Goal: Task Accomplishment & Management: Use online tool/utility

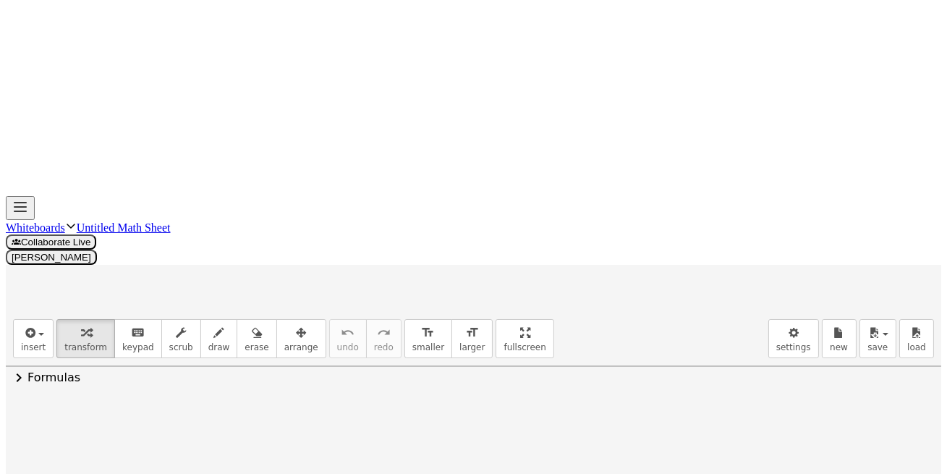
click at [65, 221] on link "Whiteboards" at bounding box center [35, 227] width 59 height 12
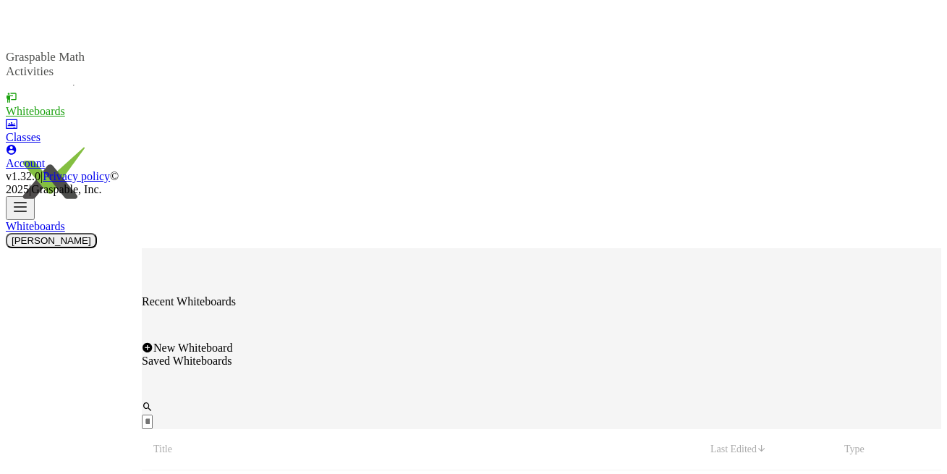
click at [232, 342] on span "New Whiteboard" at bounding box center [192, 348] width 79 height 12
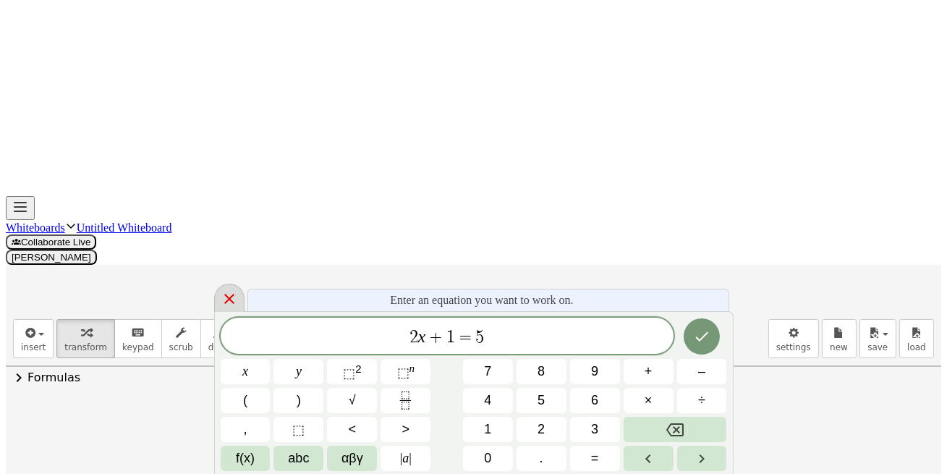
click at [227, 297] on icon at bounding box center [229, 298] width 17 height 17
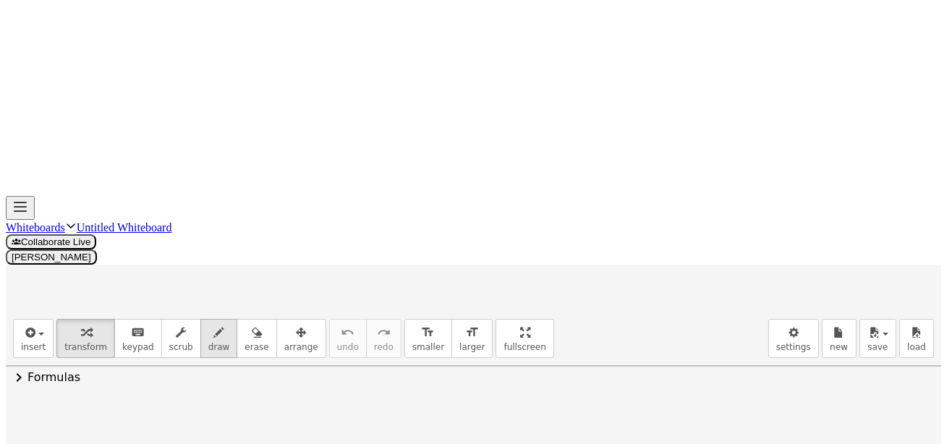
click at [208, 323] on div "button" at bounding box center [219, 331] width 22 height 17
drag, startPoint x: 46, startPoint y: 145, endPoint x: 59, endPoint y: 157, distance: 17.4
drag, startPoint x: 64, startPoint y: 118, endPoint x: 55, endPoint y: 140, distance: 23.4
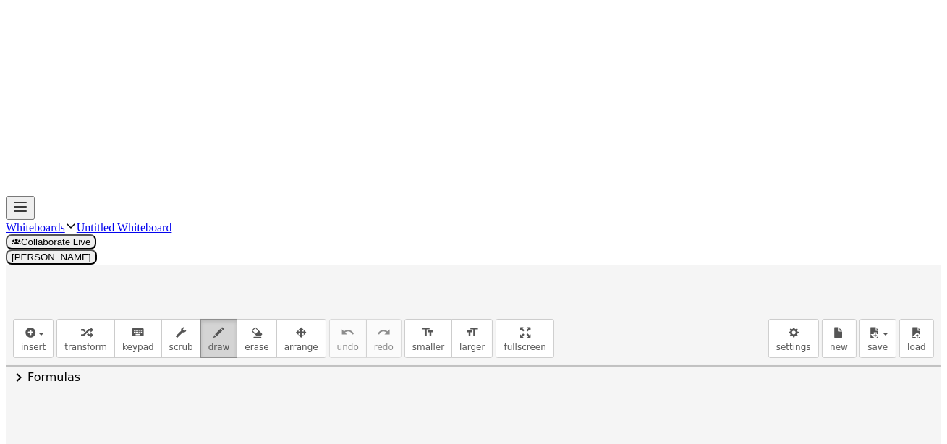
click at [208, 342] on span "draw" at bounding box center [219, 347] width 22 height 10
drag, startPoint x: 203, startPoint y: 77, endPoint x: 195, endPoint y: 73, distance: 8.1
click at [208, 342] on span "draw" at bounding box center [219, 347] width 22 height 10
drag, startPoint x: 96, startPoint y: 122, endPoint x: 174, endPoint y: 88, distance: 85.2
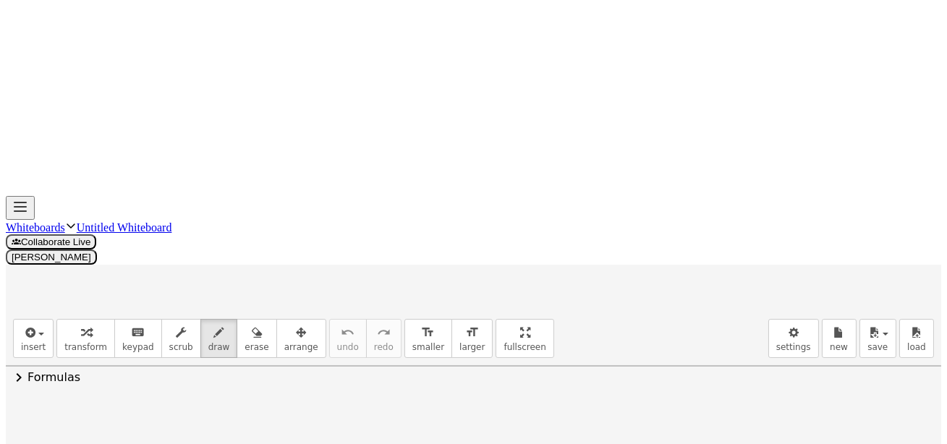
drag, startPoint x: 286, startPoint y: 140, endPoint x: 260, endPoint y: 90, distance: 57.0
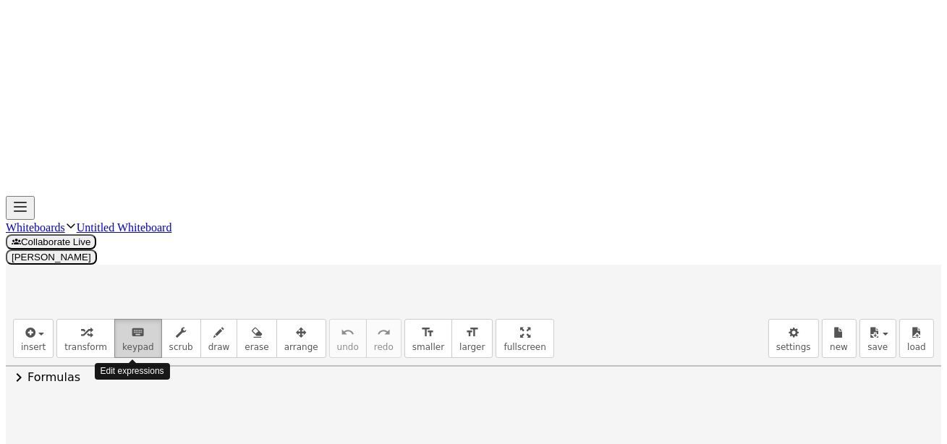
click at [134, 342] on span "keypad" at bounding box center [138, 347] width 32 height 10
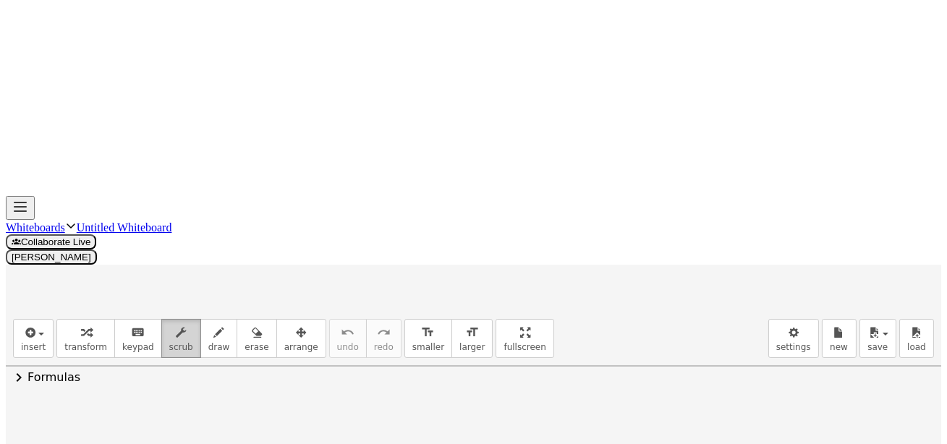
click at [164, 319] on button "scrub" at bounding box center [181, 338] width 40 height 39
click at [208, 342] on span "draw" at bounding box center [219, 347] width 22 height 10
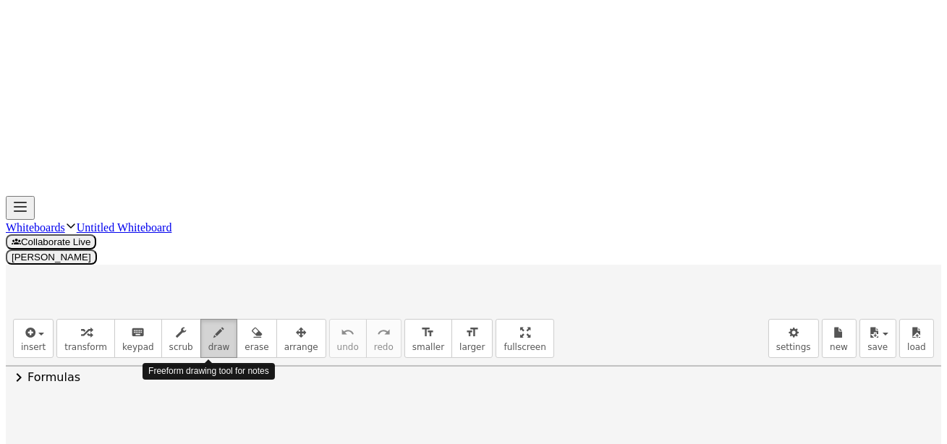
click at [208, 342] on span "draw" at bounding box center [219, 347] width 22 height 10
click at [214, 324] on icon "button" at bounding box center [219, 332] width 10 height 17
drag, startPoint x: 200, startPoint y: 75, endPoint x: 177, endPoint y: 86, distance: 25.6
click at [214, 324] on icon "button" at bounding box center [219, 332] width 10 height 17
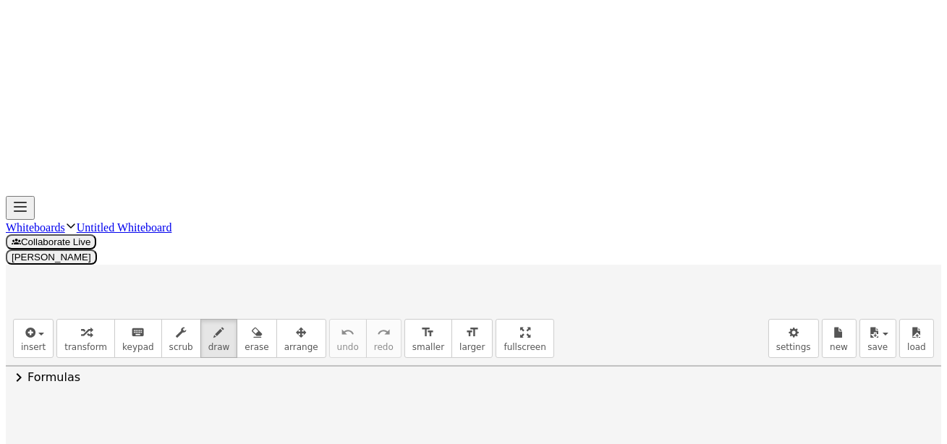
drag, startPoint x: 24, startPoint y: 114, endPoint x: 17, endPoint y: 106, distance: 10.9
drag, startPoint x: 24, startPoint y: 114, endPoint x: 37, endPoint y: 130, distance: 20.6
drag, startPoint x: 36, startPoint y: 109, endPoint x: 35, endPoint y: 116, distance: 7.3
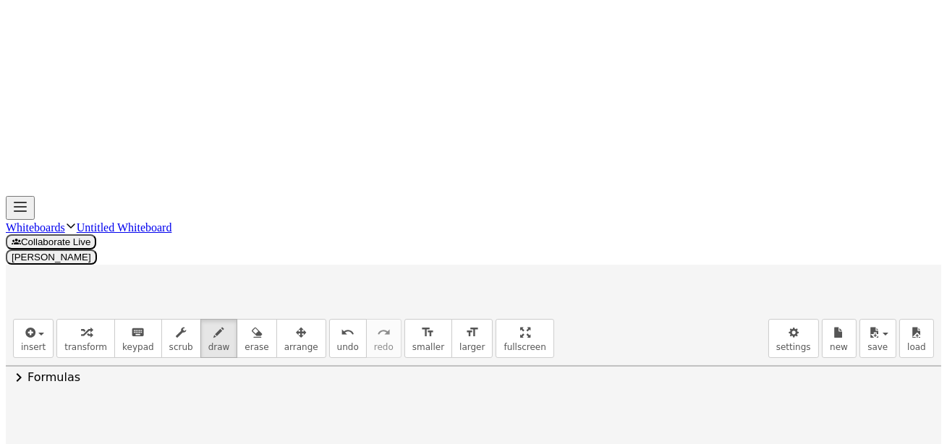
drag, startPoint x: 19, startPoint y: 129, endPoint x: 33, endPoint y: 129, distance: 13.7
drag, startPoint x: 35, startPoint y: 133, endPoint x: 43, endPoint y: 138, distance: 9.4
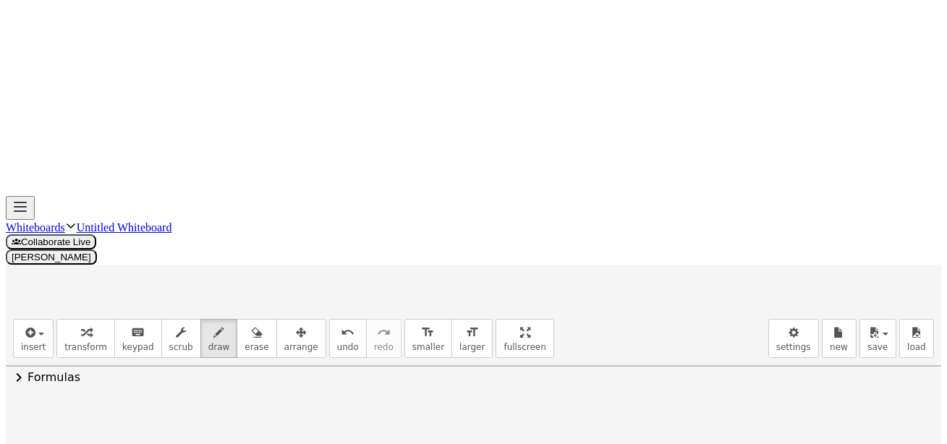
drag, startPoint x: 58, startPoint y: 123, endPoint x: 57, endPoint y: 137, distance: 14.5
drag, startPoint x: 143, startPoint y: 149, endPoint x: 153, endPoint y: 151, distance: 10.2
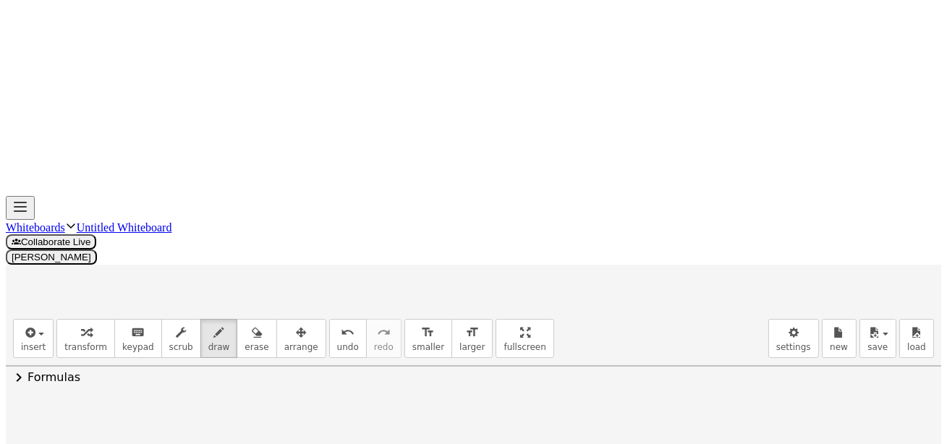
drag, startPoint x: 156, startPoint y: 137, endPoint x: 171, endPoint y: 150, distance: 19.0
drag, startPoint x: 182, startPoint y: 140, endPoint x: 185, endPoint y: 150, distance: 9.8
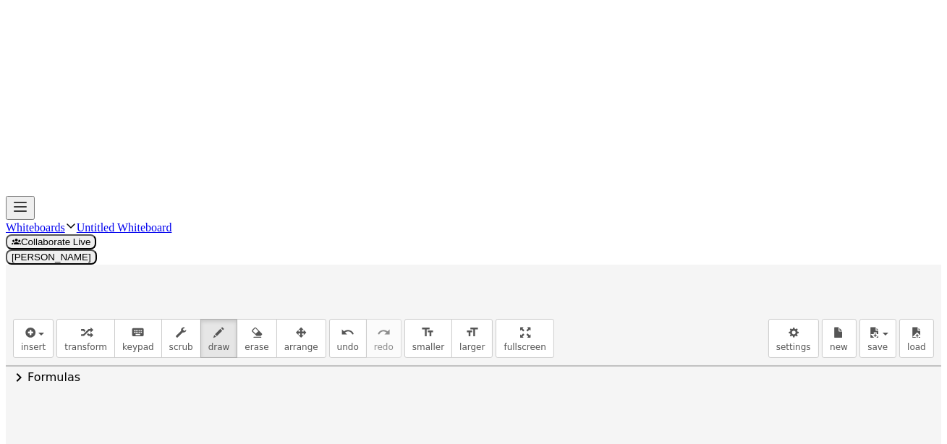
drag, startPoint x: 206, startPoint y: 119, endPoint x: 195, endPoint y: 137, distance: 21.1
drag, startPoint x: 127, startPoint y: 130, endPoint x: 193, endPoint y: 137, distance: 67.0
drag, startPoint x: 216, startPoint y: 151, endPoint x: 225, endPoint y: 153, distance: 9.0
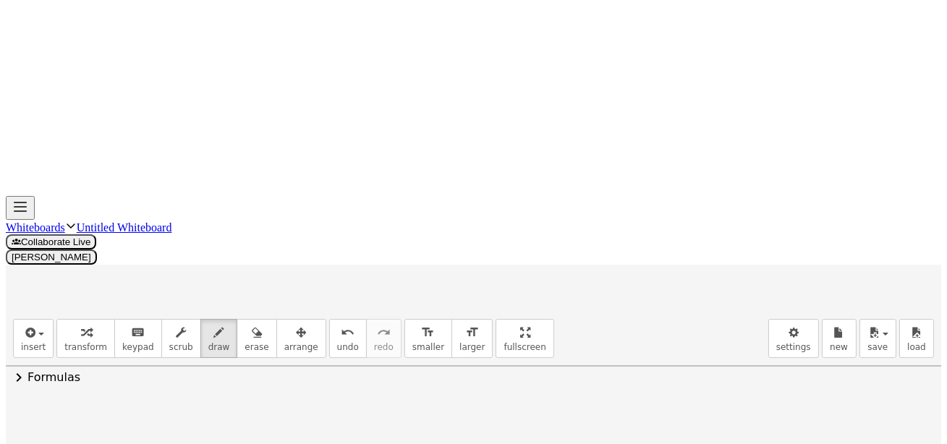
drag, startPoint x: 219, startPoint y: 139, endPoint x: 226, endPoint y: 129, distance: 12.4
drag, startPoint x: 240, startPoint y: 124, endPoint x: 243, endPoint y: 144, distance: 20.6
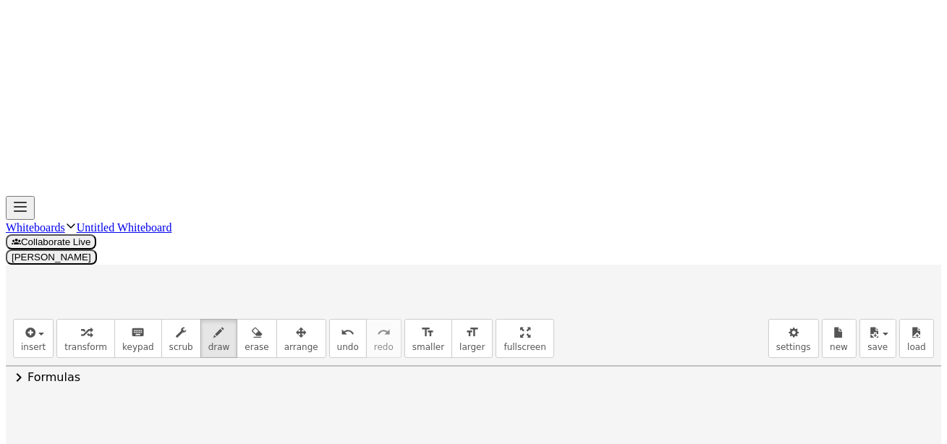
drag, startPoint x: 242, startPoint y: 151, endPoint x: 218, endPoint y: 154, distance: 24.8
drag, startPoint x: 145, startPoint y: 182, endPoint x: 157, endPoint y: 175, distance: 13.3
drag, startPoint x: 158, startPoint y: 169, endPoint x: 161, endPoint y: 187, distance: 18.2
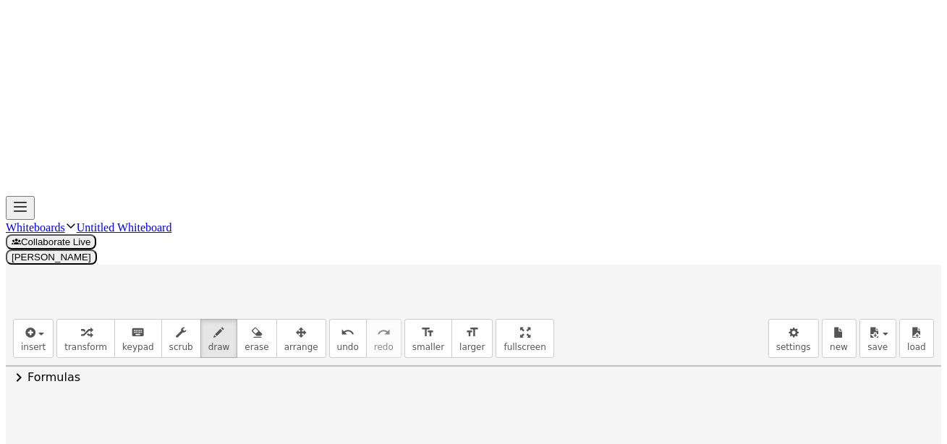
drag, startPoint x: 178, startPoint y: 177, endPoint x: 192, endPoint y: 176, distance: 13.8
drag, startPoint x: 198, startPoint y: 176, endPoint x: 187, endPoint y: 174, distance: 11.0
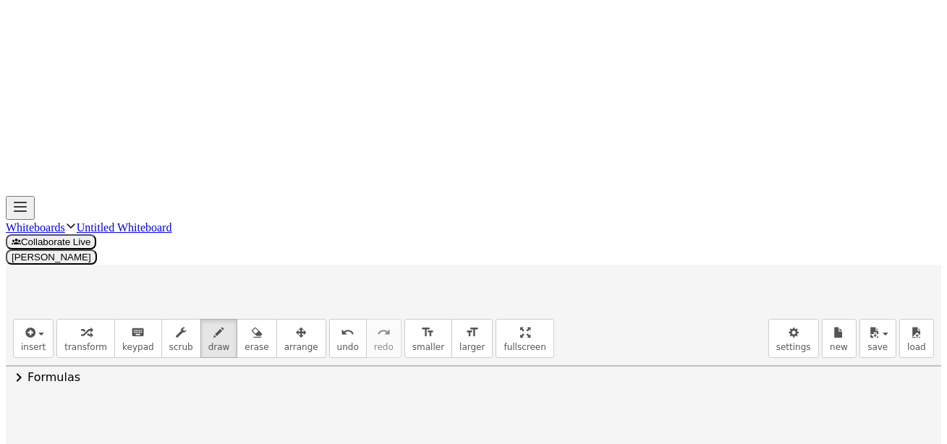
drag, startPoint x: 135, startPoint y: 171, endPoint x: 204, endPoint y: 173, distance: 68.8
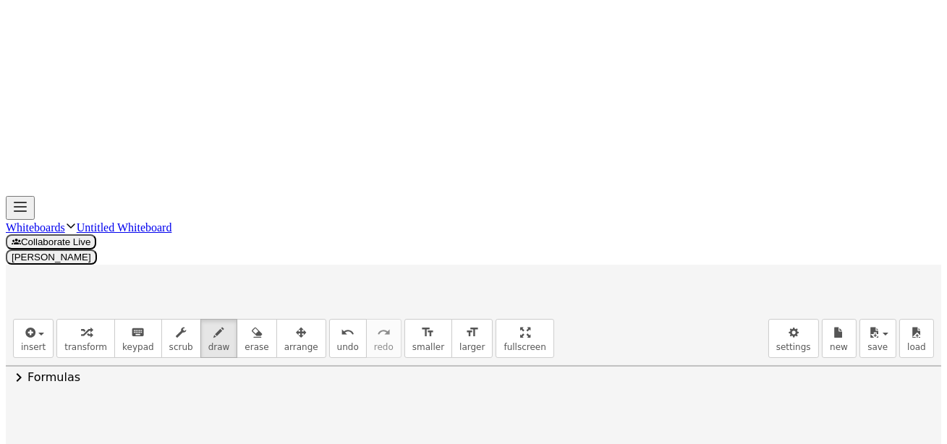
drag, startPoint x: 229, startPoint y: 175, endPoint x: 241, endPoint y: 187, distance: 16.9
drag, startPoint x: 271, startPoint y: 182, endPoint x: 282, endPoint y: 180, distance: 11.1
drag, startPoint x: 272, startPoint y: 170, endPoint x: 286, endPoint y: 169, distance: 13.8
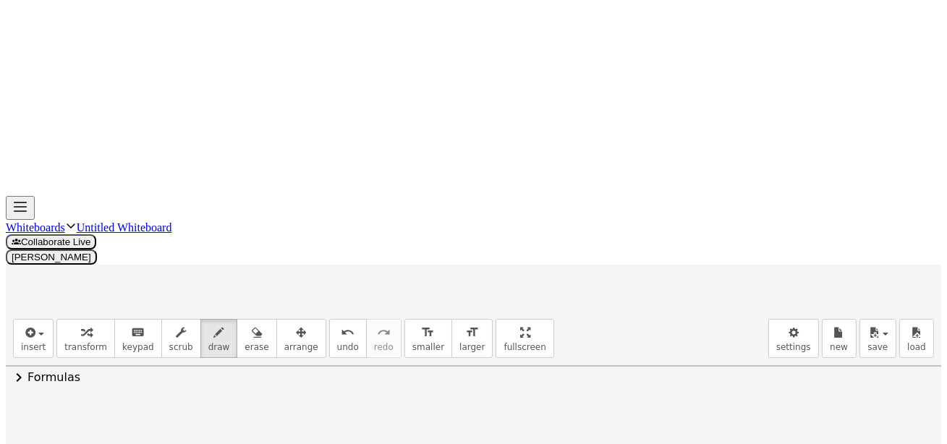
drag, startPoint x: 302, startPoint y: 165, endPoint x: 308, endPoint y: 185, distance: 20.2
drag
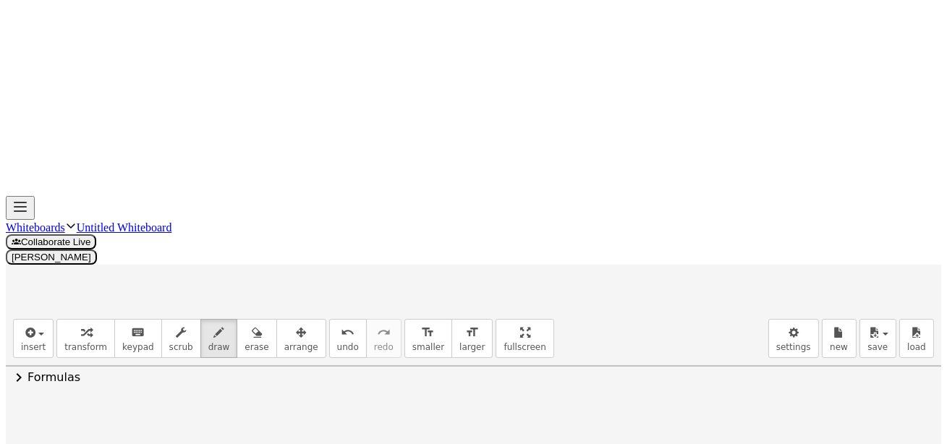
drag, startPoint x: 430, startPoint y: 161, endPoint x: 440, endPoint y: 178, distance: 20.1
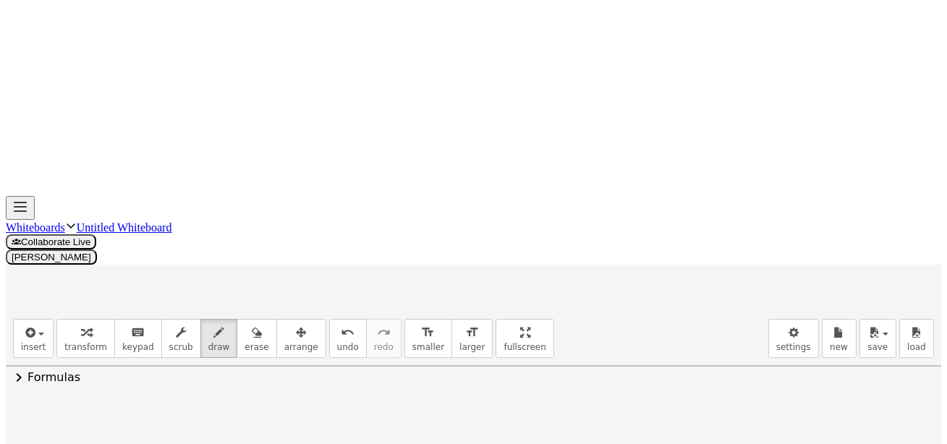
drag, startPoint x: 464, startPoint y: 158, endPoint x: 470, endPoint y: 174, distance: 16.5
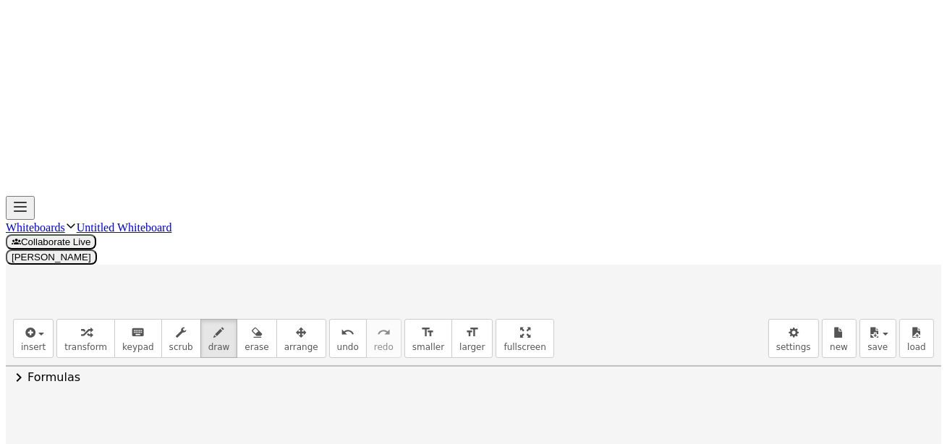
drag, startPoint x: 133, startPoint y: 305, endPoint x: 151, endPoint y: 295, distance: 20.7
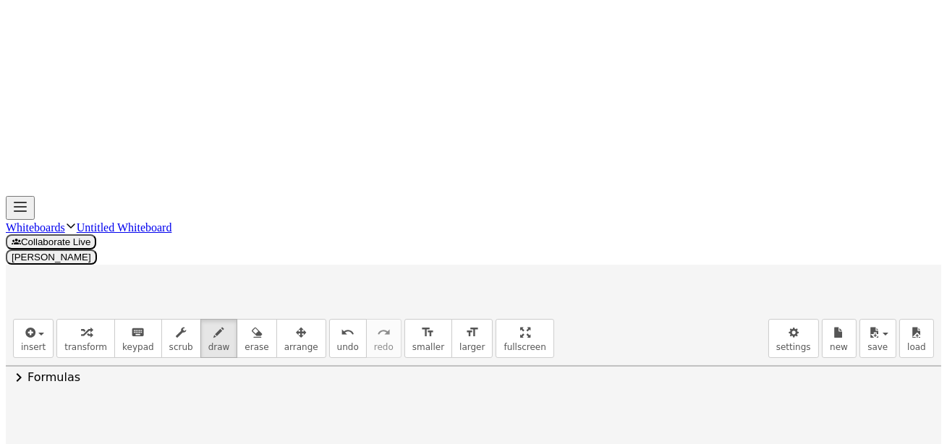
drag, startPoint x: 402, startPoint y: 305, endPoint x: 418, endPoint y: 304, distance: 16.0
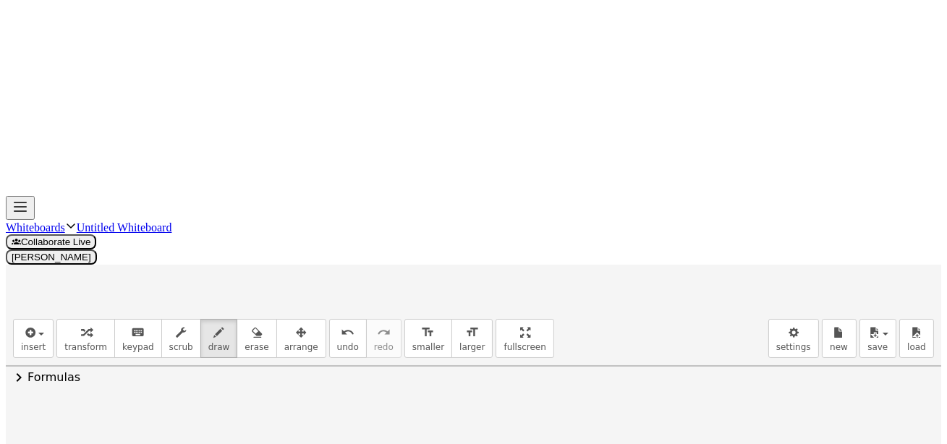
drag, startPoint x: 411, startPoint y: 292, endPoint x: 414, endPoint y: 309, distance: 16.9
drag, startPoint x: 444, startPoint y: 301, endPoint x: 454, endPoint y: 300, distance: 10.9
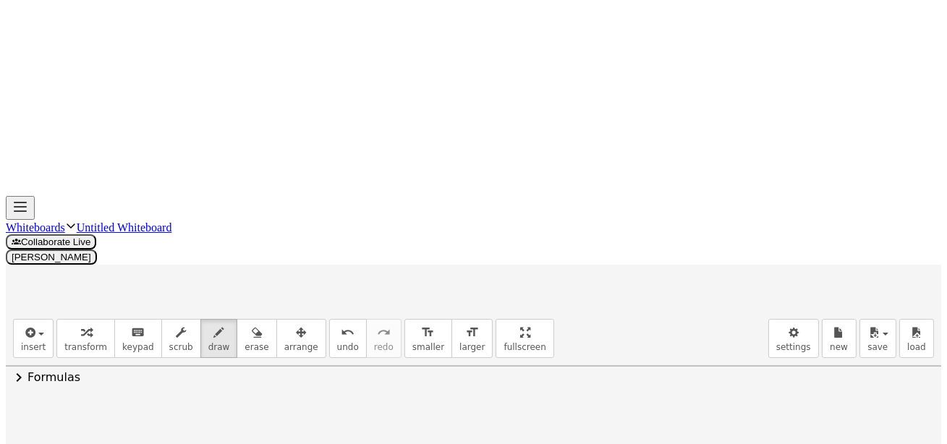
drag, startPoint x: 465, startPoint y: 281, endPoint x: 456, endPoint y: 304, distance: 24.1
drag, startPoint x: 425, startPoint y: 291, endPoint x: 466, endPoint y: 301, distance: 41.8
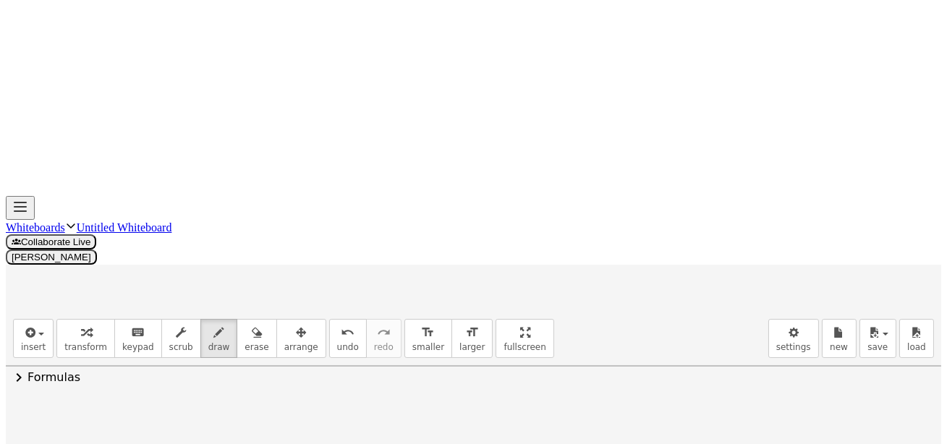
drag, startPoint x: 163, startPoint y: 355, endPoint x: 166, endPoint y: 364, distance: 9.4
drag, startPoint x: 477, startPoint y: 310, endPoint x: 492, endPoint y: 305, distance: 16.0
drag, startPoint x: 486, startPoint y: 303, endPoint x: 512, endPoint y: 302, distance: 26.1
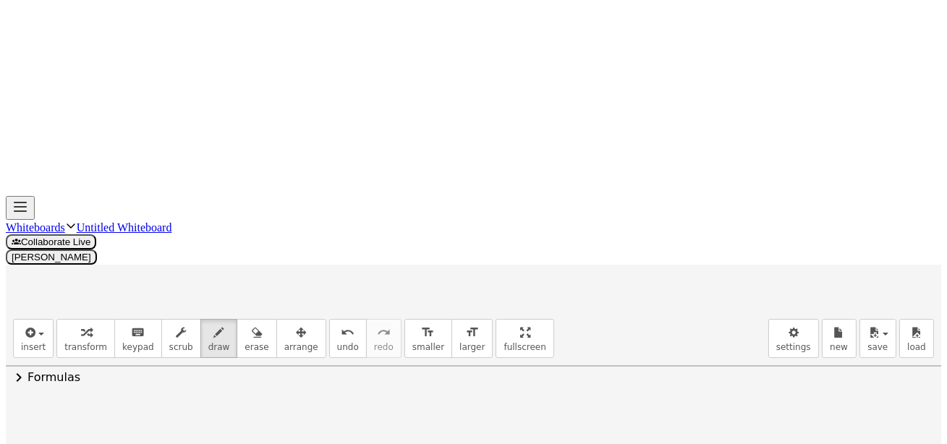
drag, startPoint x: 541, startPoint y: 292, endPoint x: 556, endPoint y: 293, distance: 15.9
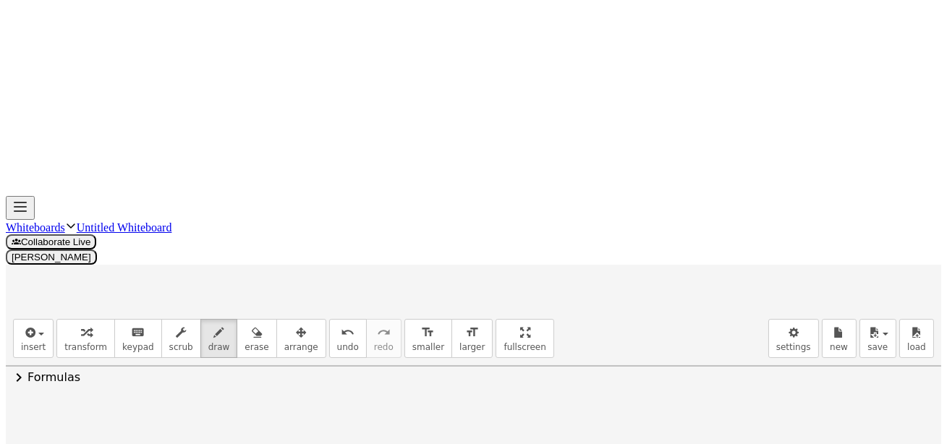
drag, startPoint x: 530, startPoint y: 282, endPoint x: 585, endPoint y: 277, distance: 54.5
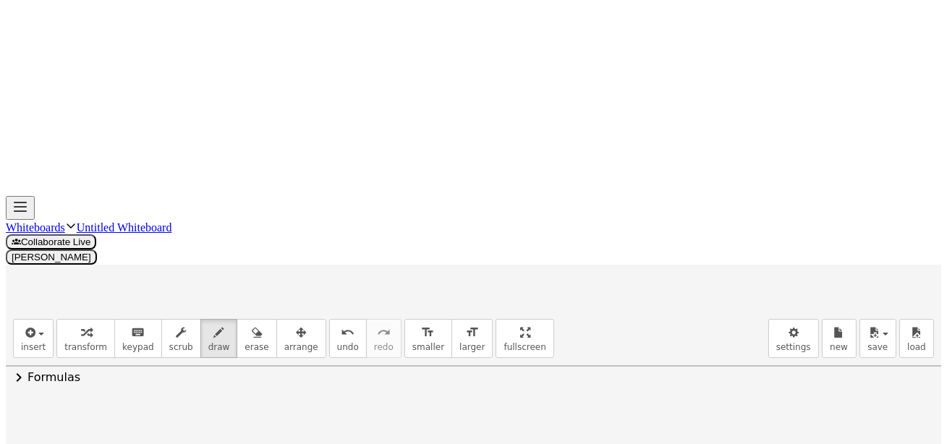
drag, startPoint x: 605, startPoint y: 292, endPoint x: 627, endPoint y: 309, distance: 27.8
drag, startPoint x: 637, startPoint y: 303, endPoint x: 638, endPoint y: 296, distance: 7.3
drag, startPoint x: 637, startPoint y: 293, endPoint x: 637, endPoint y: 311, distance: 18.1
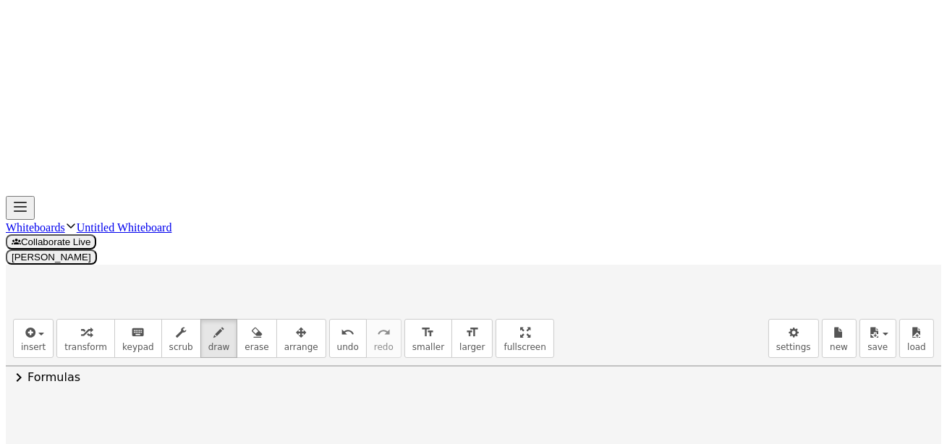
drag, startPoint x: 189, startPoint y: 276, endPoint x: 197, endPoint y: 279, distance: 8.3
drag, startPoint x: 212, startPoint y: 284, endPoint x: 213, endPoint y: 274, distance: 10.2
drag, startPoint x: 166, startPoint y: 261, endPoint x: 219, endPoint y: 260, distance: 52.8
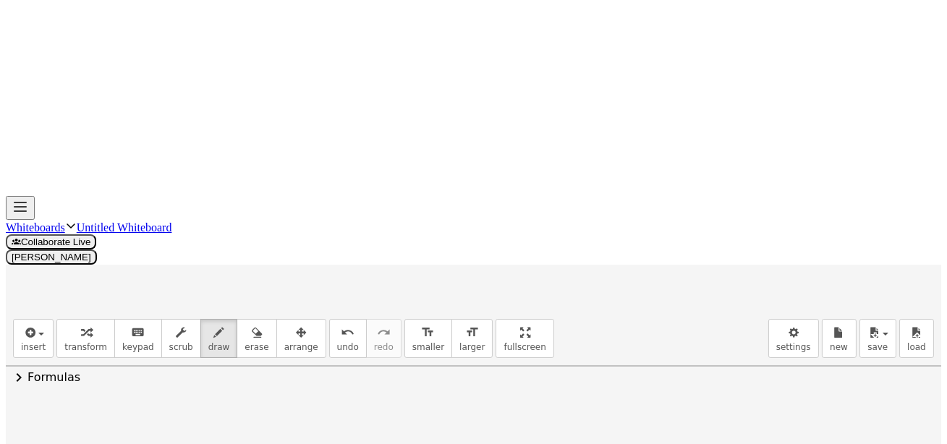
drag, startPoint x: 250, startPoint y: 268, endPoint x: 259, endPoint y: 279, distance: 13.9
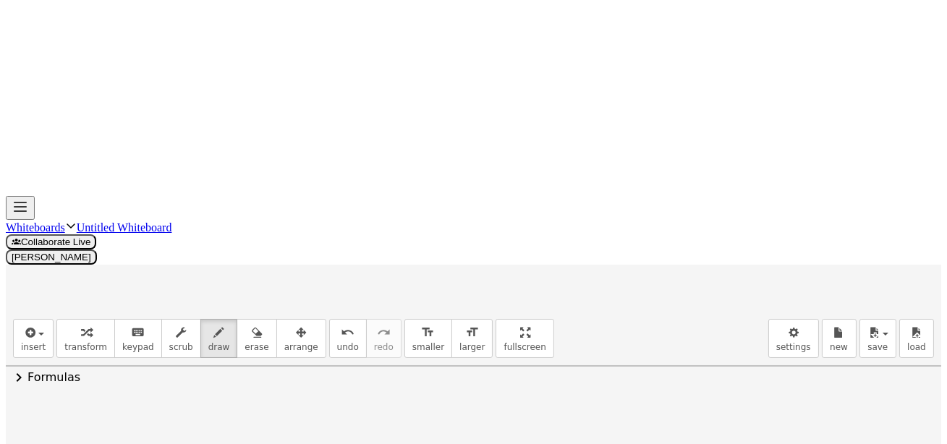
drag, startPoint x: 292, startPoint y: 281, endPoint x: 298, endPoint y: 272, distance: 10.9
drag, startPoint x: 325, startPoint y: 282, endPoint x: 334, endPoint y: 266, distance: 18.1
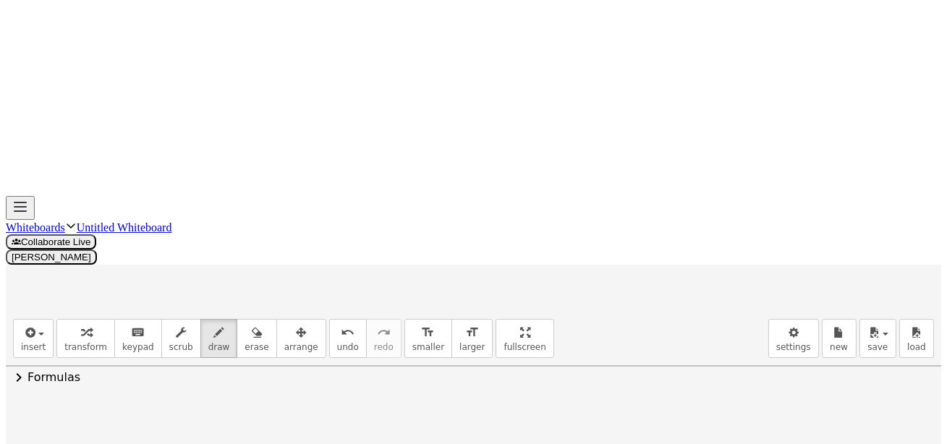
drag, startPoint x: 352, startPoint y: 255, endPoint x: 405, endPoint y: 269, distance: 55.3
drag, startPoint x: 404, startPoint y: 259, endPoint x: 407, endPoint y: 276, distance: 17.0
drag, startPoint x: 435, startPoint y: 236, endPoint x: 433, endPoint y: 265, distance: 29.0
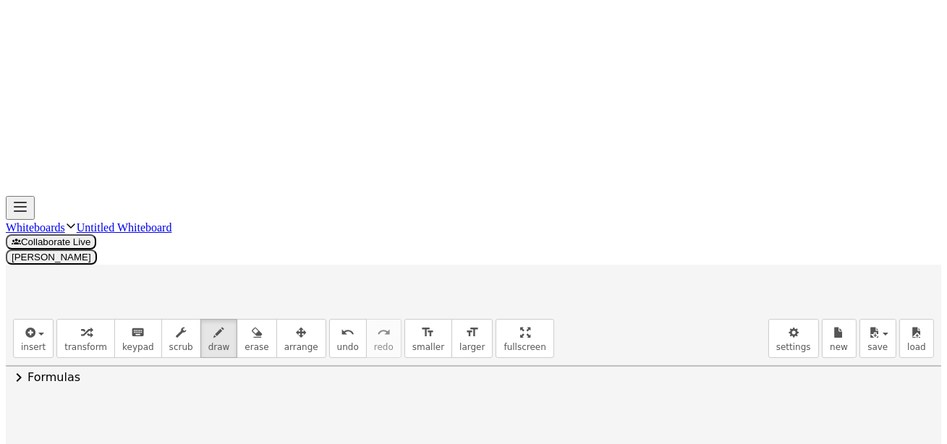
drag, startPoint x: 395, startPoint y: 252, endPoint x: 441, endPoint y: 252, distance: 45.6
drag, startPoint x: 462, startPoint y: 265, endPoint x: 463, endPoint y: 278, distance: 13.1
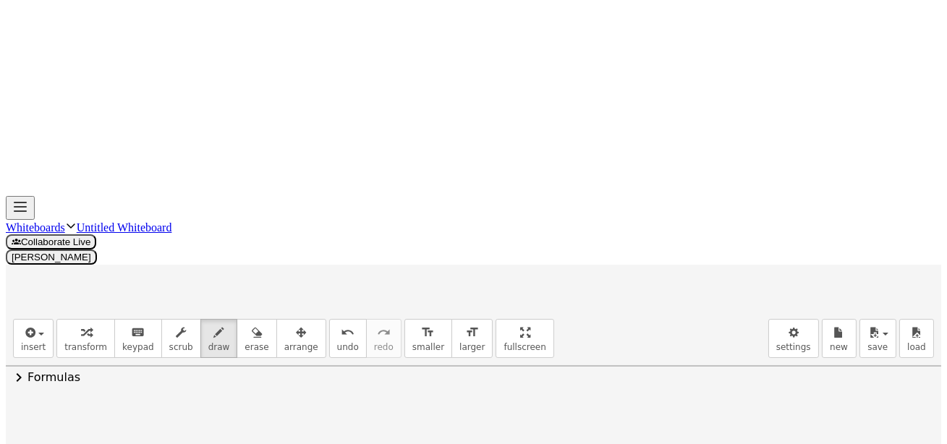
drag, startPoint x: 449, startPoint y: 272, endPoint x: 470, endPoint y: 272, distance: 20.3
drag, startPoint x: 492, startPoint y: 246, endPoint x: 486, endPoint y: 292, distance: 46.1
drag, startPoint x: 514, startPoint y: 281, endPoint x: 497, endPoint y: 268, distance: 21.7
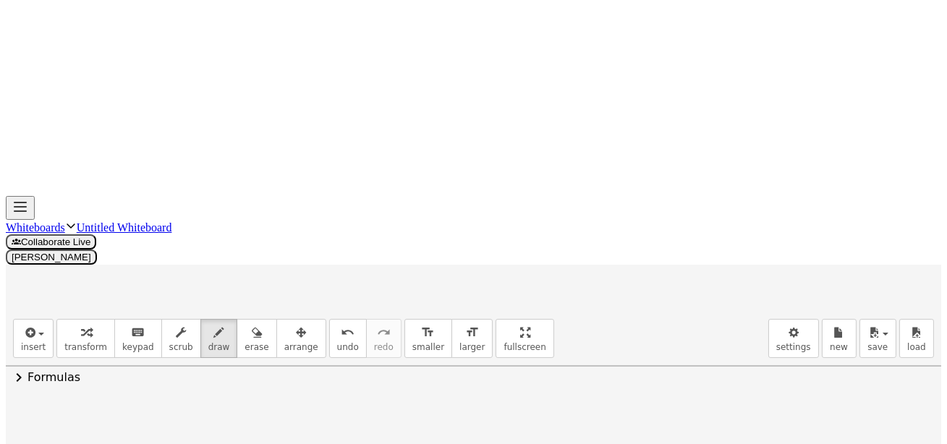
drag, startPoint x: 497, startPoint y: 268, endPoint x: 510, endPoint y: 274, distance: 14.0
drag, startPoint x: 540, startPoint y: 268, endPoint x: 543, endPoint y: 283, distance: 14.8
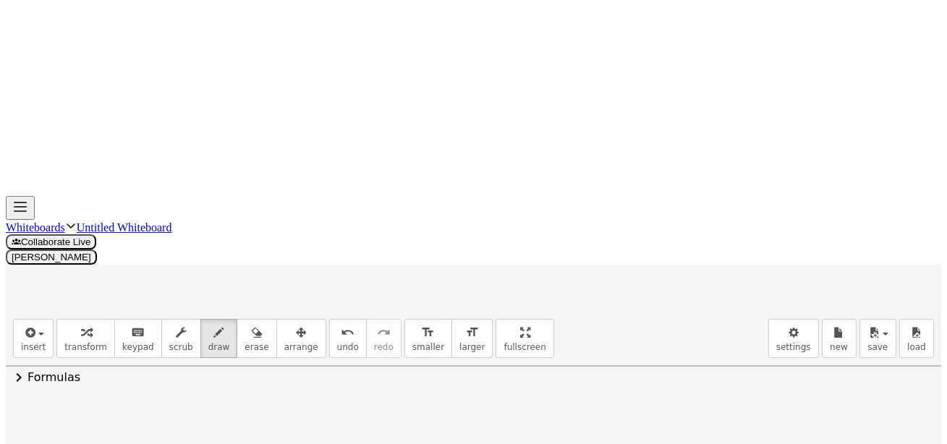
drag, startPoint x: 553, startPoint y: 262, endPoint x: 561, endPoint y: 284, distance: 23.8
drag, startPoint x: 586, startPoint y: 263, endPoint x: 599, endPoint y: 271, distance: 15.3
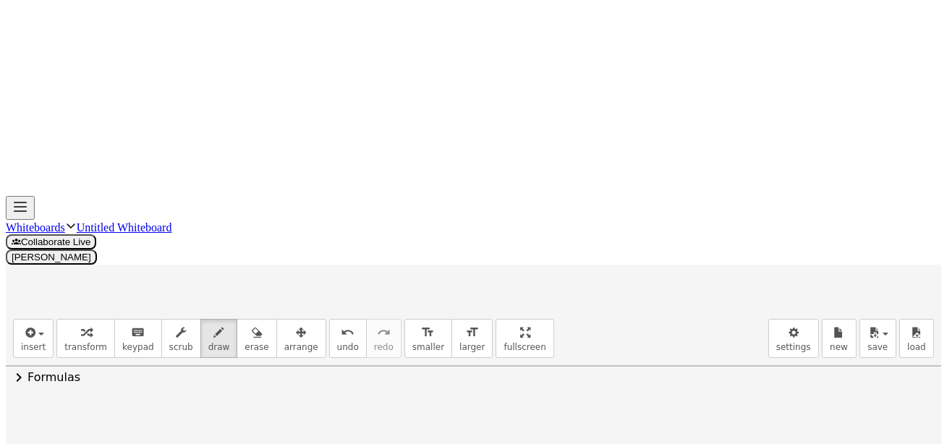
drag, startPoint x: 603, startPoint y: 261, endPoint x: 609, endPoint y: 268, distance: 9.8
drag, startPoint x: 622, startPoint y: 274, endPoint x: 638, endPoint y: 281, distance: 18.4
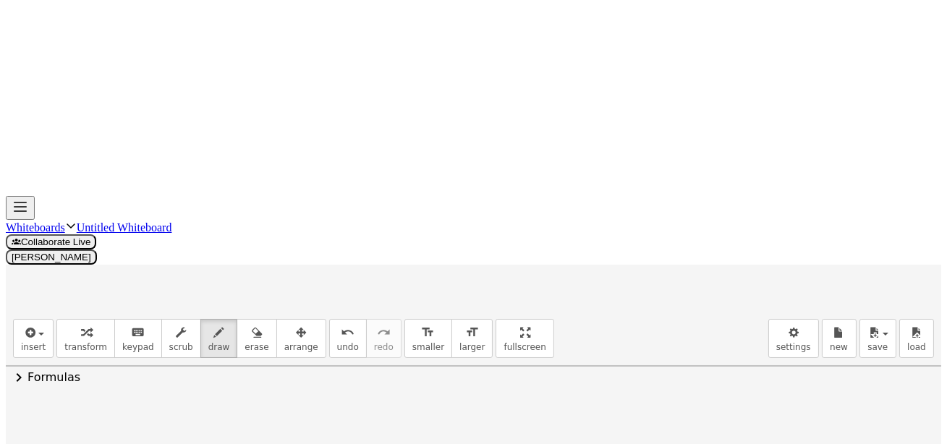
drag, startPoint x: 639, startPoint y: 263, endPoint x: 661, endPoint y: 281, distance: 28.8
drag, startPoint x: 669, startPoint y: 278, endPoint x: 672, endPoint y: 285, distance: 7.8
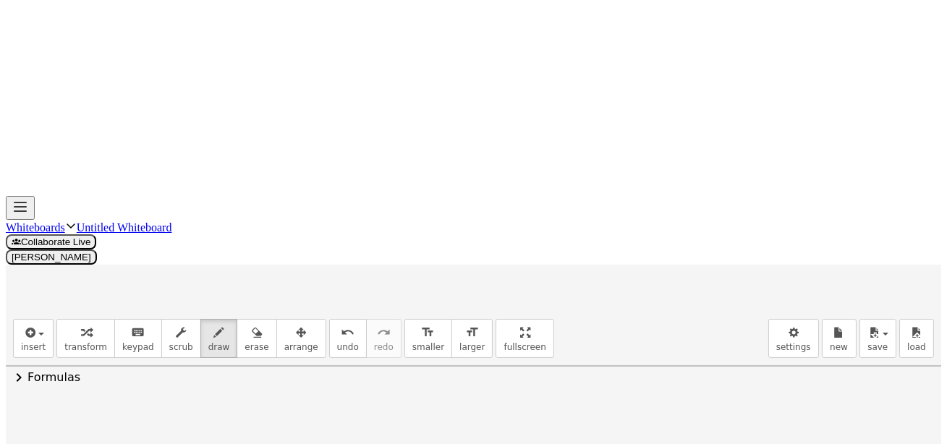
drag, startPoint x: 700, startPoint y: 260, endPoint x: 719, endPoint y: 266, distance: 19.7
drag, startPoint x: 720, startPoint y: 259, endPoint x: 772, endPoint y: 286, distance: 58.6
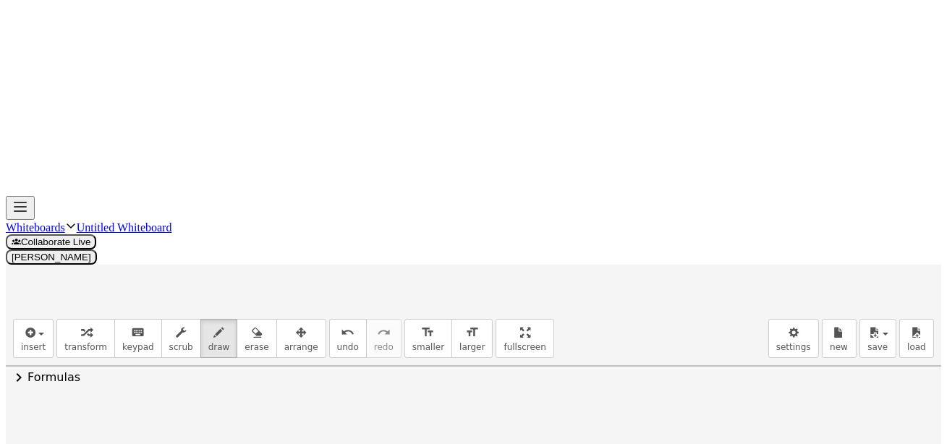
drag, startPoint x: 762, startPoint y: 277, endPoint x: 774, endPoint y: 284, distance: 14.3
drag, startPoint x: 789, startPoint y: 272, endPoint x: 779, endPoint y: 284, distance: 16.4
drag, startPoint x: 800, startPoint y: 290, endPoint x: 802, endPoint y: 301, distance: 11.0
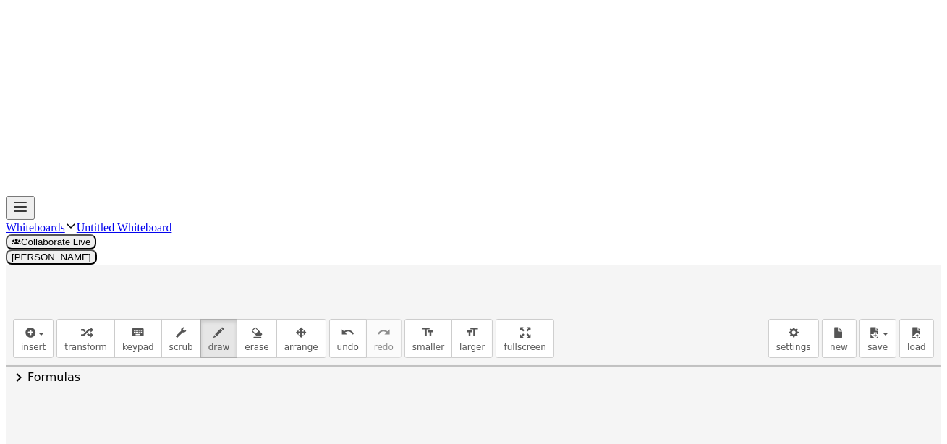
drag, startPoint x: 823, startPoint y: 281, endPoint x: 823, endPoint y: 295, distance: 13.0
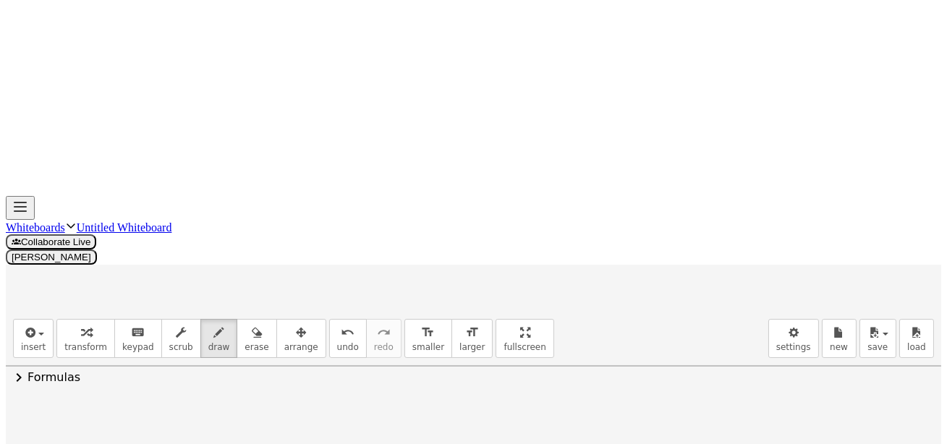
drag, startPoint x: 848, startPoint y: 289, endPoint x: 857, endPoint y: 287, distance: 8.8
drag, startPoint x: 858, startPoint y: 280, endPoint x: 863, endPoint y: 289, distance: 10.7
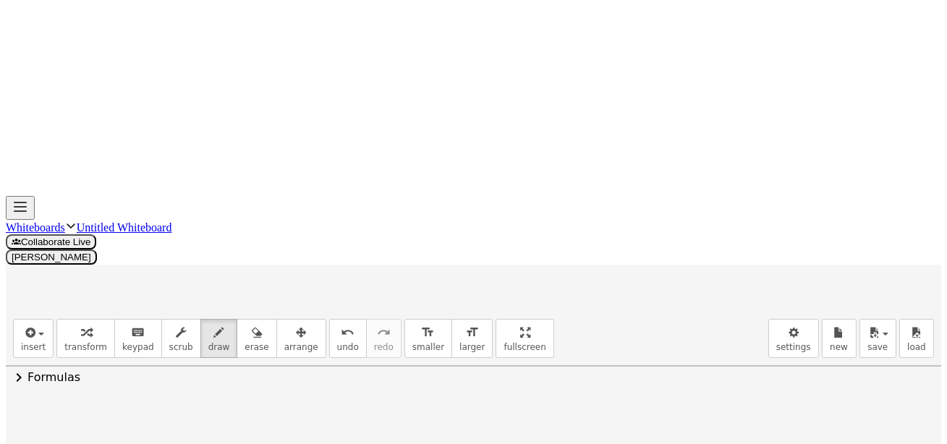
scroll to position [125, 0]
drag, startPoint x: 352, startPoint y: 384, endPoint x: 355, endPoint y: 392, distance: 9.2
drag, startPoint x: 349, startPoint y: 381, endPoint x: 354, endPoint y: 406, distance: 25.8
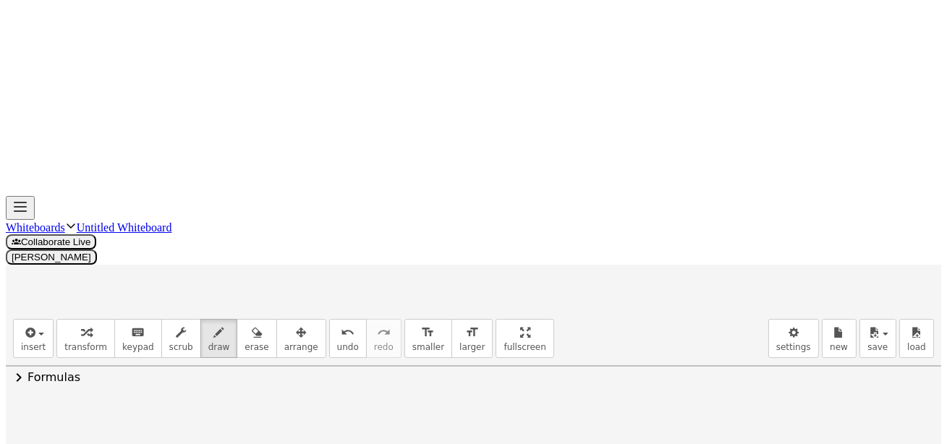
drag, startPoint x: 379, startPoint y: 385, endPoint x: 376, endPoint y: 405, distance: 19.8
drag, startPoint x: 399, startPoint y: 394, endPoint x: 416, endPoint y: 403, distance: 19.1
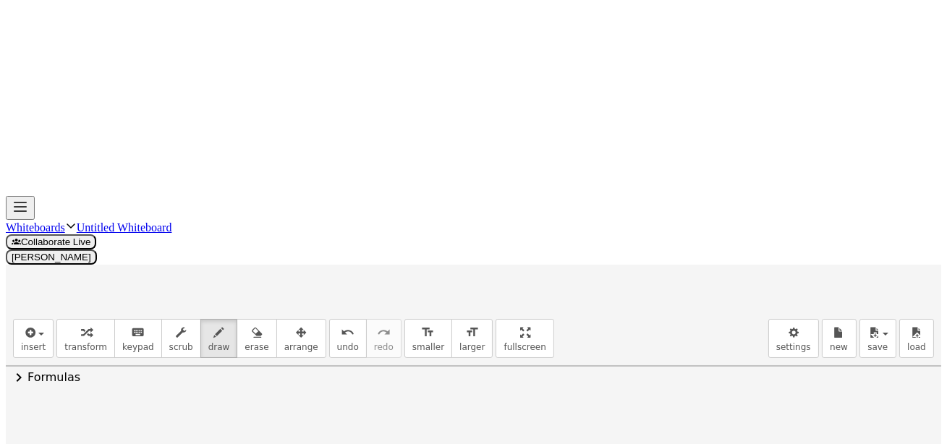
drag, startPoint x: 410, startPoint y: 405, endPoint x: 418, endPoint y: 407, distance: 7.6
drag, startPoint x: 213, startPoint y: 324, endPoint x: 229, endPoint y: 310, distance: 22.1
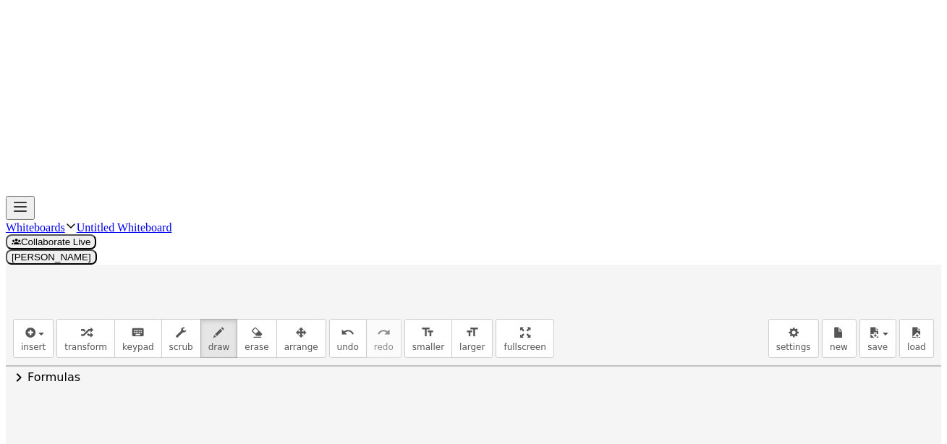
drag, startPoint x: 232, startPoint y: 289, endPoint x: 247, endPoint y: 315, distance: 31.1
drag, startPoint x: 259, startPoint y: 308, endPoint x: 281, endPoint y: 312, distance: 22.8
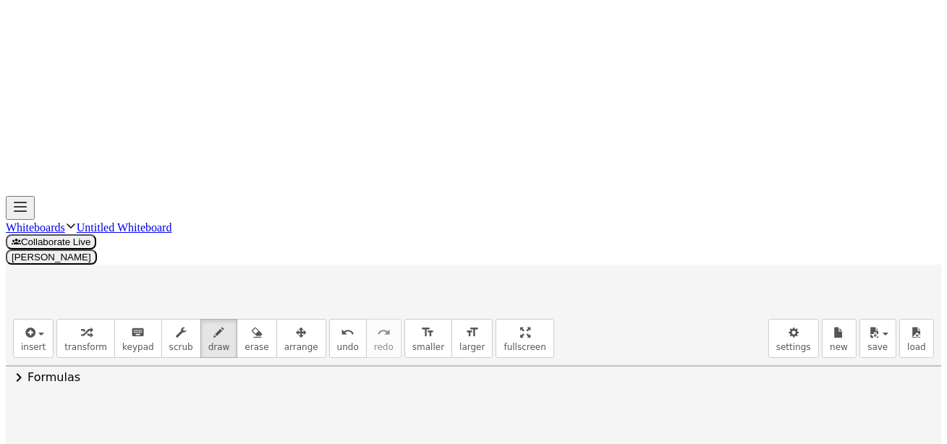
drag, startPoint x: 282, startPoint y: 285, endPoint x: 283, endPoint y: 315, distance: 30.4
drag, startPoint x: 204, startPoint y: 302, endPoint x: 289, endPoint y: 290, distance: 85.5
drag, startPoint x: 305, startPoint y: 315, endPoint x: 308, endPoint y: 305, distance: 9.8
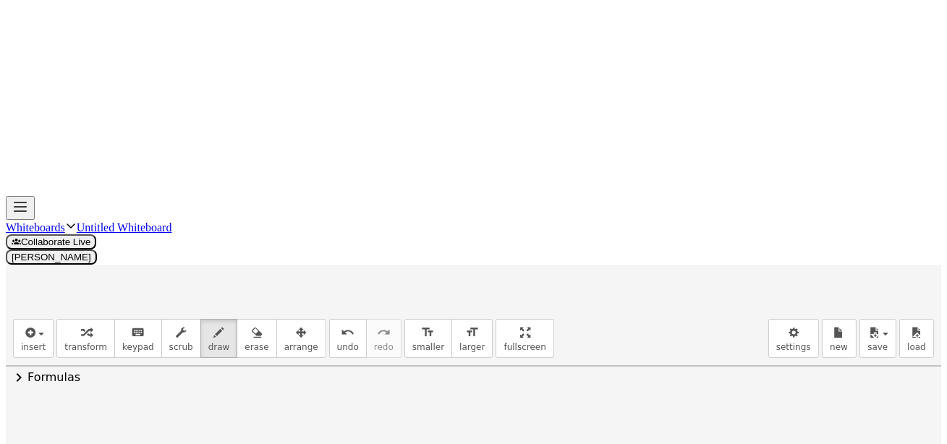
drag, startPoint x: 308, startPoint y: 305, endPoint x: 316, endPoint y: 300, distance: 10.1
drag, startPoint x: 348, startPoint y: 315, endPoint x: 355, endPoint y: 317, distance: 7.4
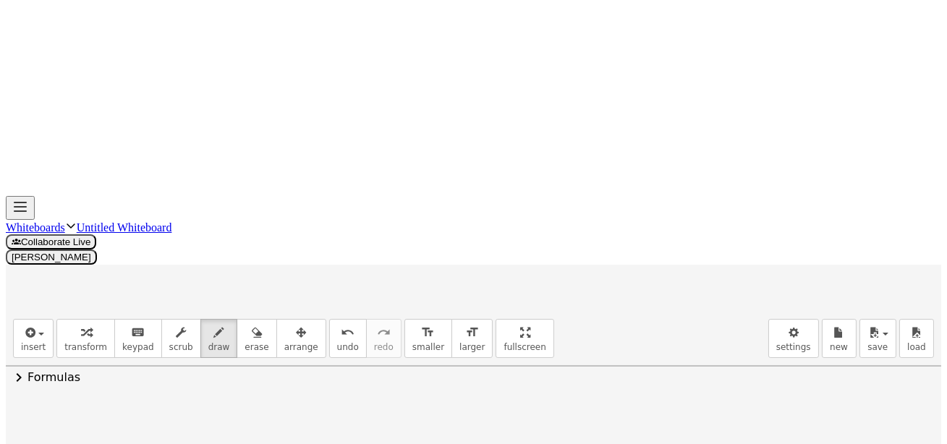
drag, startPoint x: 335, startPoint y: 295, endPoint x: 352, endPoint y: 312, distance: 24.6
drag, startPoint x: 359, startPoint y: 312, endPoint x: 369, endPoint y: 307, distance: 11.3
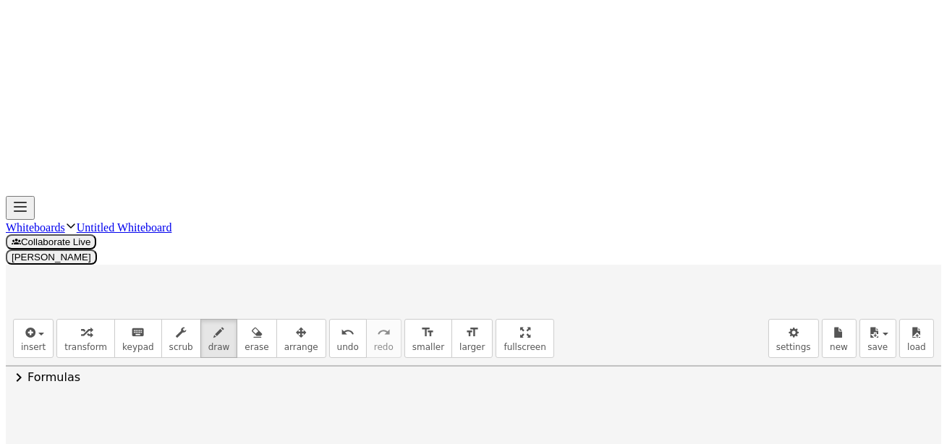
drag, startPoint x: 377, startPoint y: 296, endPoint x: 386, endPoint y: 309, distance: 15.7
drag, startPoint x: 391, startPoint y: 299, endPoint x: 402, endPoint y: 313, distance: 18.1
drag, startPoint x: 412, startPoint y: 310, endPoint x: 417, endPoint y: 301, distance: 10.4
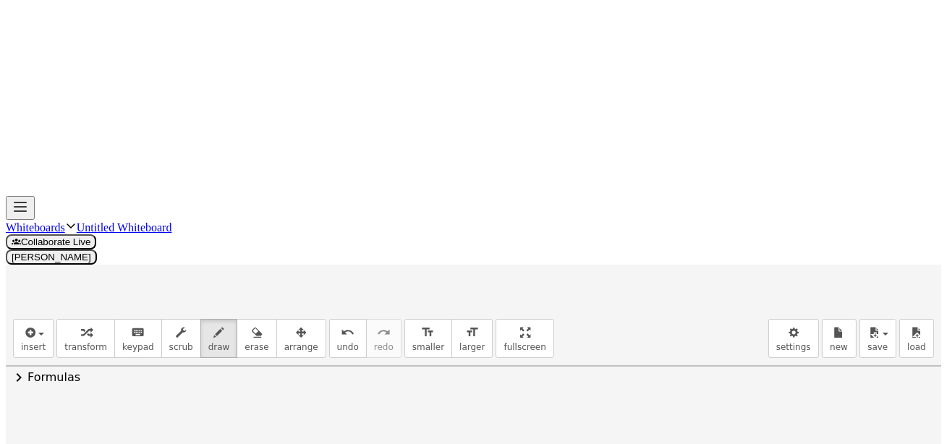
drag, startPoint x: 453, startPoint y: 297, endPoint x: 456, endPoint y: 314, distance: 16.9
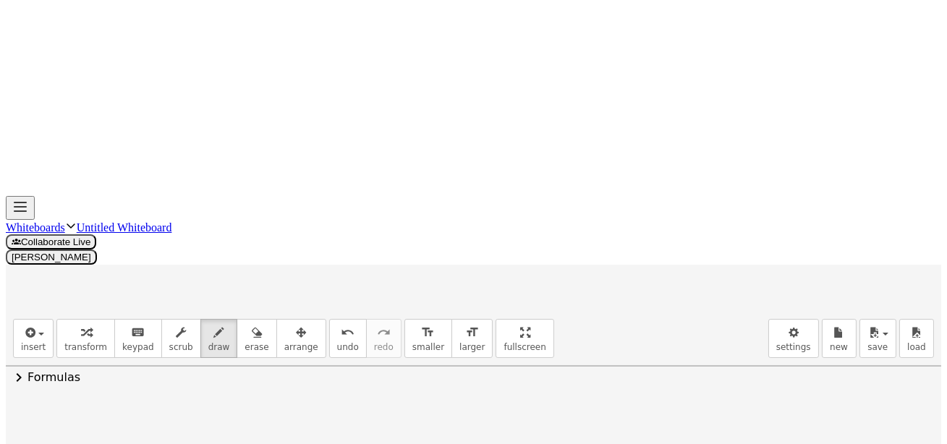
drag, startPoint x: 484, startPoint y: 311, endPoint x: 507, endPoint y: 312, distance: 23.2
drag, startPoint x: 504, startPoint y: 307, endPoint x: 534, endPoint y: 302, distance: 30.1
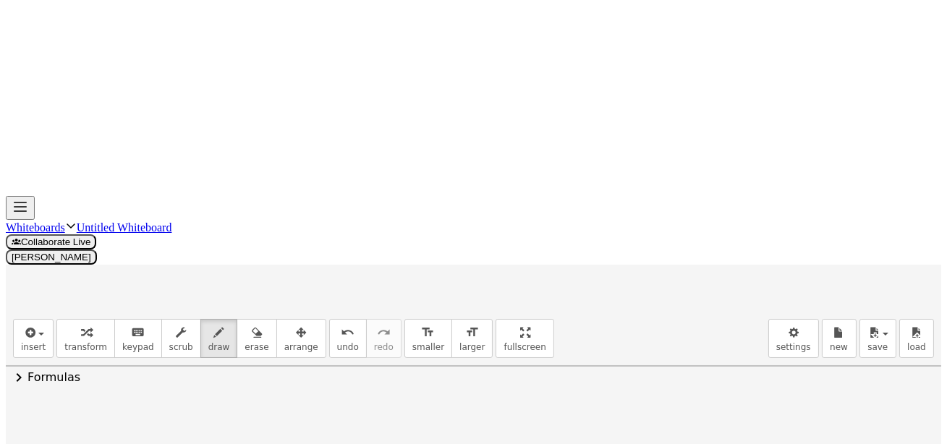
drag, startPoint x: 525, startPoint y: 301, endPoint x: 549, endPoint y: 308, distance: 25.0
drag, startPoint x: 553, startPoint y: 297, endPoint x: 551, endPoint y: 312, distance: 15.3
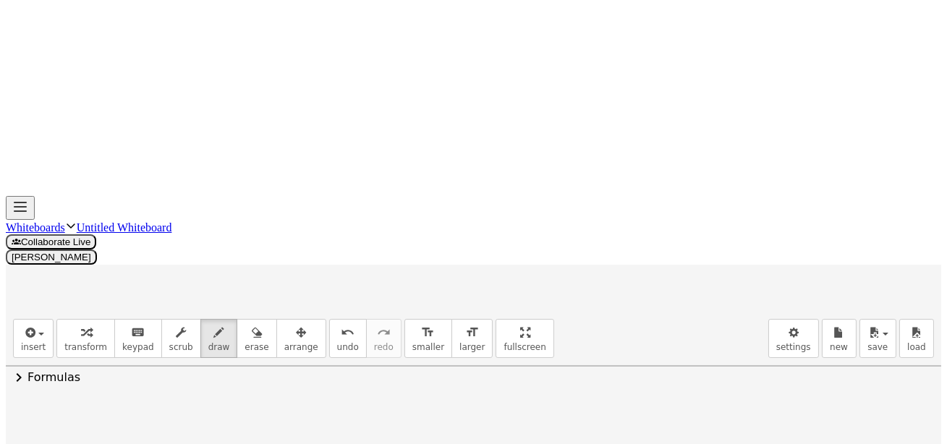
drag, startPoint x: 548, startPoint y: 307, endPoint x: 571, endPoint y: 299, distance: 24.5
drag, startPoint x: 574, startPoint y: 294, endPoint x: 574, endPoint y: 314, distance: 20.3
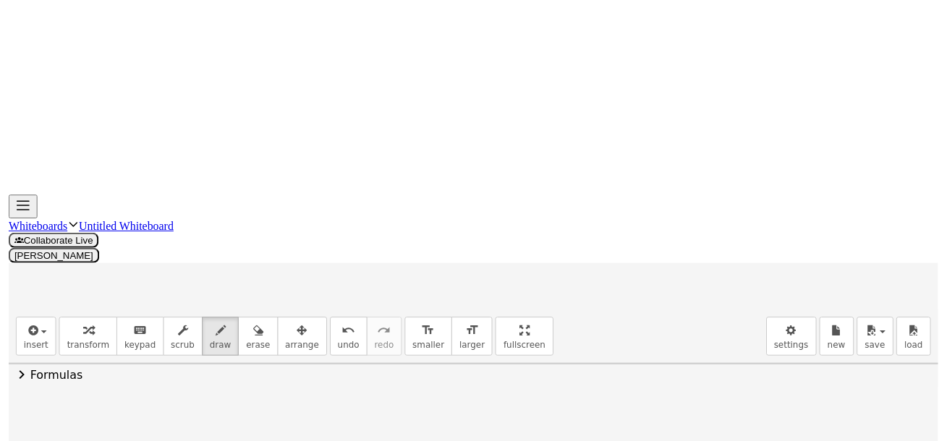
scroll to position [378, 0]
drag, startPoint x: 223, startPoint y: 221, endPoint x: 229, endPoint y: 227, distance: 8.2
drag, startPoint x: 238, startPoint y: 200, endPoint x: 247, endPoint y: 225, distance: 26.3
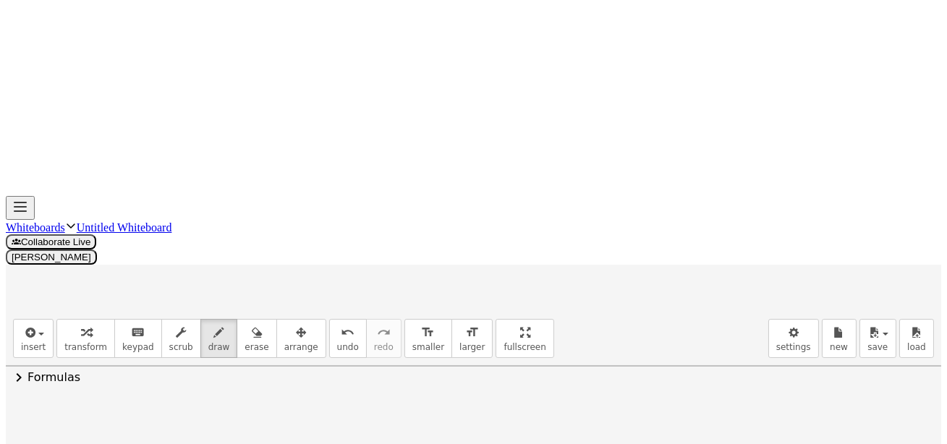
drag, startPoint x: 269, startPoint y: 220, endPoint x: 276, endPoint y: 224, distance: 8.1
drag, startPoint x: 289, startPoint y: 213, endPoint x: 289, endPoint y: 228, distance: 14.5
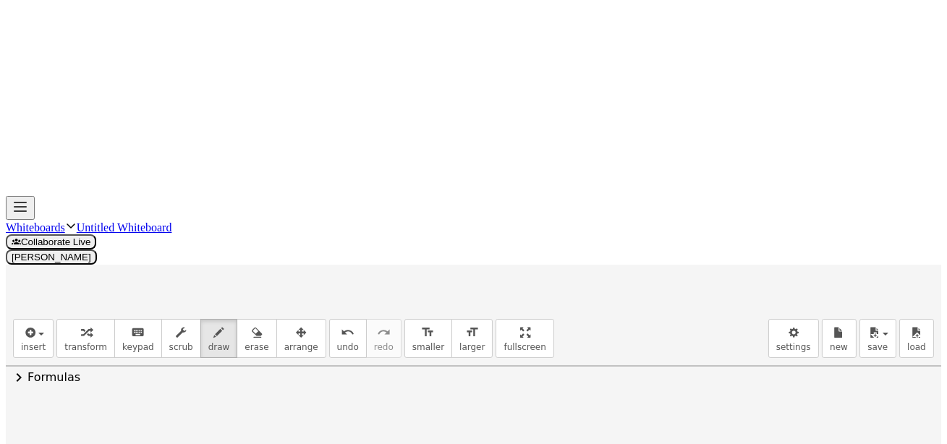
drag, startPoint x: 211, startPoint y: 259, endPoint x: 233, endPoint y: 255, distance: 22.0
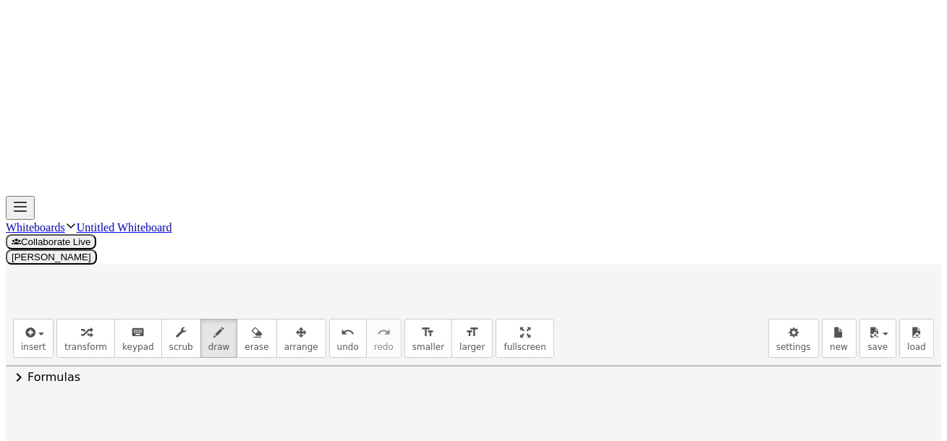
drag, startPoint x: 261, startPoint y: 260, endPoint x: 274, endPoint y: 262, distance: 12.5
drag, startPoint x: 289, startPoint y: 239, endPoint x: 291, endPoint y: 257, distance: 18.2
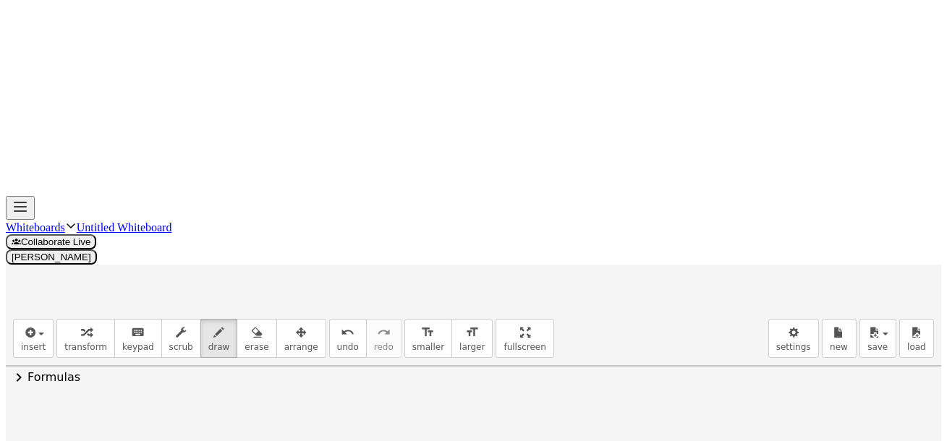
drag, startPoint x: 212, startPoint y: 247, endPoint x: 292, endPoint y: 241, distance: 80.6
drag, startPoint x: 309, startPoint y: 270, endPoint x: 316, endPoint y: 258, distance: 13.7
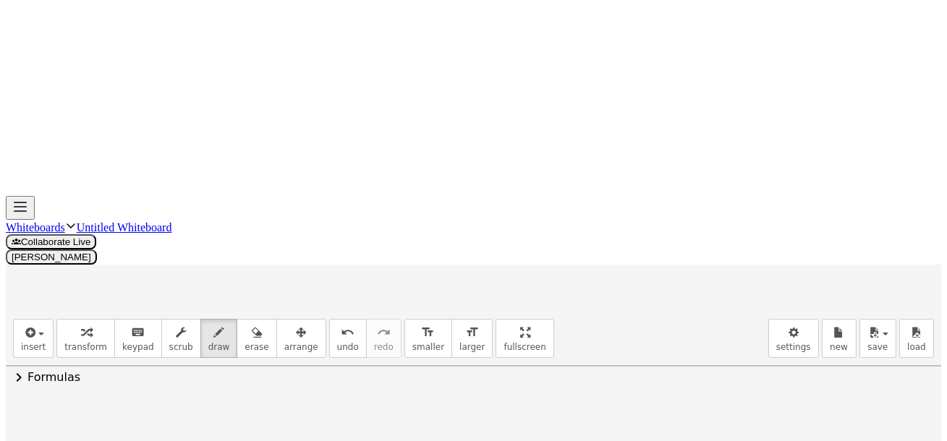
drag, startPoint x: 347, startPoint y: 188, endPoint x: 338, endPoint y: 206, distance: 19.4
click at [339, 216] on div at bounding box center [474, 412] width 936 height 962
drag, startPoint x: 354, startPoint y: 189, endPoint x: 370, endPoint y: 190, distance: 16.7
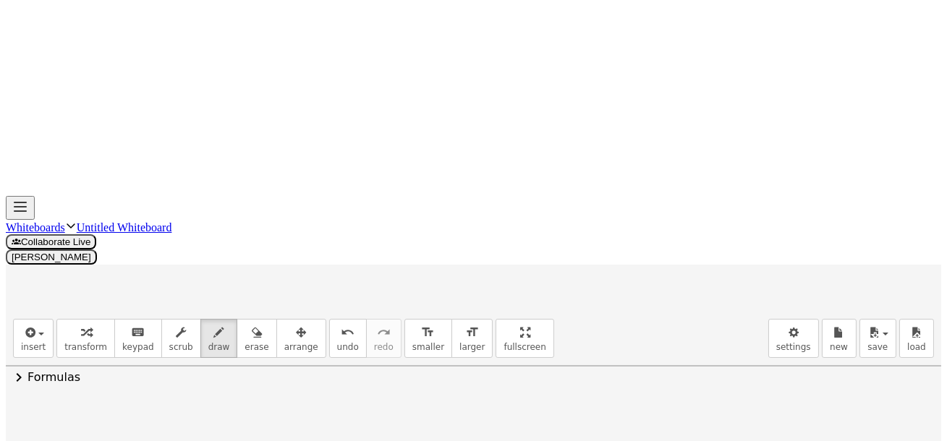
click at [361, 189] on div at bounding box center [474, 412] width 936 height 962
drag, startPoint x: 372, startPoint y: 189, endPoint x: 370, endPoint y: 209, distance: 20.3
click at [362, 216] on div at bounding box center [474, 412] width 936 height 962
drag, startPoint x: 393, startPoint y: 189, endPoint x: 397, endPoint y: 203, distance: 14.2
click at [398, 196] on div at bounding box center [474, 412] width 936 height 962
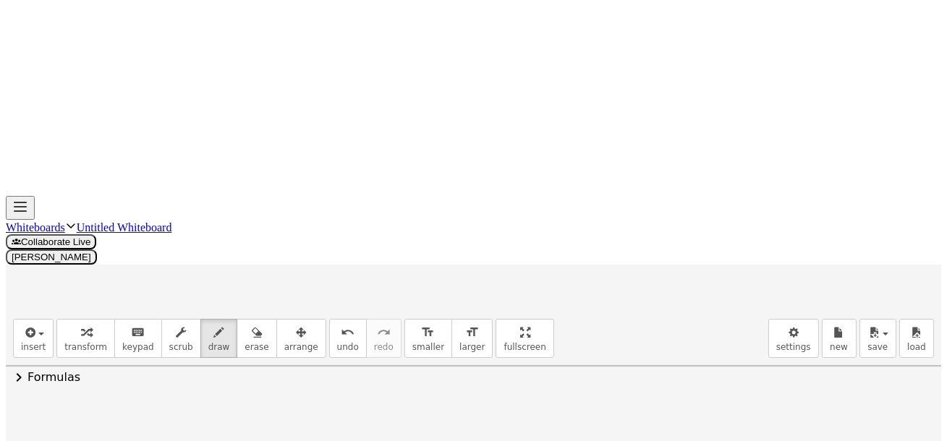
drag, startPoint x: 388, startPoint y: 211, endPoint x: 420, endPoint y: 208, distance: 32.0
click at [405, 211] on div at bounding box center [474, 412] width 936 height 962
click at [425, 201] on div at bounding box center [474, 412] width 936 height 962
click at [412, 208] on div at bounding box center [474, 412] width 936 height 962
click at [389, 210] on div at bounding box center [474, 412] width 936 height 962
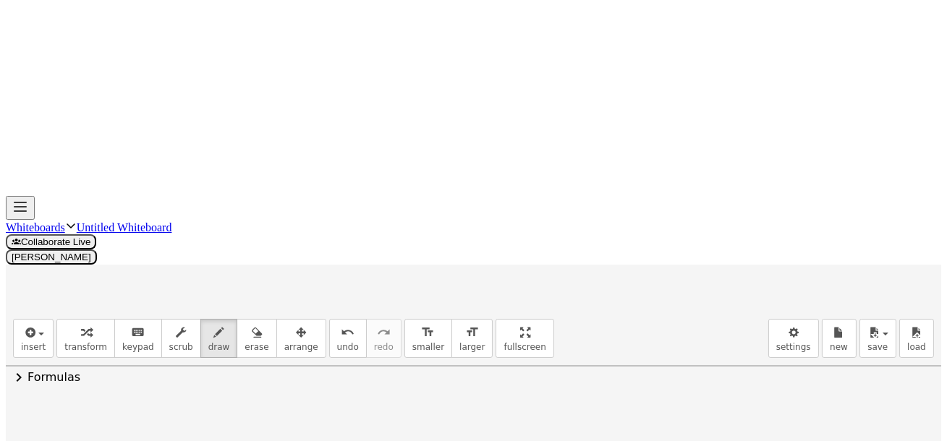
drag, startPoint x: 444, startPoint y: 205, endPoint x: 455, endPoint y: 197, distance: 13.5
click at [462, 200] on div at bounding box center [474, 412] width 936 height 962
click at [460, 193] on div at bounding box center [474, 412] width 936 height 962
drag, startPoint x: 422, startPoint y: 196, endPoint x: 431, endPoint y: 188, distance: 12.3
click at [409, 211] on div at bounding box center [474, 412] width 936 height 962
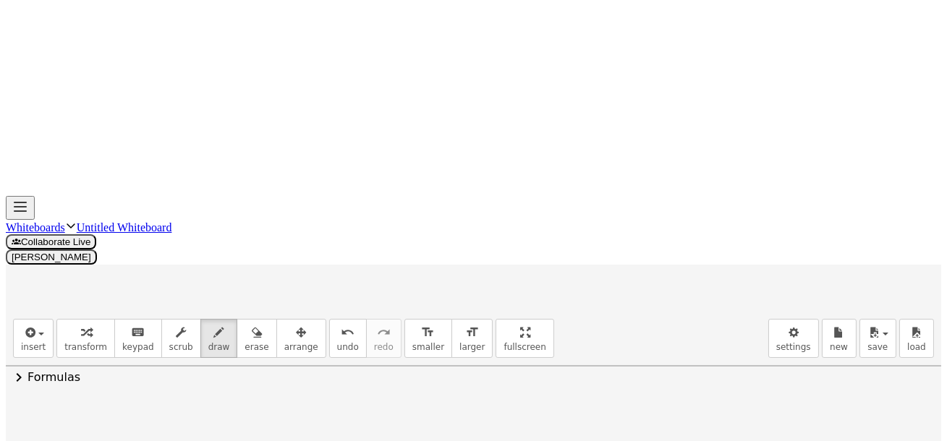
drag, startPoint x: 461, startPoint y: 151, endPoint x: 481, endPoint y: 161, distance: 22.7
click at [483, 169] on div at bounding box center [474, 412] width 936 height 962
drag, startPoint x: 468, startPoint y: 165, endPoint x: 476, endPoint y: 166, distance: 8.1
click at [467, 169] on div at bounding box center [474, 412] width 936 height 962
drag, startPoint x: 480, startPoint y: 190, endPoint x: 499, endPoint y: 203, distance: 22.3
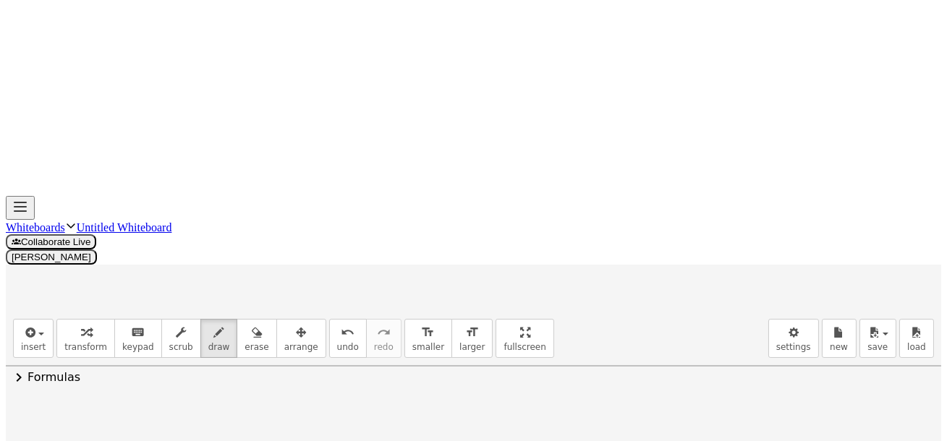
click at [501, 206] on div at bounding box center [474, 412] width 936 height 962
drag, startPoint x: 496, startPoint y: 190, endPoint x: 483, endPoint y: 203, distance: 18.9
click at [478, 210] on div at bounding box center [474, 412] width 936 height 962
click at [225, 256] on div at bounding box center [474, 412] width 936 height 962
drag, startPoint x: 235, startPoint y: 231, endPoint x: 257, endPoint y: 250, distance: 28.7
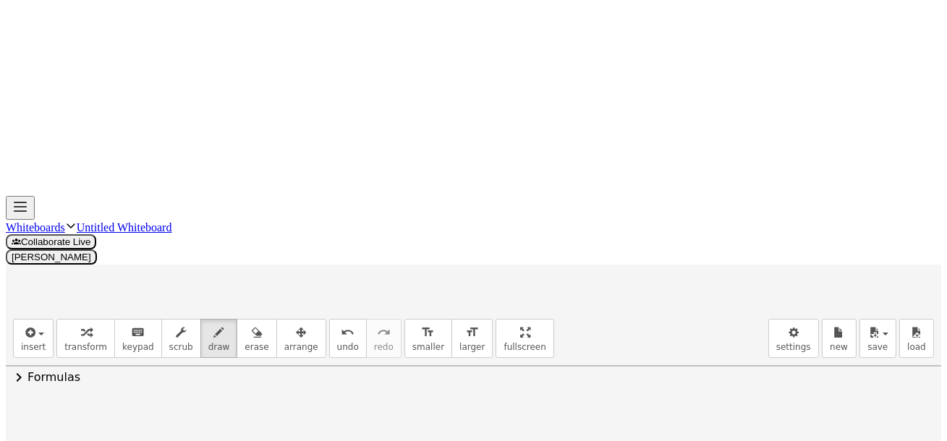
click at [240, 258] on div at bounding box center [474, 412] width 936 height 962
click at [268, 255] on div at bounding box center [474, 412] width 936 height 962
drag, startPoint x: 285, startPoint y: 227, endPoint x: 281, endPoint y: 242, distance: 15.6
click at [284, 252] on div at bounding box center [474, 412] width 936 height 962
drag, startPoint x: 211, startPoint y: 237, endPoint x: 303, endPoint y: 233, distance: 92.0
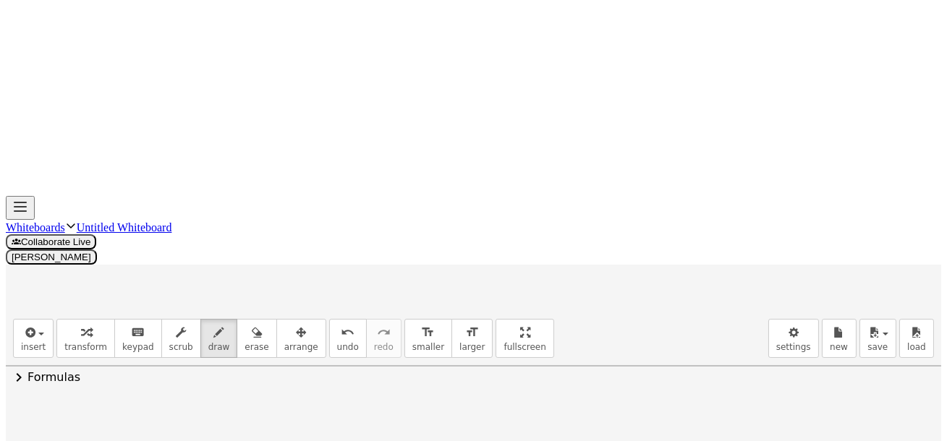
click at [298, 231] on div at bounding box center [474, 412] width 936 height 962
drag, startPoint x: 317, startPoint y: 250, endPoint x: 317, endPoint y: 240, distance: 10.1
click at [326, 249] on div at bounding box center [474, 412] width 936 height 962
click at [327, 236] on div at bounding box center [474, 412] width 936 height 962
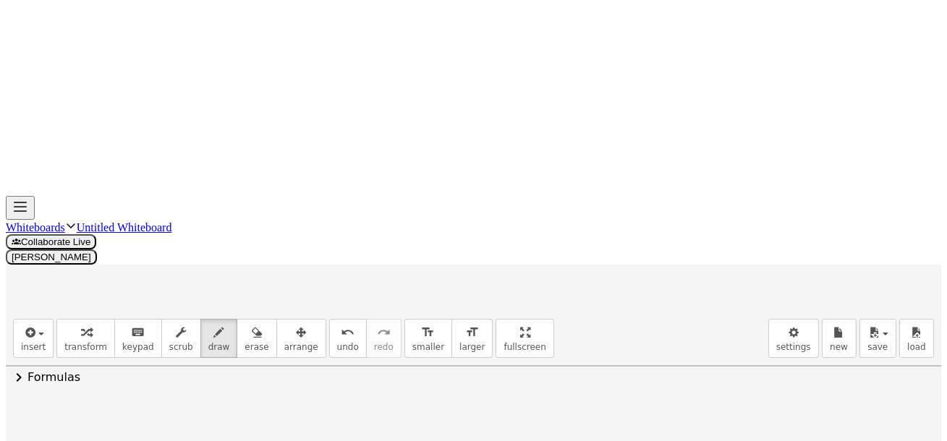
drag, startPoint x: 359, startPoint y: 227, endPoint x: 364, endPoint y: 245, distance: 18.1
click at [347, 252] on div at bounding box center [474, 421] width 936 height 962
click at [368, 240] on div at bounding box center [474, 421] width 936 height 962
drag, startPoint x: 371, startPoint y: 244, endPoint x: 370, endPoint y: 255, distance: 11.0
click at [371, 258] on div at bounding box center [474, 421] width 936 height 962
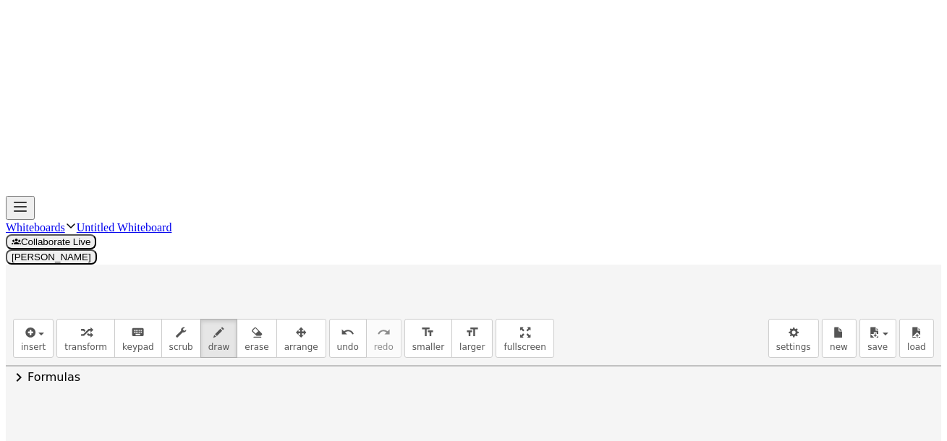
drag, startPoint x: 368, startPoint y: 252, endPoint x: 389, endPoint y: 245, distance: 22.7
click at [381, 249] on div at bounding box center [474, 421] width 936 height 962
drag, startPoint x: 402, startPoint y: 238, endPoint x: 413, endPoint y: 246, distance: 13.5
click at [404, 254] on div at bounding box center [474, 421] width 936 height 962
drag, startPoint x: 416, startPoint y: 236, endPoint x: 420, endPoint y: 253, distance: 17.2
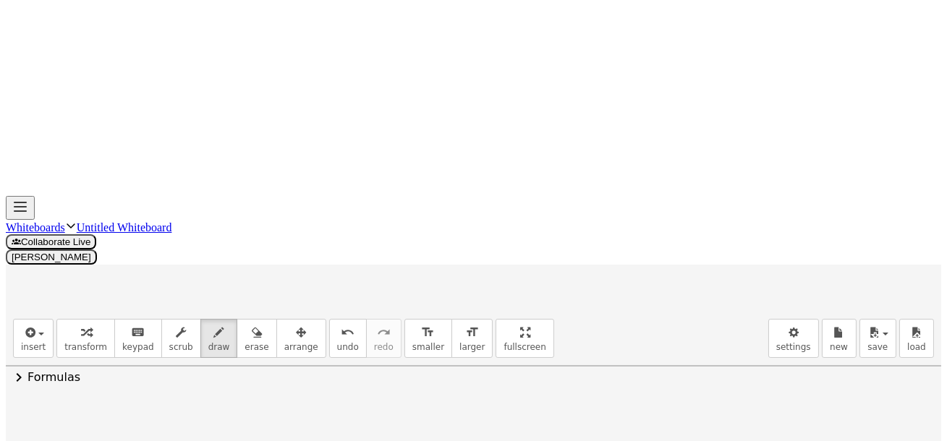
click at [420, 254] on div at bounding box center [474, 421] width 936 height 962
drag, startPoint x: 436, startPoint y: 253, endPoint x: 446, endPoint y: 245, distance: 13.5
click at [452, 251] on div at bounding box center [474, 421] width 936 height 962
drag, startPoint x: 438, startPoint y: 238, endPoint x: 453, endPoint y: 240, distance: 15.3
click at [454, 239] on div at bounding box center [474, 421] width 936 height 962
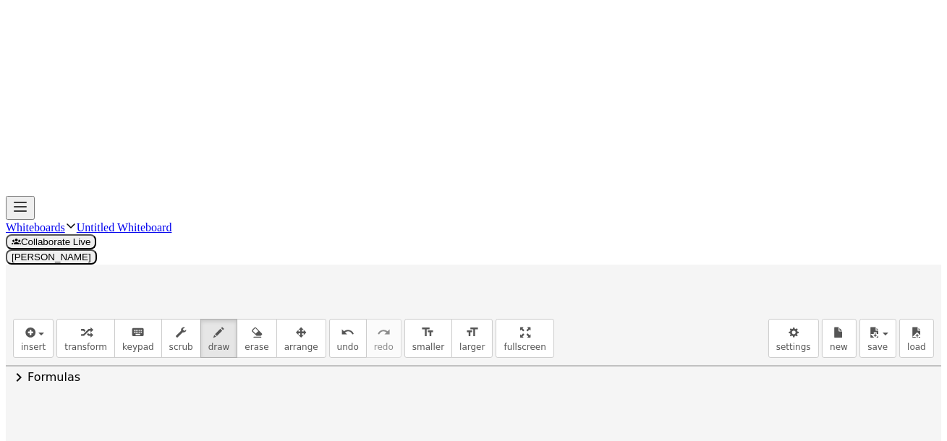
drag, startPoint x: 466, startPoint y: 253, endPoint x: 480, endPoint y: 242, distance: 17.5
click at [468, 250] on div at bounding box center [474, 421] width 936 height 962
drag, startPoint x: 483, startPoint y: 239, endPoint x: 504, endPoint y: 236, distance: 21.2
click at [499, 250] on div at bounding box center [474, 421] width 936 height 962
drag, startPoint x: 500, startPoint y: 226, endPoint x: 547, endPoint y: 221, distance: 47.4
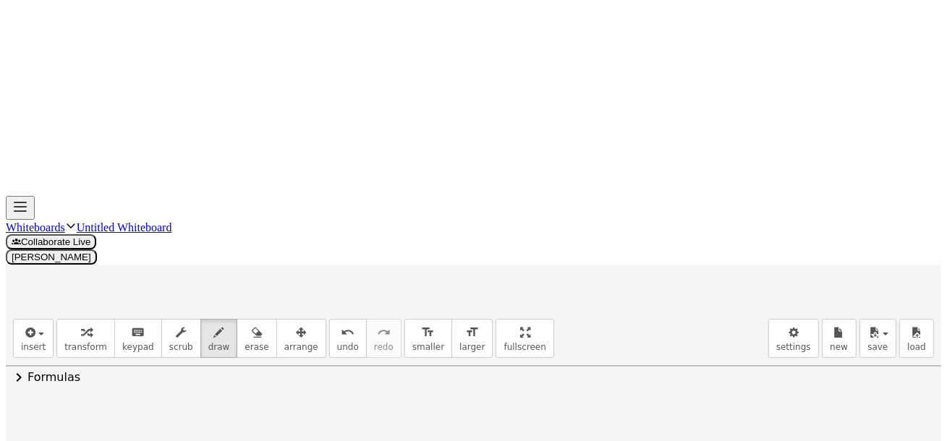
click at [513, 233] on div at bounding box center [474, 421] width 936 height 962
click at [596, 209] on div at bounding box center [474, 421] width 936 height 962
drag, startPoint x: 611, startPoint y: 119, endPoint x: 612, endPoint y: 143, distance: 23.2
click at [630, 139] on div at bounding box center [474, 421] width 936 height 962
drag, startPoint x: 612, startPoint y: 143, endPoint x: 617, endPoint y: 136, distance: 7.8
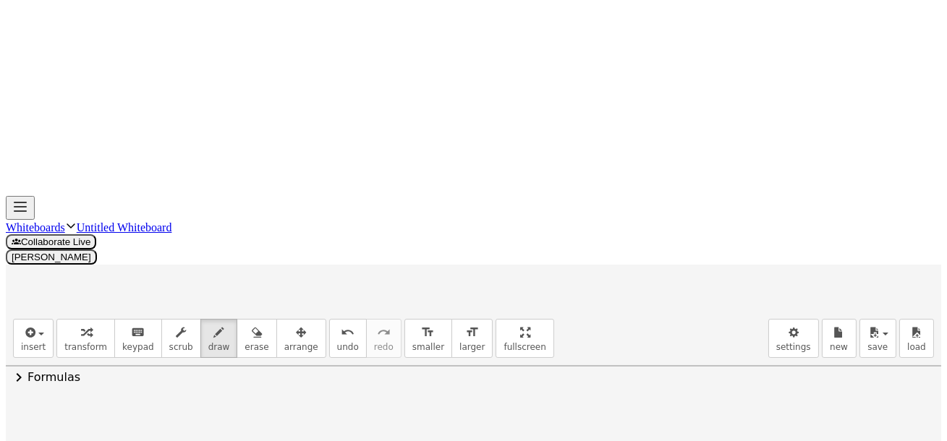
click at [637, 122] on div at bounding box center [474, 421] width 936 height 962
drag, startPoint x: 220, startPoint y: 300, endPoint x: 237, endPoint y: 302, distance: 16.7
click at [234, 308] on div at bounding box center [474, 421] width 936 height 962
click at [244, 305] on div at bounding box center [474, 421] width 936 height 962
drag, startPoint x: 270, startPoint y: 296, endPoint x: 286, endPoint y: 289, distance: 17.2
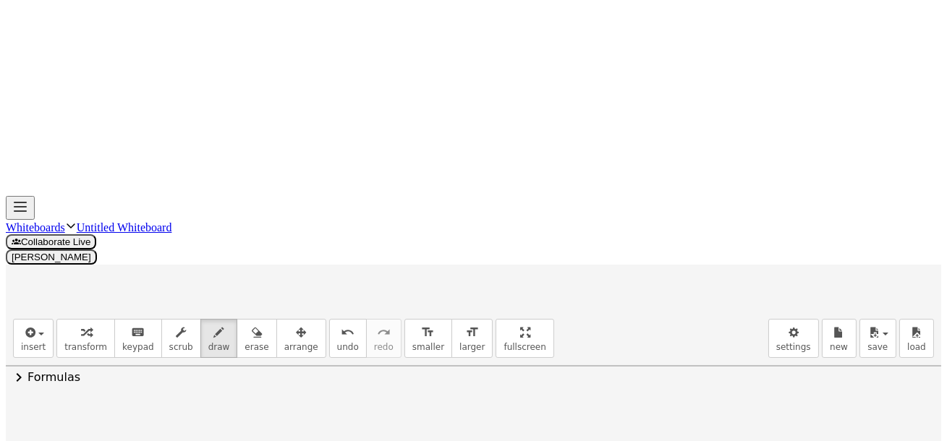
click at [274, 304] on div at bounding box center [474, 421] width 936 height 962
click at [289, 297] on div at bounding box center [474, 421] width 936 height 962
drag, startPoint x: 260, startPoint y: 278, endPoint x: 302, endPoint y: 278, distance: 42.0
click at [302, 279] on div at bounding box center [474, 421] width 936 height 962
drag, startPoint x: 314, startPoint y: 306, endPoint x: 321, endPoint y: 296, distance: 12.4
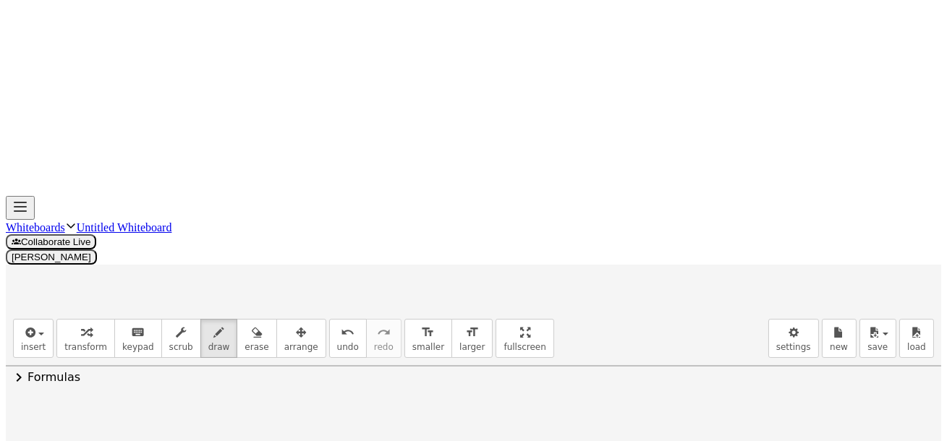
click at [329, 305] on div at bounding box center [474, 421] width 936 height 962
click at [326, 294] on div at bounding box center [474, 421] width 936 height 962
drag, startPoint x: 432, startPoint y: 316, endPoint x: 462, endPoint y: 324, distance: 30.7
click at [449, 333] on div at bounding box center [474, 443] width 936 height 962
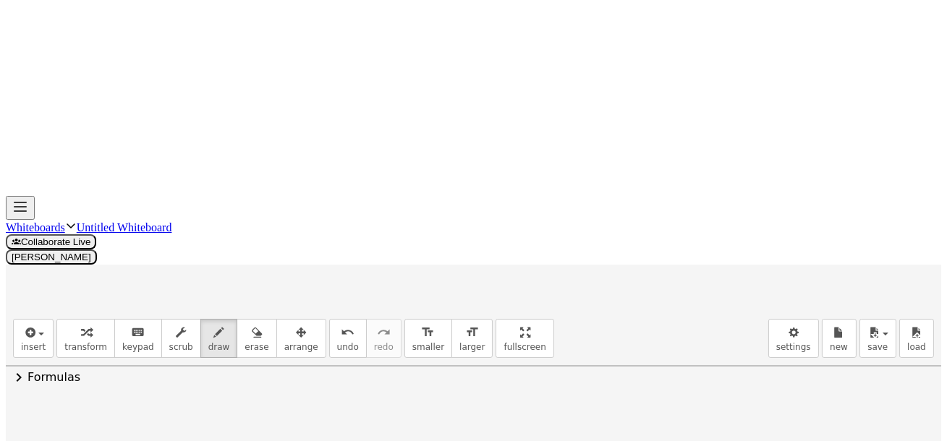
drag, startPoint x: 466, startPoint y: 311, endPoint x: 460, endPoint y: 326, distance: 15.9
click at [460, 326] on div at bounding box center [474, 443] width 936 height 962
drag, startPoint x: 362, startPoint y: 327, endPoint x: 363, endPoint y: 339, distance: 12.4
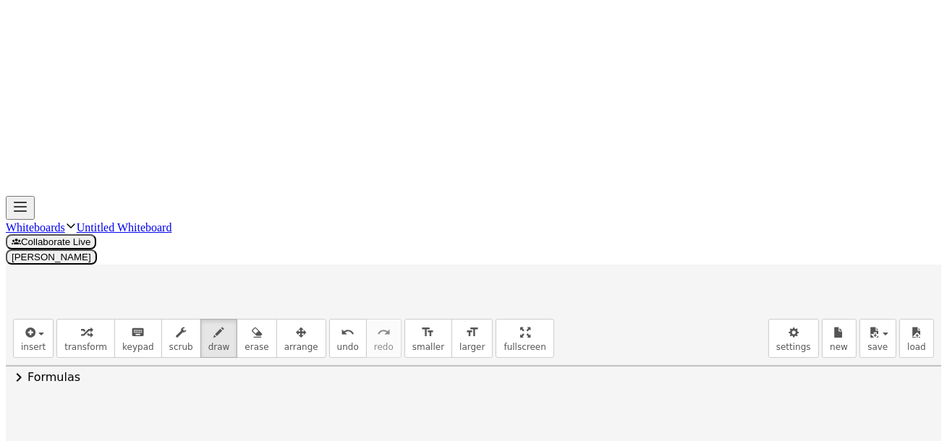
drag, startPoint x: 365, startPoint y: 332, endPoint x: 379, endPoint y: 332, distance: 13.7
drag, startPoint x: 394, startPoint y: 331, endPoint x: 399, endPoint y: 339, distance: 10.4
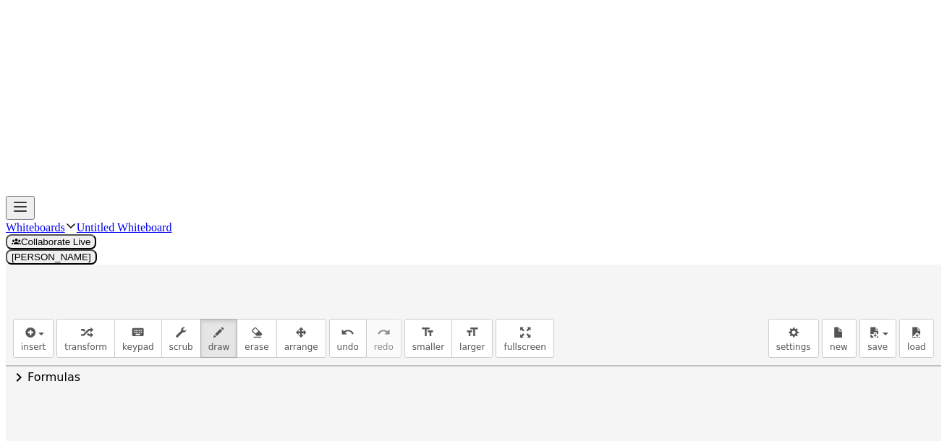
drag, startPoint x: 488, startPoint y: 344, endPoint x: 504, endPoint y: 345, distance: 16.0
drag, startPoint x: 486, startPoint y: 323, endPoint x: 504, endPoint y: 326, distance: 17.6
drag, startPoint x: 525, startPoint y: 312, endPoint x: 566, endPoint y: 337, distance: 48.4
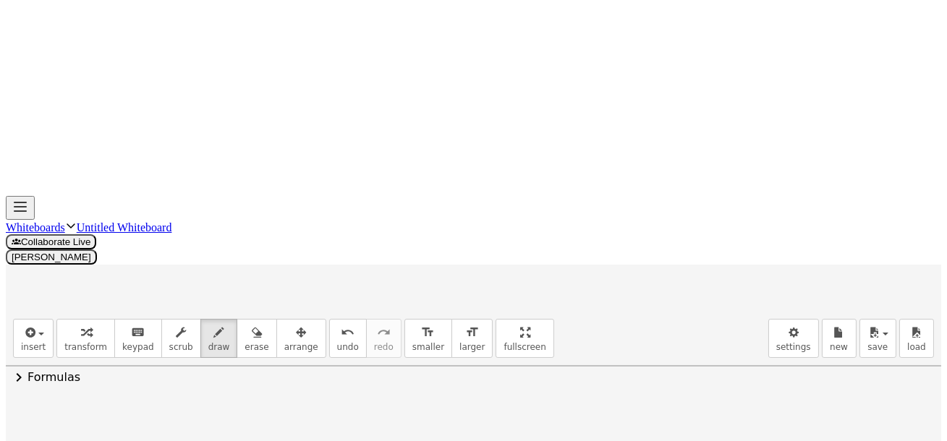
drag, startPoint x: 538, startPoint y: 348, endPoint x: 553, endPoint y: 316, distance: 35.3
drag, startPoint x: 232, startPoint y: 373, endPoint x: 246, endPoint y: 373, distance: 13.8
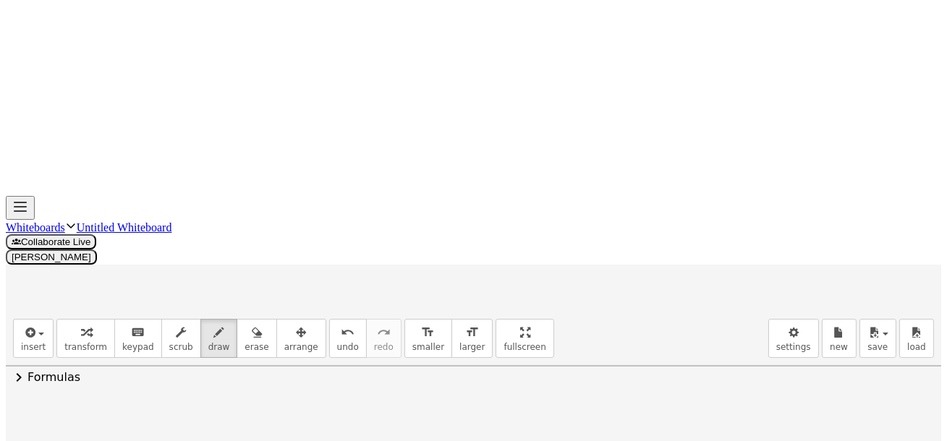
drag, startPoint x: 268, startPoint y: 363, endPoint x: 274, endPoint y: 375, distance: 13.9
drag, startPoint x: 288, startPoint y: 350, endPoint x: 286, endPoint y: 368, distance: 18.9
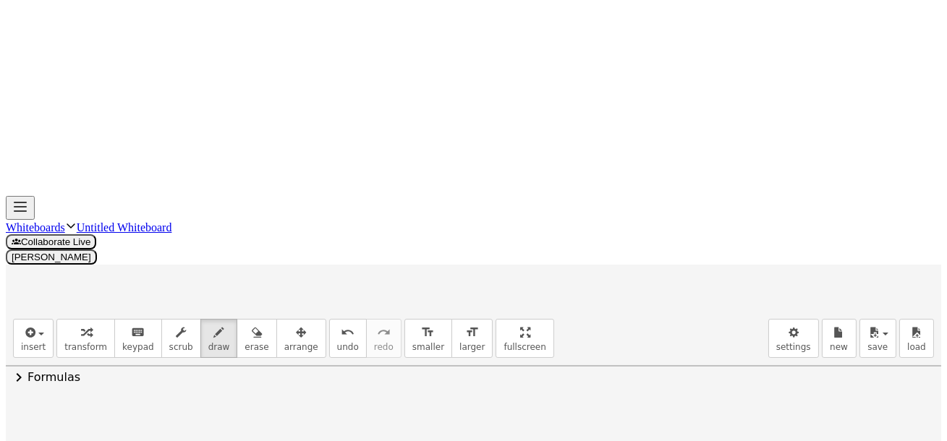
drag, startPoint x: 213, startPoint y: 352, endPoint x: 286, endPoint y: 353, distance: 73.1
drag, startPoint x: 310, startPoint y: 375, endPoint x: 323, endPoint y: 376, distance: 13.8
drag, startPoint x: 311, startPoint y: 365, endPoint x: 325, endPoint y: 362, distance: 14.1
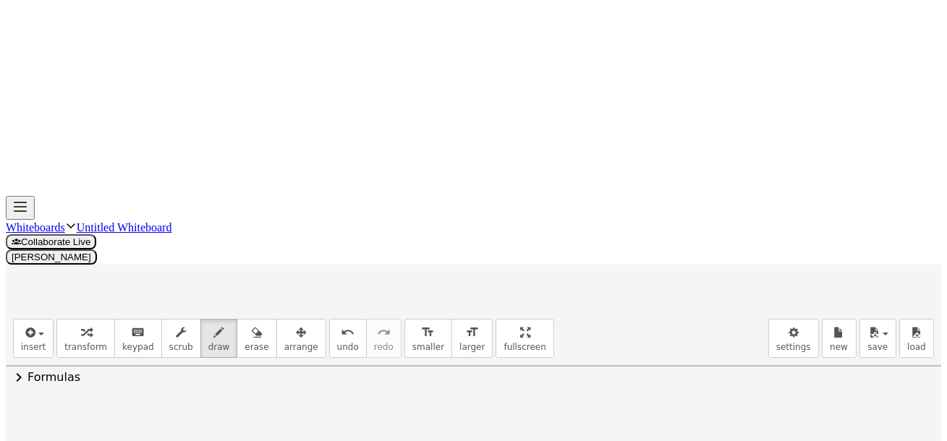
drag, startPoint x: 405, startPoint y: 366, endPoint x: 410, endPoint y: 375, distance: 10.1
drag, startPoint x: 423, startPoint y: 364, endPoint x: 427, endPoint y: 377, distance: 13.7
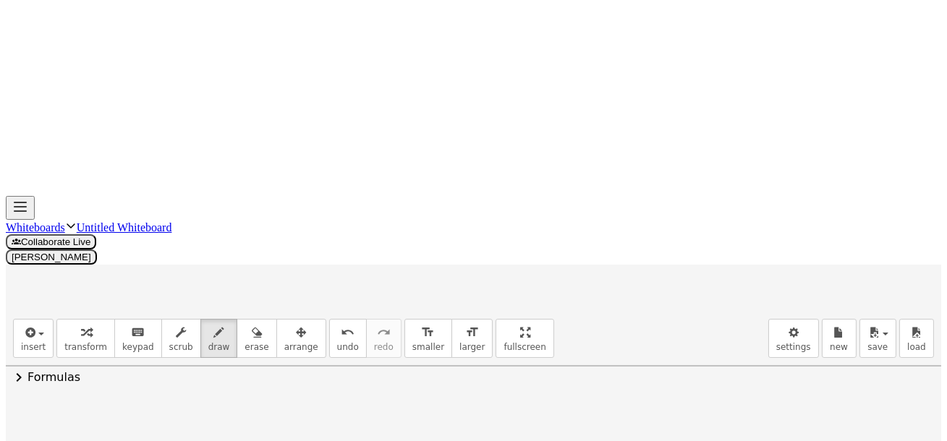
drag, startPoint x: 372, startPoint y: 367, endPoint x: 376, endPoint y: 381, distance: 14.2
drag, startPoint x: 376, startPoint y: 373, endPoint x: 390, endPoint y: 378, distance: 15.3
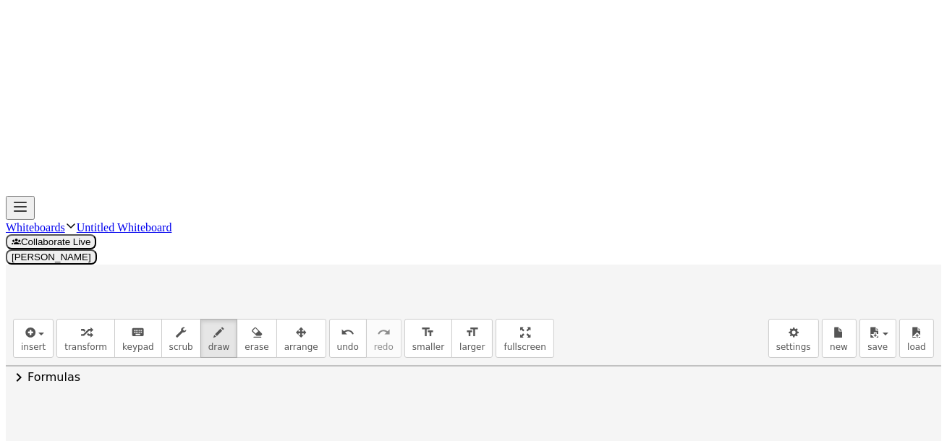
drag, startPoint x: 441, startPoint y: 376, endPoint x: 453, endPoint y: 380, distance: 12.8
drag, startPoint x: 441, startPoint y: 368, endPoint x: 454, endPoint y: 366, distance: 13.2
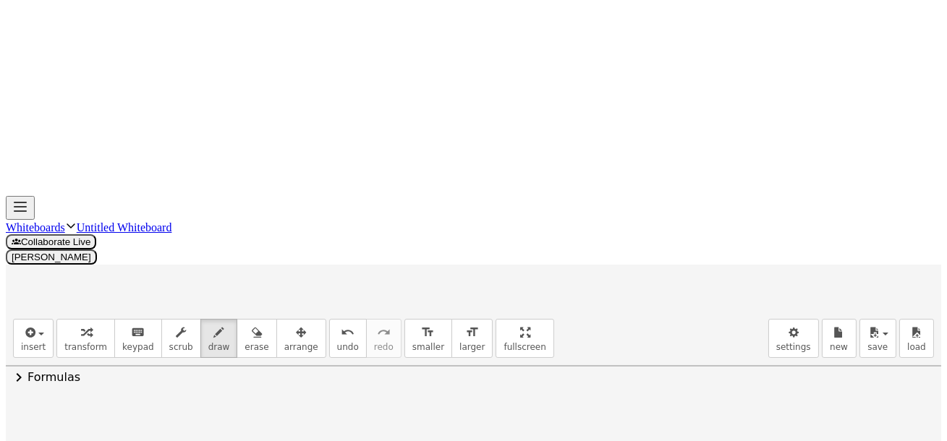
drag, startPoint x: 470, startPoint y: 359, endPoint x: 488, endPoint y: 378, distance: 26.1
drag, startPoint x: 466, startPoint y: 382, endPoint x: 486, endPoint y: 360, distance: 30.2
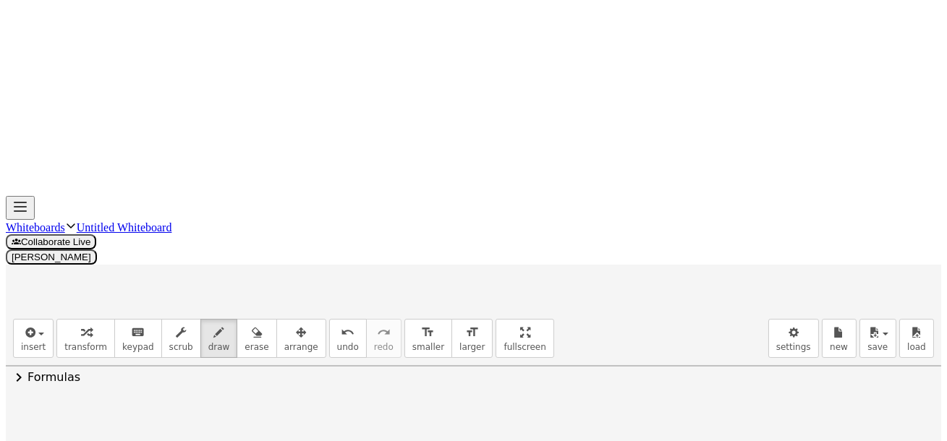
drag, startPoint x: 233, startPoint y: 166, endPoint x: 246, endPoint y: 167, distance: 13.1
click at [245, 170] on div at bounding box center [474, 357] width 936 height 1271
drag, startPoint x: 245, startPoint y: 140, endPoint x: 251, endPoint y: 171, distance: 32.5
click at [247, 174] on div at bounding box center [474, 357] width 936 height 1271
drag, startPoint x: 270, startPoint y: 160, endPoint x: 284, endPoint y: 166, distance: 15.9
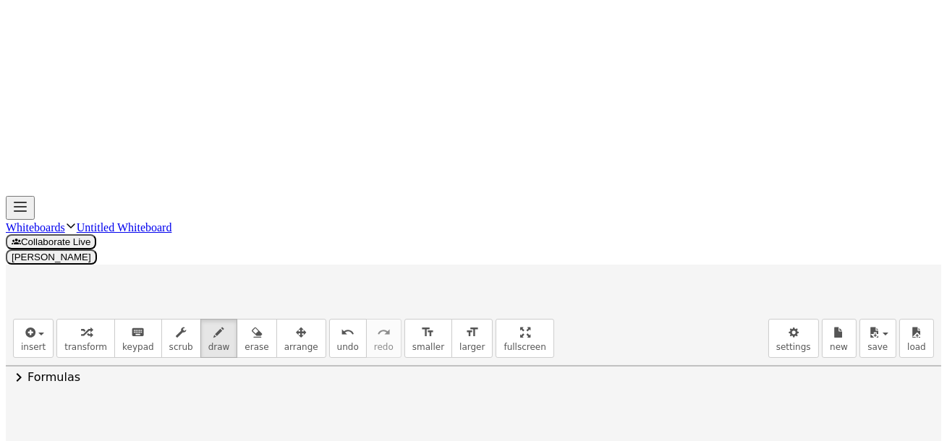
click at [283, 169] on div at bounding box center [474, 357] width 936 height 1271
drag, startPoint x: 291, startPoint y: 160, endPoint x: 293, endPoint y: 176, distance: 16.1
click at [292, 179] on div at bounding box center [474, 372] width 936 height 1271
drag, startPoint x: 216, startPoint y: 162, endPoint x: 302, endPoint y: 164, distance: 86.1
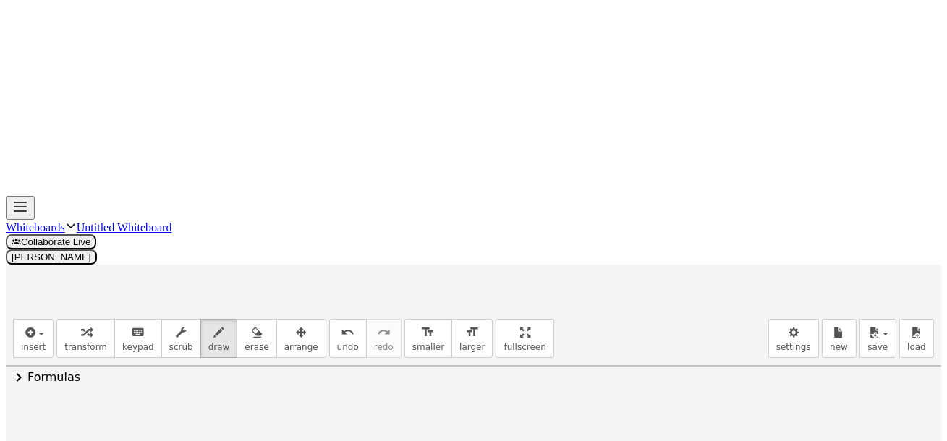
click at [300, 164] on div at bounding box center [474, 372] width 936 height 1271
drag, startPoint x: 310, startPoint y: 182, endPoint x: 321, endPoint y: 173, distance: 13.3
click at [323, 182] on div at bounding box center [474, 372] width 936 height 1271
click at [329, 171] on div at bounding box center [474, 372] width 936 height 1271
drag, startPoint x: 352, startPoint y: 159, endPoint x: 350, endPoint y: 177, distance: 18.2
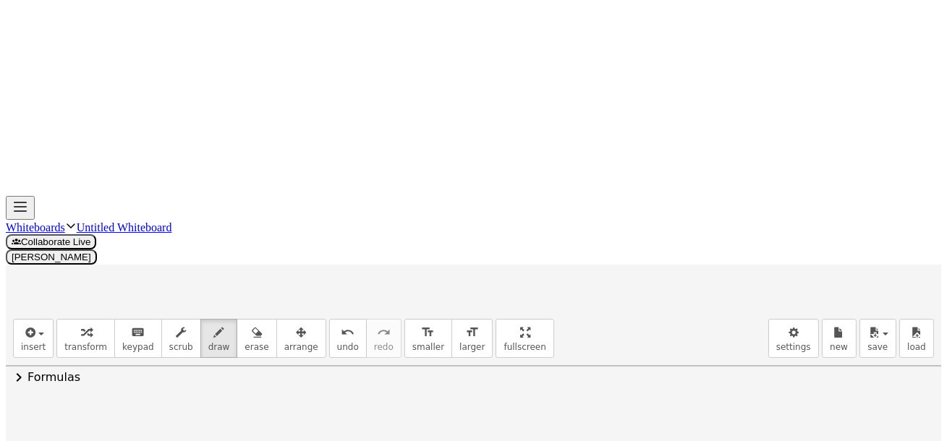
click at [342, 182] on div at bounding box center [474, 372] width 936 height 1271
drag, startPoint x: 368, startPoint y: 158, endPoint x: 374, endPoint y: 174, distance: 16.9
click at [370, 178] on div at bounding box center [474, 372] width 936 height 1271
drag, startPoint x: 390, startPoint y: 161, endPoint x: 424, endPoint y: 162, distance: 34.0
click at [392, 177] on div at bounding box center [474, 372] width 936 height 1271
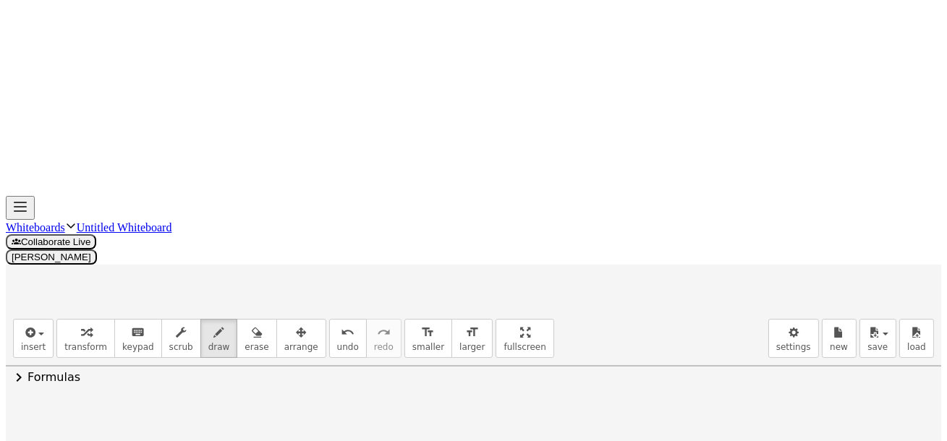
drag, startPoint x: 424, startPoint y: 162, endPoint x: 434, endPoint y: 171, distance: 13.3
click at [413, 176] on div at bounding box center [474, 372] width 936 height 1271
drag, startPoint x: 448, startPoint y: 174, endPoint x: 450, endPoint y: 164, distance: 10.4
click at [465, 176] on div at bounding box center [474, 372] width 936 height 1271
click at [462, 164] on div at bounding box center [474, 372] width 936 height 1271
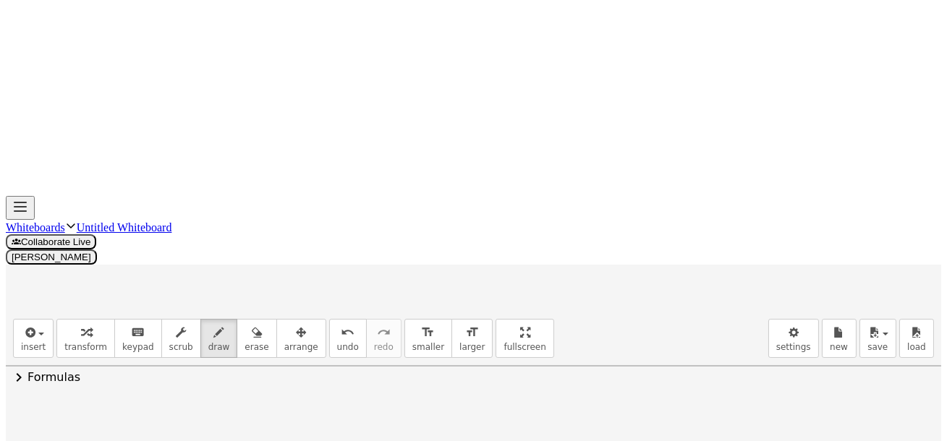
drag, startPoint x: 418, startPoint y: 172, endPoint x: 423, endPoint y: 156, distance: 16.9
click at [422, 156] on div at bounding box center [474, 372] width 936 height 1271
drag, startPoint x: 490, startPoint y: 156, endPoint x: 512, endPoint y: 171, distance: 26.9
click at [512, 171] on div at bounding box center [474, 372] width 936 height 1271
drag, startPoint x: 502, startPoint y: 164, endPoint x: 490, endPoint y: 172, distance: 14.7
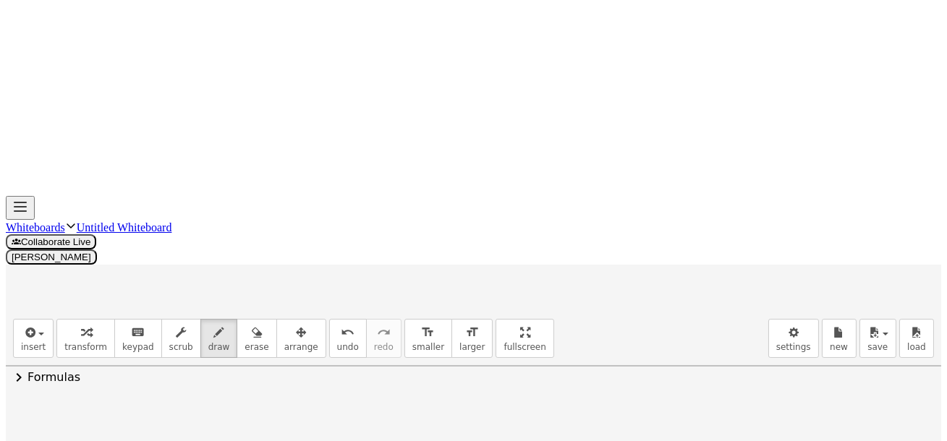
click at [490, 177] on div at bounding box center [474, 372] width 936 height 1271
drag, startPoint x: 237, startPoint y: 212, endPoint x: 247, endPoint y: 221, distance: 13.3
click at [243, 224] on div at bounding box center [474, 372] width 936 height 1271
drag, startPoint x: 257, startPoint y: 198, endPoint x: 261, endPoint y: 221, distance: 24.2
click at [258, 224] on div at bounding box center [474, 372] width 936 height 1271
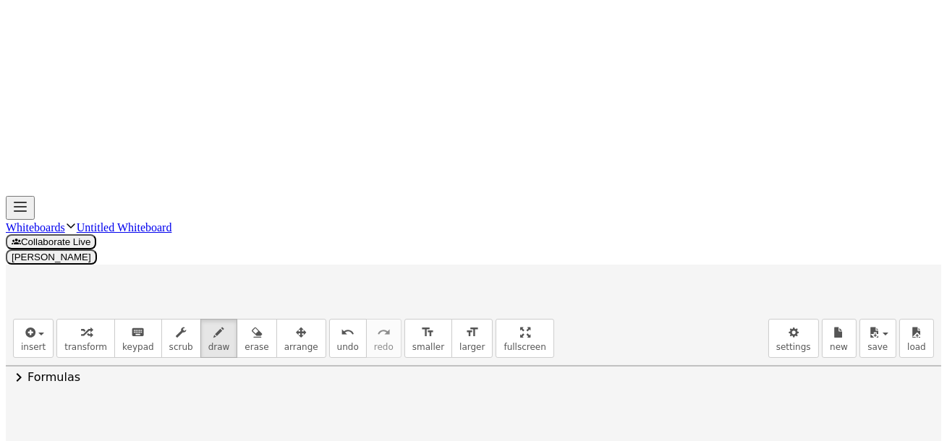
drag, startPoint x: 281, startPoint y: 208, endPoint x: 298, endPoint y: 209, distance: 17.4
click at [287, 221] on div at bounding box center [474, 372] width 936 height 1271
drag, startPoint x: 306, startPoint y: 192, endPoint x: 310, endPoint y: 207, distance: 15.6
click at [308, 214] on div at bounding box center [474, 372] width 936 height 1271
drag, startPoint x: 219, startPoint y: 187, endPoint x: 325, endPoint y: 194, distance: 105.9
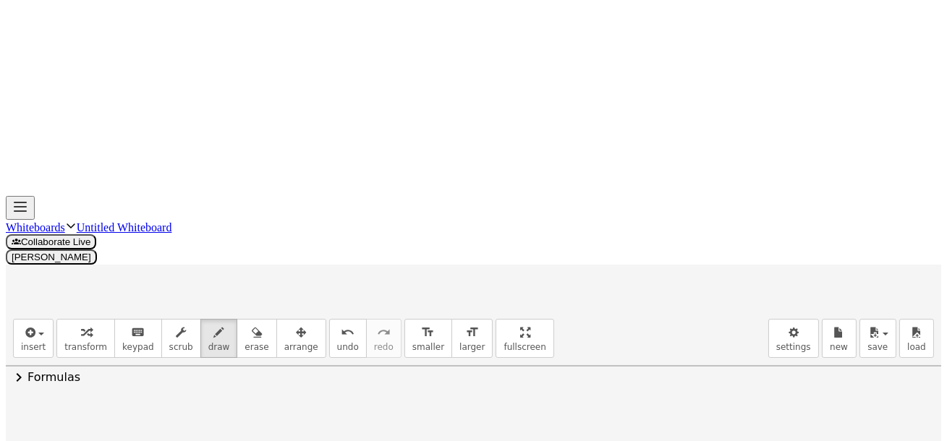
click at [324, 195] on div at bounding box center [474, 372] width 936 height 1271
drag, startPoint x: 334, startPoint y: 216, endPoint x: 349, endPoint y: 214, distance: 15.3
click at [352, 215] on div at bounding box center [474, 372] width 936 height 1271
drag, startPoint x: 350, startPoint y: 203, endPoint x: 357, endPoint y: 207, distance: 8.1
click at [354, 205] on div at bounding box center [474, 372] width 936 height 1271
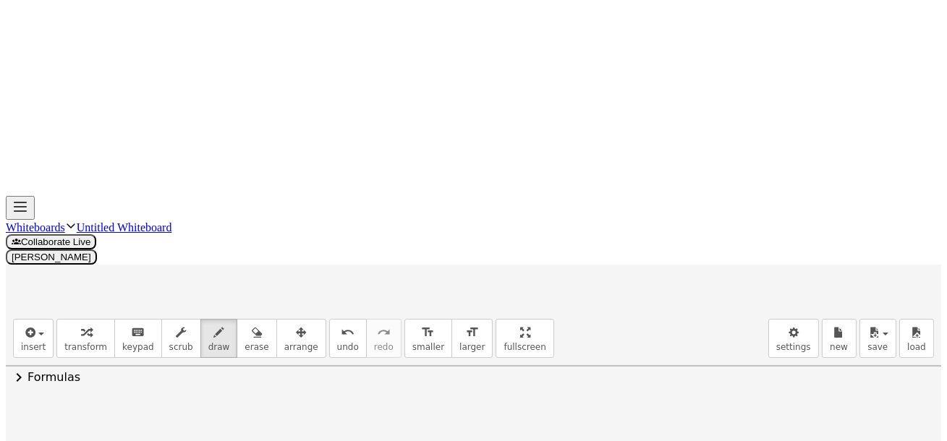
drag, startPoint x: 217, startPoint y: 216, endPoint x: 326, endPoint y: 211, distance: 108.7
click at [336, 211] on div at bounding box center [474, 372] width 936 height 1271
click at [250, 319] on button "erase" at bounding box center [257, 338] width 40 height 39
drag, startPoint x: 376, startPoint y: 218, endPoint x: 235, endPoint y: 158, distance: 153.4
click at [203, 220] on div at bounding box center [474, 372] width 936 height 1271
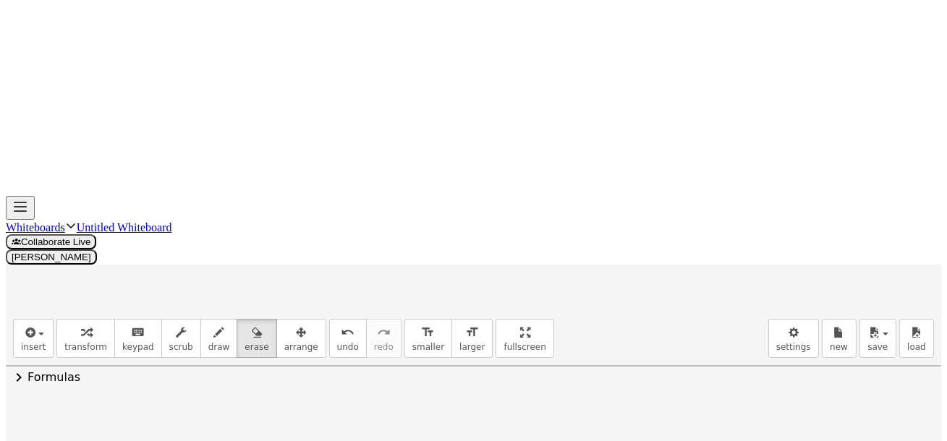
click at [208, 342] on span "draw" at bounding box center [219, 347] width 22 height 10
click at [245, 342] on span "erase" at bounding box center [257, 347] width 24 height 10
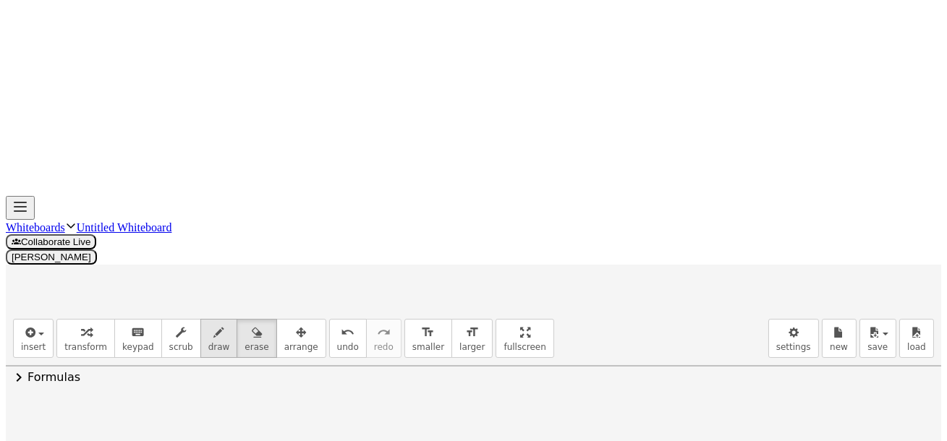
drag, startPoint x: 638, startPoint y: 293, endPoint x: 204, endPoint y: 80, distance: 483.8
click at [208, 342] on span "draw" at bounding box center [219, 347] width 22 height 10
click at [209, 342] on span "draw" at bounding box center [219, 347] width 22 height 10
click at [208, 342] on span "draw" at bounding box center [219, 347] width 22 height 10
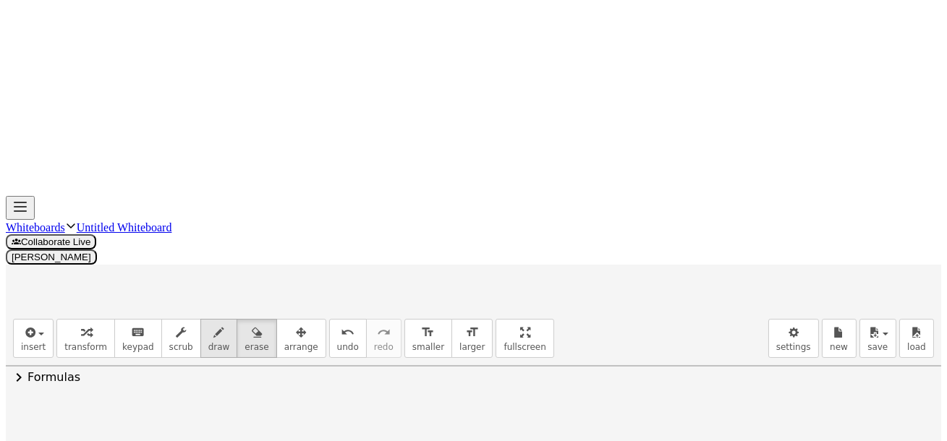
click at [208, 342] on span "draw" at bounding box center [219, 347] width 22 height 10
click at [214, 324] on icon "button" at bounding box center [219, 332] width 10 height 17
drag, startPoint x: 919, startPoint y: 198, endPoint x: 919, endPoint y: 242, distance: 44.1
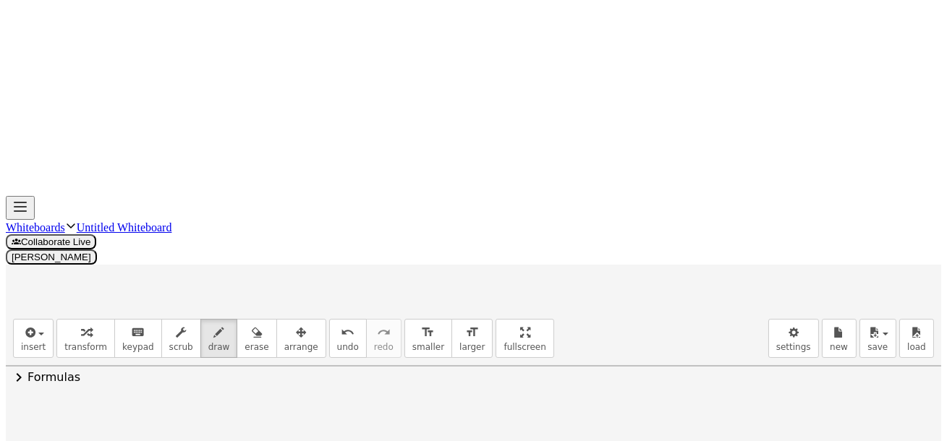
click at [69, 173] on div at bounding box center [474, 314] width 936 height 1271
drag, startPoint x: 70, startPoint y: 147, endPoint x: 63, endPoint y: 158, distance: 13.7
click at [78, 145] on div at bounding box center [474, 314] width 936 height 1271
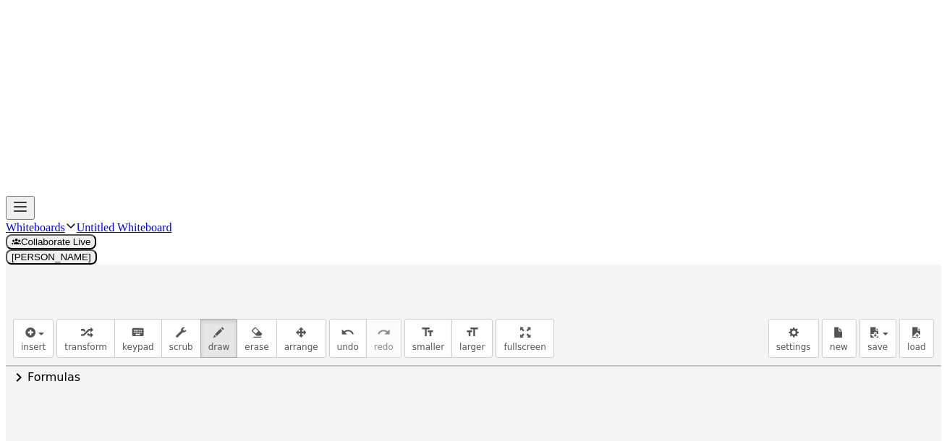
drag, startPoint x: 61, startPoint y: 161, endPoint x: 73, endPoint y: 158, distance: 12.5
click at [71, 159] on div at bounding box center [474, 314] width 936 height 1271
drag, startPoint x: 65, startPoint y: 177, endPoint x: 72, endPoint y: 169, distance: 10.8
click at [78, 168] on div at bounding box center [474, 314] width 936 height 1271
drag, startPoint x: 69, startPoint y: 168, endPoint x: 88, endPoint y: 171, distance: 19.8
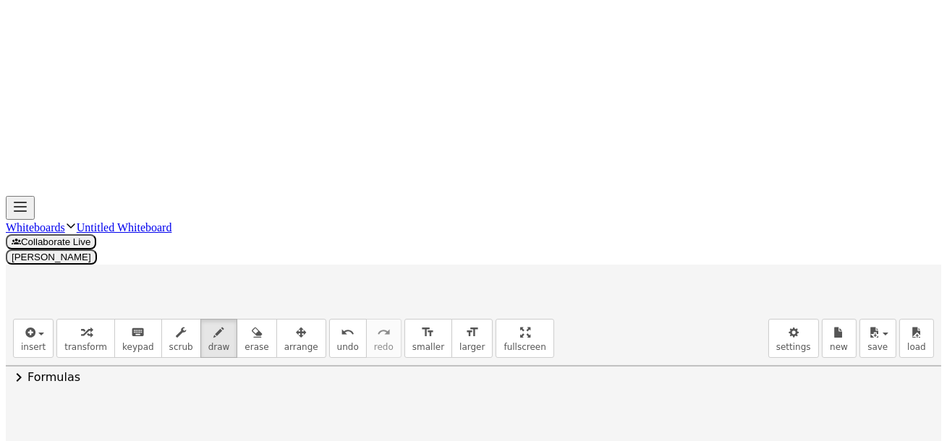
click at [82, 178] on div at bounding box center [474, 314] width 936 height 1271
drag, startPoint x: 97, startPoint y: 158, endPoint x: 90, endPoint y: 170, distance: 14.3
click at [88, 177] on div at bounding box center [474, 314] width 936 height 1271
drag, startPoint x: 99, startPoint y: 158, endPoint x: 113, endPoint y: 160, distance: 13.9
click at [112, 160] on div at bounding box center [474, 314] width 936 height 1271
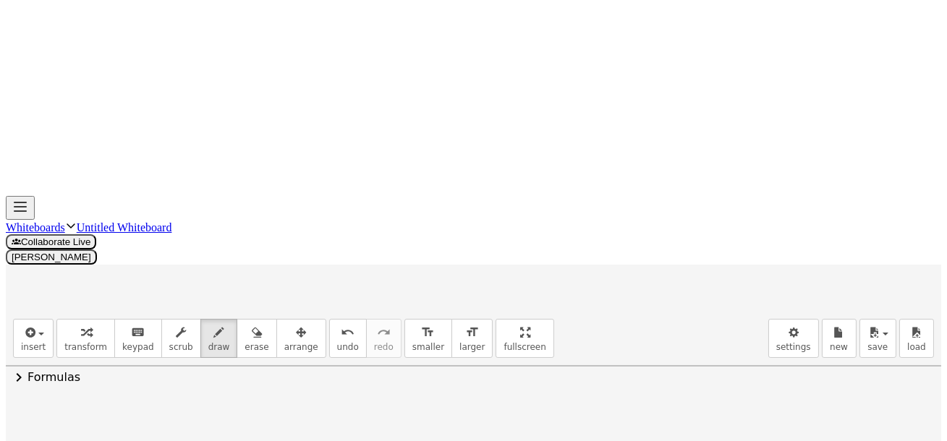
click at [109, 137] on div at bounding box center [474, 314] width 936 height 1271
drag, startPoint x: 183, startPoint y: 177, endPoint x: 194, endPoint y: 192, distance: 19.3
click at [191, 198] on div at bounding box center [474, 314] width 936 height 1271
drag, startPoint x: 204, startPoint y: 174, endPoint x: 204, endPoint y: 203, distance: 28.2
click at [204, 204] on div at bounding box center [474, 314] width 936 height 1271
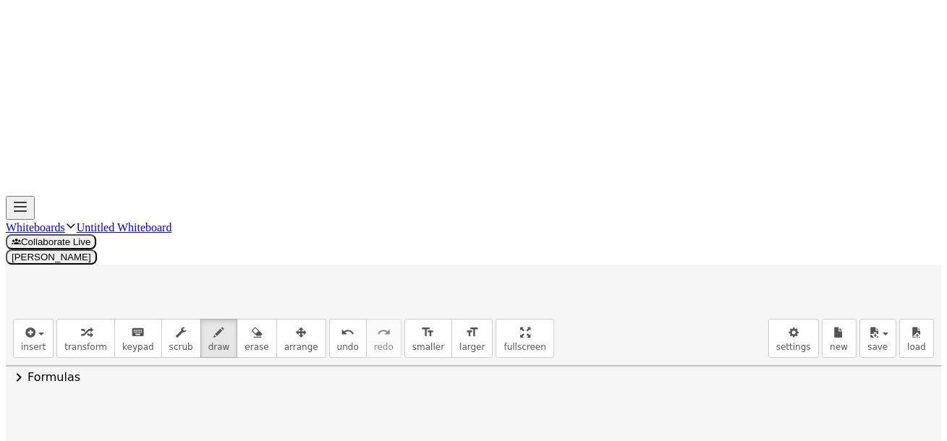
drag, startPoint x: 192, startPoint y: 177, endPoint x: 224, endPoint y: 201, distance: 39.8
click at [196, 206] on div at bounding box center [474, 314] width 936 height 1271
drag, startPoint x: 244, startPoint y: 191, endPoint x: 260, endPoint y: 194, distance: 16.2
click at [252, 194] on div at bounding box center [474, 314] width 936 height 1271
click at [284, 190] on div at bounding box center [474, 314] width 936 height 1271
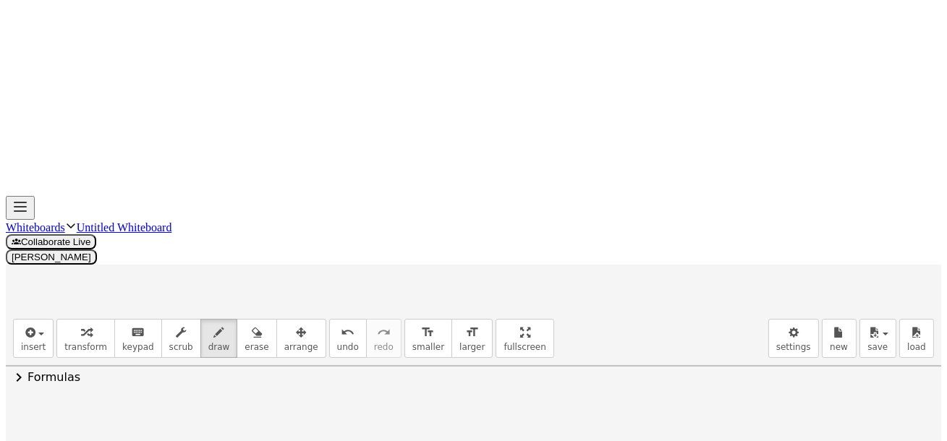
drag, startPoint x: 276, startPoint y: 182, endPoint x: 287, endPoint y: 182, distance: 10.9
click at [285, 182] on div at bounding box center [474, 314] width 936 height 1271
drag, startPoint x: 327, startPoint y: 171, endPoint x: 339, endPoint y: 165, distance: 13.6
click at [334, 192] on div at bounding box center [474, 314] width 936 height 1271
drag, startPoint x: 338, startPoint y: 151, endPoint x: 352, endPoint y: 164, distance: 19.4
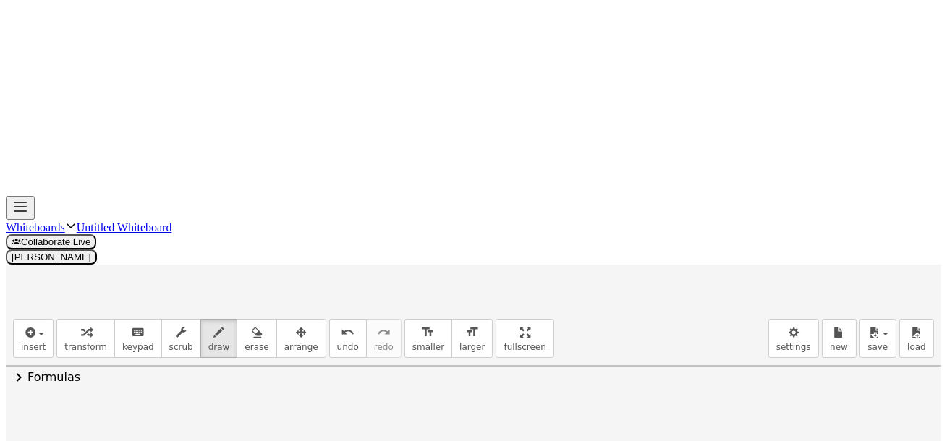
click at [350, 167] on div at bounding box center [474, 314] width 936 height 1271
drag, startPoint x: 353, startPoint y: 155, endPoint x: 376, endPoint y: 163, distance: 23.8
click at [368, 168] on div at bounding box center [474, 314] width 936 height 1271
click at [385, 162] on div at bounding box center [474, 314] width 936 height 1271
drag, startPoint x: 381, startPoint y: 156, endPoint x: 390, endPoint y: 158, distance: 9.7
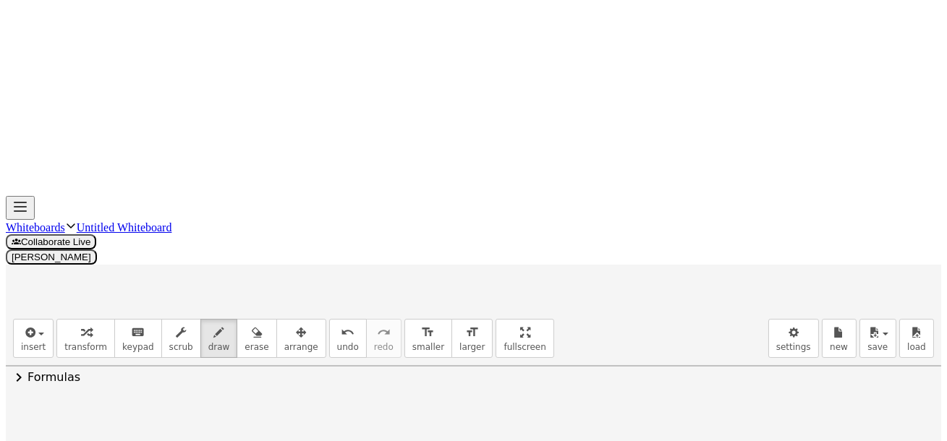
click at [381, 166] on div at bounding box center [474, 314] width 936 height 1271
drag, startPoint x: 399, startPoint y: 156, endPoint x: 400, endPoint y: 166, distance: 11.0
click at [402, 166] on div at bounding box center [474, 314] width 936 height 1271
click at [408, 185] on div at bounding box center [474, 314] width 936 height 1271
drag, startPoint x: 436, startPoint y: 174, endPoint x: 436, endPoint y: 187, distance: 12.3
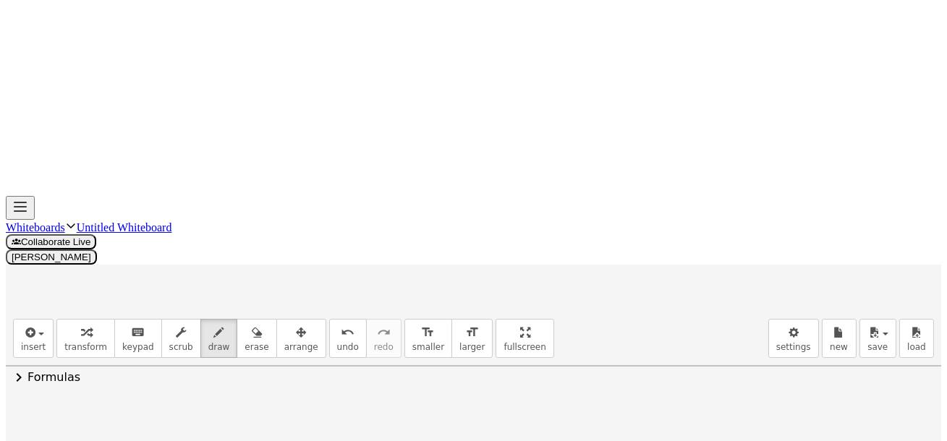
click at [428, 195] on div at bounding box center [474, 314] width 936 height 1271
drag, startPoint x: 423, startPoint y: 171, endPoint x: 425, endPoint y: 187, distance: 15.4
click at [424, 191] on div at bounding box center [474, 314] width 936 height 1271
drag, startPoint x: 436, startPoint y: 158, endPoint x: 444, endPoint y: 161, distance: 9.2
click at [445, 161] on div at bounding box center [474, 314] width 936 height 1271
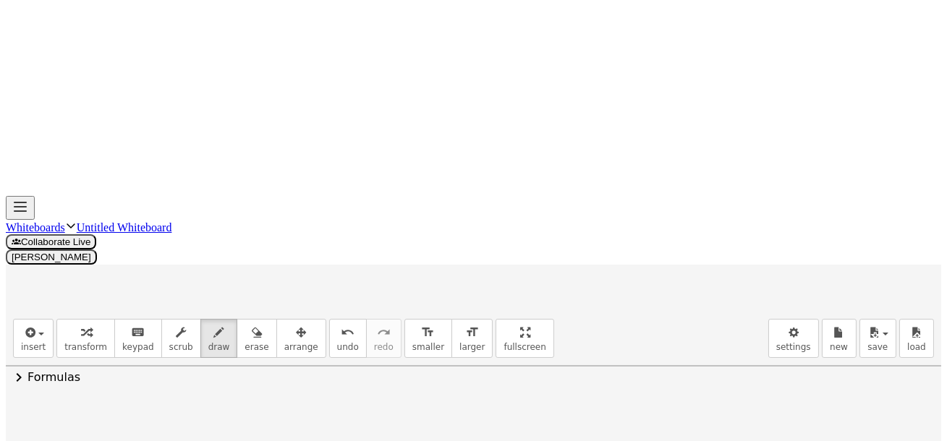
drag, startPoint x: 434, startPoint y: 141, endPoint x: 442, endPoint y: 158, distance: 18.4
click at [441, 158] on div at bounding box center [474, 314] width 936 height 1271
drag, startPoint x: 457, startPoint y: 152, endPoint x: 465, endPoint y: 153, distance: 8.1
click at [465, 153] on div at bounding box center [474, 314] width 936 height 1271
drag, startPoint x: 463, startPoint y: 148, endPoint x: 460, endPoint y: 158, distance: 10.5
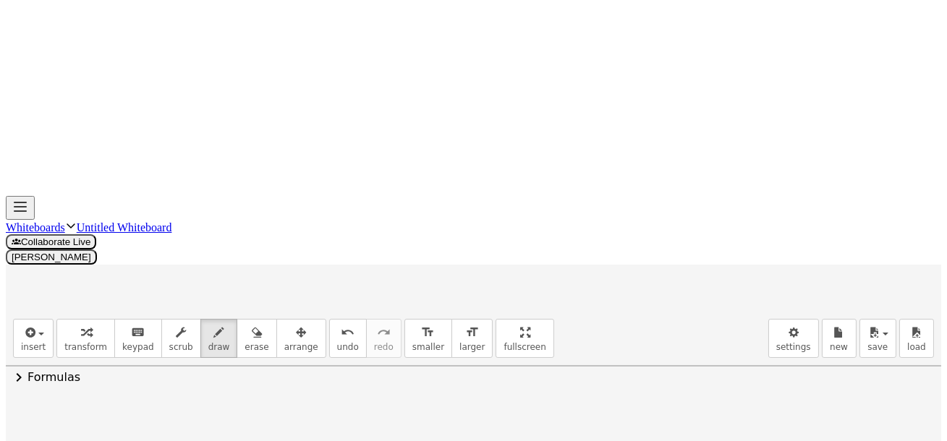
click at [460, 158] on div at bounding box center [474, 314] width 936 height 1271
drag, startPoint x: 475, startPoint y: 143, endPoint x: 479, endPoint y: 162, distance: 19.3
click at [479, 161] on div at bounding box center [474, 314] width 936 height 1271
drag, startPoint x: 444, startPoint y: 140, endPoint x: 469, endPoint y: 153, distance: 28.2
click at [456, 163] on div at bounding box center [474, 314] width 936 height 1271
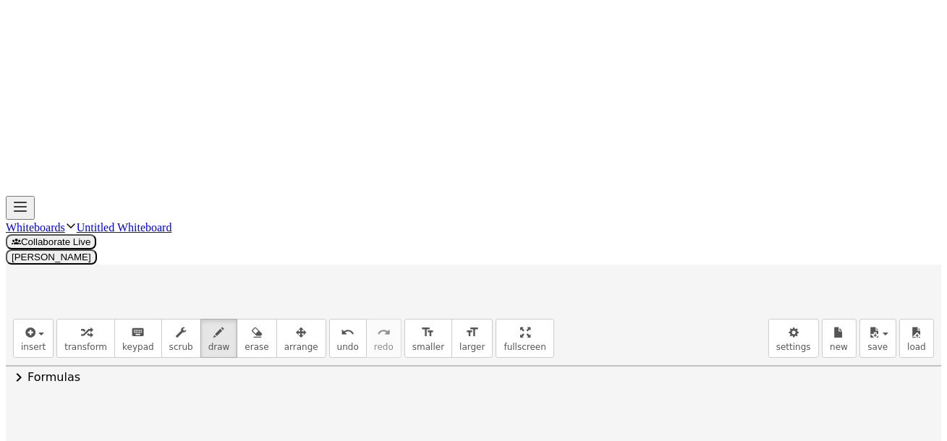
drag, startPoint x: 480, startPoint y: 179, endPoint x: 492, endPoint y: 178, distance: 12.3
click at [494, 180] on div at bounding box center [474, 314] width 936 height 1271
click at [488, 188] on div at bounding box center [474, 314] width 936 height 1271
drag, startPoint x: 514, startPoint y: 167, endPoint x: 512, endPoint y: 175, distance: 8.3
click at [509, 182] on div at bounding box center [474, 314] width 936 height 1271
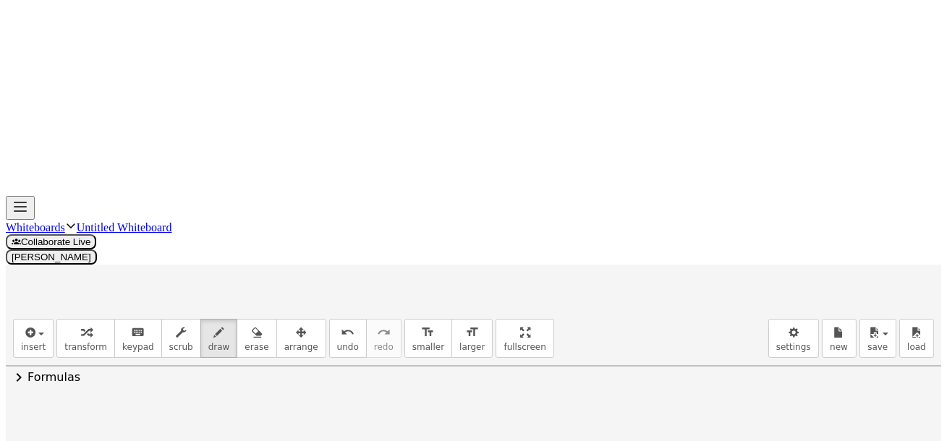
drag, startPoint x: 526, startPoint y: 145, endPoint x: 544, endPoint y: 156, distance: 21.5
click at [538, 159] on div at bounding box center [474, 314] width 936 height 1271
click at [552, 154] on div at bounding box center [474, 314] width 936 height 1271
drag, startPoint x: 549, startPoint y: 145, endPoint x: 550, endPoint y: 154, distance: 8.8
click at [549, 158] on div at bounding box center [474, 314] width 936 height 1271
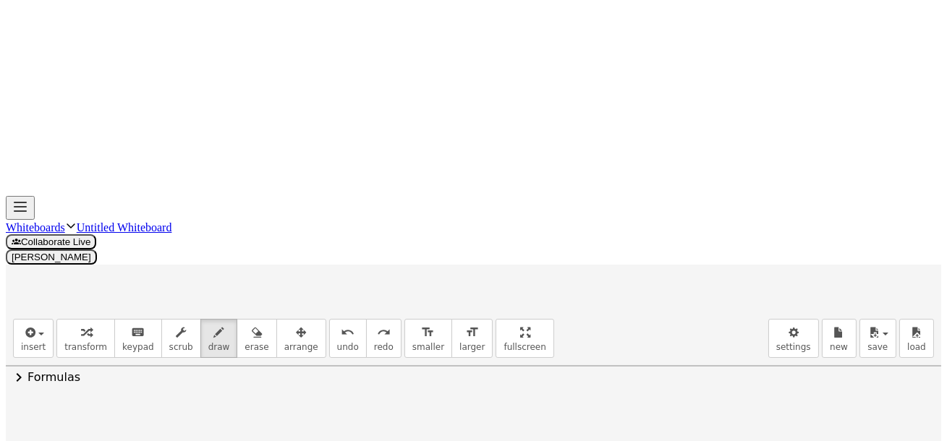
drag, startPoint x: 546, startPoint y: 148, endPoint x: 555, endPoint y: 144, distance: 9.7
click at [555, 147] on div at bounding box center [474, 314] width 936 height 1271
drag, startPoint x: 553, startPoint y: 139, endPoint x: 557, endPoint y: 153, distance: 15.1
click at [553, 155] on div at bounding box center [474, 314] width 936 height 1271
click at [564, 157] on div at bounding box center [474, 314] width 936 height 1271
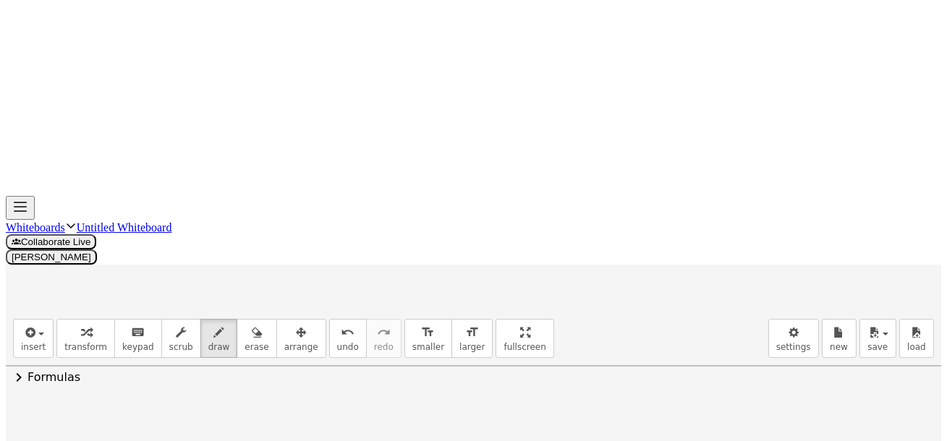
drag, startPoint x: 572, startPoint y: 171, endPoint x: 596, endPoint y: 162, distance: 24.7
click at [573, 170] on div at bounding box center [474, 314] width 936 height 1271
drag, startPoint x: 601, startPoint y: 163, endPoint x: 609, endPoint y: 167, distance: 8.4
click at [590, 184] on div at bounding box center [474, 314] width 936 height 1271
drag, startPoint x: 611, startPoint y: 157, endPoint x: 633, endPoint y: 153, distance: 22.1
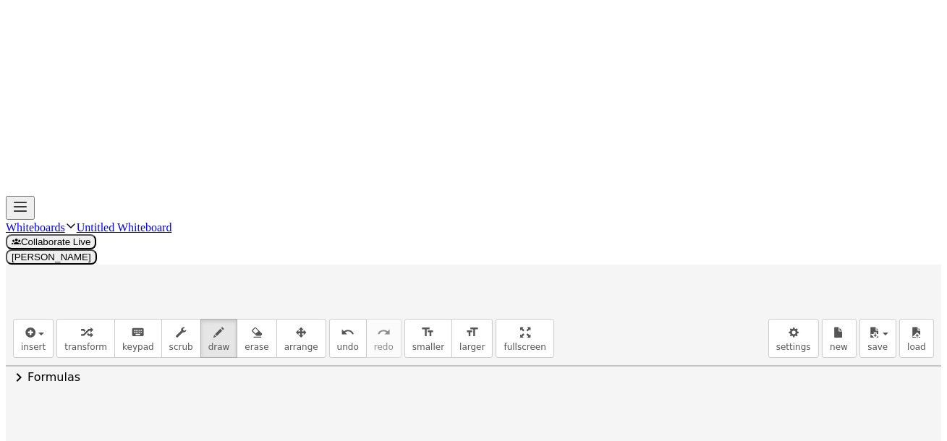
click at [625, 158] on div at bounding box center [474, 314] width 936 height 1271
drag, startPoint x: 632, startPoint y: 149, endPoint x: 639, endPoint y: 148, distance: 7.4
click at [643, 151] on div at bounding box center [474, 314] width 936 height 1271
click at [639, 156] on div at bounding box center [474, 314] width 936 height 1271
drag, startPoint x: 653, startPoint y: 143, endPoint x: 653, endPoint y: 152, distance: 8.7
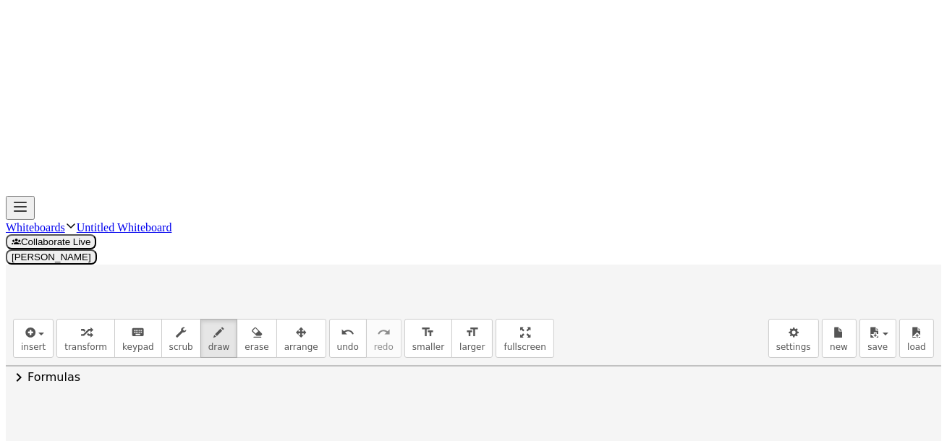
click at [653, 153] on div at bounding box center [474, 314] width 936 height 1271
click at [595, 163] on div at bounding box center [474, 314] width 936 height 1271
drag, startPoint x: 662, startPoint y: 176, endPoint x: 679, endPoint y: 177, distance: 17.4
click at [677, 179] on div at bounding box center [474, 314] width 936 height 1271
click at [700, 175] on div at bounding box center [474, 314] width 936 height 1271
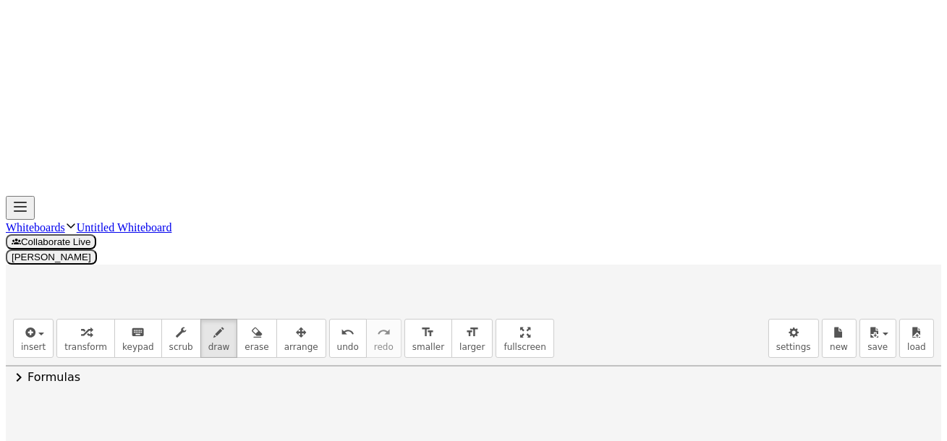
drag, startPoint x: 700, startPoint y: 175, endPoint x: 714, endPoint y: 179, distance: 14.4
click at [715, 188] on div at bounding box center [474, 314] width 936 height 1271
drag, startPoint x: 714, startPoint y: 160, endPoint x: 724, endPoint y: 170, distance: 13.8
click at [723, 171] on div at bounding box center [474, 314] width 936 height 1271
drag, startPoint x: 733, startPoint y: 166, endPoint x: 756, endPoint y: 168, distance: 23.2
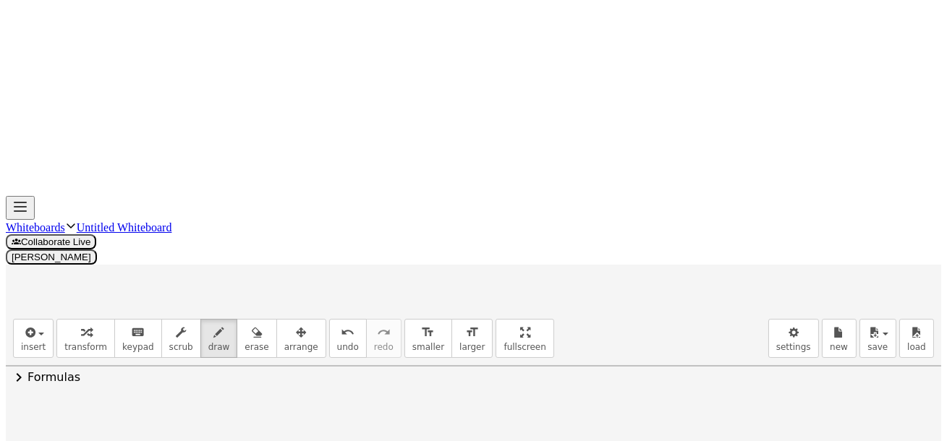
click at [751, 169] on div at bounding box center [474, 314] width 936 height 1271
click at [752, 183] on div at bounding box center [474, 314] width 936 height 1271
drag, startPoint x: 772, startPoint y: 176, endPoint x: 774, endPoint y: 192, distance: 16.8
click at [774, 194] on div at bounding box center [474, 314] width 936 height 1271
drag, startPoint x: 785, startPoint y: 164, endPoint x: 801, endPoint y: 164, distance: 15.9
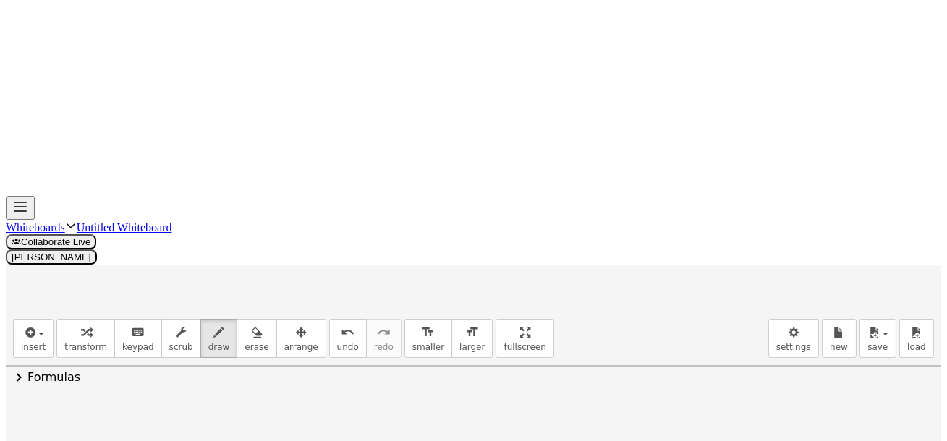
click at [798, 164] on div at bounding box center [474, 314] width 936 height 1271
drag, startPoint x: 779, startPoint y: 151, endPoint x: 802, endPoint y: 161, distance: 25.9
click at [797, 162] on div at bounding box center [474, 314] width 936 height 1271
drag, startPoint x: 805, startPoint y: 149, endPoint x: 822, endPoint y: 159, distance: 20.1
click at [820, 161] on div at bounding box center [474, 314] width 936 height 1271
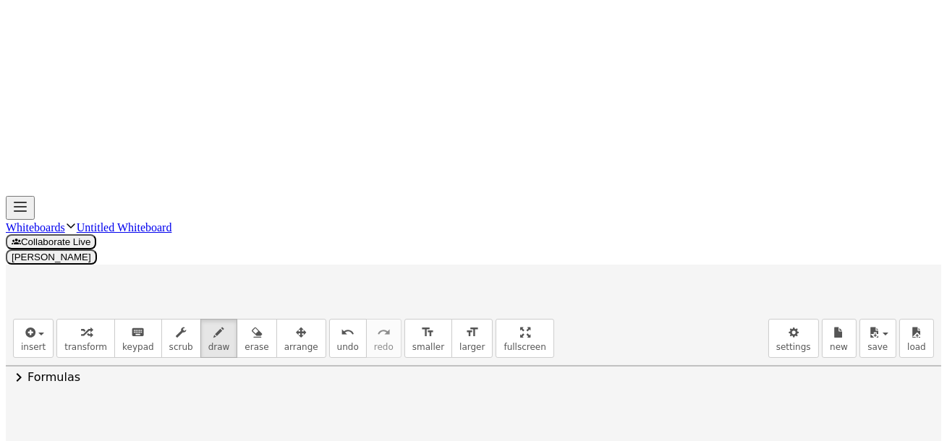
click at [831, 158] on div at bounding box center [474, 314] width 936 height 1271
drag, startPoint x: 828, startPoint y: 151, endPoint x: 840, endPoint y: 156, distance: 13.0
click at [831, 162] on div at bounding box center [474, 314] width 936 height 1271
drag, startPoint x: 851, startPoint y: 156, endPoint x: 855, endPoint y: 163, distance: 7.8
click at [855, 163] on div at bounding box center [474, 314] width 936 height 1271
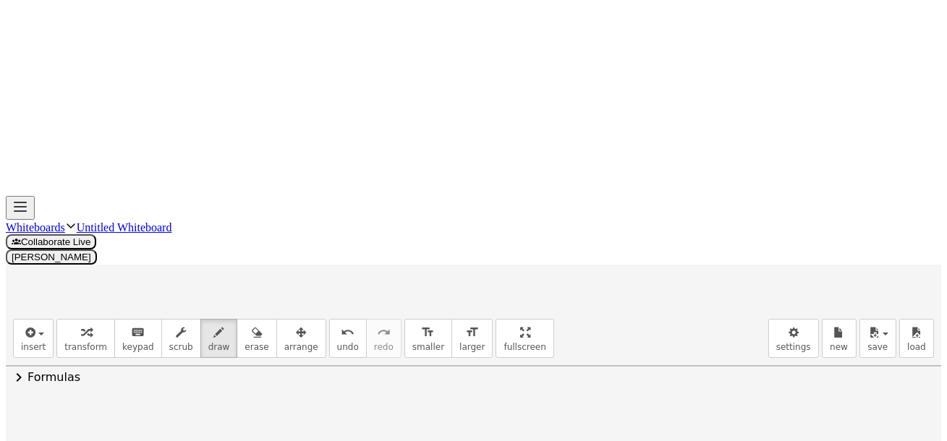
drag, startPoint x: 229, startPoint y: 232, endPoint x: 248, endPoint y: 242, distance: 22.4
click at [244, 247] on div at bounding box center [474, 314] width 936 height 1271
click at [274, 239] on div at bounding box center [474, 314] width 936 height 1271
drag, startPoint x: 260, startPoint y: 230, endPoint x: 276, endPoint y: 226, distance: 16.3
click at [274, 226] on div at bounding box center [474, 314] width 936 height 1271
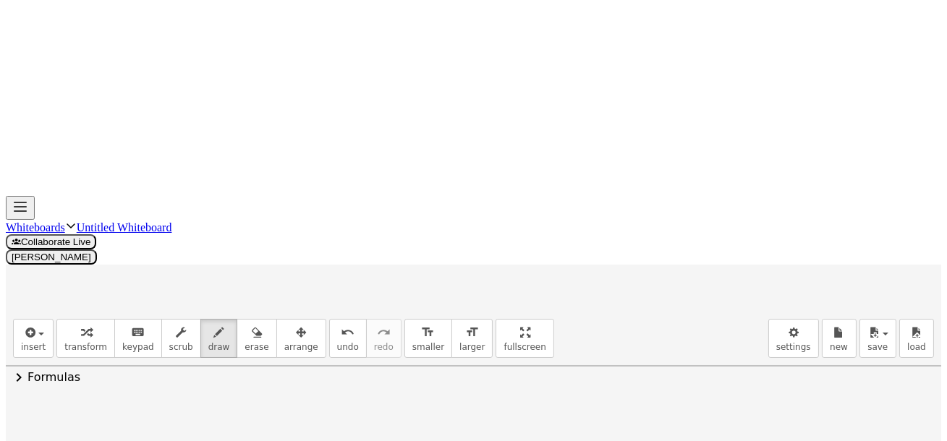
drag, startPoint x: 293, startPoint y: 224, endPoint x: 310, endPoint y: 229, distance: 18.1
click at [308, 243] on div at bounding box center [474, 314] width 936 height 1271
drag, startPoint x: 311, startPoint y: 206, endPoint x: 321, endPoint y: 216, distance: 13.8
click at [321, 216] on div at bounding box center [474, 314] width 936 height 1271
drag, startPoint x: 324, startPoint y: 203, endPoint x: 336, endPoint y: 207, distance: 12.4
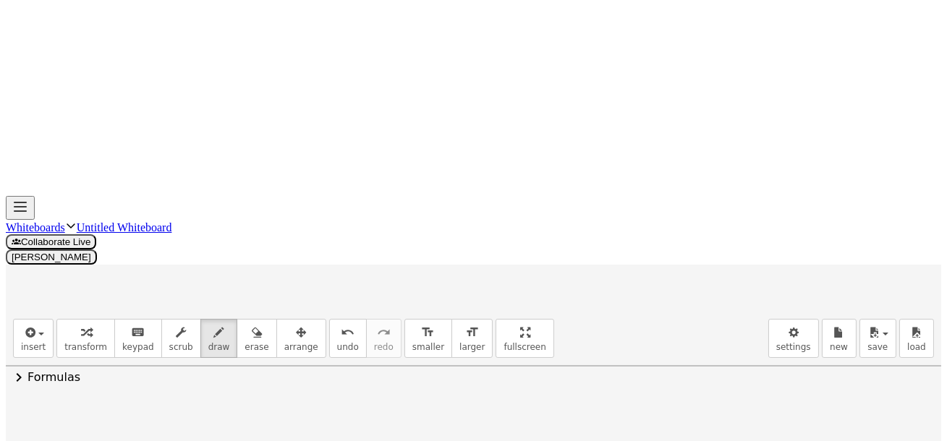
click at [334, 216] on div at bounding box center [474, 314] width 936 height 1271
click at [340, 230] on div at bounding box center [474, 314] width 936 height 1271
drag, startPoint x: 357, startPoint y: 216, endPoint x: 363, endPoint y: 237, distance: 21.8
click at [362, 241] on div at bounding box center [474, 314] width 936 height 1271
click at [372, 203] on div at bounding box center [474, 314] width 936 height 1271
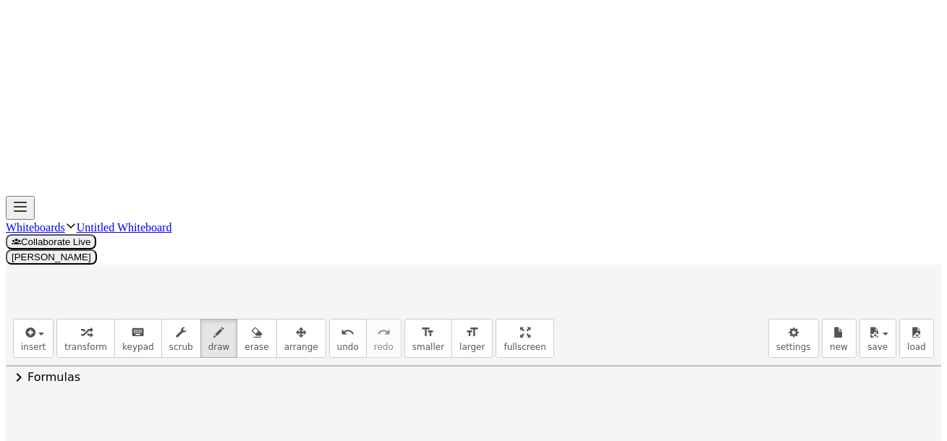
drag, startPoint x: 372, startPoint y: 203, endPoint x: 386, endPoint y: 209, distance: 15.6
click at [381, 214] on div at bounding box center [474, 314] width 936 height 1271
drag, startPoint x: 386, startPoint y: 211, endPoint x: 393, endPoint y: 206, distance: 7.8
click at [393, 213] on div at bounding box center [474, 314] width 936 height 1271
click at [389, 214] on div at bounding box center [474, 314] width 936 height 1271
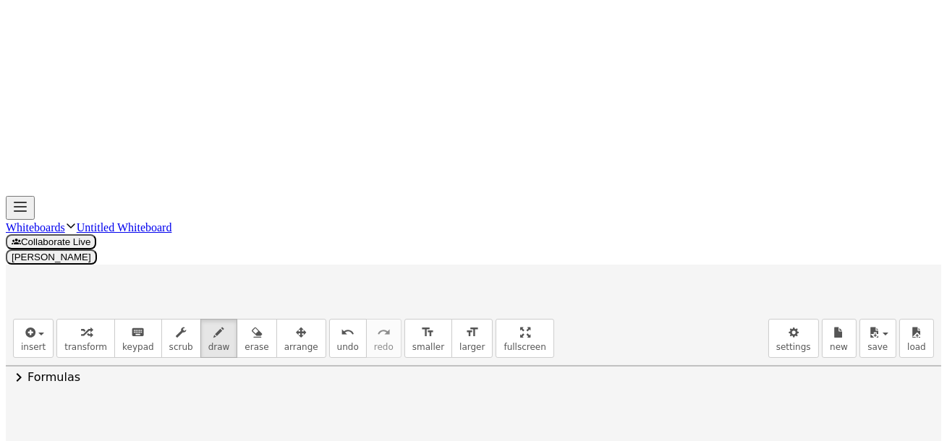
drag, startPoint x: 401, startPoint y: 201, endPoint x: 412, endPoint y: 212, distance: 15.4
click at [400, 215] on div at bounding box center [474, 314] width 936 height 1271
drag, startPoint x: 413, startPoint y: 207, endPoint x: 415, endPoint y: 237, distance: 29.7
click at [415, 249] on div at bounding box center [474, 314] width 936 height 1271
drag, startPoint x: 431, startPoint y: 216, endPoint x: 446, endPoint y: 239, distance: 26.7
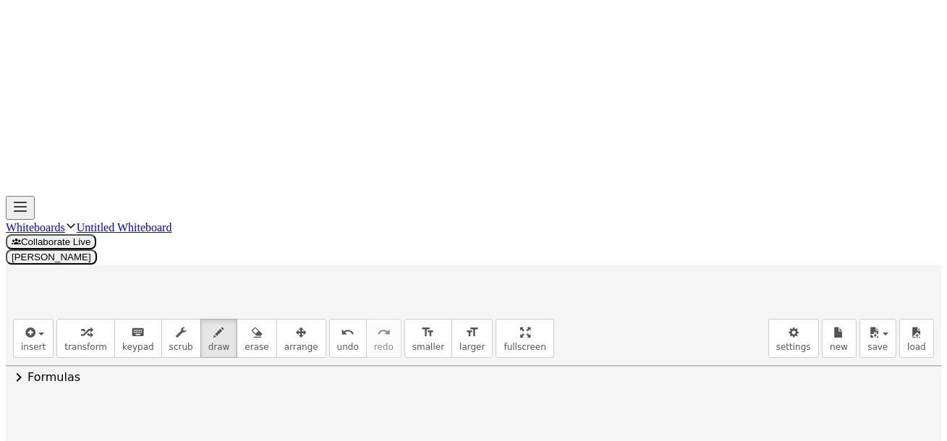
click at [446, 239] on div at bounding box center [474, 314] width 936 height 1271
drag, startPoint x: 452, startPoint y: 196, endPoint x: 454, endPoint y: 213, distance: 16.8
click at [462, 213] on div at bounding box center [474, 314] width 936 height 1271
click at [474, 228] on div at bounding box center [474, 314] width 936 height 1271
drag, startPoint x: 492, startPoint y: 215, endPoint x: 490, endPoint y: 232, distance: 17.5
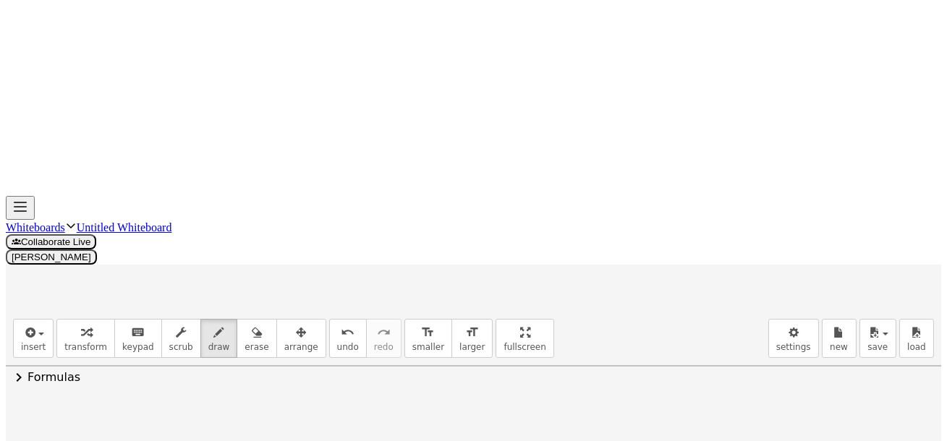
click at [490, 238] on div at bounding box center [474, 314] width 936 height 1271
drag, startPoint x: 501, startPoint y: 206, endPoint x: 513, endPoint y: 216, distance: 15.4
click at [512, 221] on div at bounding box center [474, 314] width 936 height 1271
drag, startPoint x: 520, startPoint y: 211, endPoint x: 527, endPoint y: 213, distance: 7.6
click at [527, 213] on div at bounding box center [474, 314] width 936 height 1271
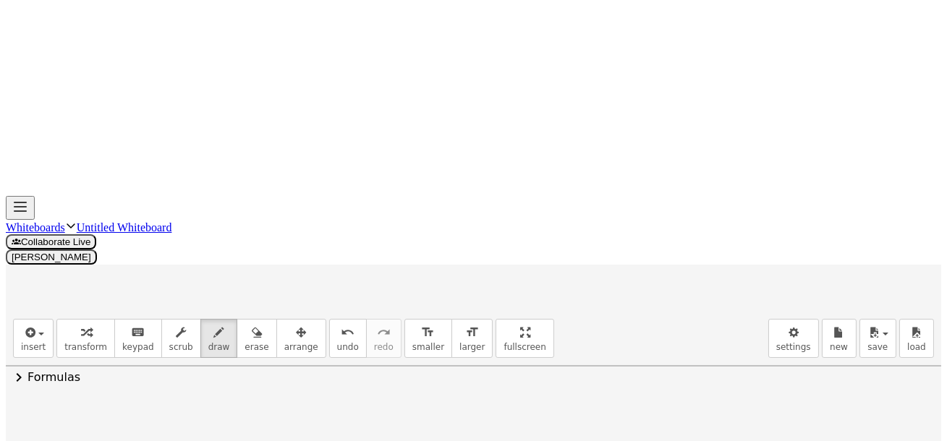
drag, startPoint x: 525, startPoint y: 206, endPoint x: 525, endPoint y: 218, distance: 12.3
click at [522, 219] on div at bounding box center [474, 314] width 936 height 1271
drag, startPoint x: 533, startPoint y: 208, endPoint x: 533, endPoint y: 221, distance: 12.3
click at [533, 221] on div at bounding box center [474, 314] width 936 height 1271
drag, startPoint x: 531, startPoint y: 227, endPoint x: 546, endPoint y: 221, distance: 16.5
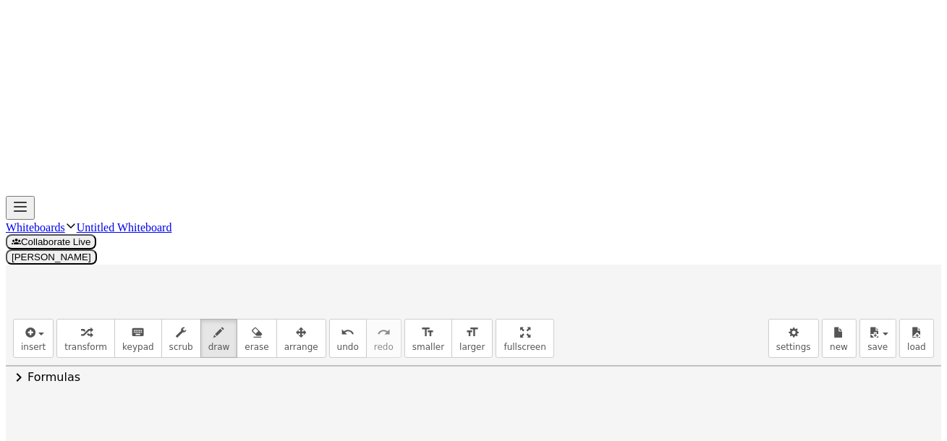
click at [549, 228] on div at bounding box center [474, 314] width 936 height 1271
drag, startPoint x: 546, startPoint y: 221, endPoint x: 544, endPoint y: 235, distance: 14.6
click at [544, 242] on div at bounding box center [474, 314] width 936 height 1271
click at [570, 227] on div at bounding box center [474, 314] width 936 height 1271
click at [250, 342] on span "erase" at bounding box center [257, 347] width 24 height 10
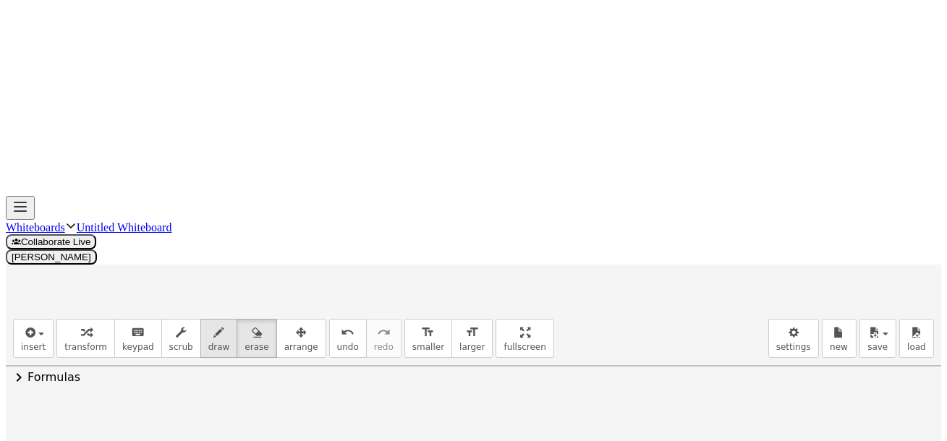
drag, startPoint x: 674, startPoint y: 236, endPoint x: 203, endPoint y: 72, distance: 498.2
click at [252, 253] on div at bounding box center [474, 314] width 936 height 1271
click at [214, 324] on icon "button" at bounding box center [219, 332] width 10 height 17
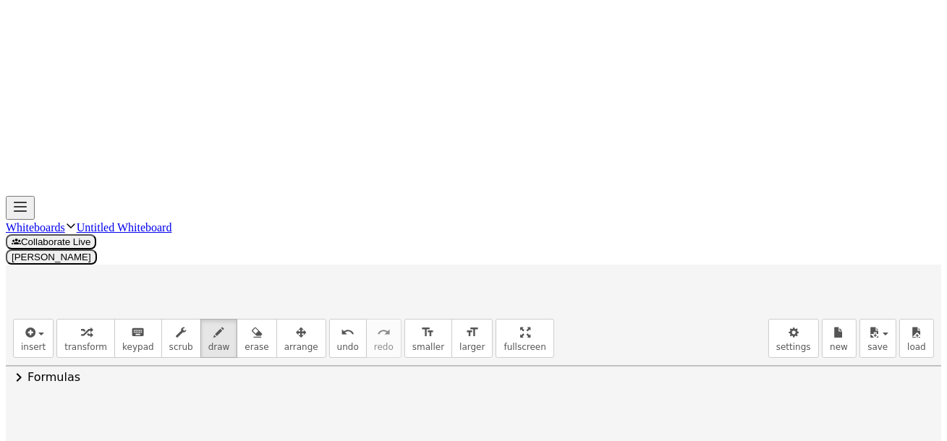
drag, startPoint x: 234, startPoint y: 234, endPoint x: 247, endPoint y: 246, distance: 18.4
click at [247, 249] on div at bounding box center [474, 314] width 936 height 1271
drag, startPoint x: 269, startPoint y: 240, endPoint x: 285, endPoint y: 242, distance: 16.1
click at [285, 242] on div at bounding box center [474, 314] width 936 height 1271
click at [287, 229] on div at bounding box center [474, 314] width 936 height 1271
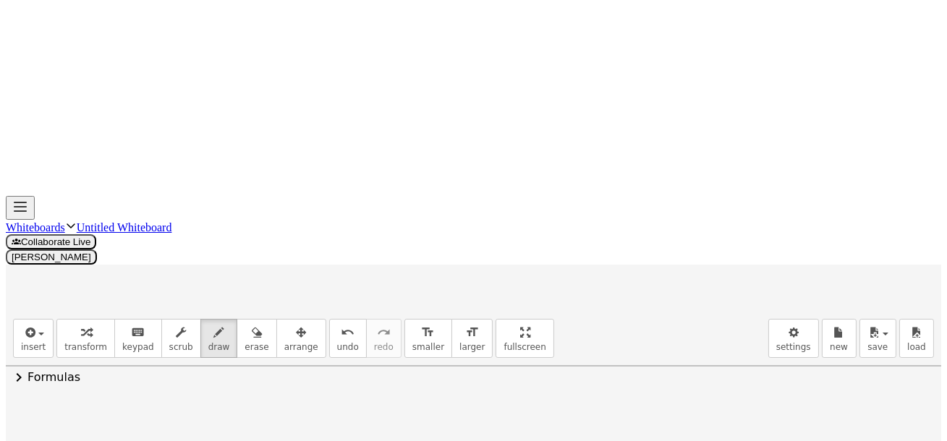
drag, startPoint x: 305, startPoint y: 234, endPoint x: 323, endPoint y: 235, distance: 18.1
click at [324, 240] on div at bounding box center [474, 314] width 936 height 1271
drag, startPoint x: 326, startPoint y: 221, endPoint x: 341, endPoint y: 224, distance: 14.8
click at [339, 226] on div at bounding box center [474, 314] width 936 height 1271
drag, startPoint x: 345, startPoint y: 219, endPoint x: 354, endPoint y: 214, distance: 9.7
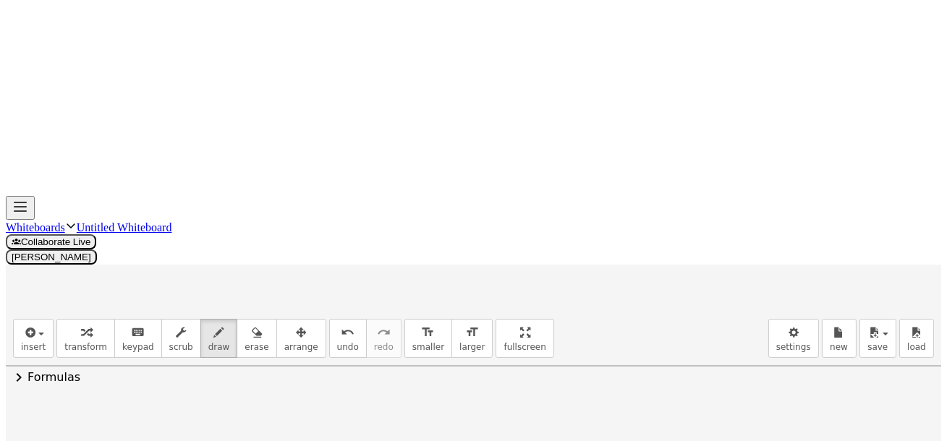
click at [353, 219] on div at bounding box center [474, 314] width 936 height 1271
drag, startPoint x: 350, startPoint y: 219, endPoint x: 359, endPoint y: 211, distance: 12.3
click at [350, 224] on div at bounding box center [474, 314] width 936 height 1271
drag, startPoint x: 359, startPoint y: 211, endPoint x: 360, endPoint y: 221, distance: 10.2
click at [360, 222] on div at bounding box center [474, 314] width 936 height 1271
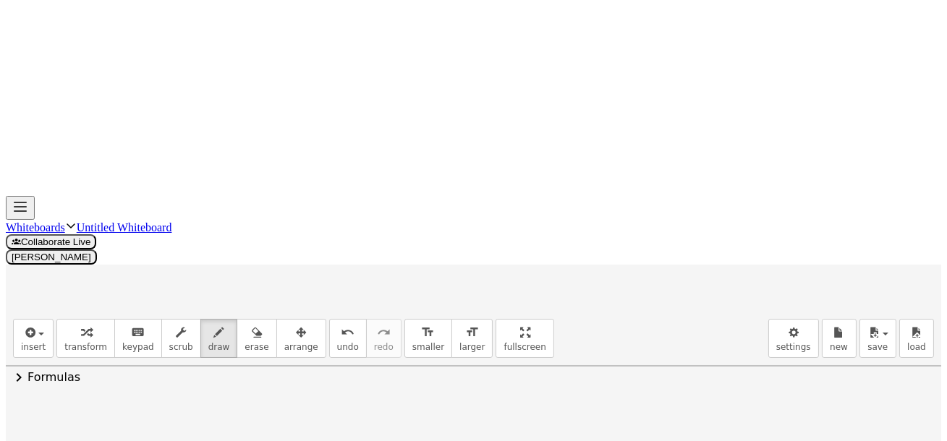
click at [376, 234] on div at bounding box center [474, 314] width 936 height 1271
drag, startPoint x: 398, startPoint y: 221, endPoint x: 394, endPoint y: 243, distance: 22.8
click at [393, 243] on div at bounding box center [474, 314] width 936 height 1271
click at [399, 231] on div at bounding box center [474, 314] width 936 height 1271
click at [377, 324] on icon "redo" at bounding box center [384, 332] width 14 height 17
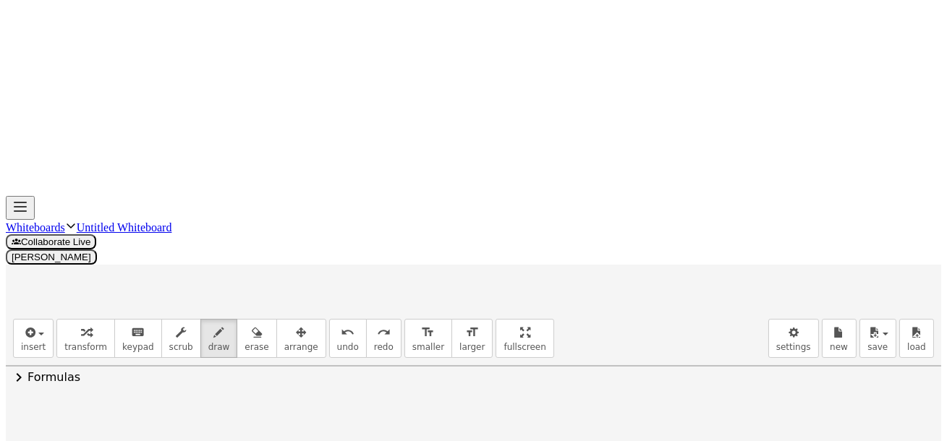
drag, startPoint x: 124, startPoint y: 156, endPoint x: 117, endPoint y: 156, distance: 7.3
click at [117, 177] on div at bounding box center [474, 314] width 936 height 1271
drag, startPoint x: 302, startPoint y: 245, endPoint x: 322, endPoint y: 247, distance: 19.7
click at [319, 262] on div at bounding box center [474, 314] width 936 height 1271
drag, startPoint x: 334, startPoint y: 214, endPoint x: 342, endPoint y: 228, distance: 15.9
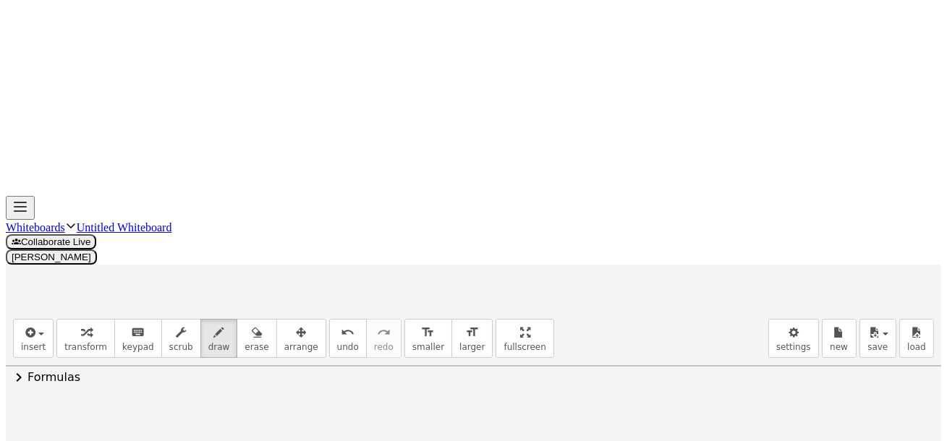
click at [342, 228] on div at bounding box center [474, 314] width 936 height 1271
click at [349, 250] on div at bounding box center [474, 314] width 936 height 1271
drag, startPoint x: 345, startPoint y: 220, endPoint x: 361, endPoint y: 225, distance: 16.7
click at [359, 226] on div at bounding box center [474, 314] width 936 height 1271
drag, startPoint x: 385, startPoint y: 241, endPoint x: 377, endPoint y: 264, distance: 24.5
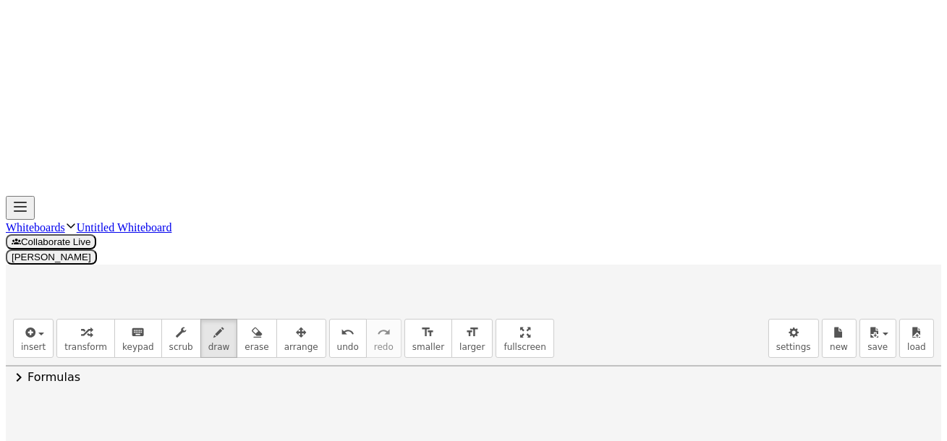
click at [376, 268] on div at bounding box center [474, 314] width 936 height 1271
drag, startPoint x: 397, startPoint y: 220, endPoint x: 405, endPoint y: 233, distance: 15.3
click at [404, 233] on div at bounding box center [474, 314] width 936 height 1271
drag, startPoint x: 411, startPoint y: 232, endPoint x: 423, endPoint y: 232, distance: 11.6
click at [420, 234] on div at bounding box center [474, 314] width 936 height 1271
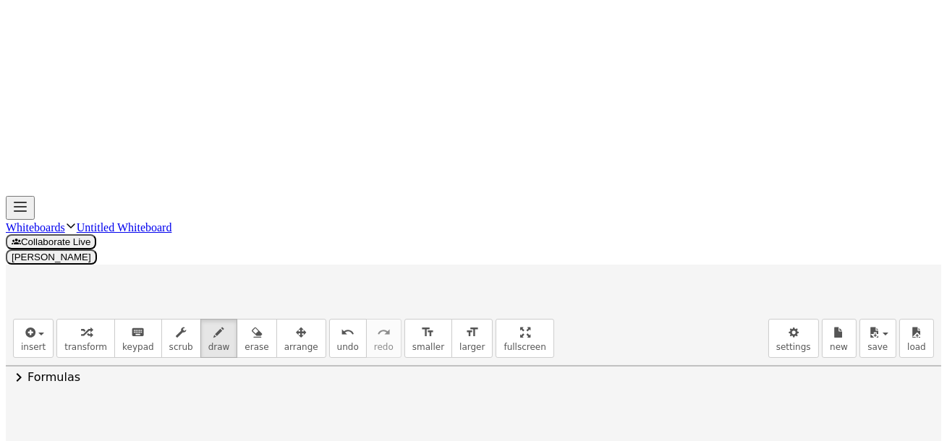
click at [435, 226] on div at bounding box center [474, 314] width 936 height 1271
drag, startPoint x: 433, startPoint y: 221, endPoint x: 439, endPoint y: 226, distance: 8.2
click at [431, 232] on div at bounding box center [474, 314] width 936 height 1271
drag, startPoint x: 448, startPoint y: 217, endPoint x: 453, endPoint y: 231, distance: 14.7
click at [453, 231] on div at bounding box center [474, 314] width 936 height 1271
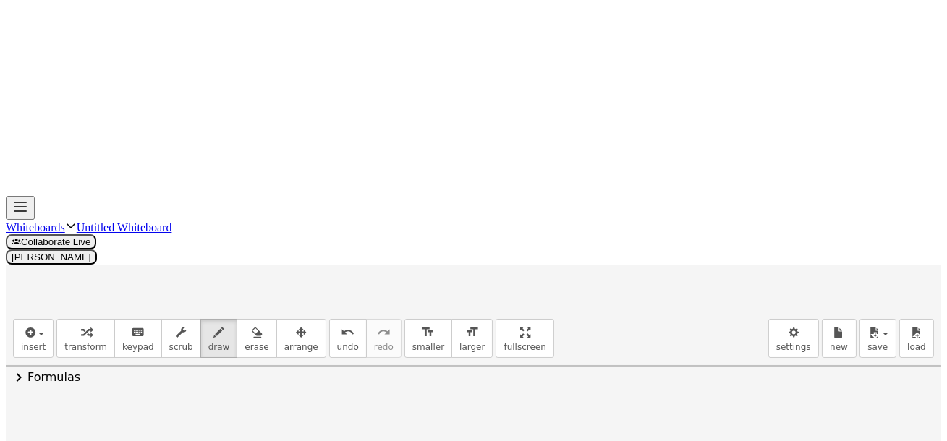
drag, startPoint x: 465, startPoint y: 229, endPoint x: 475, endPoint y: 273, distance: 44.8
click at [470, 279] on div at bounding box center [474, 314] width 936 height 1271
drag, startPoint x: 490, startPoint y: 242, endPoint x: 504, endPoint y: 245, distance: 14.1
click at [501, 261] on div at bounding box center [474, 314] width 936 height 1271
drag, startPoint x: 504, startPoint y: 223, endPoint x: 513, endPoint y: 238, distance: 17.9
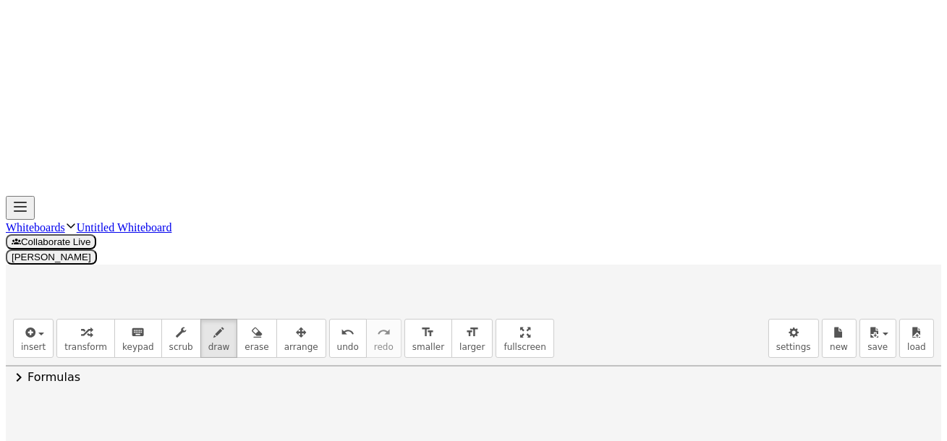
click at [512, 237] on div at bounding box center [474, 314] width 936 height 1271
drag, startPoint x: 518, startPoint y: 252, endPoint x: 525, endPoint y: 253, distance: 7.4
click at [529, 252] on div at bounding box center [474, 314] width 936 height 1271
click at [546, 245] on div at bounding box center [474, 314] width 936 height 1271
drag, startPoint x: 546, startPoint y: 245, endPoint x: 559, endPoint y: 250, distance: 14.0
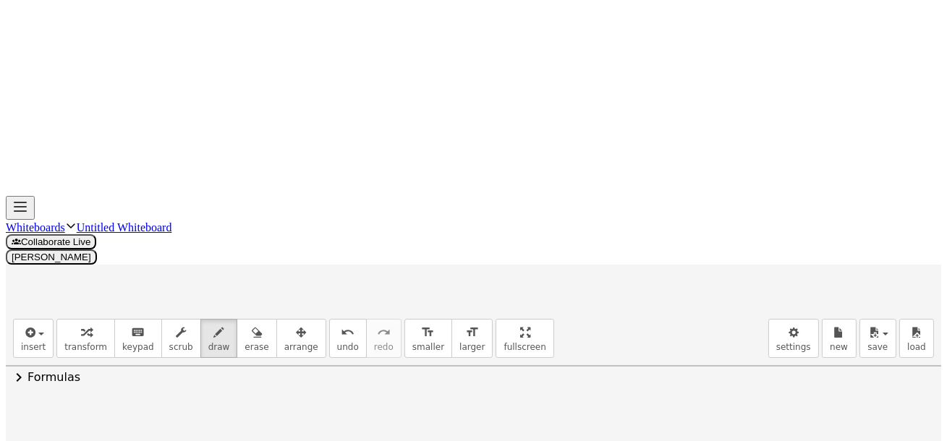
click at [558, 253] on div at bounding box center [474, 314] width 936 height 1271
drag, startPoint x: 575, startPoint y: 221, endPoint x: 570, endPoint y: 265, distance: 44.4
click at [570, 265] on div at bounding box center [474, 314] width 936 height 1271
drag, startPoint x: 588, startPoint y: 251, endPoint x: 603, endPoint y: 245, distance: 15.9
click at [605, 254] on div at bounding box center [474, 314] width 936 height 1271
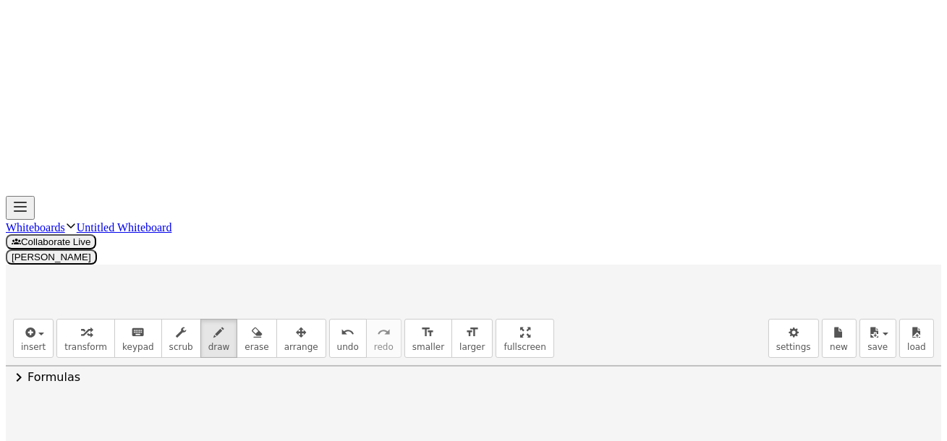
click at [597, 260] on div at bounding box center [474, 314] width 936 height 1271
drag, startPoint x: 635, startPoint y: 246, endPoint x: 630, endPoint y: 266, distance: 20.4
click at [624, 272] on div at bounding box center [474, 314] width 936 height 1271
drag, startPoint x: 646, startPoint y: 224, endPoint x: 661, endPoint y: 239, distance: 21.0
click at [658, 240] on div at bounding box center [474, 314] width 936 height 1271
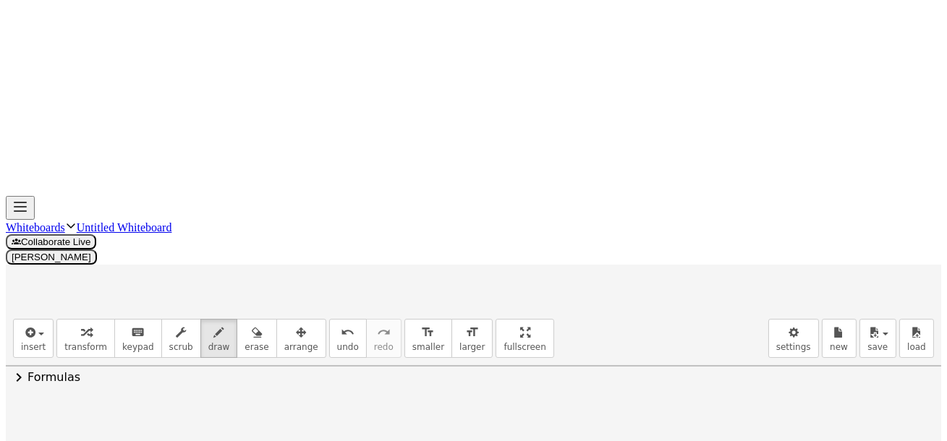
drag, startPoint x: 662, startPoint y: 234, endPoint x: 669, endPoint y: 235, distance: 7.4
click at [672, 234] on div at bounding box center [474, 314] width 936 height 1271
click at [666, 240] on div at bounding box center [474, 314] width 936 height 1271
drag, startPoint x: 684, startPoint y: 227, endPoint x: 679, endPoint y: 245, distance: 17.9
click at [679, 246] on div at bounding box center [474, 314] width 936 height 1271
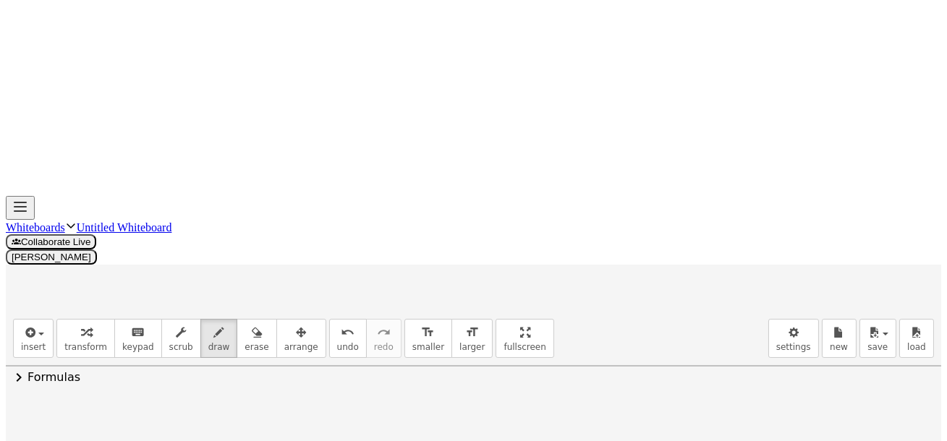
click at [689, 264] on div at bounding box center [474, 314] width 936 height 1271
drag, startPoint x: 706, startPoint y: 250, endPoint x: 724, endPoint y: 263, distance: 21.3
click at [723, 263] on div at bounding box center [474, 314] width 936 height 1271
drag, startPoint x: 724, startPoint y: 232, endPoint x: 744, endPoint y: 237, distance: 20.0
click at [739, 241] on div at bounding box center [474, 314] width 936 height 1271
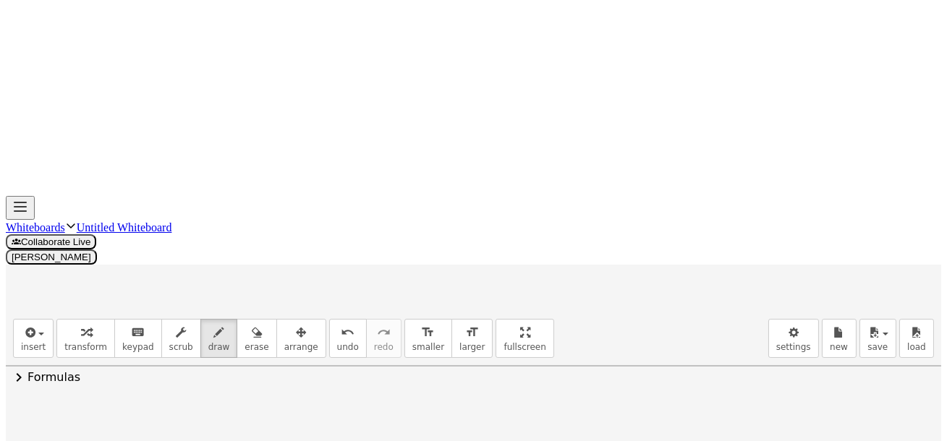
drag, startPoint x: 744, startPoint y: 237, endPoint x: 749, endPoint y: 231, distance: 7.7
click at [753, 237] on div at bounding box center [474, 314] width 936 height 1271
click at [749, 241] on div at bounding box center [474, 314] width 936 height 1271
drag, startPoint x: 761, startPoint y: 230, endPoint x: 761, endPoint y: 240, distance: 9.4
click at [764, 242] on div at bounding box center [474, 314] width 936 height 1271
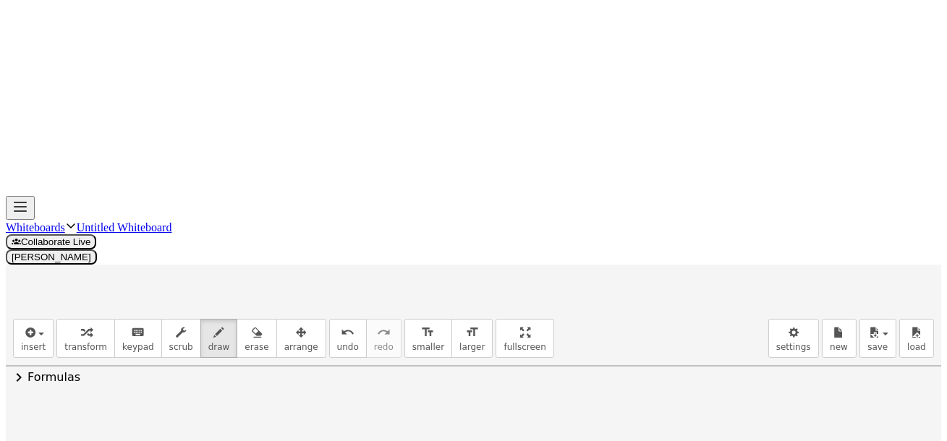
drag, startPoint x: 287, startPoint y: 311, endPoint x: 300, endPoint y: 318, distance: 14.9
click at [295, 325] on div at bounding box center [474, 314] width 936 height 1271
drag, startPoint x: 300, startPoint y: 297, endPoint x: 307, endPoint y: 305, distance: 10.9
click at [307, 305] on div at bounding box center [474, 314] width 936 height 1271
drag, startPoint x: 315, startPoint y: 293, endPoint x: 336, endPoint y: 302, distance: 23.0
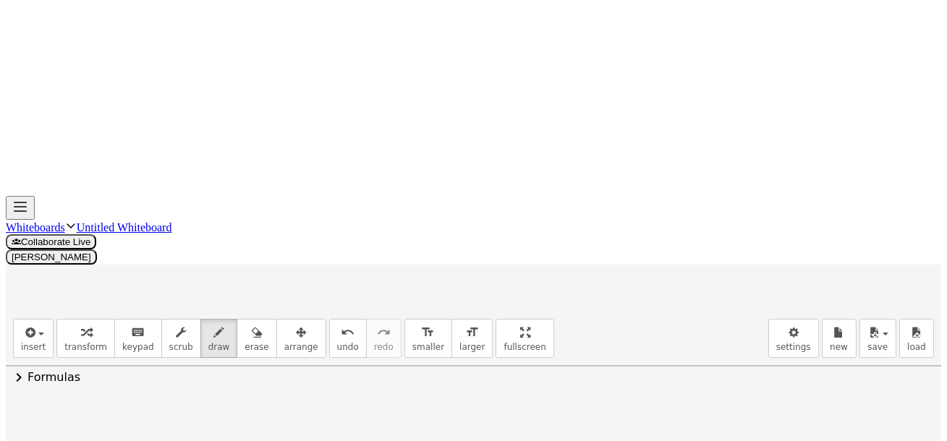
click at [326, 305] on div at bounding box center [474, 314] width 936 height 1271
click at [329, 317] on div at bounding box center [474, 314] width 936 height 1271
drag, startPoint x: 343, startPoint y: 310, endPoint x: 345, endPoint y: 324, distance: 13.9
click at [343, 326] on div at bounding box center [474, 314] width 936 height 1271
drag, startPoint x: 358, startPoint y: 296, endPoint x: 378, endPoint y: 305, distance: 21.4
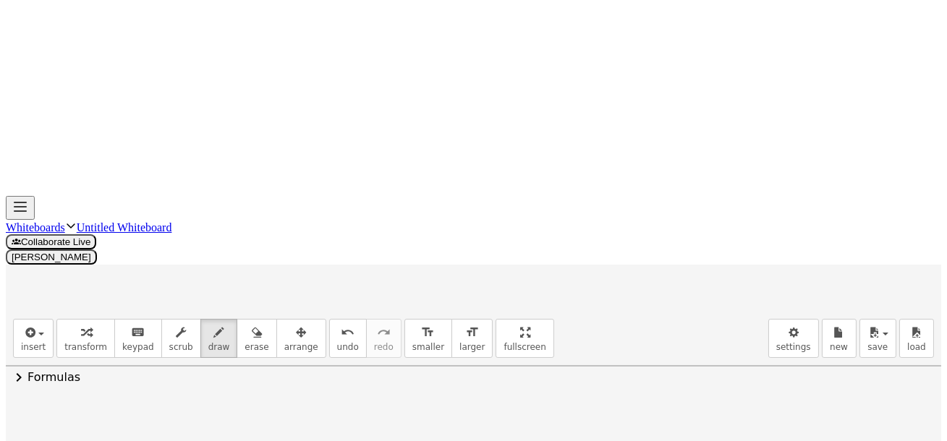
click at [370, 307] on div at bounding box center [474, 314] width 936 height 1271
click at [391, 297] on div at bounding box center [474, 314] width 936 height 1271
click at [383, 305] on div at bounding box center [474, 314] width 936 height 1271
click at [407, 305] on div at bounding box center [474, 314] width 936 height 1271
drag, startPoint x: 344, startPoint y: 295, endPoint x: 373, endPoint y: 302, distance: 29.8
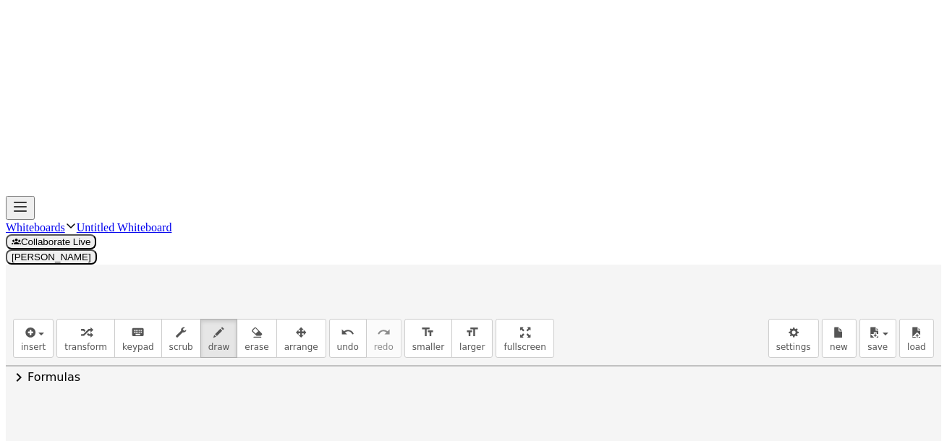
click at [357, 304] on div at bounding box center [474, 314] width 936 height 1271
drag, startPoint x: 394, startPoint y: 281, endPoint x: 397, endPoint y: 307, distance: 25.6
click at [396, 308] on div at bounding box center [474, 314] width 936 height 1271
click at [444, 308] on div at bounding box center [474, 314] width 936 height 1271
click at [440, 315] on div at bounding box center [474, 314] width 936 height 1271
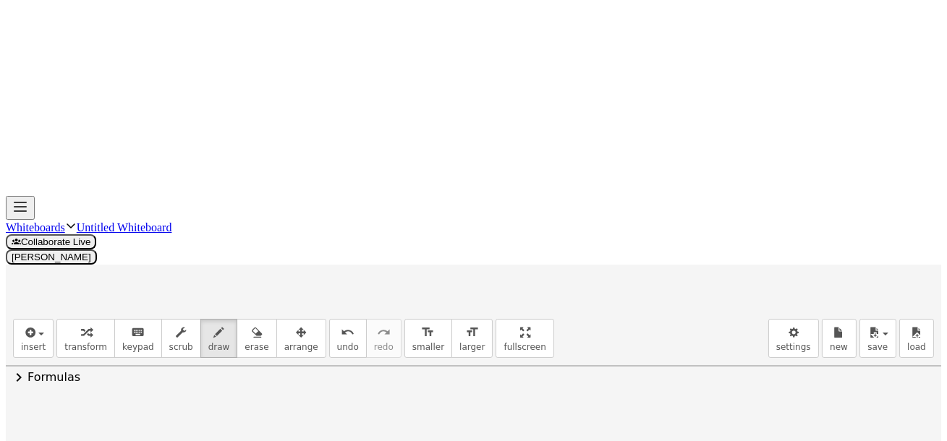
click at [461, 323] on div at bounding box center [474, 314] width 936 height 1271
click at [488, 293] on div at bounding box center [474, 314] width 936 height 1271
click at [503, 287] on div at bounding box center [474, 314] width 936 height 1271
click at [498, 293] on div at bounding box center [474, 314] width 936 height 1271
click at [510, 295] on div at bounding box center [474, 314] width 936 height 1271
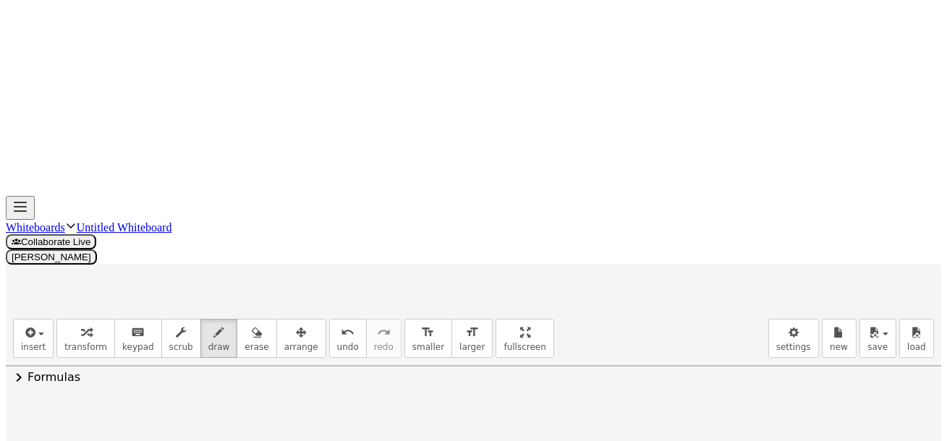
click at [520, 313] on div at bounding box center [474, 314] width 936 height 1271
click at [550, 313] on div at bounding box center [474, 314] width 936 height 1271
click at [565, 299] on div at bounding box center [474, 314] width 936 height 1271
click at [575, 295] on div at bounding box center [474, 314] width 936 height 1271
click at [574, 300] on div at bounding box center [474, 314] width 936 height 1271
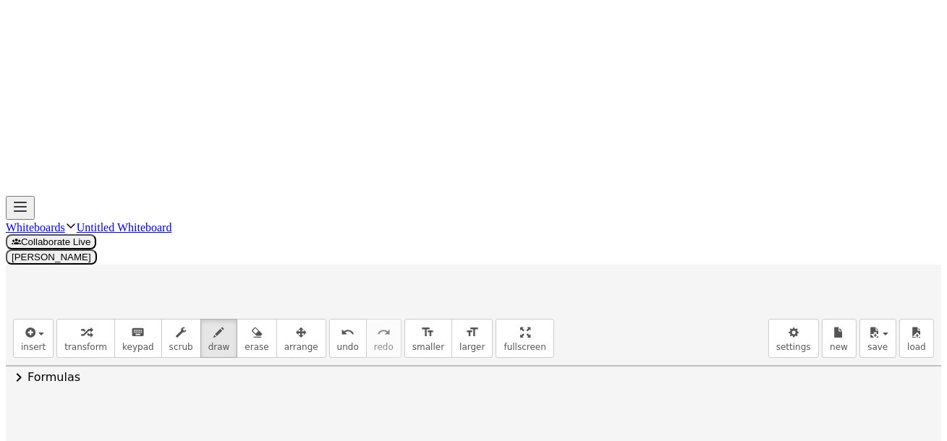
click at [585, 300] on div at bounding box center [474, 314] width 936 height 1271
click at [626, 220] on div at bounding box center [474, 220] width 936 height 1271
click at [627, 209] on div at bounding box center [474, 220] width 936 height 1271
click at [661, 220] on div at bounding box center [474, 220] width 936 height 1271
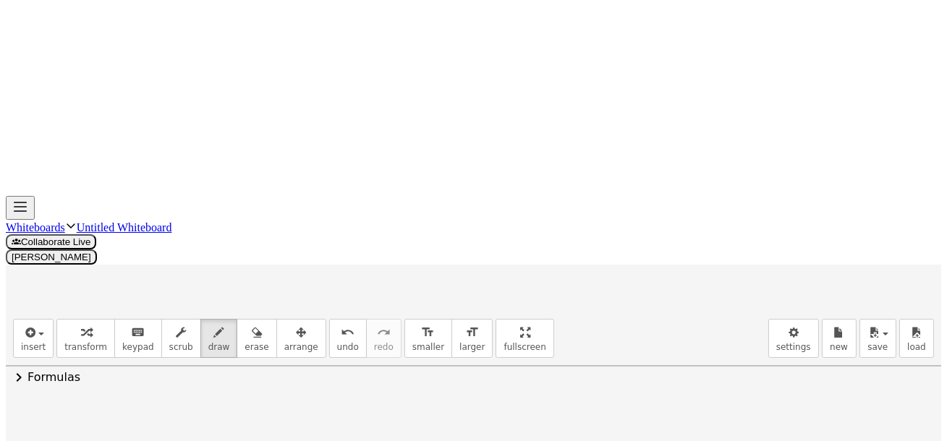
click at [672, 198] on div at bounding box center [474, 220] width 936 height 1271
click at [677, 210] on div at bounding box center [474, 220] width 936 height 1271
click at [689, 216] on div at bounding box center [474, 220] width 936 height 1271
click at [721, 197] on div at bounding box center [474, 220] width 936 height 1271
click at [734, 190] on div at bounding box center [474, 220] width 936 height 1271
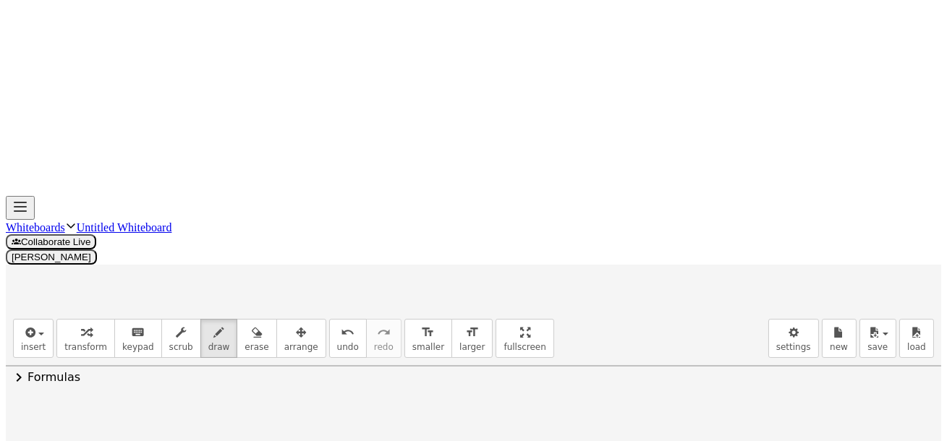
click at [732, 194] on div at bounding box center [474, 220] width 936 height 1271
click at [742, 199] on div at bounding box center [474, 220] width 936 height 1271
click at [760, 227] on div at bounding box center [474, 220] width 936 height 1271
click at [782, 209] on div at bounding box center [474, 220] width 936 height 1271
click at [802, 188] on div at bounding box center [474, 220] width 936 height 1271
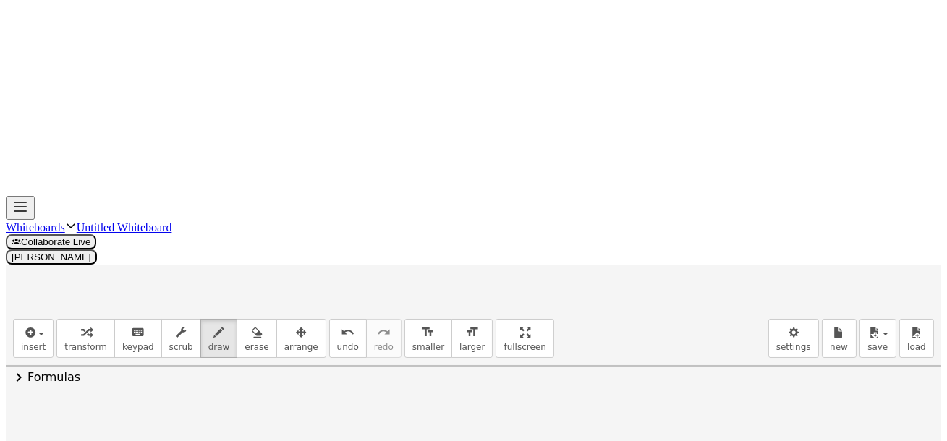
click at [801, 206] on div at bounding box center [474, 220] width 936 height 1271
click at [819, 214] on div at bounding box center [474, 220] width 936 height 1271
click at [846, 190] on div at bounding box center [474, 220] width 936 height 1271
click at [855, 224] on div at bounding box center [474, 220] width 936 height 1271
click at [856, 208] on div at bounding box center [474, 220] width 936 height 1271
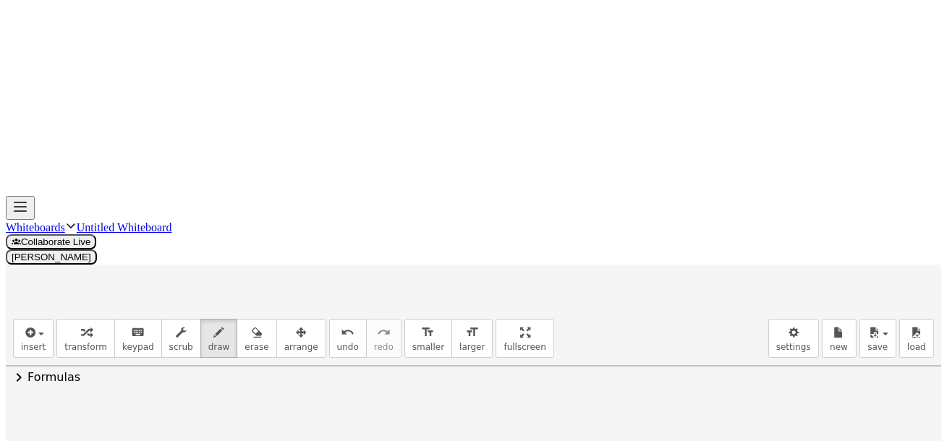
click at [854, 213] on div at bounding box center [474, 220] width 936 height 1271
click at [884, 216] on div at bounding box center [474, 220] width 936 height 1271
click at [890, 213] on div at bounding box center [474, 220] width 936 height 1271
click at [893, 227] on div at bounding box center [474, 220] width 936 height 1271
drag, startPoint x: 243, startPoint y: 256, endPoint x: 245, endPoint y: 273, distance: 16.8
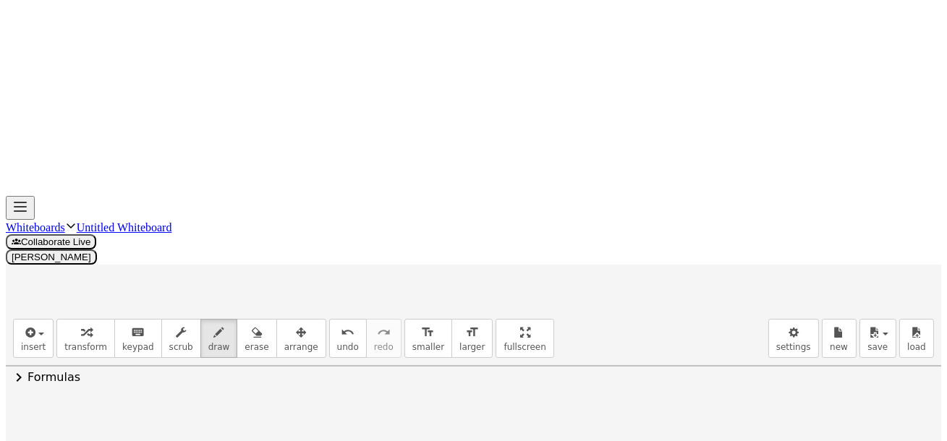
click at [237, 273] on div at bounding box center [474, 220] width 936 height 1271
drag, startPoint x: 266, startPoint y: 256, endPoint x: 281, endPoint y: 271, distance: 20.5
click at [258, 276] on div at bounding box center [474, 220] width 936 height 1271
drag, startPoint x: 274, startPoint y: 261, endPoint x: 276, endPoint y: 279, distance: 18.1
click at [276, 280] on div at bounding box center [474, 220] width 936 height 1271
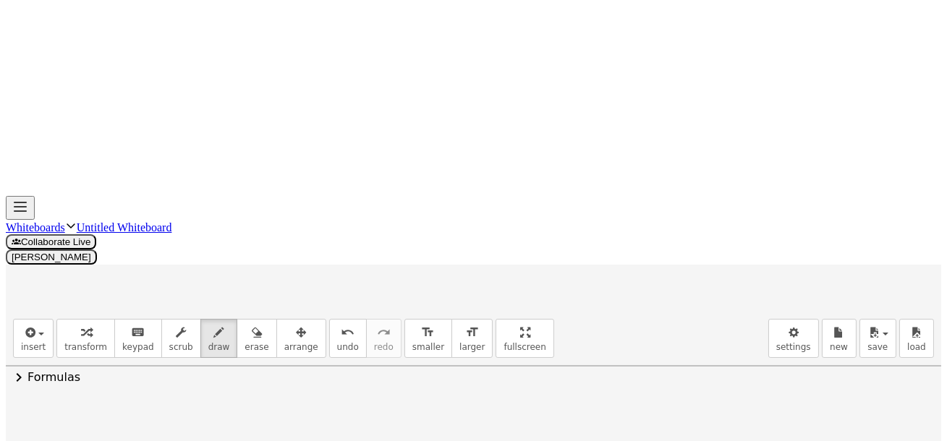
click at [313, 270] on div at bounding box center [474, 220] width 936 height 1271
drag, startPoint x: 303, startPoint y: 260, endPoint x: 313, endPoint y: 260, distance: 9.4
click at [310, 260] on div at bounding box center [474, 220] width 936 height 1271
drag, startPoint x: 332, startPoint y: 260, endPoint x: 325, endPoint y: 279, distance: 20.8
click at [323, 283] on div at bounding box center [474, 220] width 936 height 1271
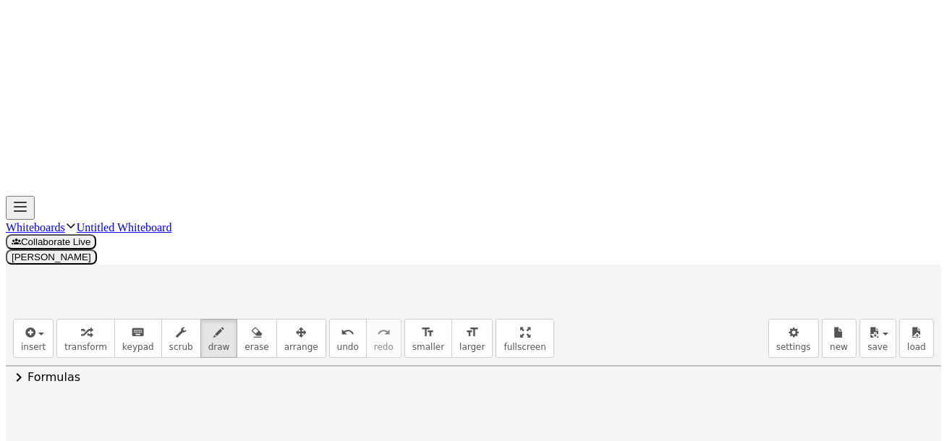
drag, startPoint x: 344, startPoint y: 273, endPoint x: 351, endPoint y: 270, distance: 7.8
click at [345, 272] on div at bounding box center [474, 220] width 936 height 1271
drag, startPoint x: 358, startPoint y: 260, endPoint x: 373, endPoint y: 269, distance: 17.3
click at [364, 279] on div at bounding box center [474, 220] width 936 height 1271
drag, startPoint x: 382, startPoint y: 260, endPoint x: 382, endPoint y: 268, distance: 8.0
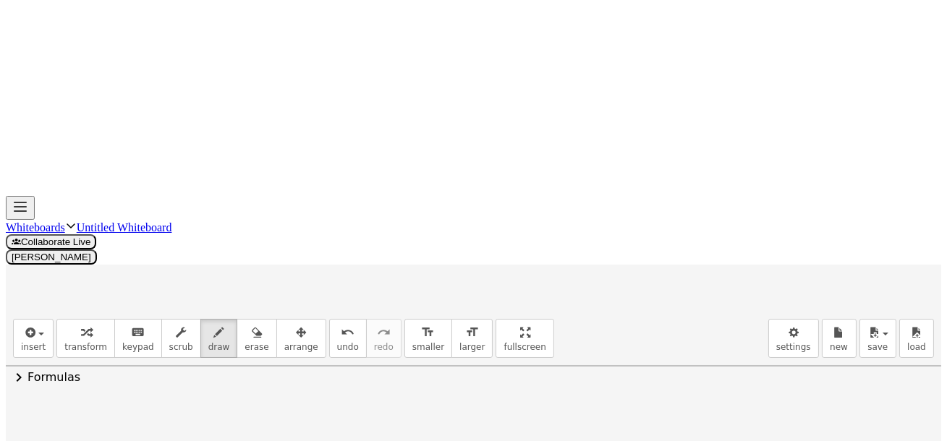
click at [381, 276] on div at bounding box center [474, 220] width 936 height 1271
drag, startPoint x: 261, startPoint y: 325, endPoint x: 282, endPoint y: 338, distance: 24.7
click at [278, 341] on div at bounding box center [474, 220] width 936 height 1271
drag, startPoint x: 288, startPoint y: 331, endPoint x: 291, endPoint y: 339, distance: 8.5
click at [295, 347] on div at bounding box center [474, 220] width 936 height 1271
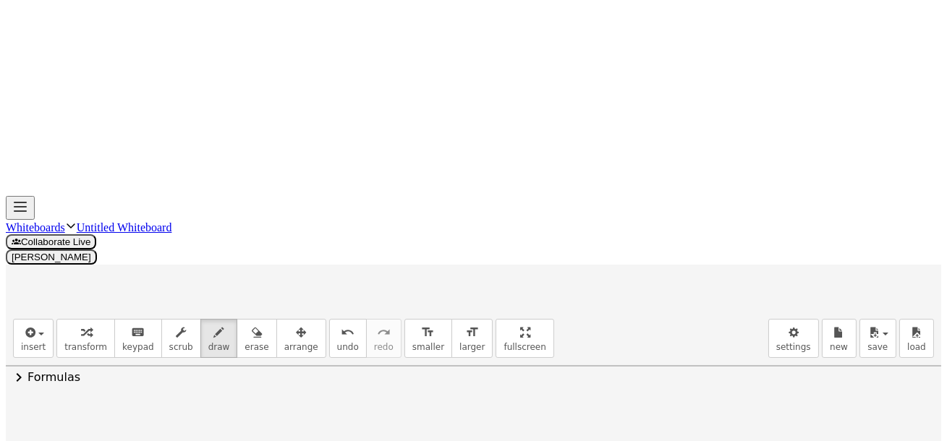
click at [303, 337] on div at bounding box center [474, 220] width 936 height 1271
drag, startPoint x: 319, startPoint y: 337, endPoint x: 342, endPoint y: 332, distance: 23.0
click at [321, 337] on div at bounding box center [474, 220] width 936 height 1271
drag, startPoint x: 344, startPoint y: 321, endPoint x: 361, endPoint y: 347, distance: 30.9
click at [357, 348] on div at bounding box center [474, 220] width 936 height 1271
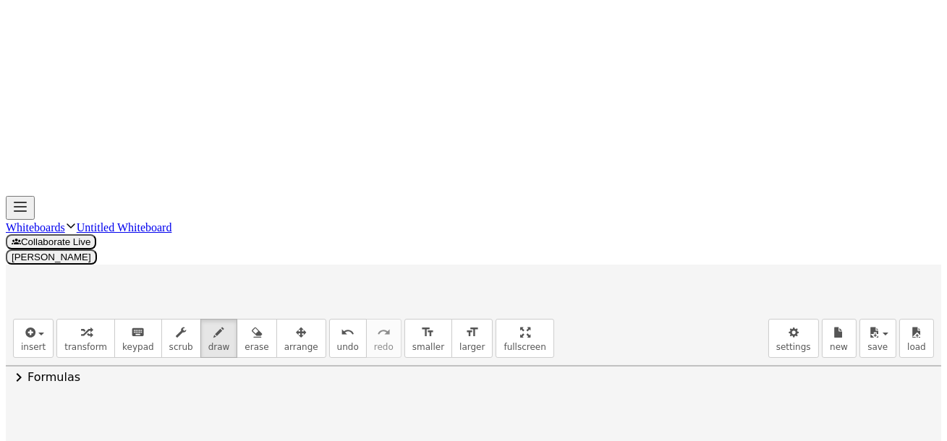
drag, startPoint x: 344, startPoint y: 320, endPoint x: 356, endPoint y: 350, distance: 32.8
click at [344, 355] on div at bounding box center [474, 220] width 936 height 1271
drag, startPoint x: 370, startPoint y: 338, endPoint x: 384, endPoint y: 336, distance: 14.6
click at [384, 337] on div at bounding box center [474, 220] width 936 height 1271
click at [382, 331] on div at bounding box center [474, 220] width 936 height 1271
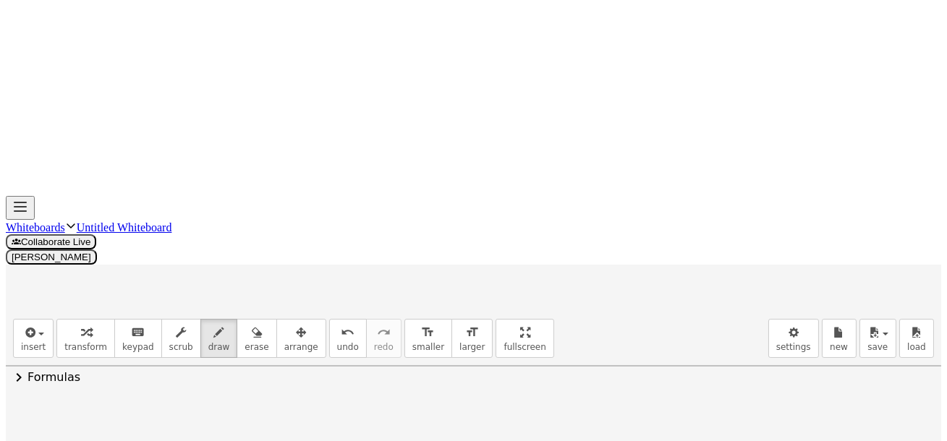
scroll to position [769, 0]
click at [252, 324] on icon "button" at bounding box center [257, 332] width 10 height 17
drag, startPoint x: 427, startPoint y: 357, endPoint x: 268, endPoint y: 310, distance: 165.3
click at [242, 336] on div at bounding box center [474, 232] width 936 height 1271
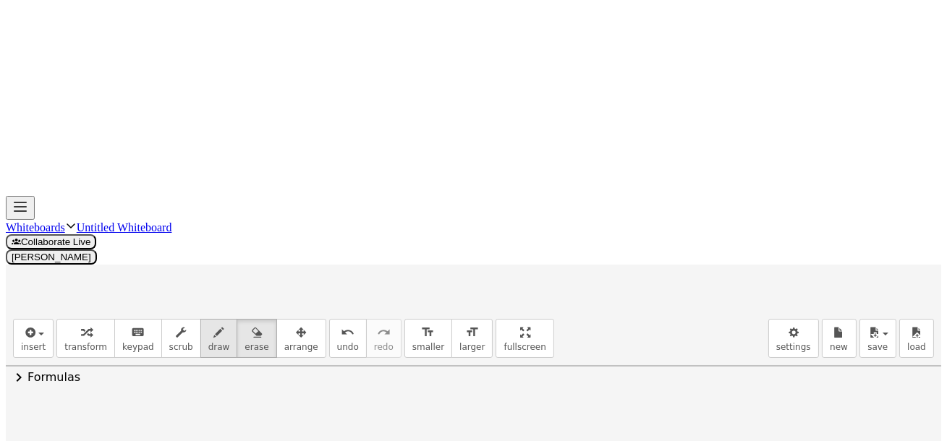
click at [208, 342] on span "draw" at bounding box center [219, 347] width 22 height 10
drag, startPoint x: 224, startPoint y: 394, endPoint x: 240, endPoint y: 408, distance: 21.0
click at [239, 412] on div at bounding box center [474, 293] width 936 height 1271
drag, startPoint x: 251, startPoint y: 400, endPoint x: 264, endPoint y: 397, distance: 13.3
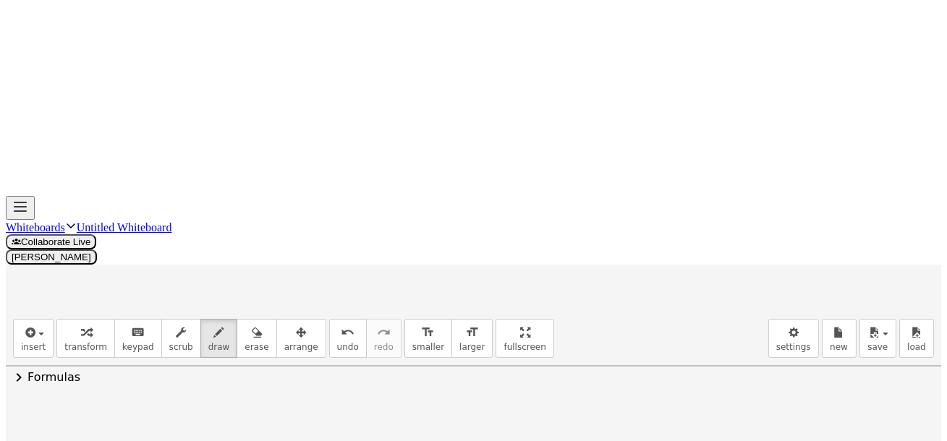
click at [266, 400] on div at bounding box center [474, 293] width 936 height 1271
drag, startPoint x: 253, startPoint y: 389, endPoint x: 269, endPoint y: 387, distance: 16.1
click at [267, 388] on div at bounding box center [474, 293] width 936 height 1271
drag, startPoint x: 289, startPoint y: 392, endPoint x: 310, endPoint y: 402, distance: 23.3
click at [310, 407] on div at bounding box center [474, 293] width 936 height 1271
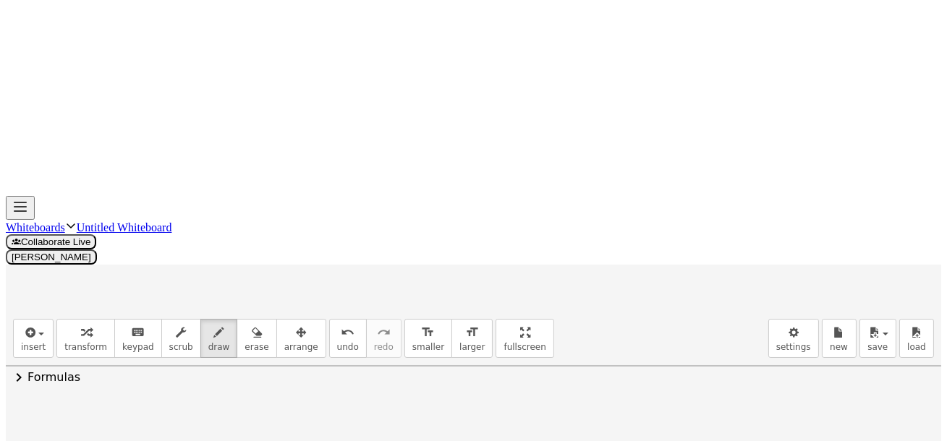
drag, startPoint x: 302, startPoint y: 374, endPoint x: 323, endPoint y: 382, distance: 22.4
click at [323, 381] on div at bounding box center [474, 293] width 936 height 1271
drag, startPoint x: 334, startPoint y: 395, endPoint x: 355, endPoint y: 381, distance: 24.9
click at [335, 397] on div at bounding box center [474, 293] width 936 height 1271
drag, startPoint x: 347, startPoint y: 385, endPoint x: 362, endPoint y: 378, distance: 16.8
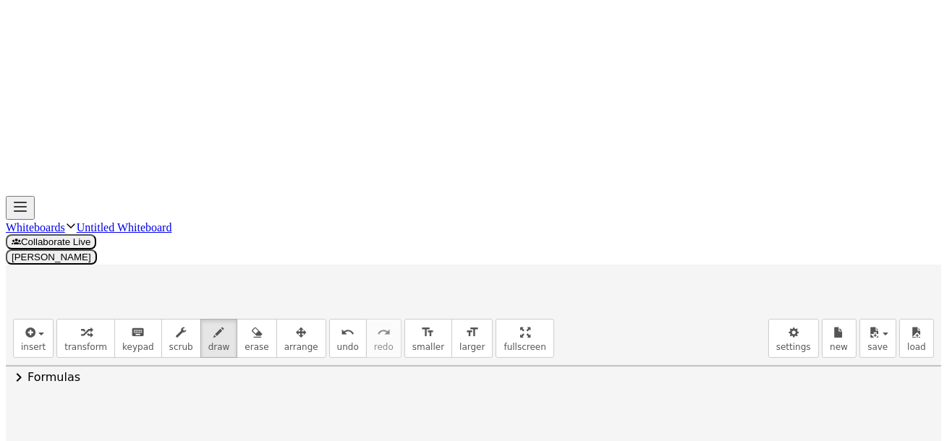
click at [352, 407] on div at bounding box center [474, 293] width 936 height 1271
drag, startPoint x: 365, startPoint y: 366, endPoint x: 378, endPoint y: 382, distance: 20.6
click at [376, 384] on div at bounding box center [474, 293] width 936 height 1271
drag, startPoint x: 393, startPoint y: 390, endPoint x: 405, endPoint y: 386, distance: 12.8
click at [406, 391] on div at bounding box center [474, 293] width 936 height 1271
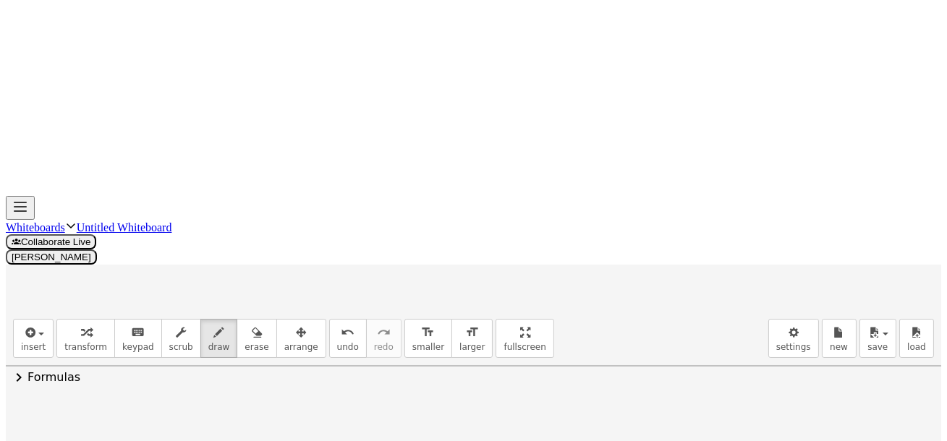
click at [401, 396] on div at bounding box center [474, 293] width 936 height 1271
drag, startPoint x: 423, startPoint y: 373, endPoint x: 434, endPoint y: 371, distance: 11.8
click at [425, 401] on div at bounding box center [474, 293] width 936 height 1271
drag, startPoint x: 436, startPoint y: 354, endPoint x: 448, endPoint y: 374, distance: 23.3
click at [446, 375] on div at bounding box center [474, 293] width 936 height 1271
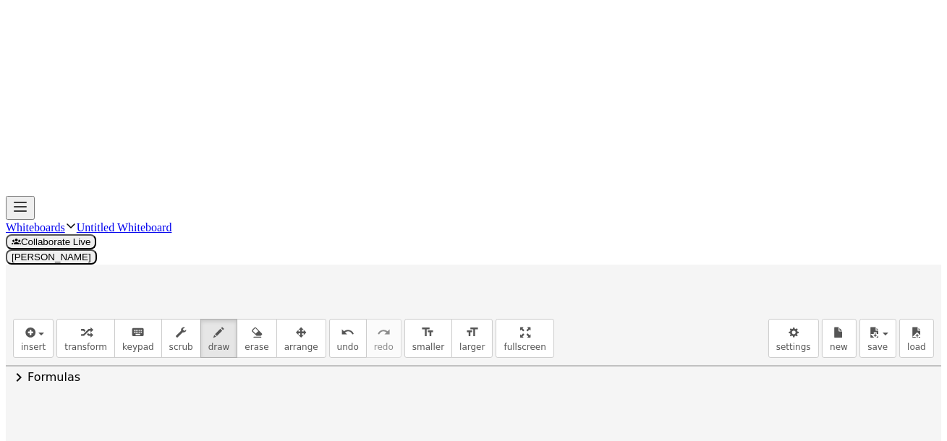
click at [469, 387] on div at bounding box center [474, 293] width 936 height 1271
drag, startPoint x: 494, startPoint y: 377, endPoint x: 510, endPoint y: 384, distance: 17.2
click at [509, 389] on div at bounding box center [474, 293] width 936 height 1271
drag, startPoint x: 538, startPoint y: 376, endPoint x: 553, endPoint y: 376, distance: 15.2
click at [553, 376] on div at bounding box center [474, 293] width 936 height 1271
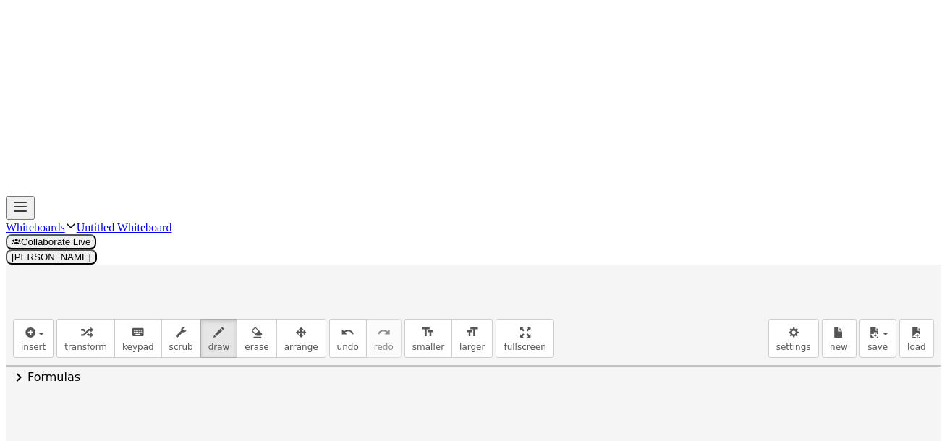
drag, startPoint x: 580, startPoint y: 368, endPoint x: 616, endPoint y: 344, distance: 43.2
click at [594, 383] on div at bounding box center [474, 293] width 936 height 1271
drag, startPoint x: 579, startPoint y: 369, endPoint x: 583, endPoint y: 378, distance: 10.4
click at [578, 391] on div at bounding box center [474, 293] width 936 height 1271
drag, startPoint x: 601, startPoint y: 337, endPoint x: 613, endPoint y: 360, distance: 26.2
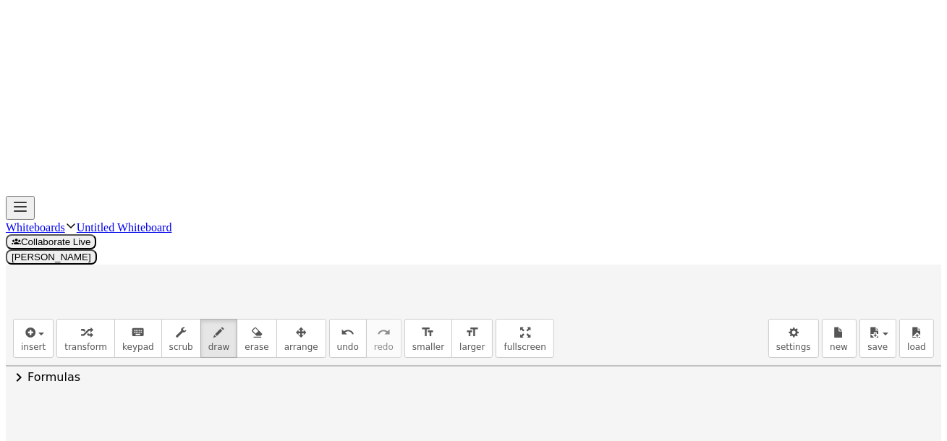
click at [613, 359] on div at bounding box center [474, 293] width 936 height 1271
click at [247, 342] on span "erase" at bounding box center [257, 347] width 24 height 10
drag, startPoint x: 679, startPoint y: 367, endPoint x: 201, endPoint y: 72, distance: 561.7
click at [668, 297] on div at bounding box center [474, 295] width 936 height 1271
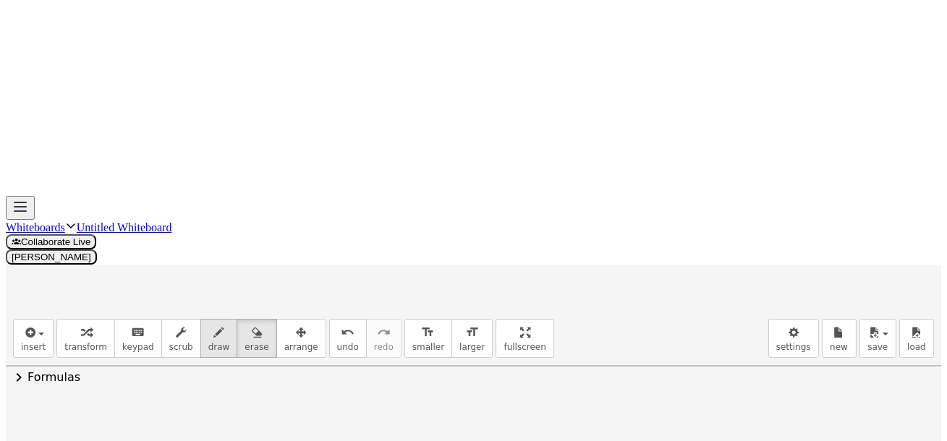
click at [208, 342] on span "draw" at bounding box center [219, 347] width 22 height 10
click at [214, 324] on icon "button" at bounding box center [219, 332] width 10 height 17
click at [208, 319] on button "draw" at bounding box center [219, 338] width 38 height 39
click at [214, 324] on icon "button" at bounding box center [219, 332] width 10 height 17
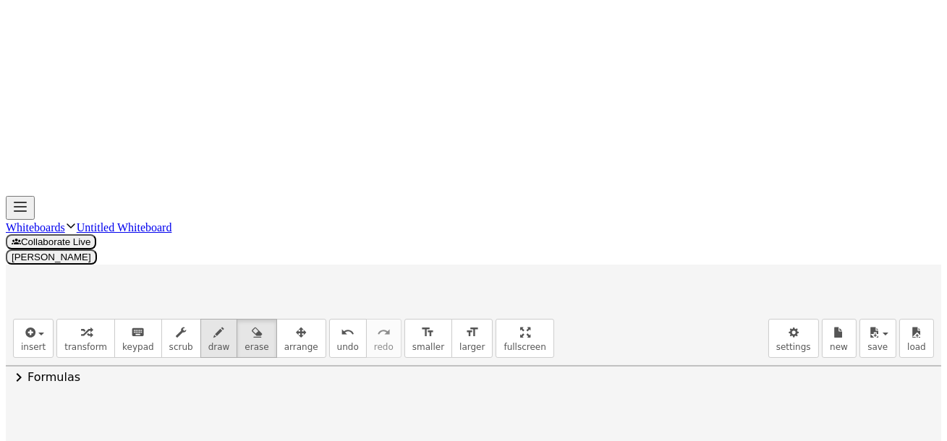
click at [208, 342] on span "draw" at bounding box center [219, 347] width 22 height 10
click at [214, 324] on icon "button" at bounding box center [219, 332] width 10 height 17
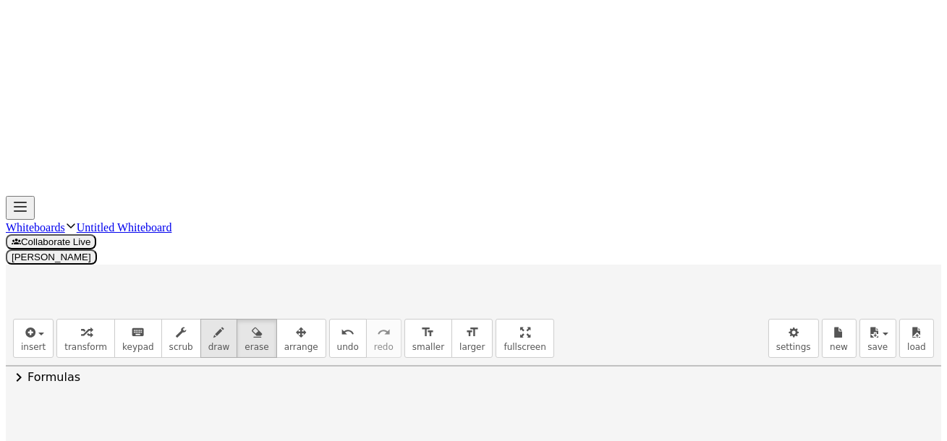
click at [214, 324] on icon "button" at bounding box center [219, 332] width 10 height 17
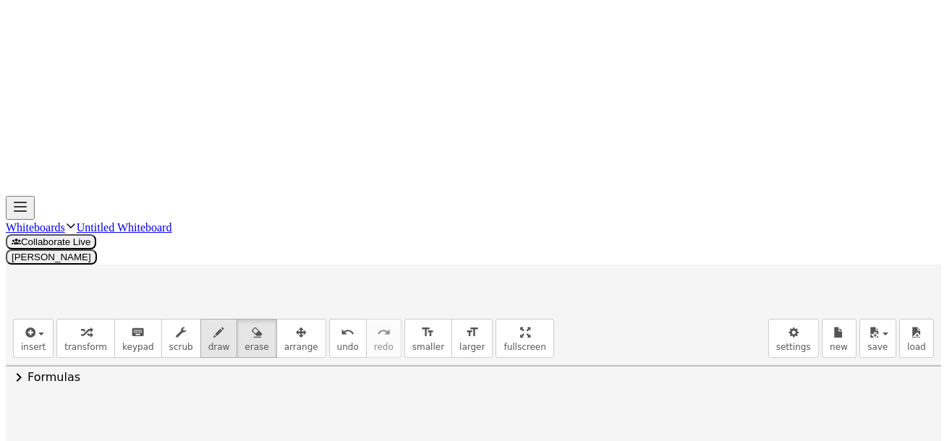
click at [208, 342] on span "draw" at bounding box center [219, 347] width 22 height 10
click at [214, 324] on icon "button" at bounding box center [219, 332] width 10 height 17
click at [208, 342] on span "draw" at bounding box center [219, 347] width 22 height 10
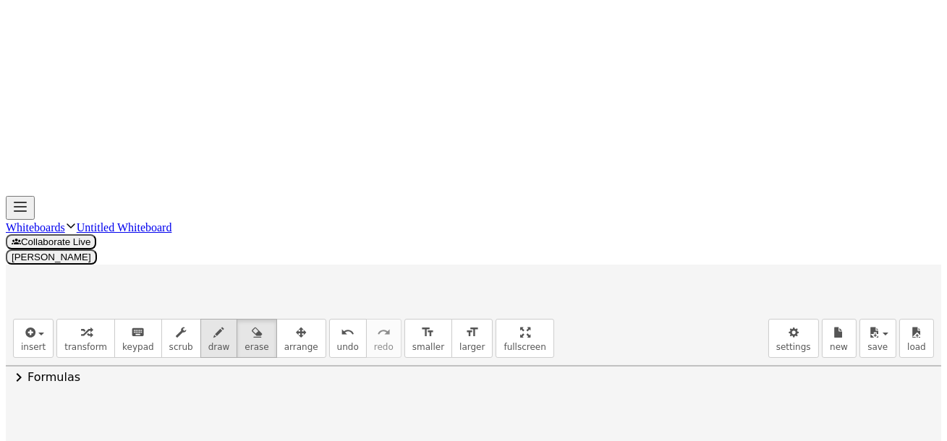
click at [208, 342] on span "draw" at bounding box center [219, 347] width 22 height 10
click at [214, 324] on icon "button" at bounding box center [219, 332] width 10 height 17
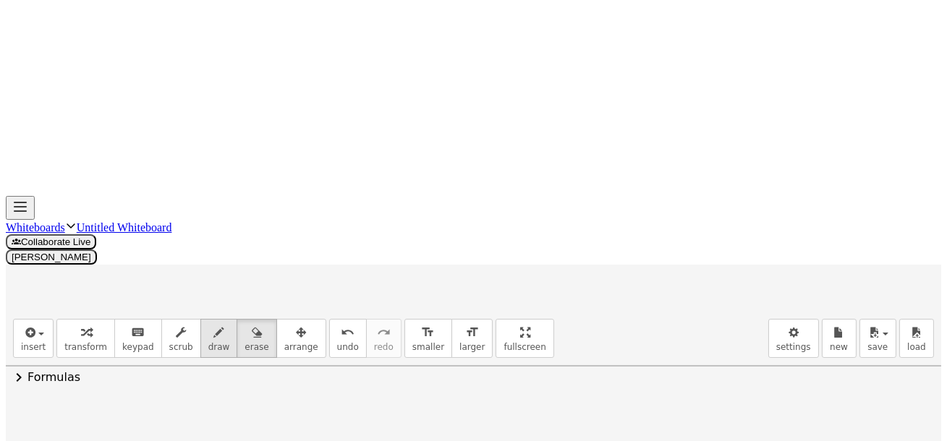
click at [208, 342] on span "draw" at bounding box center [219, 347] width 22 height 10
drag, startPoint x: 201, startPoint y: 72, endPoint x: 248, endPoint y: 107, distance: 58.5
click at [207, 319] on button "draw" at bounding box center [219, 338] width 38 height 39
click at [252, 324] on icon "button" at bounding box center [257, 332] width 10 height 17
drag, startPoint x: 810, startPoint y: 249, endPoint x: 205, endPoint y: 72, distance: 631.1
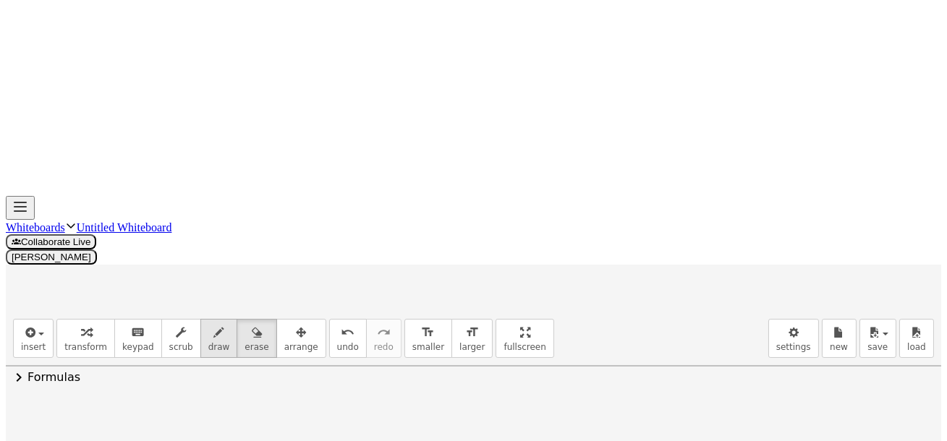
click at [548, 231] on div at bounding box center [474, 295] width 936 height 1271
click at [208, 323] on div "button" at bounding box center [219, 331] width 22 height 17
click at [214, 324] on icon "button" at bounding box center [219, 332] width 10 height 17
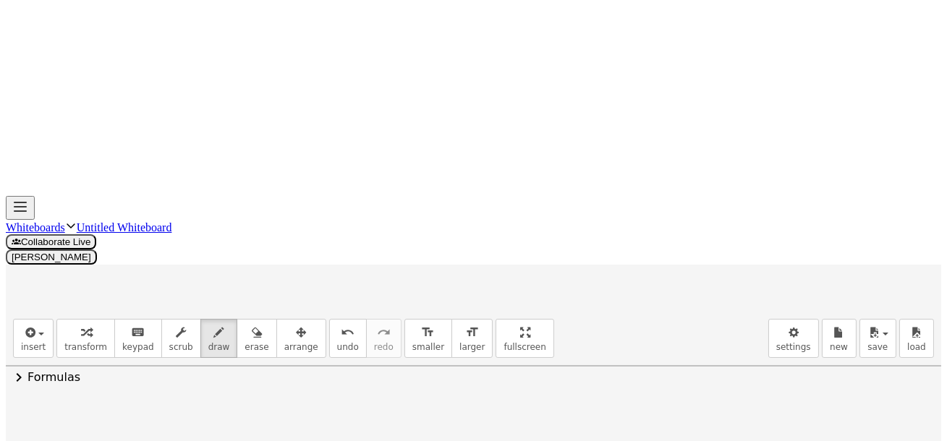
click at [521, 230] on div at bounding box center [474, 295] width 936 height 1271
drag, startPoint x: 535, startPoint y: 219, endPoint x: 544, endPoint y: 228, distance: 12.3
click at [539, 238] on div at bounding box center [474, 295] width 936 height 1271
drag, startPoint x: 557, startPoint y: 203, endPoint x: 568, endPoint y: 215, distance: 15.9
click at [569, 214] on div at bounding box center [474, 295] width 936 height 1271
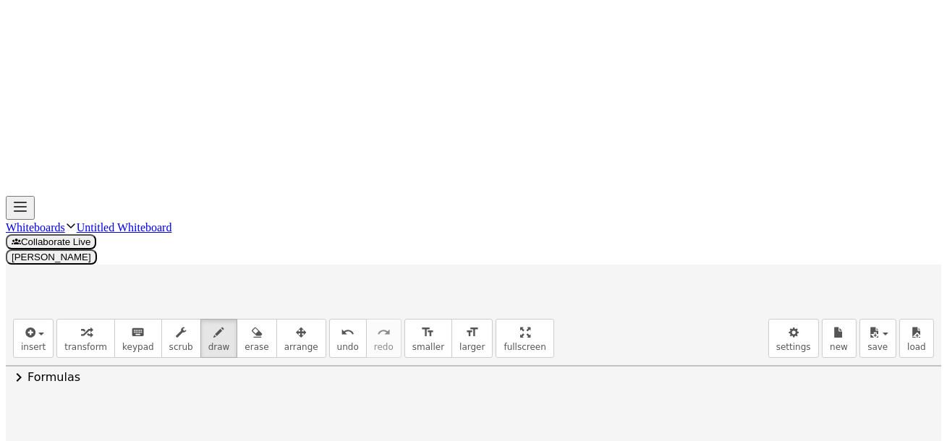
drag, startPoint x: 581, startPoint y: 225, endPoint x: 598, endPoint y: 219, distance: 17.6
click at [593, 224] on div at bounding box center [474, 295] width 936 height 1271
drag, startPoint x: 620, startPoint y: 224, endPoint x: 631, endPoint y: 221, distance: 11.2
click at [624, 240] on div at bounding box center [474, 295] width 936 height 1271
drag, startPoint x: 646, startPoint y: 187, endPoint x: 640, endPoint y: 251, distance: 64.7
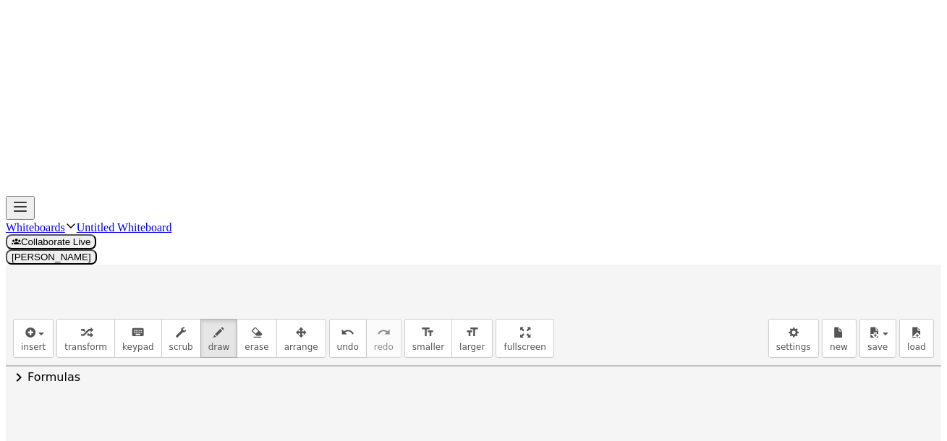
click at [640, 253] on div at bounding box center [474, 295] width 936 height 1271
click at [698, 229] on div at bounding box center [474, 295] width 936 height 1271
drag, startPoint x: 687, startPoint y: 221, endPoint x: 686, endPoint y: 247, distance: 26.1
click at [685, 247] on div at bounding box center [474, 295] width 936 height 1271
drag, startPoint x: 723, startPoint y: 223, endPoint x: 729, endPoint y: 241, distance: 19.0
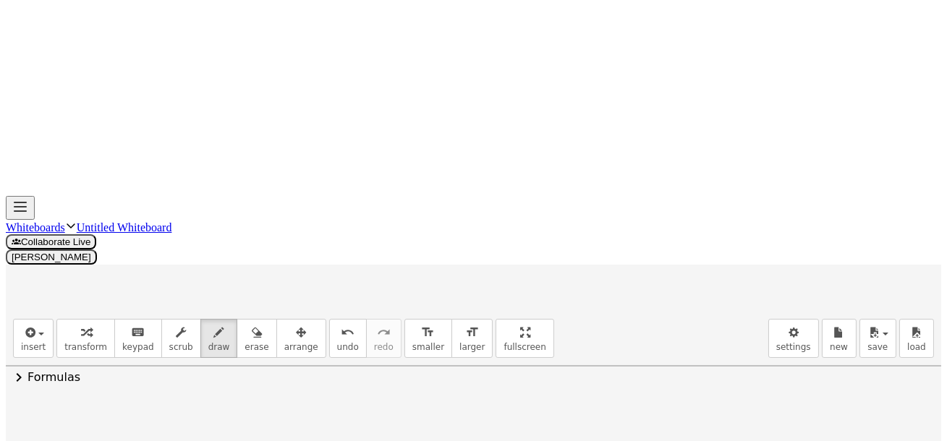
click at [722, 245] on div at bounding box center [474, 295] width 936 height 1271
drag, startPoint x: 751, startPoint y: 202, endPoint x: 766, endPoint y: 218, distance: 21.5
click at [766, 218] on div at bounding box center [474, 295] width 936 height 1271
click at [784, 211] on div at bounding box center [474, 295] width 936 height 1271
drag, startPoint x: 782, startPoint y: 206, endPoint x: 782, endPoint y: 218, distance: 11.6
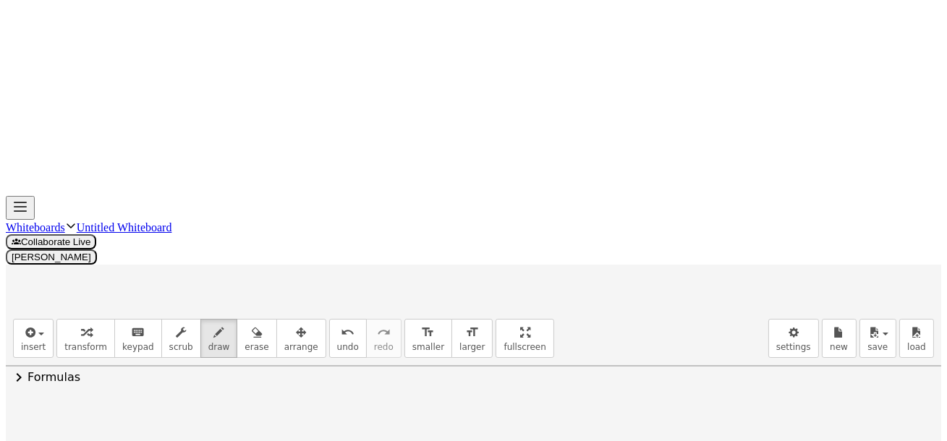
click at [782, 218] on div at bounding box center [474, 295] width 936 height 1271
drag, startPoint x: 802, startPoint y: 200, endPoint x: 802, endPoint y: 219, distance: 18.8
click at [801, 219] on div at bounding box center [474, 295] width 936 height 1271
click at [797, 234] on div at bounding box center [474, 295] width 936 height 1271
drag, startPoint x: 825, startPoint y: 226, endPoint x: 839, endPoint y: 238, distance: 18.0
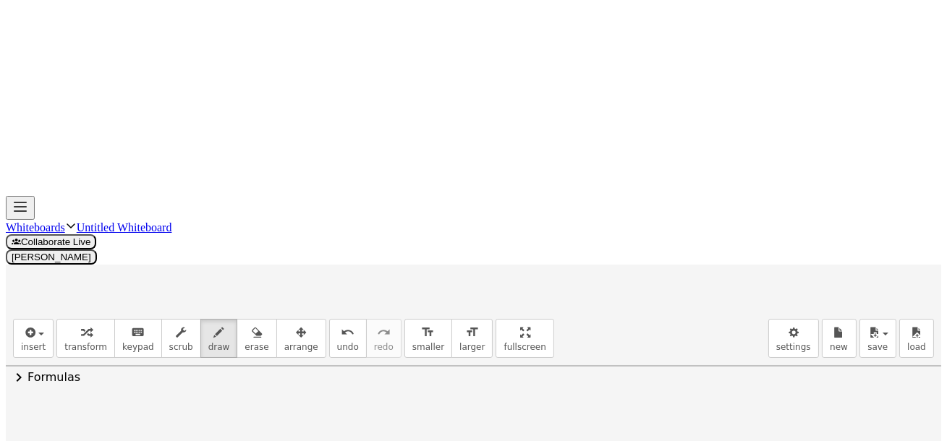
click at [839, 240] on div at bounding box center [474, 295] width 936 height 1271
drag, startPoint x: 844, startPoint y: 214, endPoint x: 872, endPoint y: 211, distance: 27.7
click at [862, 214] on div at bounding box center [474, 295] width 936 height 1271
drag, startPoint x: 871, startPoint y: 209, endPoint x: 881, endPoint y: 210, distance: 9.4
click at [881, 210] on div at bounding box center [474, 295] width 936 height 1271
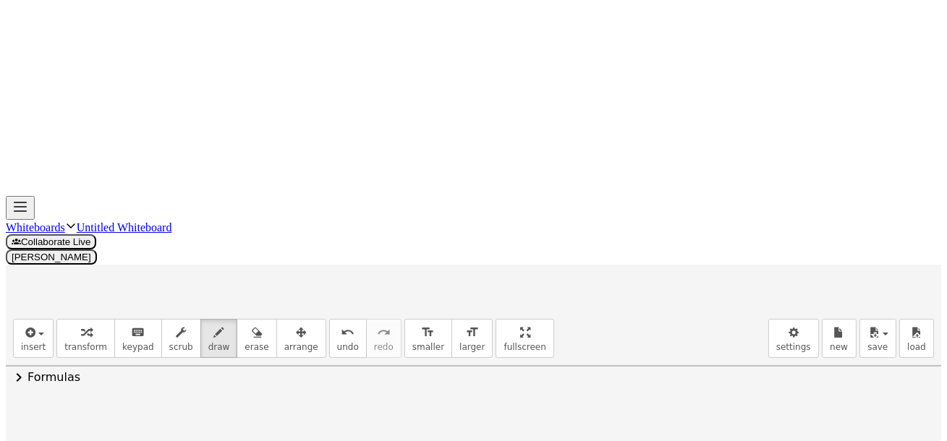
drag, startPoint x: 878, startPoint y: 204, endPoint x: 889, endPoint y: 210, distance: 12.9
click at [881, 212] on div at bounding box center [474, 295] width 936 height 1271
drag, startPoint x: 892, startPoint y: 203, endPoint x: 876, endPoint y: 213, distance: 18.3
click at [895, 213] on div at bounding box center [474, 295] width 936 height 1271
drag, startPoint x: 305, startPoint y: 246, endPoint x: 321, endPoint y: 246, distance: 15.9
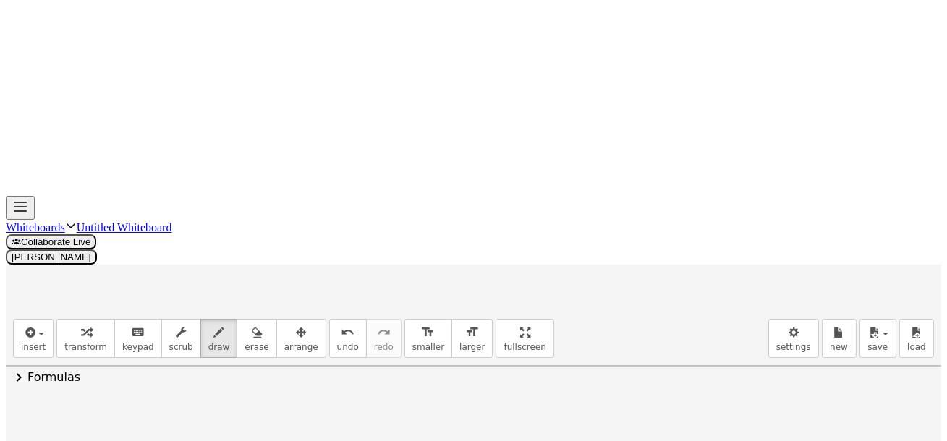
click at [323, 246] on div at bounding box center [474, 295] width 936 height 1271
drag, startPoint x: 315, startPoint y: 292, endPoint x: 309, endPoint y: 303, distance: 12.7
click at [297, 315] on div at bounding box center [474, 295] width 936 height 1271
drag, startPoint x: 321, startPoint y: 271, endPoint x: 338, endPoint y: 280, distance: 19.1
click at [336, 284] on div at bounding box center [474, 295] width 936 height 1271
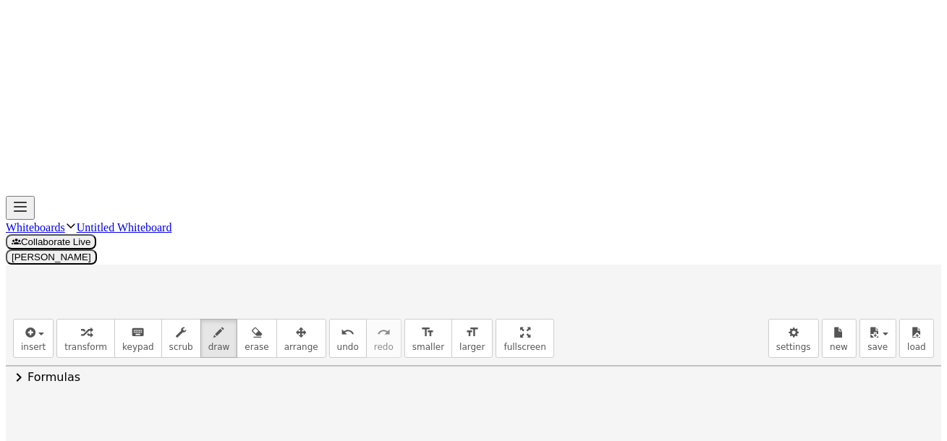
drag, startPoint x: 344, startPoint y: 262, endPoint x: 363, endPoint y: 280, distance: 26.1
click at [360, 282] on div at bounding box center [474, 295] width 936 height 1271
drag, startPoint x: 370, startPoint y: 307, endPoint x: 393, endPoint y: 299, distance: 23.8
click at [371, 307] on div at bounding box center [474, 295] width 936 height 1271
drag, startPoint x: 398, startPoint y: 297, endPoint x: 389, endPoint y: 318, distance: 22.7
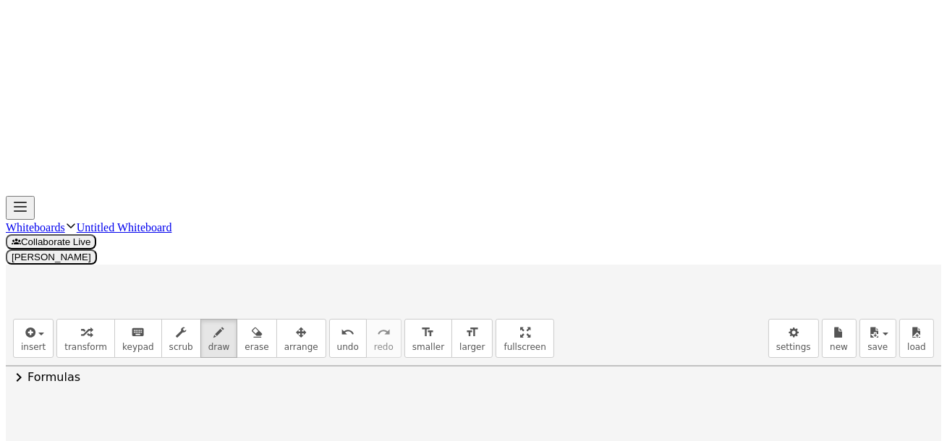
click at [389, 321] on div at bounding box center [474, 295] width 936 height 1271
drag, startPoint x: 402, startPoint y: 279, endPoint x: 419, endPoint y: 287, distance: 19.4
click at [418, 288] on div at bounding box center [474, 295] width 936 height 1271
click at [447, 309] on div at bounding box center [474, 295] width 936 height 1271
drag, startPoint x: 478, startPoint y: 288, endPoint x: 506, endPoint y: 287, distance: 28.2
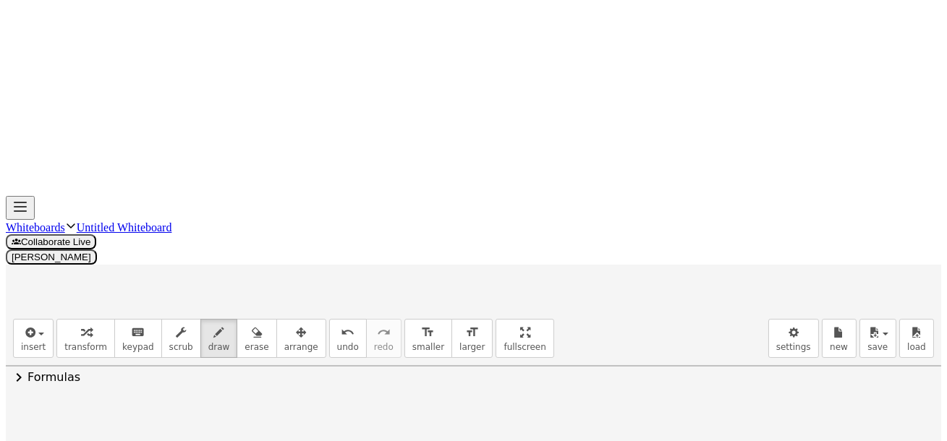
click at [480, 309] on div at bounding box center [474, 295] width 936 height 1271
drag, startPoint x: 508, startPoint y: 282, endPoint x: 504, endPoint y: 299, distance: 17.0
click at [504, 307] on div at bounding box center [474, 295] width 936 height 1271
click at [523, 282] on div at bounding box center [474, 295] width 936 height 1271
click at [564, 295] on div at bounding box center [474, 295] width 936 height 1271
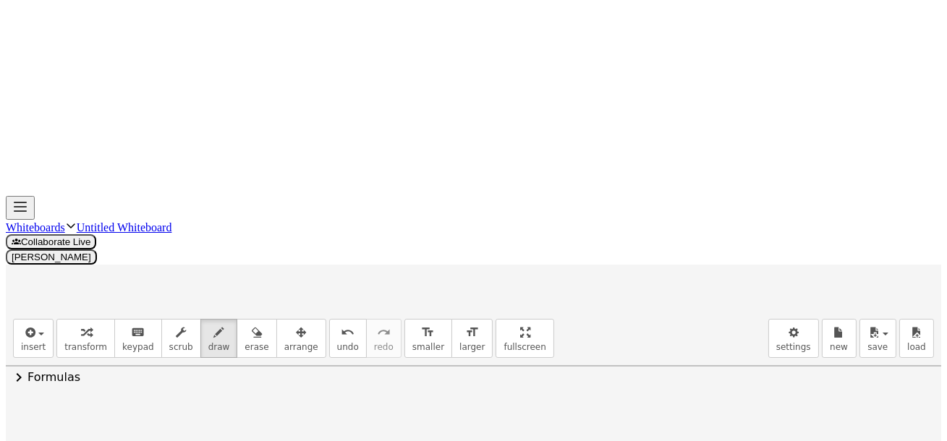
click at [562, 305] on div at bounding box center [474, 295] width 936 height 1271
drag, startPoint x: 590, startPoint y: 293, endPoint x: 604, endPoint y: 304, distance: 17.0
click at [589, 316] on div at bounding box center [474, 295] width 936 height 1271
drag, startPoint x: 598, startPoint y: 290, endPoint x: 610, endPoint y: 303, distance: 17.4
click at [593, 318] on div at bounding box center [474, 295] width 936 height 1271
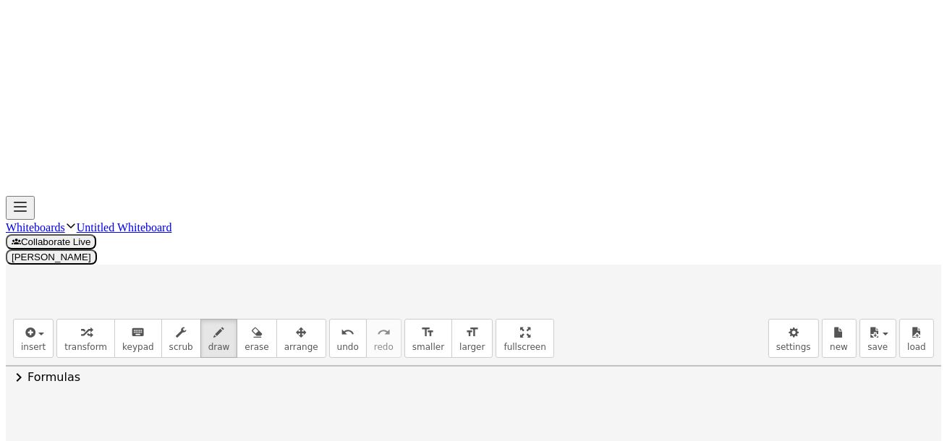
drag, startPoint x: 624, startPoint y: 295, endPoint x: 630, endPoint y: 308, distance: 14.6
click at [620, 313] on div at bounding box center [474, 295] width 936 height 1271
drag, startPoint x: 650, startPoint y: 271, endPoint x: 674, endPoint y: 281, distance: 26.6
click at [669, 286] on div at bounding box center [474, 295] width 936 height 1271
click at [691, 281] on div at bounding box center [474, 295] width 936 height 1271
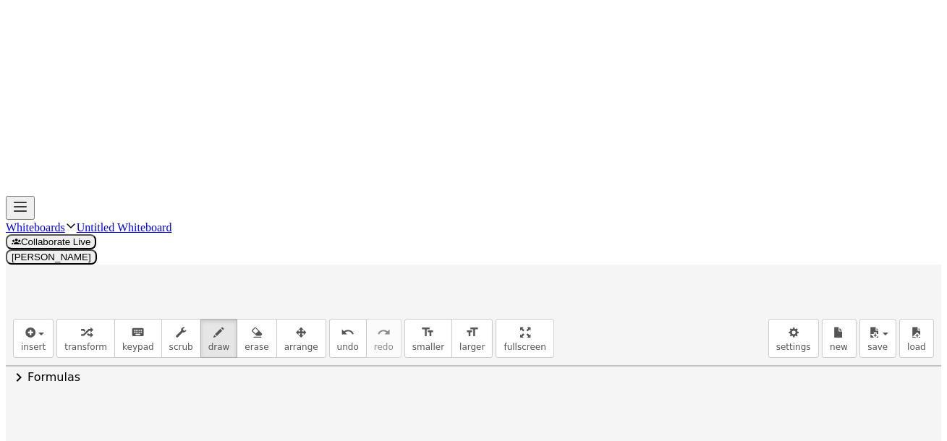
drag, startPoint x: 687, startPoint y: 272, endPoint x: 689, endPoint y: 285, distance: 13.1
click at [688, 285] on div at bounding box center [474, 295] width 936 height 1271
drag, startPoint x: 702, startPoint y: 273, endPoint x: 701, endPoint y: 287, distance: 14.5
click at [701, 289] on div at bounding box center [474, 295] width 936 height 1271
click at [713, 305] on div at bounding box center [474, 295] width 936 height 1271
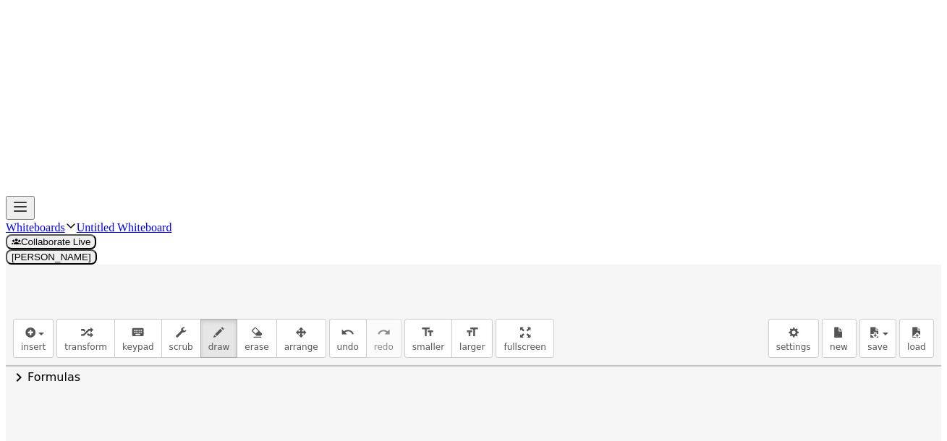
click at [729, 316] on div at bounding box center [474, 295] width 936 height 1271
click at [776, 287] on div at bounding box center [474, 295] width 936 height 1271
click at [791, 294] on div at bounding box center [474, 295] width 936 height 1271
click at [789, 309] on div at bounding box center [474, 295] width 936 height 1271
click at [787, 321] on div at bounding box center [474, 295] width 936 height 1271
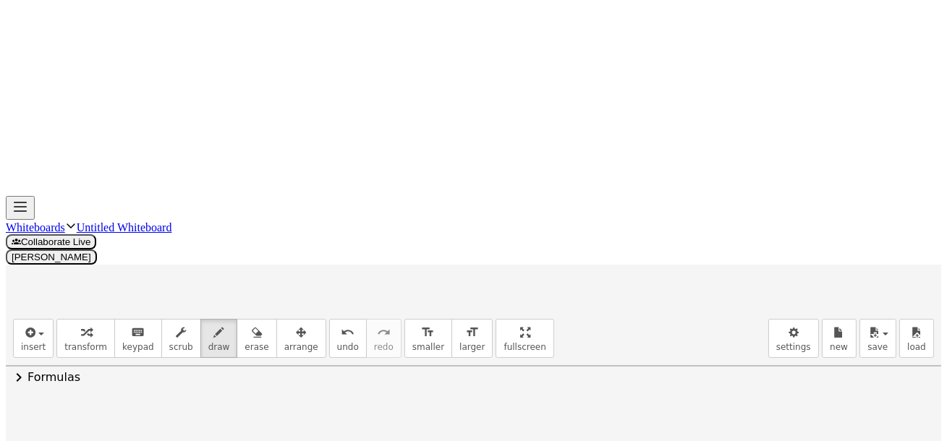
drag, startPoint x: 821, startPoint y: 297, endPoint x: 810, endPoint y: 317, distance: 22.7
click at [810, 317] on div at bounding box center [474, 295] width 936 height 1271
drag, startPoint x: 839, startPoint y: 308, endPoint x: 850, endPoint y: 309, distance: 10.9
click at [839, 309] on div at bounding box center [474, 295] width 936 height 1271
click at [866, 316] on div at bounding box center [474, 295] width 936 height 1271
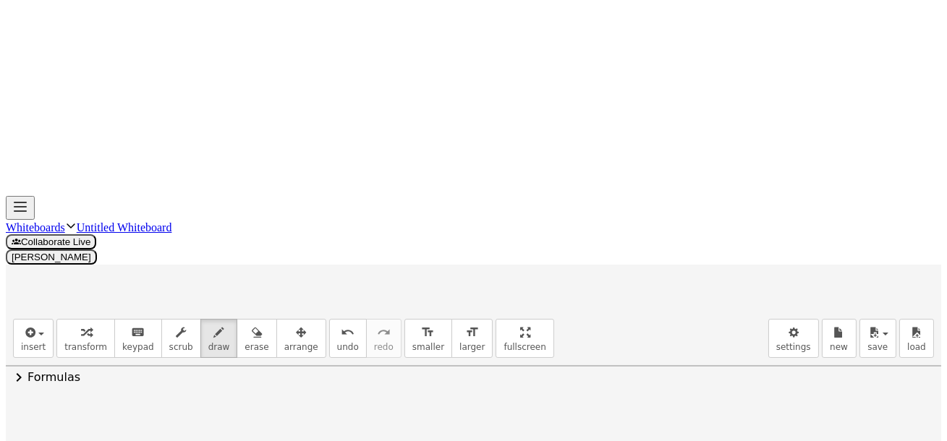
click at [884, 316] on div at bounding box center [474, 295] width 936 height 1271
click at [288, 361] on div at bounding box center [474, 295] width 936 height 1271
click at [321, 373] on div at bounding box center [474, 295] width 936 height 1271
click at [337, 359] on div at bounding box center [474, 295] width 936 height 1271
click at [370, 328] on div at bounding box center [474, 295] width 936 height 1271
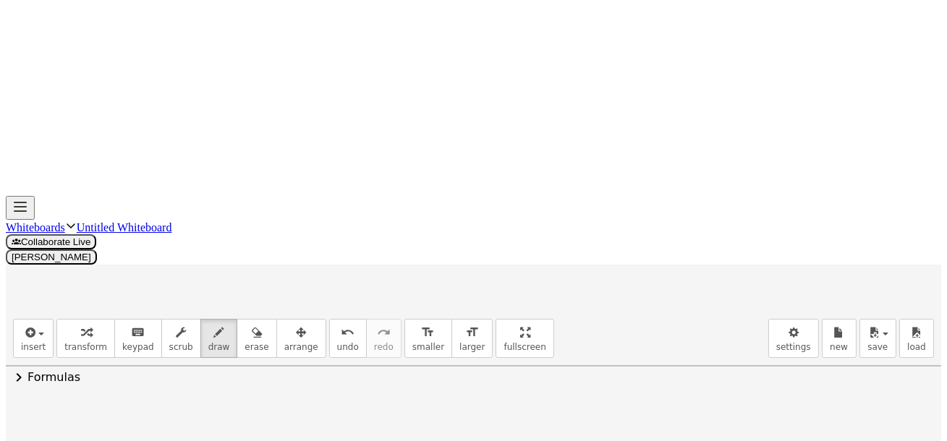
click at [381, 331] on div at bounding box center [474, 295] width 936 height 1271
click at [394, 342] on div at bounding box center [474, 295] width 936 height 1271
click at [407, 362] on div at bounding box center [474, 295] width 936 height 1271
click at [427, 357] on div at bounding box center [474, 295] width 936 height 1271
click at [447, 329] on div at bounding box center [474, 295] width 936 height 1271
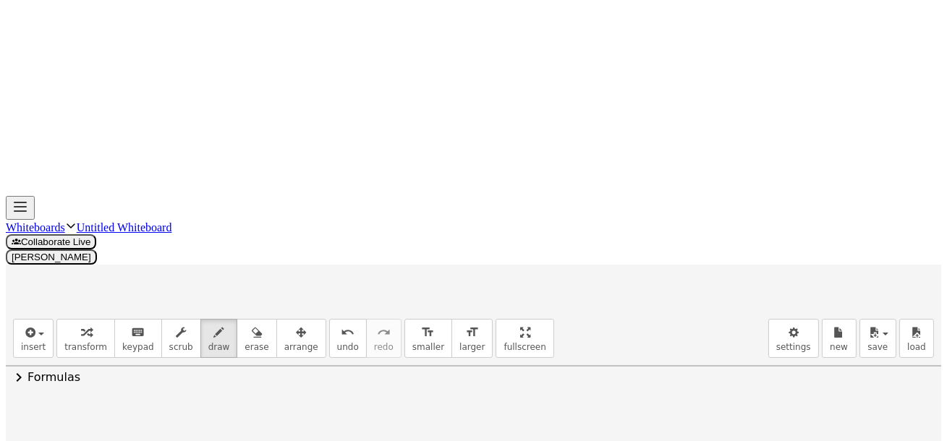
click at [475, 352] on div at bounding box center [474, 295] width 936 height 1271
click at [472, 357] on div at bounding box center [474, 295] width 936 height 1271
click at [490, 352] on div at bounding box center [474, 295] width 936 height 1271
click at [517, 335] on div at bounding box center [474, 295] width 936 height 1271
click at [538, 328] on div at bounding box center [474, 295] width 936 height 1271
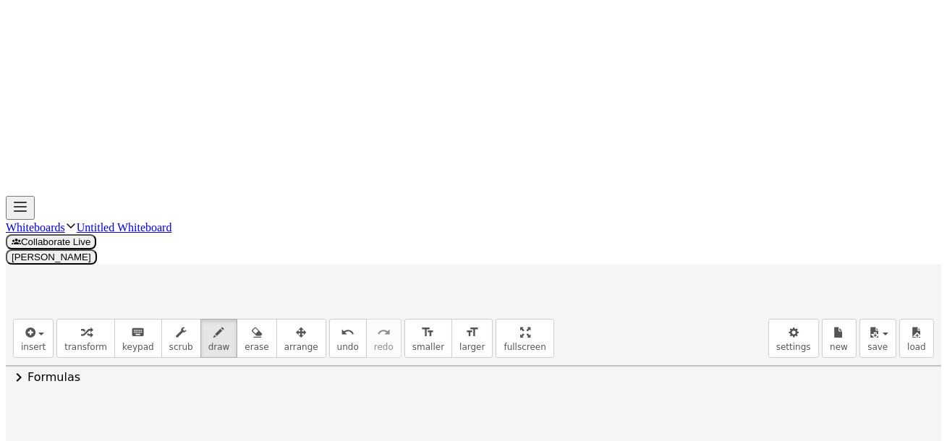
click at [534, 333] on div at bounding box center [474, 295] width 936 height 1271
click at [549, 332] on div at bounding box center [474, 295] width 936 height 1271
click at [551, 349] on div at bounding box center [474, 295] width 936 height 1271
click at [569, 355] on div at bounding box center [474, 295] width 936 height 1271
click at [597, 339] on div at bounding box center [474, 295] width 936 height 1271
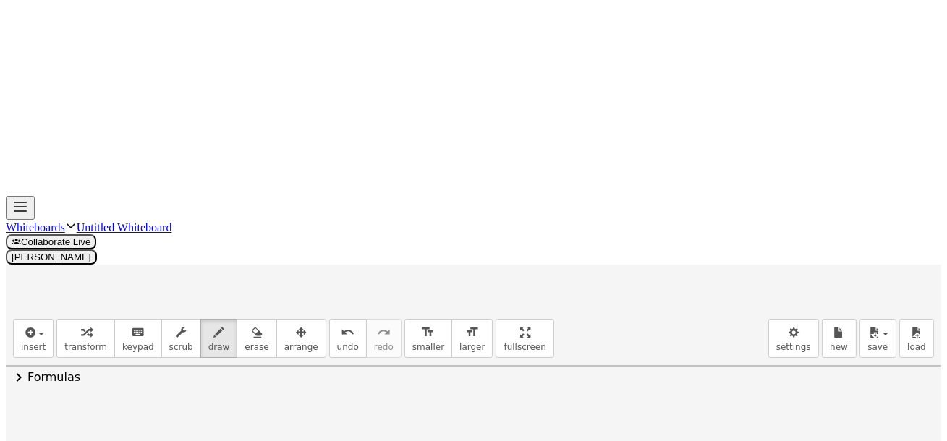
scroll to position [874, 0]
click at [601, 194] on div at bounding box center [474, 127] width 936 height 1271
click at [657, 166] on div at bounding box center [474, 127] width 936 height 1271
click at [650, 180] on div at bounding box center [474, 127] width 936 height 1271
click at [649, 190] on div at bounding box center [474, 127] width 936 height 1271
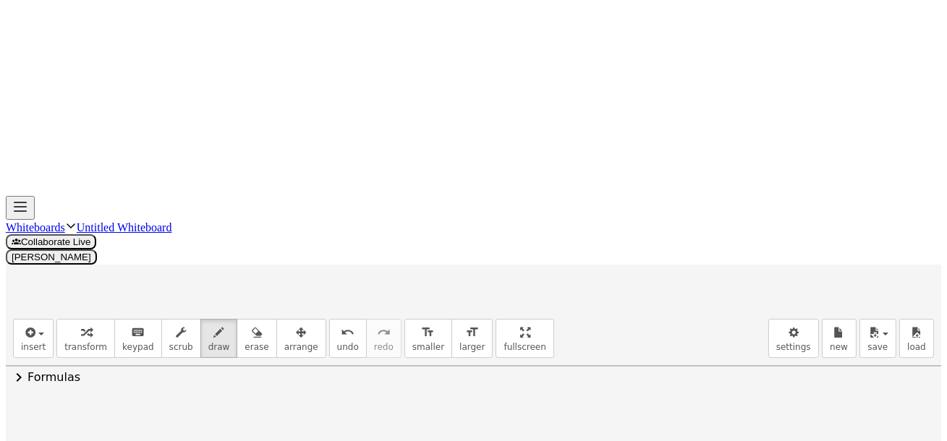
click at [670, 192] on div at bounding box center [474, 127] width 936 height 1271
click at [699, 185] on div at bounding box center [474, 127] width 936 height 1271
click at [724, 195] on div at bounding box center [474, 127] width 936 height 1271
click at [740, 198] on div at bounding box center [474, 127] width 936 height 1271
click at [690, 200] on div at bounding box center [474, 127] width 936 height 1271
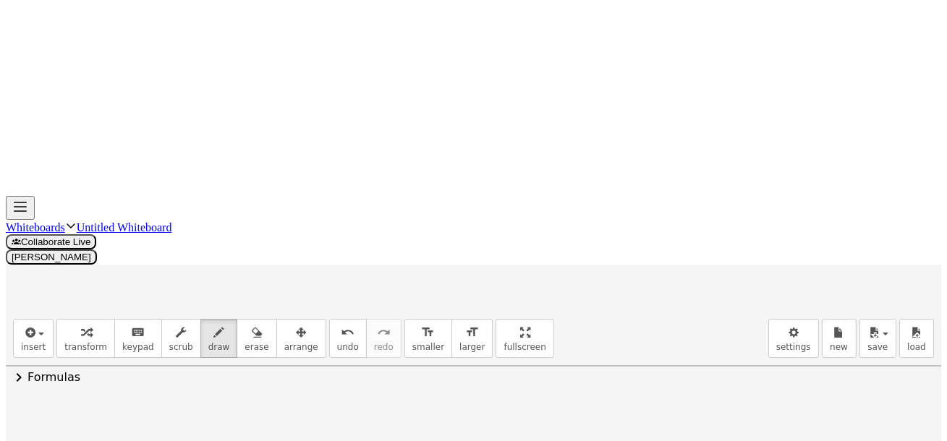
click at [289, 207] on div at bounding box center [474, 127] width 936 height 1271
click at [347, 266] on div at bounding box center [474, 127] width 936 height 1271
click at [386, 230] on div at bounding box center [474, 127] width 936 height 1271
click at [311, 270] on div at bounding box center [474, 127] width 936 height 1271
click at [308, 255] on div at bounding box center [474, 127] width 936 height 1271
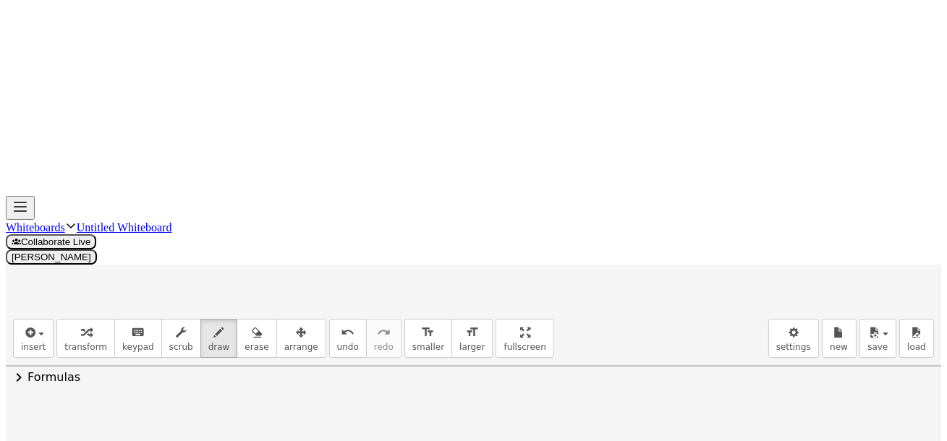
click at [320, 276] on div at bounding box center [474, 127] width 936 height 1271
click at [414, 228] on div at bounding box center [474, 127] width 936 height 1271
click at [419, 251] on div at bounding box center [474, 127] width 936 height 1271
click at [436, 263] on div at bounding box center [474, 127] width 936 height 1271
click at [459, 258] on div at bounding box center [474, 127] width 936 height 1271
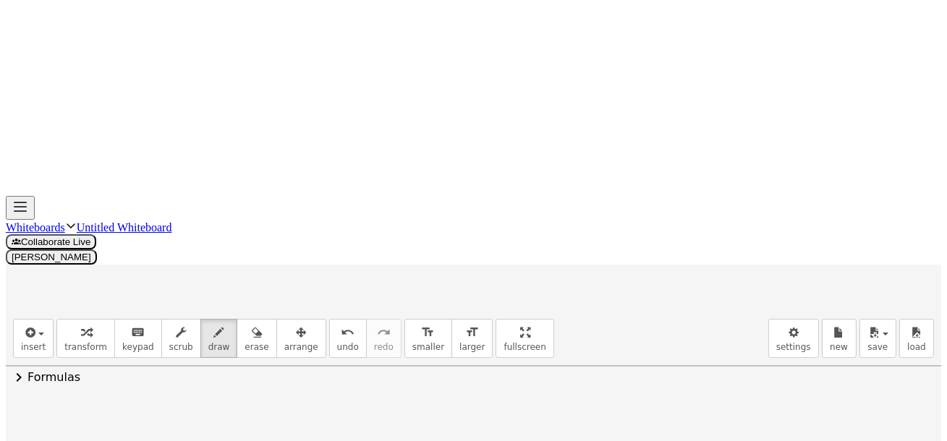
click at [483, 229] on div at bounding box center [474, 127] width 936 height 1271
click at [506, 242] on div at bounding box center [474, 127] width 936 height 1271
click at [496, 253] on div at bounding box center [474, 127] width 936 height 1271
click at [520, 253] on div at bounding box center [474, 127] width 936 height 1271
click at [562, 220] on div at bounding box center [474, 127] width 936 height 1271
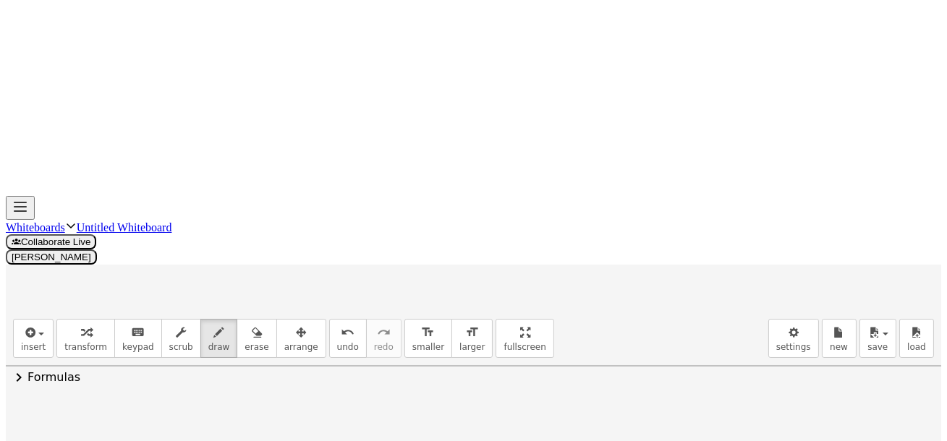
click at [582, 214] on div at bounding box center [474, 127] width 936 height 1271
click at [577, 216] on div at bounding box center [474, 127] width 936 height 1271
click at [598, 216] on div at bounding box center [474, 127] width 936 height 1271
click at [614, 240] on div at bounding box center [474, 127] width 936 height 1271
click at [609, 258] on div at bounding box center [474, 127] width 936 height 1271
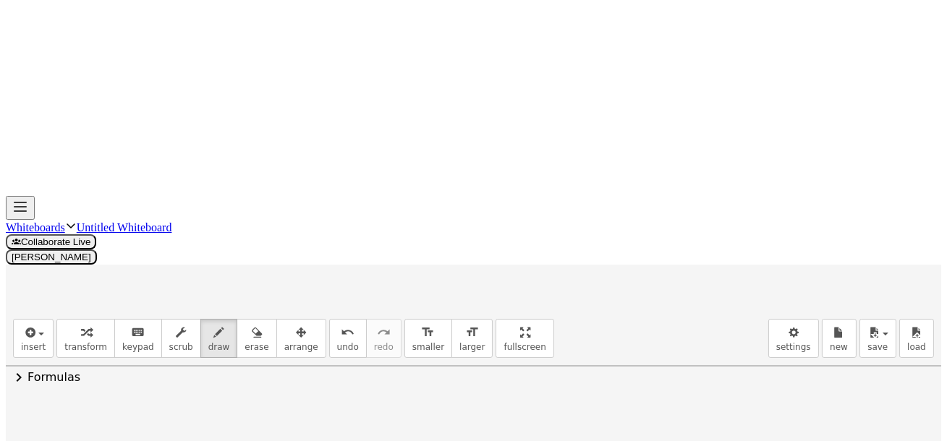
click at [606, 268] on div at bounding box center [474, 127] width 936 height 1271
click at [640, 267] on div at bounding box center [474, 127] width 936 height 1271
click
drag, startPoint x: 724, startPoint y: 262, endPoint x: 727, endPoint y: 272, distance: 10.4
drag, startPoint x: 737, startPoint y: 258, endPoint x: 771, endPoint y: 261, distance: 34.1
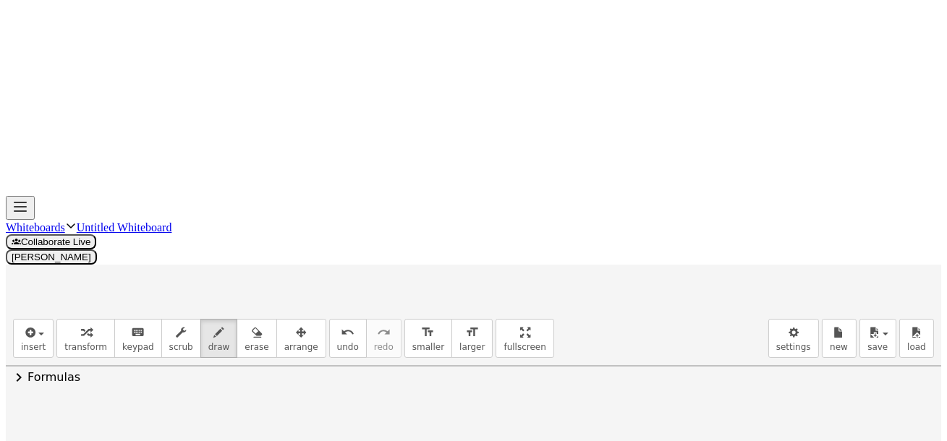
drag, startPoint x: 543, startPoint y: 161, endPoint x: 561, endPoint y: 173, distance: 21.5
drag, startPoint x: 577, startPoint y: 206, endPoint x: 582, endPoint y: 221, distance: 16.7
drag, startPoint x: 575, startPoint y: 214, endPoint x: 585, endPoint y: 211, distance: 9.8
drag, startPoint x: 344, startPoint y: 323, endPoint x: 367, endPoint y: 321, distance: 23.3
drag, startPoint x: 376, startPoint y: 318, endPoint x: 399, endPoint y: 309, distance: 25.4
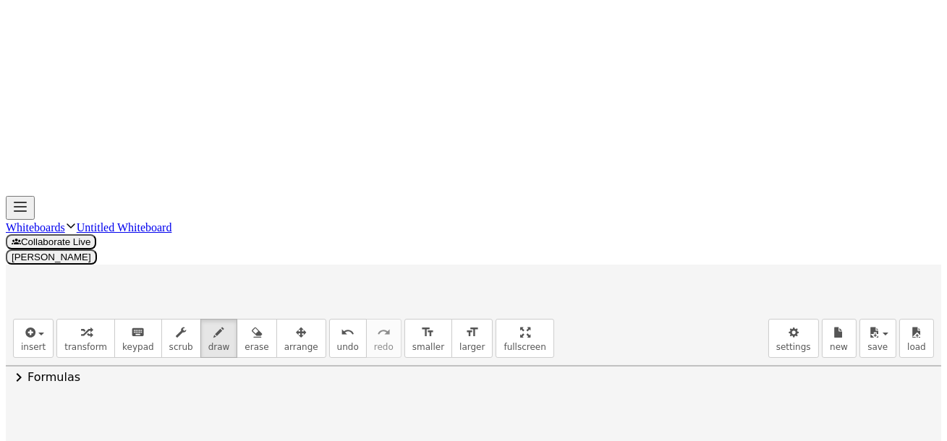
drag, startPoint x: 407, startPoint y: 302, endPoint x: 427, endPoint y: 302, distance: 20.3
drag, startPoint x: 449, startPoint y: 313, endPoint x: 458, endPoint y: 298, distance: 17.9
drag, startPoint x: 458, startPoint y: 298, endPoint x: 458, endPoint y: 322, distance: 23.9
drag, startPoint x: 496, startPoint y: 296, endPoint x: 492, endPoint y: 314, distance: 18.4
drag, startPoint x: 520, startPoint y: 326, endPoint x: 531, endPoint y: 316, distance: 14.9
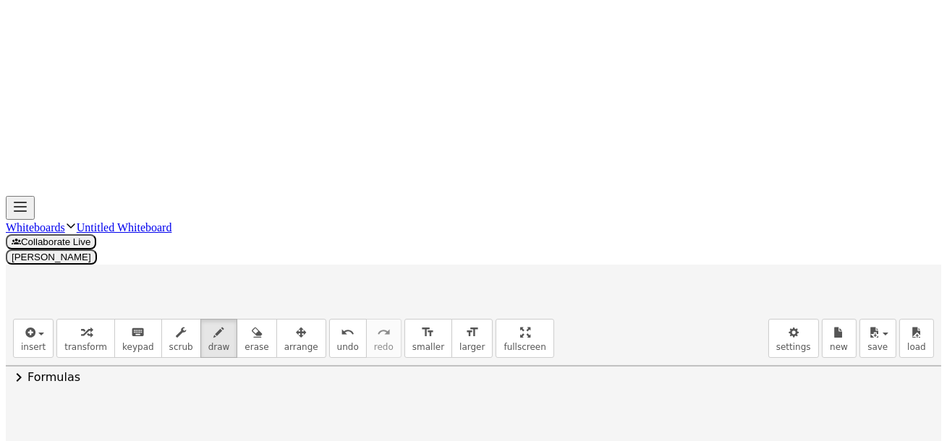
drag, startPoint x: 555, startPoint y: 315, endPoint x: 571, endPoint y: 321, distance: 17.2
drag, startPoint x: 578, startPoint y: 311, endPoint x: 596, endPoint y: 321, distance: 20.7
drag, startPoint x: 610, startPoint y: 305, endPoint x: 609, endPoint y: 315, distance: 10.2
drag, startPoint x: 609, startPoint y: 321, endPoint x: 605, endPoint y: 334, distance: 13.5
drag, startPoint x: 605, startPoint y: 334, endPoint x: 618, endPoint y: 325, distance: 16.1
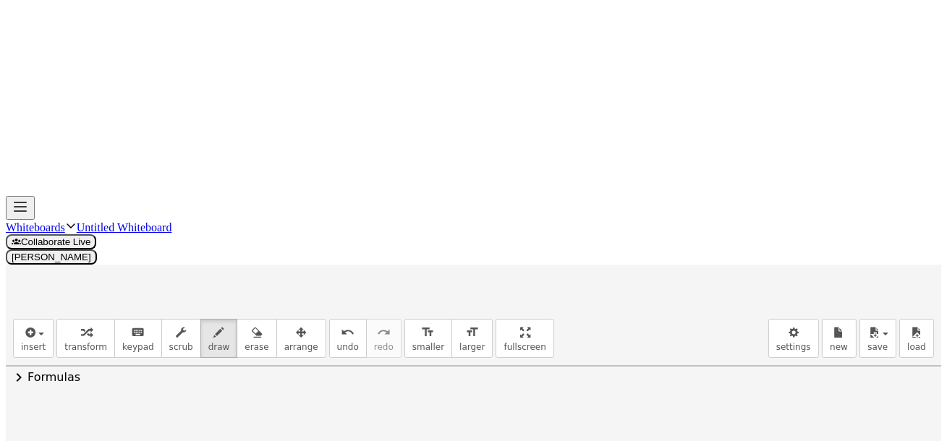
drag, startPoint x: 630, startPoint y: 301, endPoint x: 635, endPoint y: 321, distance: 20.9
drag, startPoint x: 648, startPoint y: 296, endPoint x: 640, endPoint y: 318, distance: 23.8
drag, startPoint x: 395, startPoint y: 261, endPoint x: 418, endPoint y: 276, distance: 27.3
drag, startPoint x: 432, startPoint y: 258, endPoint x: 443, endPoint y: 307, distance: 49.7
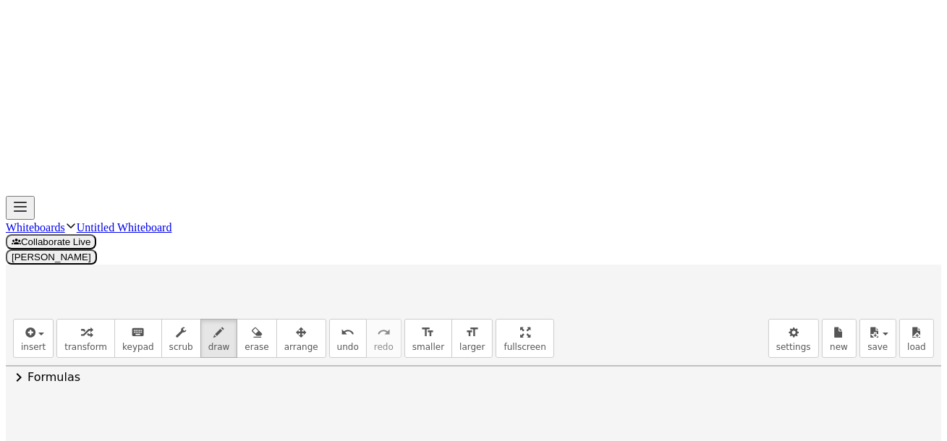
drag, startPoint x: 470, startPoint y: 274, endPoint x: 458, endPoint y: 292, distance: 21.5
drag, startPoint x: 487, startPoint y: 249, endPoint x: 497, endPoint y: 266, distance: 19.5
drag, startPoint x: 526, startPoint y: 276, endPoint x: 551, endPoint y: 278, distance: 25.4
drag, startPoint x: 584, startPoint y: 289, endPoint x: 598, endPoint y: 278, distance: 17.5
drag, startPoint x: 626, startPoint y: 279, endPoint x: 617, endPoint y: 295, distance: 18.8
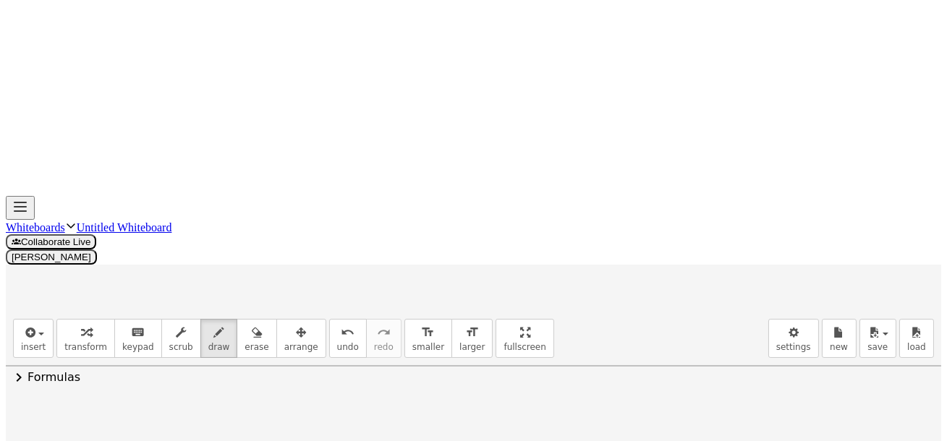
drag, startPoint x: 483, startPoint y: 240, endPoint x: 507, endPoint y: 268, distance: 37.4
drag, startPoint x: 649, startPoint y: 295, endPoint x: 640, endPoint y: 313, distance: 19.4
drag, startPoint x: 672, startPoint y: 287, endPoint x: 667, endPoint y: 306, distance: 20.0
drag, startPoint x: 694, startPoint y: 280, endPoint x: 716, endPoint y: 287, distance: 22.7
drag, startPoint x: 718, startPoint y: 292, endPoint x: 716, endPoint y: 309, distance: 16.7
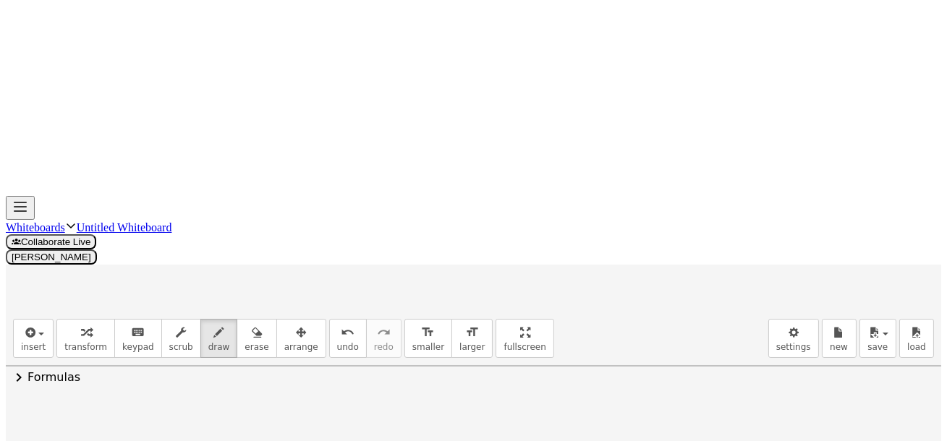
drag, startPoint x: 486, startPoint y: 248, endPoint x: 501, endPoint y: 263, distance: 21.5
drag, startPoint x: 386, startPoint y: 349, endPoint x: 376, endPoint y: 360, distance: 15.9
drag, startPoint x: 394, startPoint y: 316, endPoint x: 412, endPoint y: 336, distance: 26.1
drag, startPoint x: 414, startPoint y: 332, endPoint x: 421, endPoint y: 327, distance: 8.8
drag, startPoint x: 418, startPoint y: 326, endPoint x: 428, endPoint y: 331, distance: 11.3
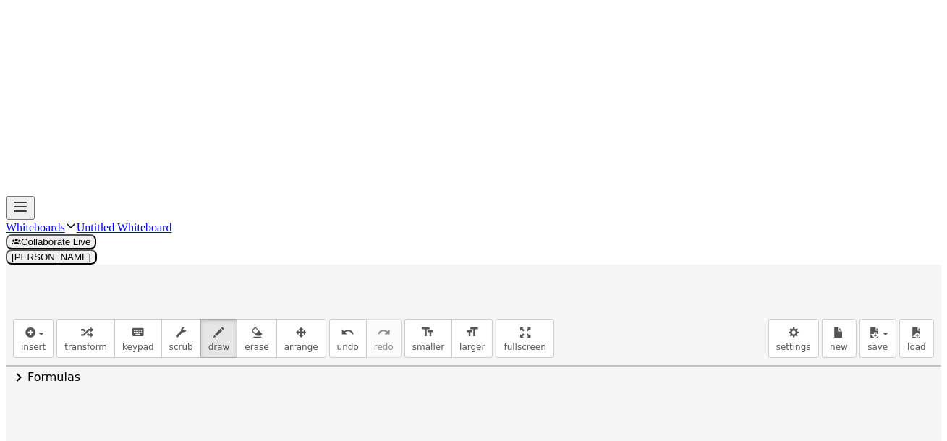
drag, startPoint x: 453, startPoint y: 322, endPoint x: 459, endPoint y: 371, distance: 49.5
drag, startPoint x: 479, startPoint y: 331, endPoint x: 477, endPoint y: 350, distance: 19.7
drag, startPoint x: 489, startPoint y: 323, endPoint x: 508, endPoint y: 332, distance: 20.7
drag, startPoint x: 527, startPoint y: 325, endPoint x: 532, endPoint y: 334, distance: 10.1
drag, startPoint x: 541, startPoint y: 353, endPoint x: 562, endPoint y: 355, distance: 20.3
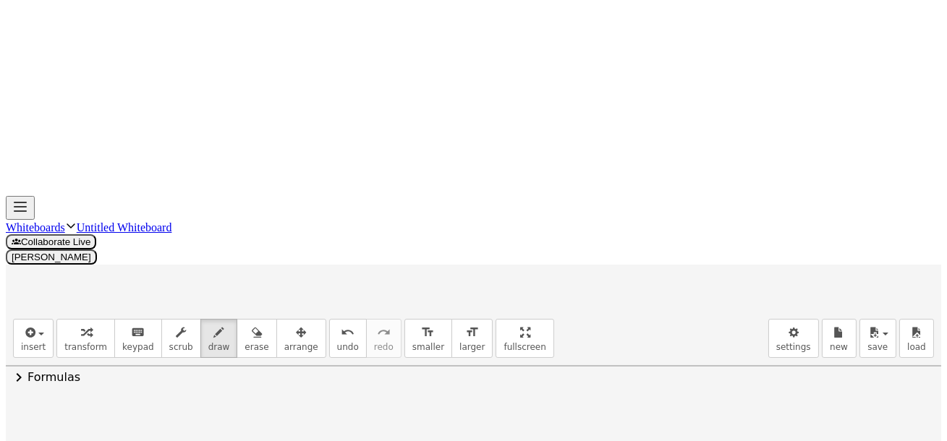
drag, startPoint x: 559, startPoint y: 356, endPoint x: 564, endPoint y: 370, distance: 15.3
drag, startPoint x: 579, startPoint y: 350, endPoint x: 608, endPoint y: 348, distance: 29.0
drag, startPoint x: 609, startPoint y: 355, endPoint x: 617, endPoint y: 350, distance: 9.4
drag, startPoint x: 617, startPoint y: 349, endPoint x: 619, endPoint y: 363, distance: 14.1
drag, startPoint x: 631, startPoint y: 342, endPoint x: 635, endPoint y: 354, distance: 13.0
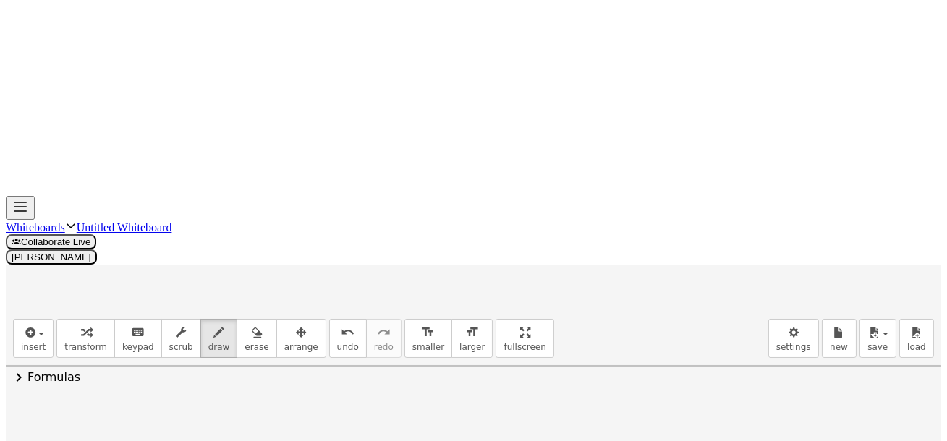
drag, startPoint x: 636, startPoint y: 324, endPoint x: 636, endPoint y: 380, distance: 55.7
drag, startPoint x: 682, startPoint y: 339, endPoint x: 690, endPoint y: 367, distance: 28.4
drag, startPoint x: 703, startPoint y: 341, endPoint x: 702, endPoint y: 367, distance: 26.1
drag, startPoint x: 839, startPoint y: 140, endPoint x: 829, endPoint y: 130, distance: 14.3
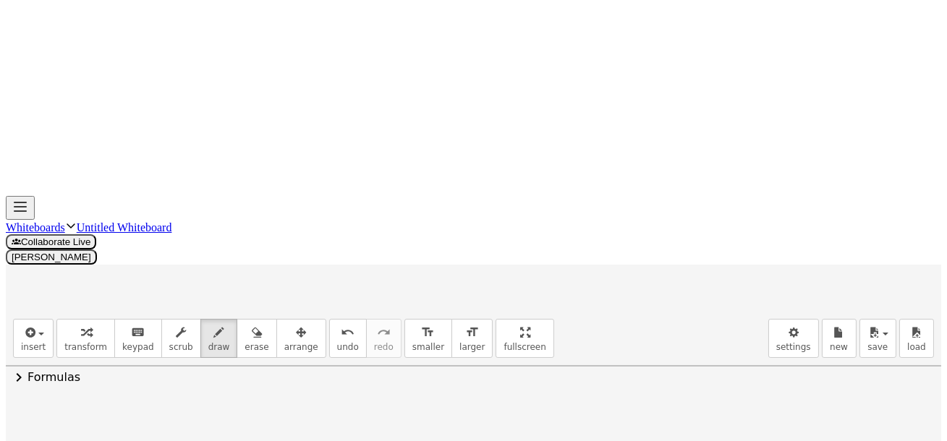
drag, startPoint x: 357, startPoint y: 212, endPoint x: 375, endPoint y: 232, distance: 26.1
drag, startPoint x: 398, startPoint y: 212, endPoint x: 403, endPoint y: 225, distance: 14.0
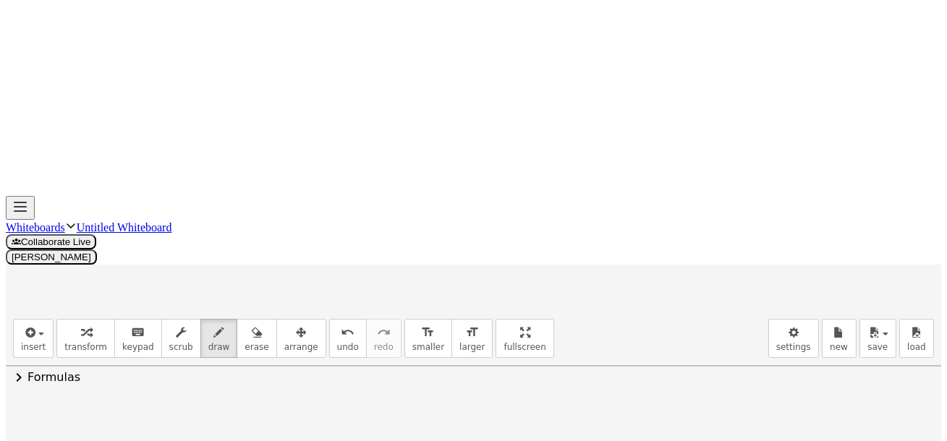
drag, startPoint x: 384, startPoint y: 222, endPoint x: 400, endPoint y: 221, distance: 15.9
drag, startPoint x: 398, startPoint y: 226, endPoint x: 403, endPoint y: 234, distance: 8.8
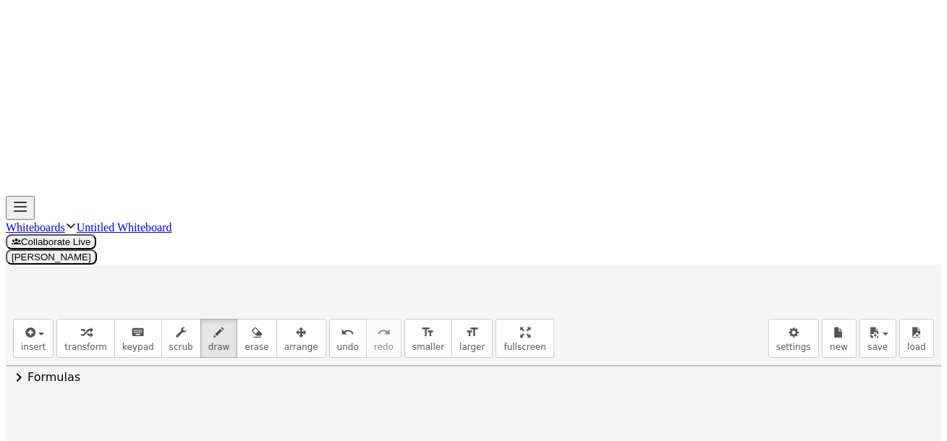
drag, startPoint x: 452, startPoint y: 246, endPoint x: 452, endPoint y: 258, distance: 12.3
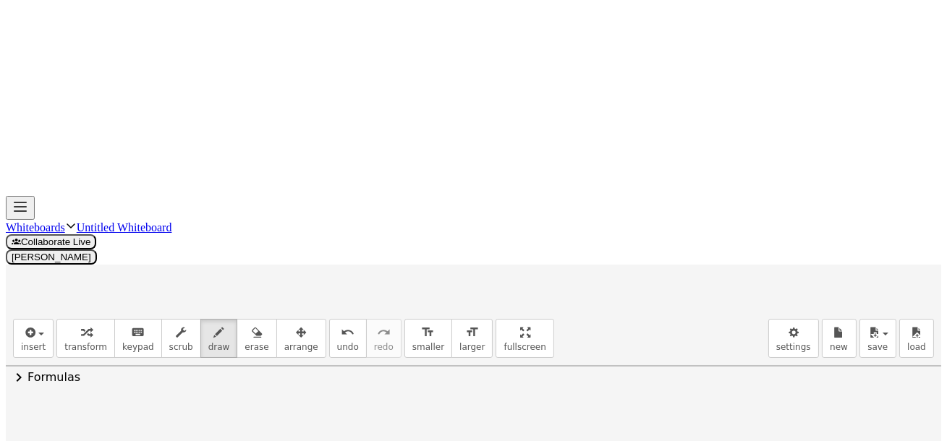
drag, startPoint x: 476, startPoint y: 242, endPoint x: 475, endPoint y: 263, distance: 20.3
drag, startPoint x: 503, startPoint y: 252, endPoint x: 512, endPoint y: 248, distance: 9.4
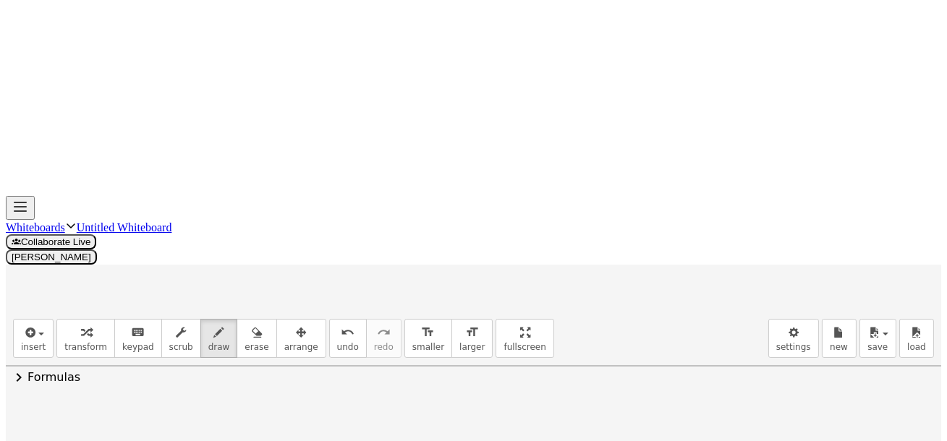
drag, startPoint x: 524, startPoint y: 251, endPoint x: 538, endPoint y: 258, distance: 15.9
drag, startPoint x: 554, startPoint y: 258, endPoint x: 569, endPoint y: 254, distance: 15.8
drag, startPoint x: 553, startPoint y: 249, endPoint x: 570, endPoint y: 240, distance: 19.4
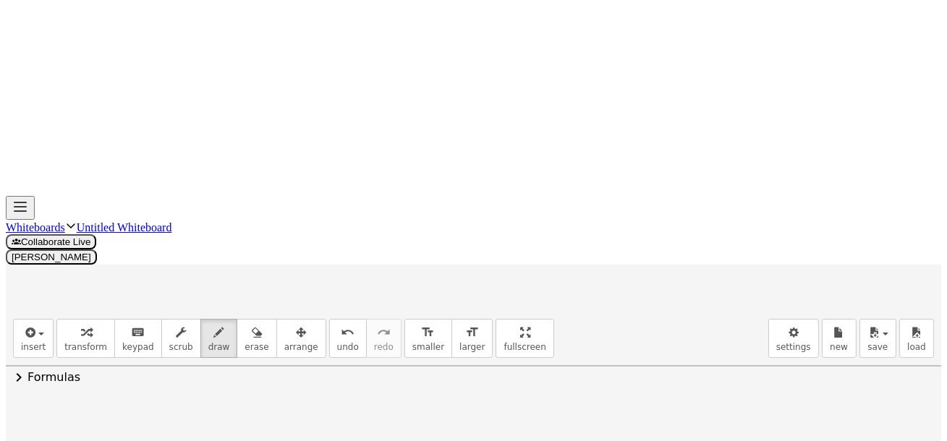
drag, startPoint x: 593, startPoint y: 237, endPoint x: 610, endPoint y: 249, distance: 20.7
drag, startPoint x: 610, startPoint y: 232, endPoint x: 634, endPoint y: 235, distance: 24.2
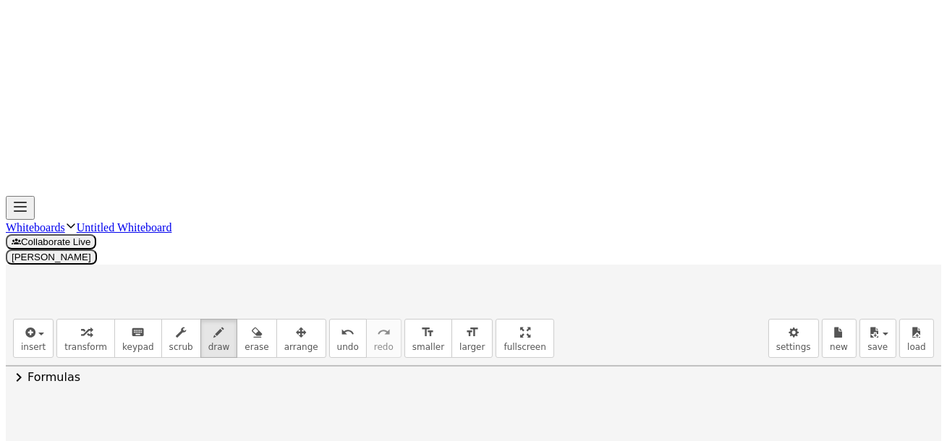
drag, startPoint x: 643, startPoint y: 233, endPoint x: 655, endPoint y: 235, distance: 11.8
drag, startPoint x: 664, startPoint y: 235, endPoint x: 680, endPoint y: 239, distance: 17.0
drag, startPoint x: 682, startPoint y: 259, endPoint x: 691, endPoint y: 256, distance: 9.8
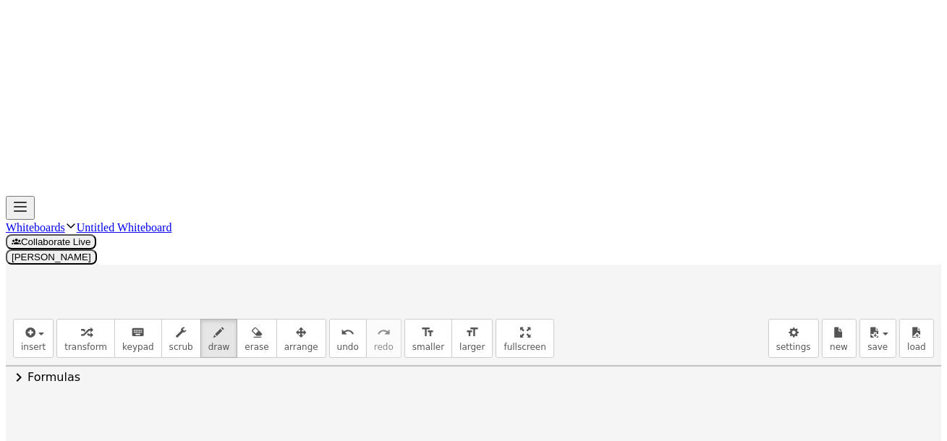
drag, startPoint x: 700, startPoint y: 248, endPoint x: 706, endPoint y: 270, distance: 22.3
drag, startPoint x: 750, startPoint y: 264, endPoint x: 766, endPoint y: 265, distance: 15.9
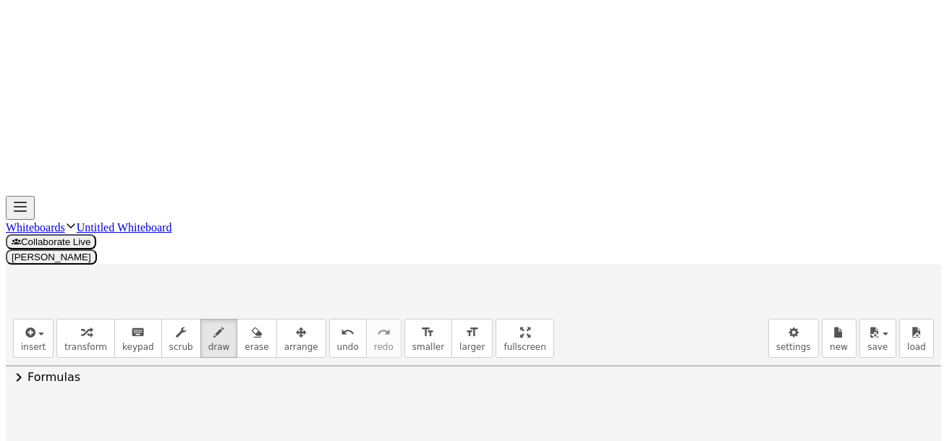
drag, startPoint x: 762, startPoint y: 258, endPoint x: 758, endPoint y: 271, distance: 14.2
drag, startPoint x: 753, startPoint y: 264, endPoint x: 763, endPoint y: 264, distance: 9.4
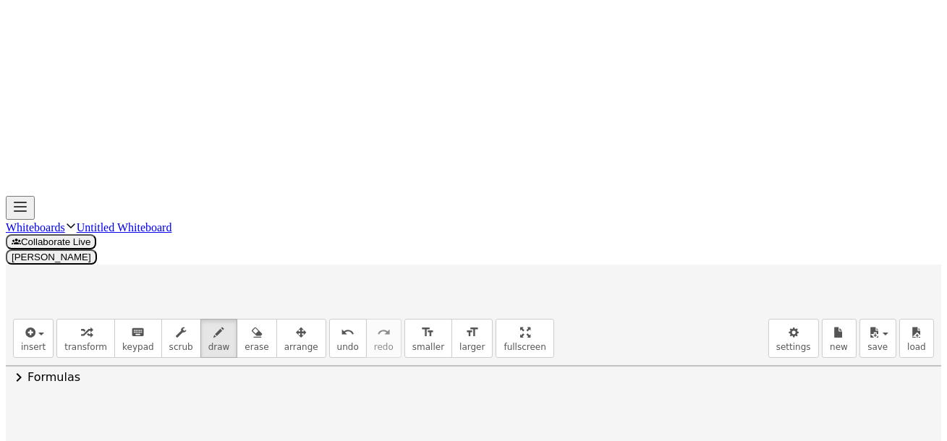
drag, startPoint x: 784, startPoint y: 260, endPoint x: 797, endPoint y: 264, distance: 13.0
drag, startPoint x: 795, startPoint y: 247, endPoint x: 823, endPoint y: 256, distance: 29.7
drag, startPoint x: 817, startPoint y: 270, endPoint x: 834, endPoint y: 265, distance: 17.4
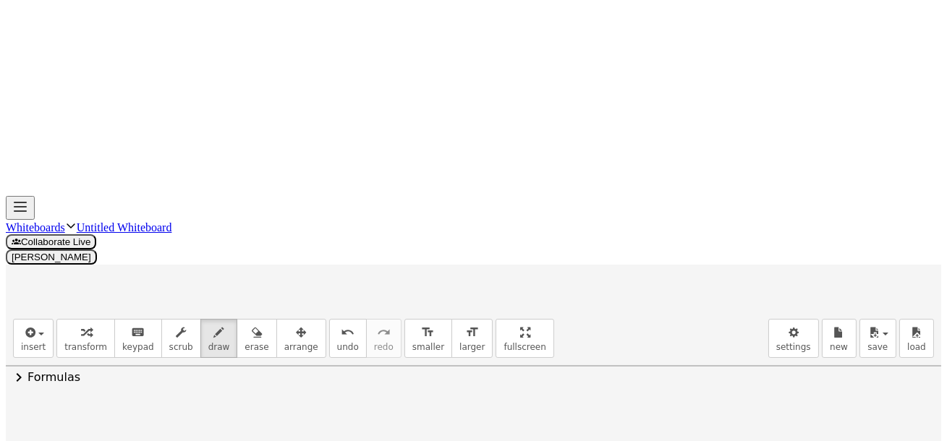
drag, startPoint x: 832, startPoint y: 260, endPoint x: 833, endPoint y: 277, distance: 17.4
drag, startPoint x: 310, startPoint y: 320, endPoint x: 322, endPoint y: 315, distance: 12.6
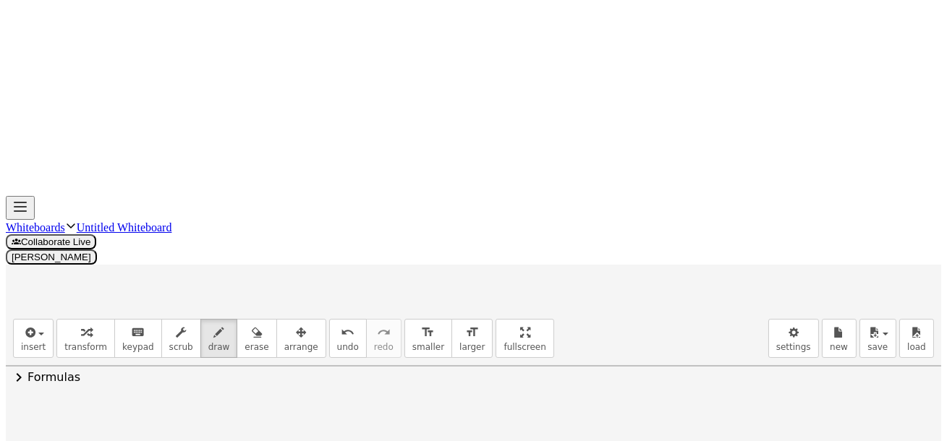
drag, startPoint x: 379, startPoint y: 279, endPoint x: 390, endPoint y: 294, distance: 18.1
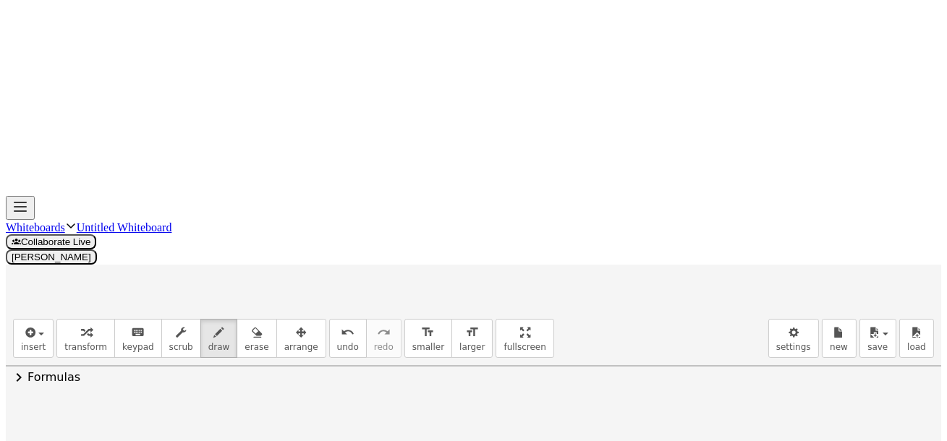
drag, startPoint x: 415, startPoint y: 282, endPoint x: 421, endPoint y: 298, distance: 17.2
drag, startPoint x: 457, startPoint y: 295, endPoint x: 464, endPoint y: 315, distance: 22.2
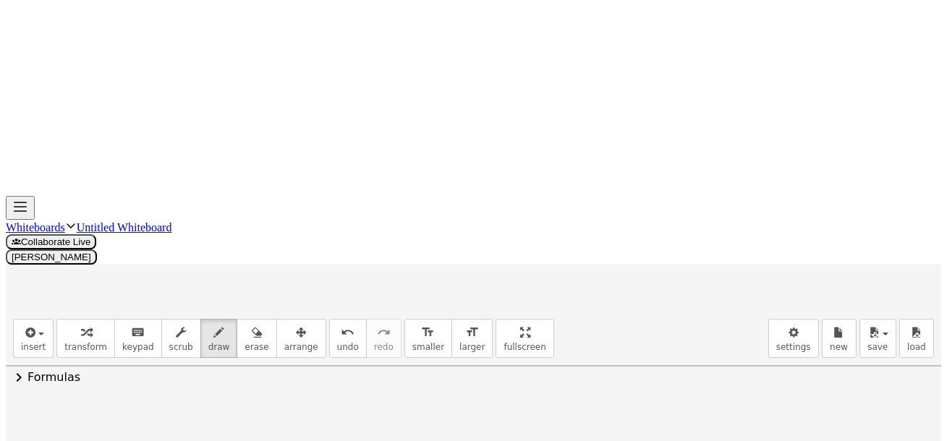
drag, startPoint x: 487, startPoint y: 292, endPoint x: 488, endPoint y: 313, distance: 21.0
drag, startPoint x: 507, startPoint y: 307, endPoint x: 523, endPoint y: 308, distance: 16.7
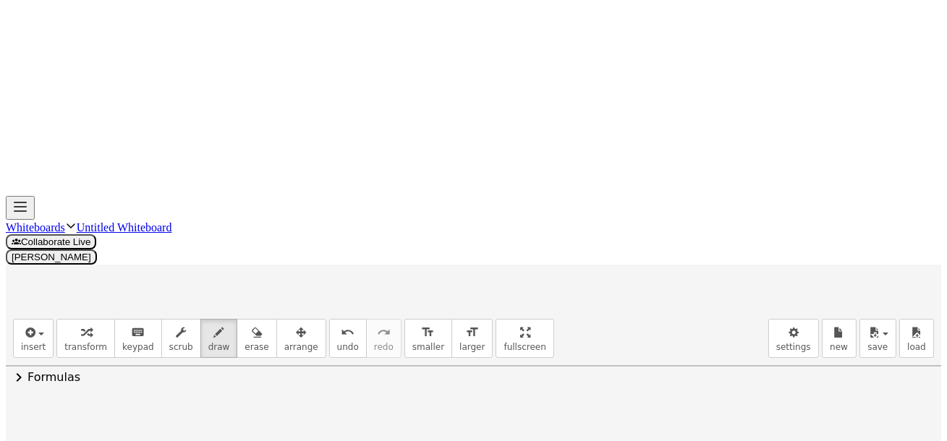
drag, startPoint x: 541, startPoint y: 292, endPoint x: 551, endPoint y: 329, distance: 39.0
drag, startPoint x: 574, startPoint y: 298, endPoint x: 571, endPoint y: 314, distance: 16.2
drag, startPoint x: 584, startPoint y: 285, endPoint x: 603, endPoint y: 299, distance: 23.3
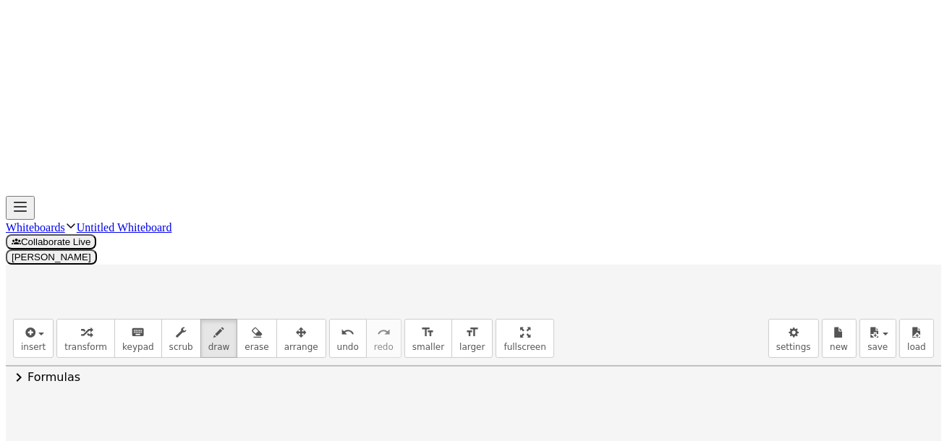
drag, startPoint x: 634, startPoint y: 294, endPoint x: 644, endPoint y: 299, distance: 11.3
drag, startPoint x: 604, startPoint y: 311, endPoint x: 624, endPoint y: 310, distance: 20.3
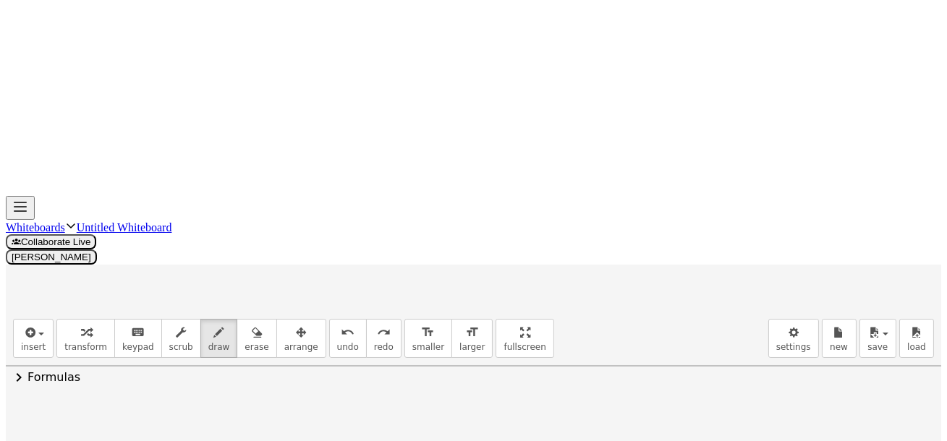
drag, startPoint x: 627, startPoint y: 312, endPoint x: 640, endPoint y: 322, distance: 15.9
drag, startPoint x: 649, startPoint y: 297, endPoint x: 649, endPoint y: 336, distance: 39.8
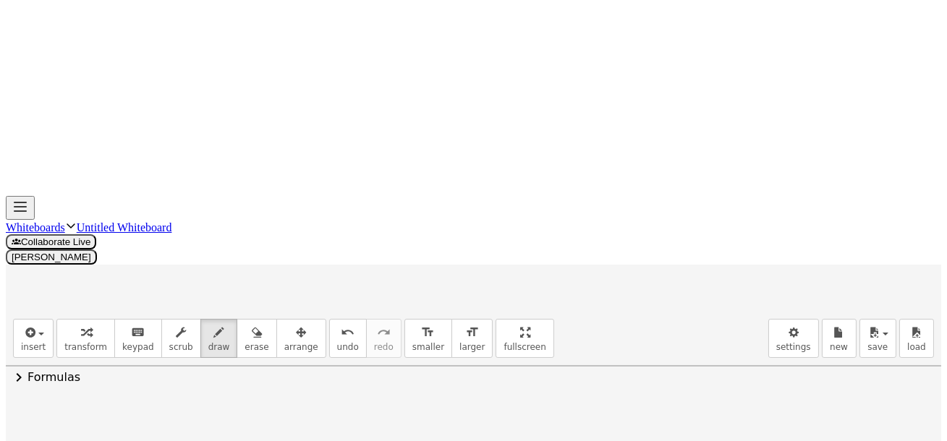
scroll to position [1405, 0]
drag, startPoint x: 13, startPoint y: 183, endPoint x: 21, endPoint y: 196, distance: 15.3
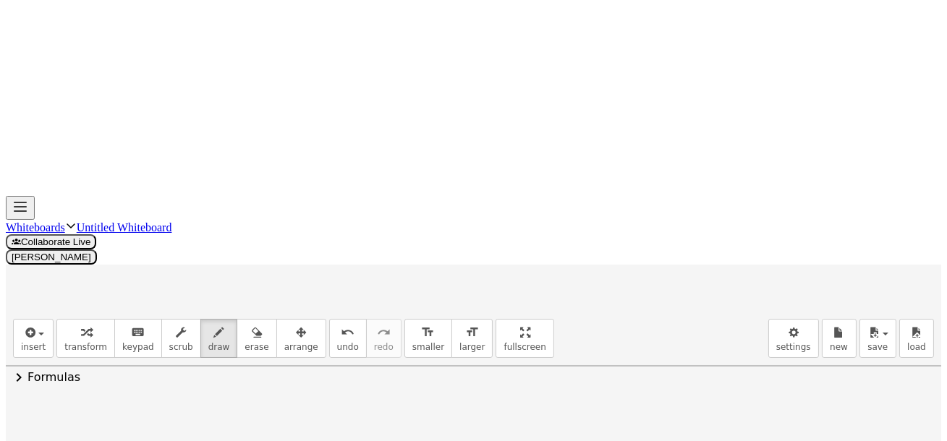
drag, startPoint x: 38, startPoint y: 185, endPoint x: 53, endPoint y: 193, distance: 17.2
drag, startPoint x: 52, startPoint y: 182, endPoint x: 48, endPoint y: 192, distance: 11.0
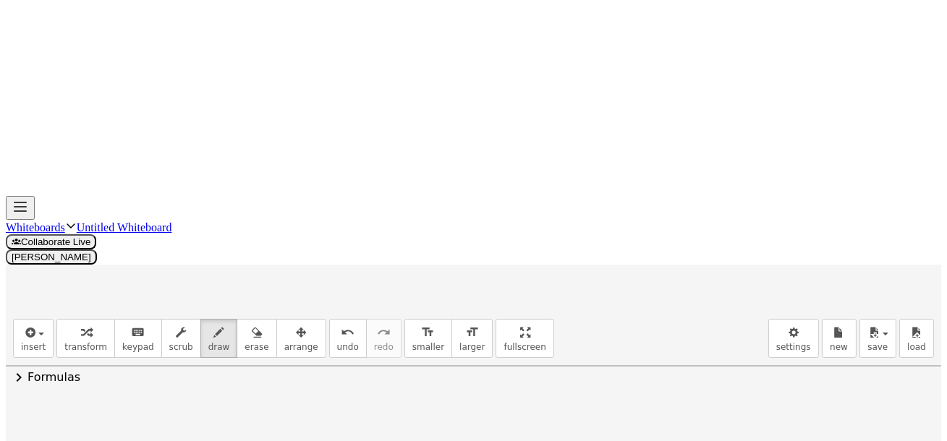
drag, startPoint x: 81, startPoint y: 182, endPoint x: 75, endPoint y: 192, distance: 12.0
drag, startPoint x: 98, startPoint y: 170, endPoint x: 86, endPoint y: 167, distance: 12.6
drag, startPoint x: 41, startPoint y: 185, endPoint x: 67, endPoint y: 186, distance: 26.1
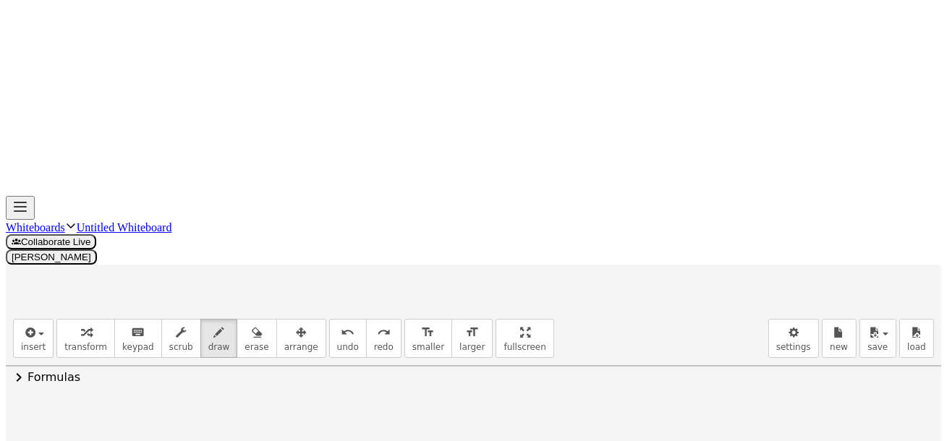
drag, startPoint x: 48, startPoint y: 175, endPoint x: 53, endPoint y: 182, distance: 8.8
drag, startPoint x: 45, startPoint y: 187, endPoint x: 64, endPoint y: 182, distance: 19.5
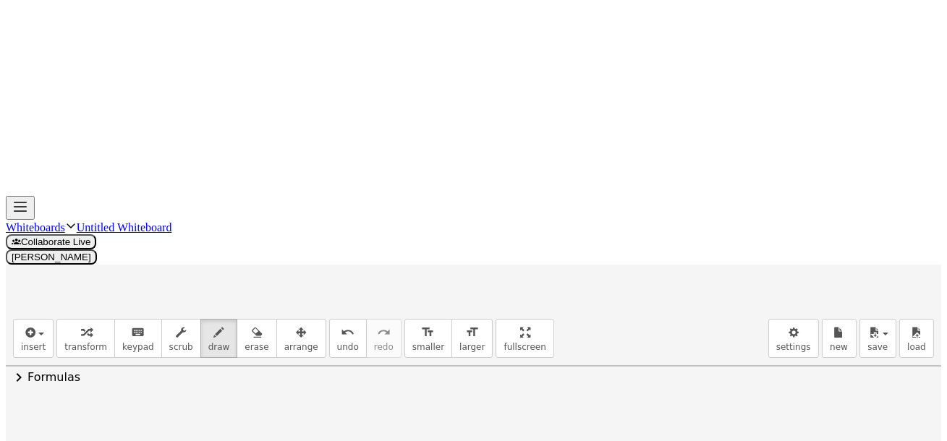
drag, startPoint x: 75, startPoint y: 182, endPoint x: 82, endPoint y: 191, distance: 11.3
drag, startPoint x: 106, startPoint y: 174, endPoint x: 112, endPoint y: 179, distance: 7.8
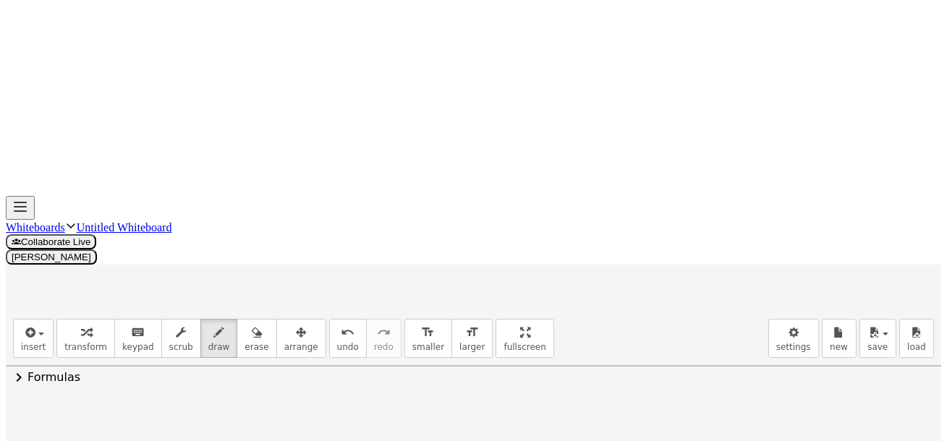
drag, startPoint x: 114, startPoint y: 161, endPoint x: 117, endPoint y: 168, distance: 7.8
drag, startPoint x: 164, startPoint y: 227, endPoint x: 199, endPoint y: 227, distance: 34.7
drag, startPoint x: 209, startPoint y: 219, endPoint x: 208, endPoint y: 229, distance: 10.9
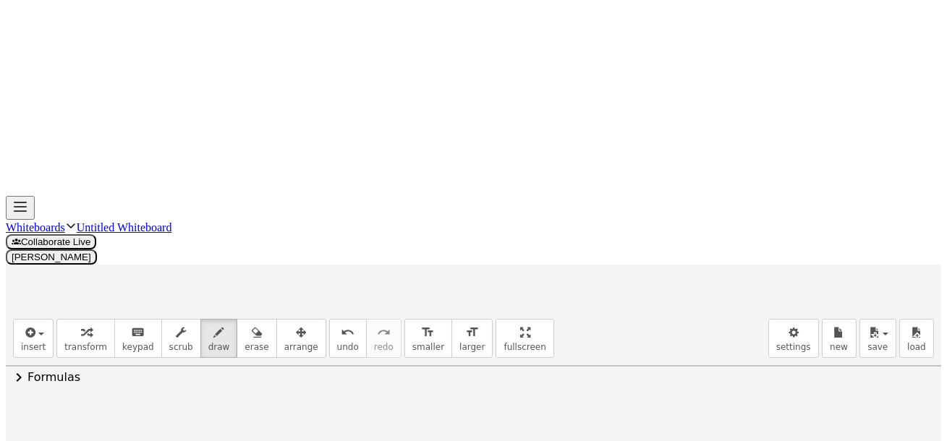
drag, startPoint x: 208, startPoint y: 232, endPoint x: 216, endPoint y: 234, distance: 8.1
drag, startPoint x: 224, startPoint y: 221, endPoint x: 252, endPoint y: 228, distance: 28.3
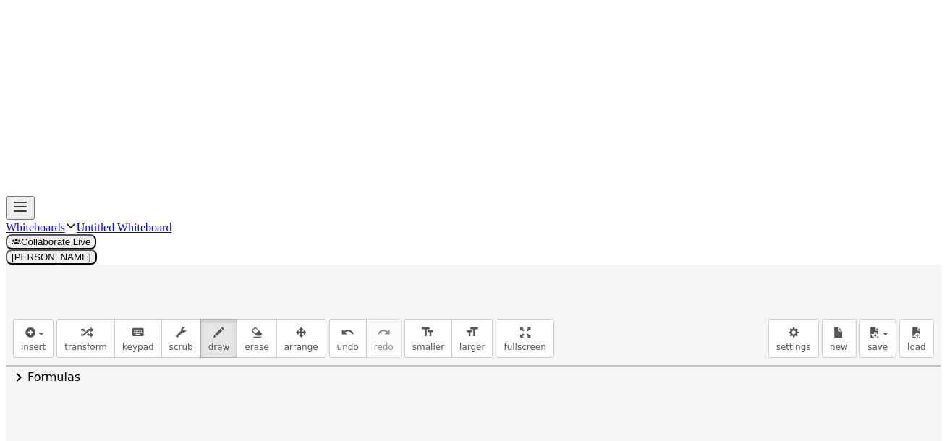
drag, startPoint x: 250, startPoint y: 231, endPoint x: 258, endPoint y: 229, distance: 8.1
drag, startPoint x: 269, startPoint y: 217, endPoint x: 274, endPoint y: 231, distance: 14.4
drag, startPoint x: 288, startPoint y: 226, endPoint x: 310, endPoint y: 229, distance: 22.0
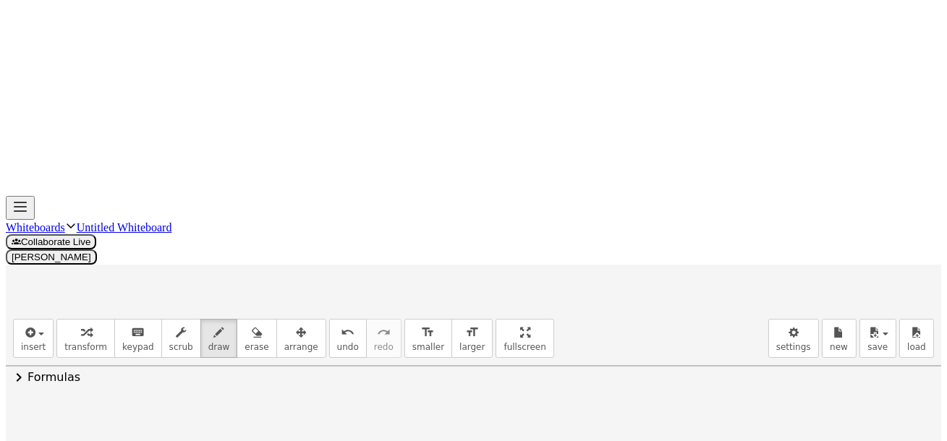
drag, startPoint x: 318, startPoint y: 237, endPoint x: 330, endPoint y: 232, distance: 13.3
drag, startPoint x: 321, startPoint y: 226, endPoint x: 355, endPoint y: 224, distance: 34.1
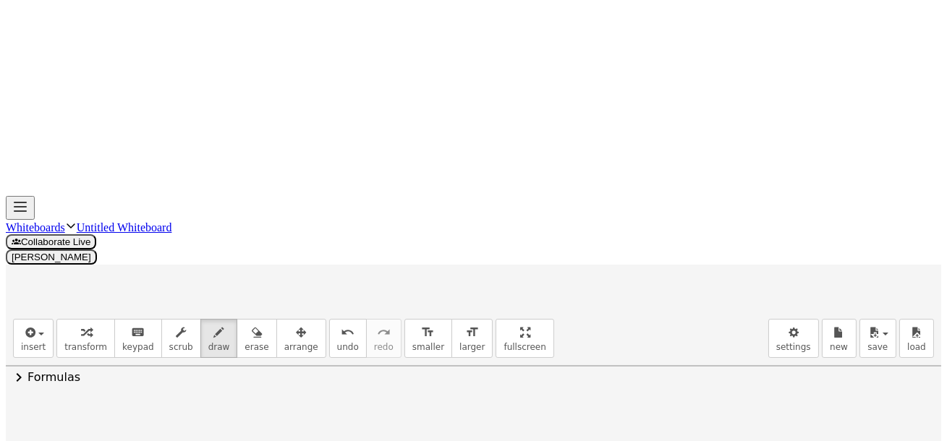
drag, startPoint x: 363, startPoint y: 228, endPoint x: 389, endPoint y: 232, distance: 27.0
drag, startPoint x: 388, startPoint y: 240, endPoint x: 432, endPoint y: 224, distance: 46.9
drag, startPoint x: 431, startPoint y: 217, endPoint x: 454, endPoint y: 222, distance: 24.4
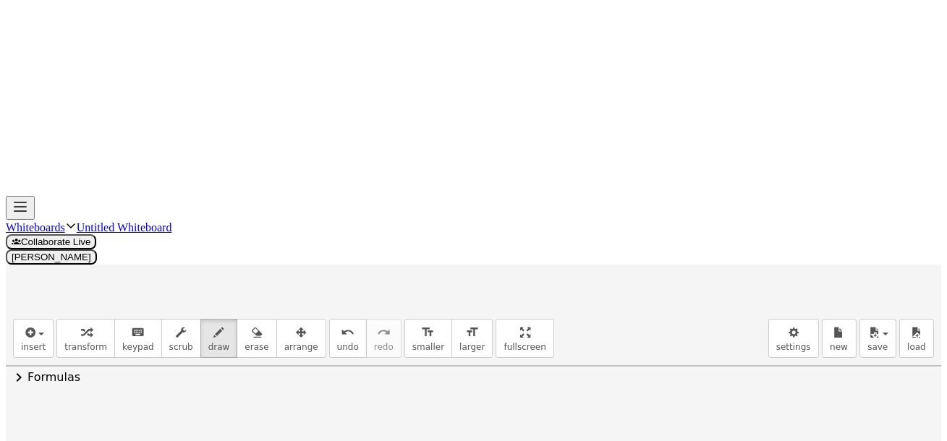
drag, startPoint x: 454, startPoint y: 216, endPoint x: 469, endPoint y: 217, distance: 14.5
drag, startPoint x: 471, startPoint y: 214, endPoint x: 486, endPoint y: 214, distance: 14.5
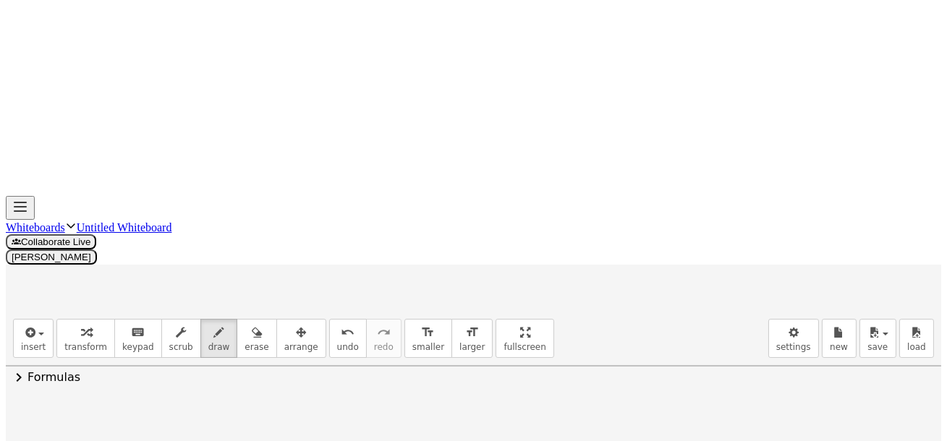
drag, startPoint x: 484, startPoint y: 211, endPoint x: 450, endPoint y: 226, distance: 37.3
drag, startPoint x: 166, startPoint y: 279, endPoint x: 186, endPoint y: 286, distance: 20.6
drag, startPoint x: 203, startPoint y: 268, endPoint x: 208, endPoint y: 282, distance: 15.3
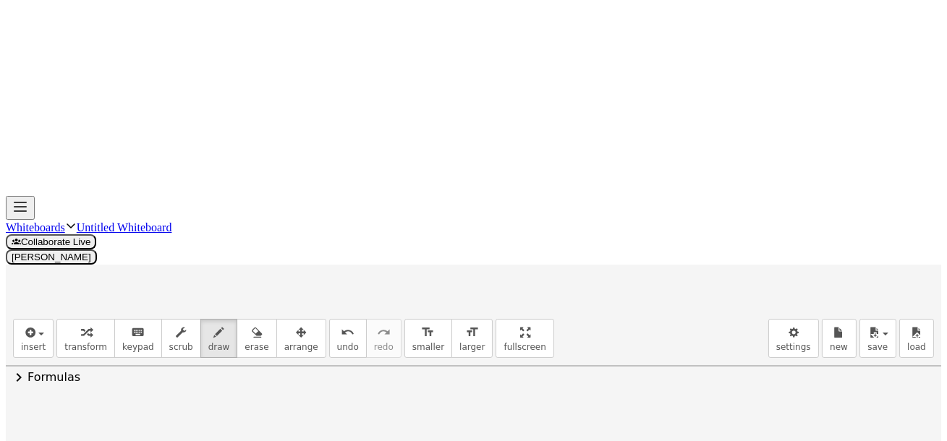
drag, startPoint x: 221, startPoint y: 263, endPoint x: 250, endPoint y: 278, distance: 32.7
drag, startPoint x: 249, startPoint y: 264, endPoint x: 250, endPoint y: 279, distance: 15.3
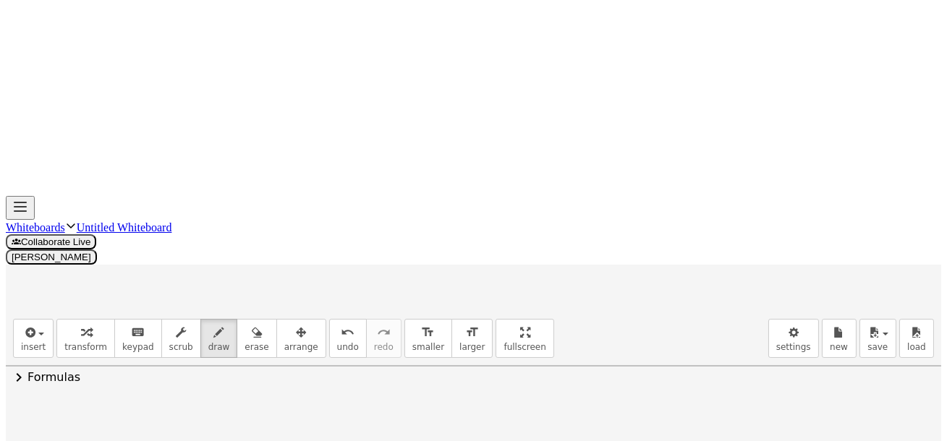
scroll to position [1465, 0]
drag, startPoint x: 82, startPoint y: 305, endPoint x: 127, endPoint y: 302, distance: 45.0
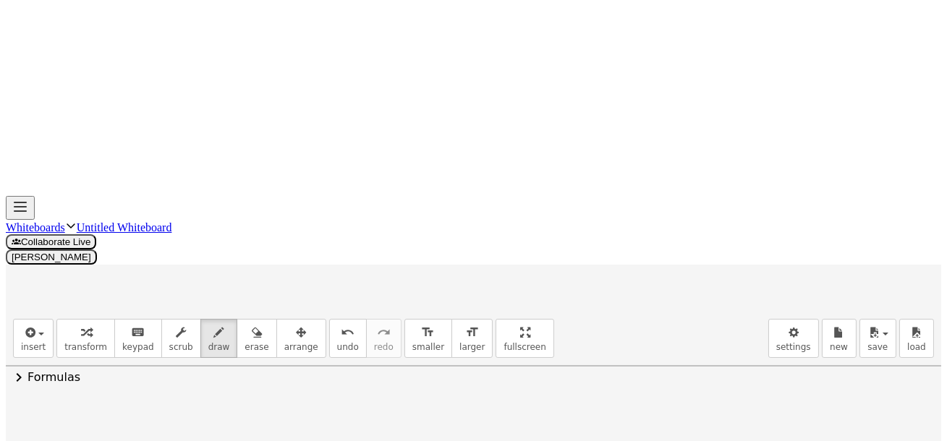
drag, startPoint x: 128, startPoint y: 300, endPoint x: 140, endPoint y: 292, distance: 15.1
drag, startPoint x: 67, startPoint y: 179, endPoint x: 79, endPoint y: 184, distance: 12.6
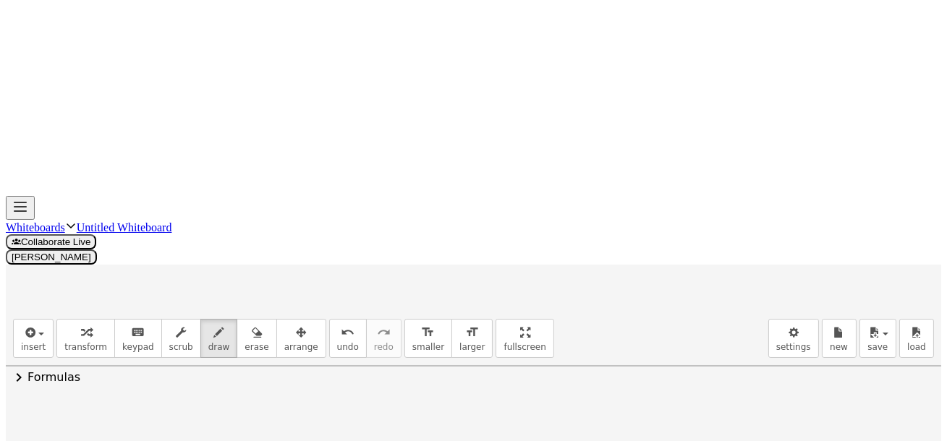
drag, startPoint x: 67, startPoint y: 175, endPoint x: 74, endPoint y: 182, distance: 9.7
drag, startPoint x: 58, startPoint y: 193, endPoint x: 75, endPoint y: 192, distance: 16.7
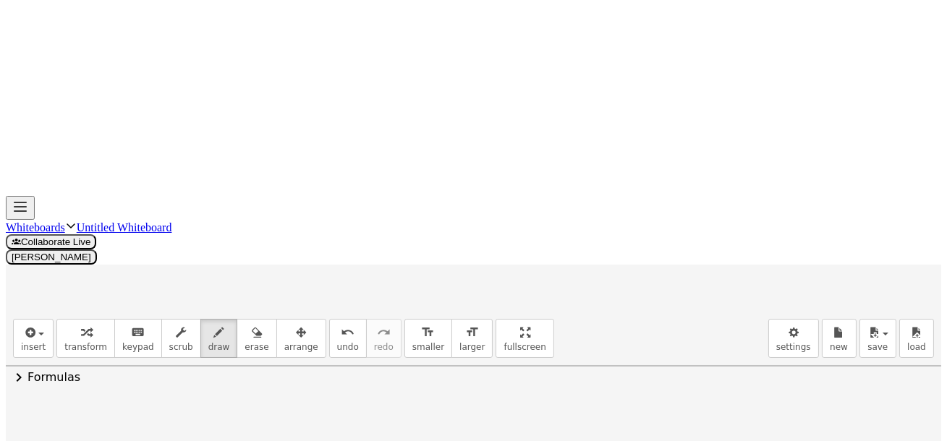
drag, startPoint x: 75, startPoint y: 194, endPoint x: 85, endPoint y: 201, distance: 12.4
drag, startPoint x: 98, startPoint y: 194, endPoint x: 106, endPoint y: 203, distance: 11.8
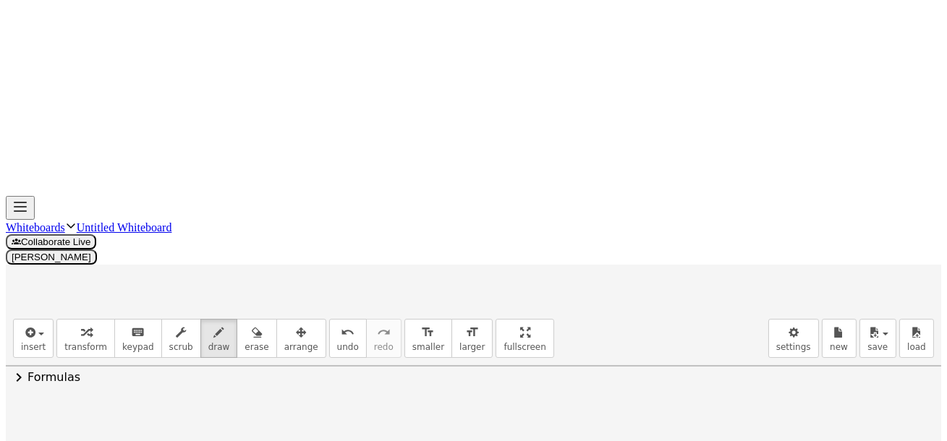
drag, startPoint x: 101, startPoint y: 198, endPoint x: 110, endPoint y: 218, distance: 21.4
drag, startPoint x: 106, startPoint y: 211, endPoint x: 117, endPoint y: 213, distance: 11.7
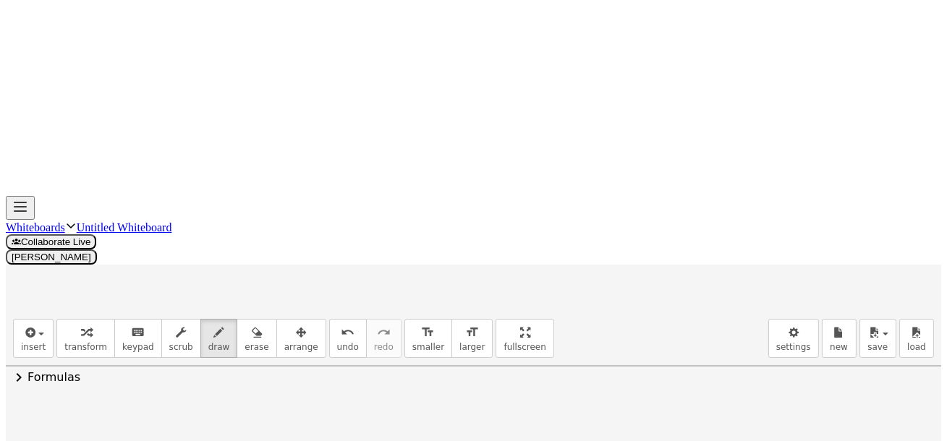
drag, startPoint x: 106, startPoint y: 163, endPoint x: 124, endPoint y: 171, distance: 19.8
drag, startPoint x: 154, startPoint y: 208, endPoint x: 166, endPoint y: 219, distance: 16.4
drag, startPoint x: 181, startPoint y: 223, endPoint x: 209, endPoint y: 200, distance: 36.5
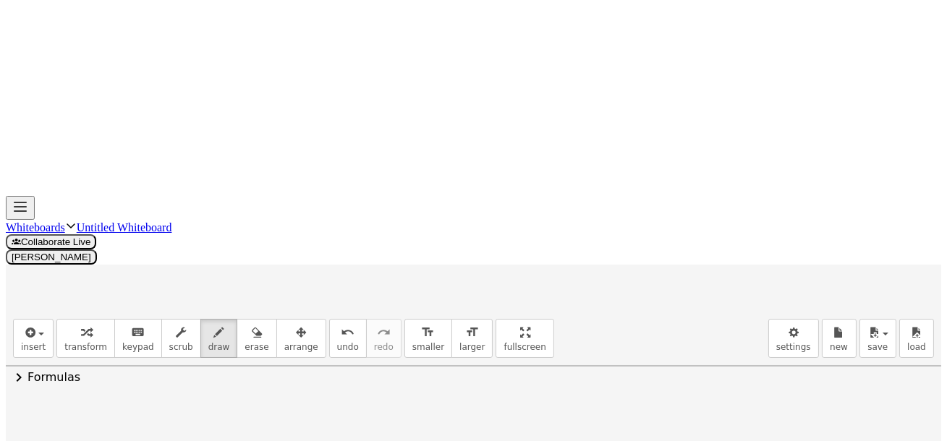
drag, startPoint x: 197, startPoint y: 188, endPoint x: 206, endPoint y: 219, distance: 32.3
drag, startPoint x: 222, startPoint y: 213, endPoint x: 240, endPoint y: 219, distance: 18.5
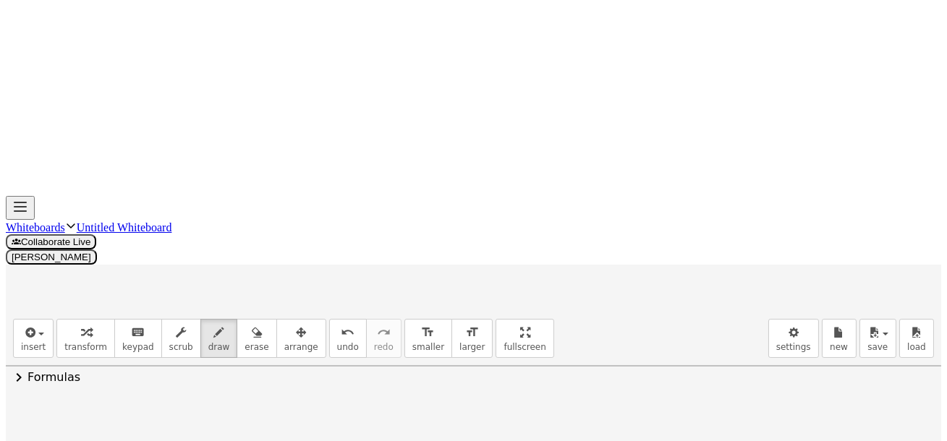
drag, startPoint x: 183, startPoint y: 194, endPoint x: 201, endPoint y: 217, distance: 29.4
drag, startPoint x: 216, startPoint y: 195, endPoint x: 211, endPoint y: 219, distance: 23.6
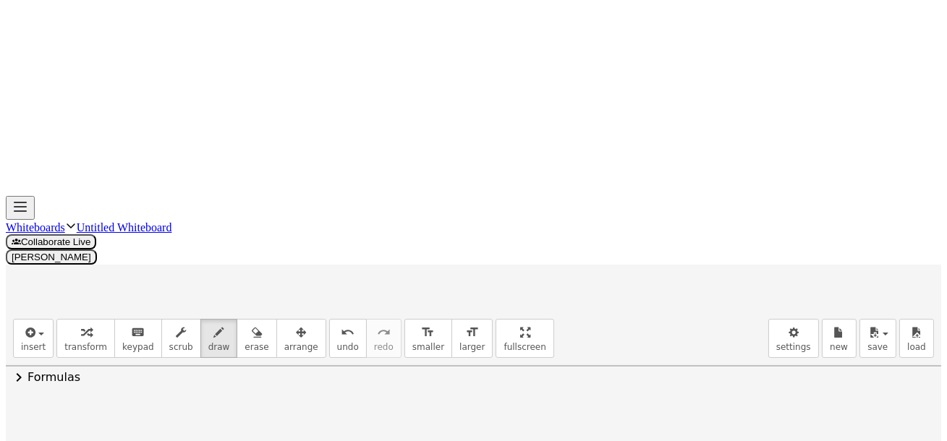
drag, startPoint x: 237, startPoint y: 202, endPoint x: 256, endPoint y: 218, distance: 25.2
drag, startPoint x: 291, startPoint y: 214, endPoint x: 315, endPoint y: 211, distance: 24.8
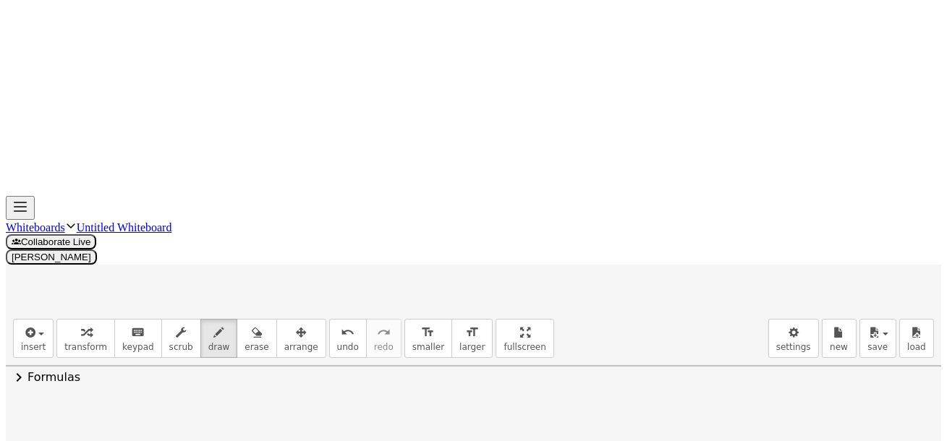
drag, startPoint x: 323, startPoint y: 196, endPoint x: 339, endPoint y: 206, distance: 18.3
drag, startPoint x: 339, startPoint y: 208, endPoint x: 346, endPoint y: 213, distance: 8.3
drag, startPoint x: 361, startPoint y: 205, endPoint x: 351, endPoint y: 213, distance: 12.9
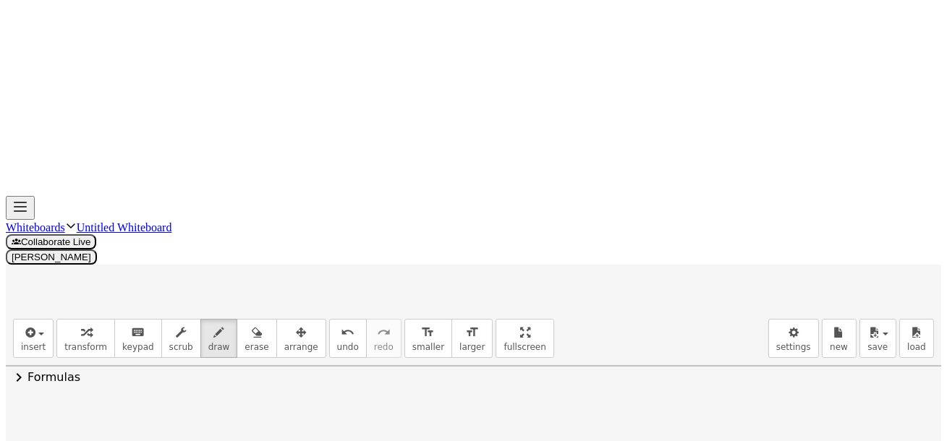
drag, startPoint x: 373, startPoint y: 206, endPoint x: 386, endPoint y: 207, distance: 13.0
drag, startPoint x: 386, startPoint y: 207, endPoint x: 397, endPoint y: 221, distance: 18.0
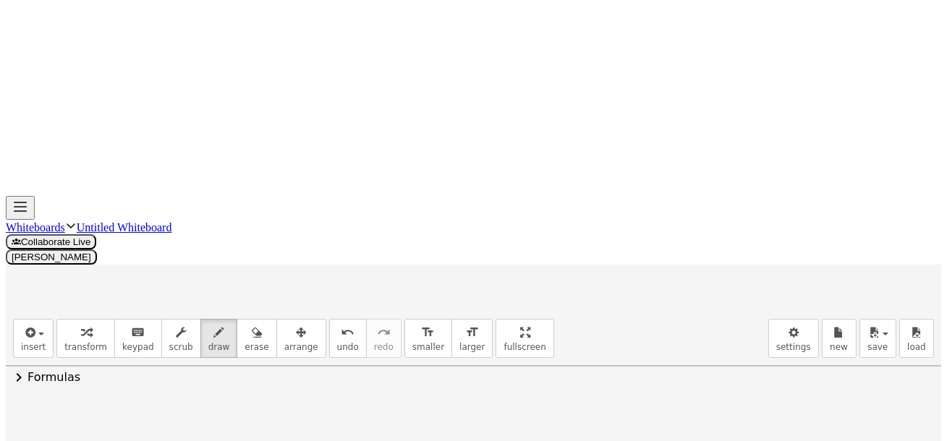
drag, startPoint x: 504, startPoint y: 204, endPoint x: 512, endPoint y: 225, distance: 22.7
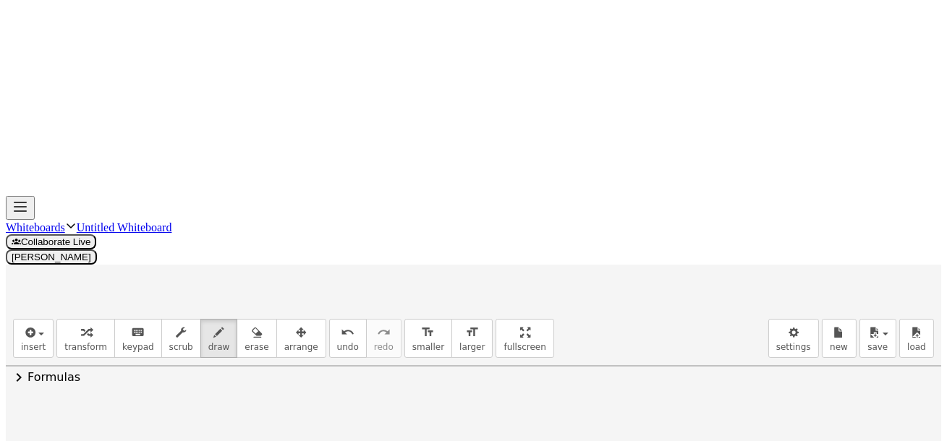
drag, startPoint x: 522, startPoint y: 221, endPoint x: 549, endPoint y: 222, distance: 26.1
drag, startPoint x: 547, startPoint y: 212, endPoint x: 553, endPoint y: 224, distance: 13.6
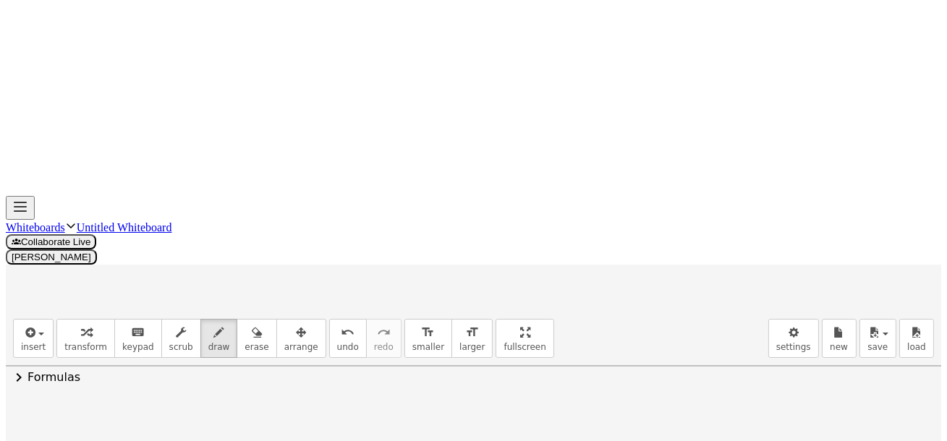
drag, startPoint x: 570, startPoint y: 207, endPoint x: 583, endPoint y: 222, distance: 20.0
drag, startPoint x: 599, startPoint y: 210, endPoint x: 616, endPoint y: 222, distance: 20.7
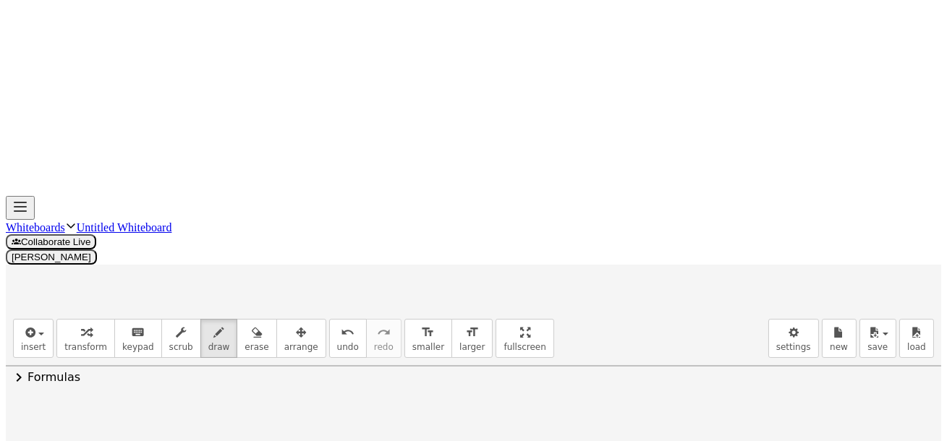
drag, startPoint x: 153, startPoint y: 241, endPoint x: 304, endPoint y: 221, distance: 151.9
drag, startPoint x: 599, startPoint y: 226, endPoint x: 673, endPoint y: 224, distance: 73.8
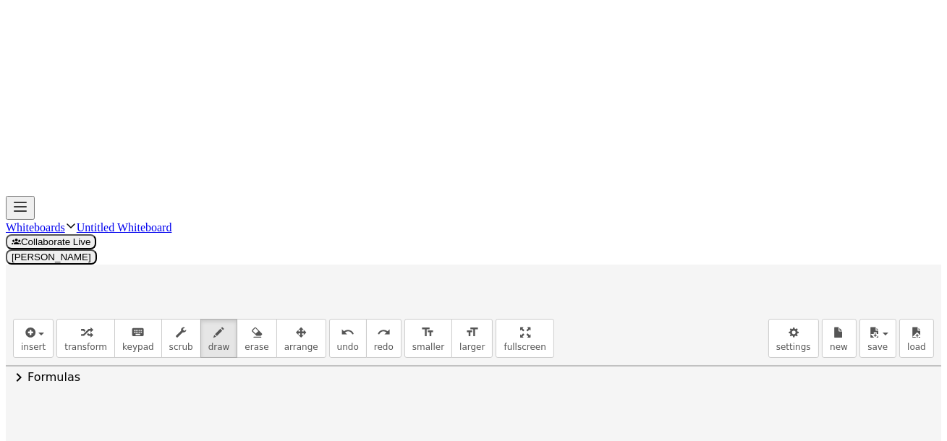
drag, startPoint x: 215, startPoint y: 283, endPoint x: 235, endPoint y: 308, distance: 32.4
drag, startPoint x: 190, startPoint y: 277, endPoint x: 198, endPoint y: 310, distance: 34.2
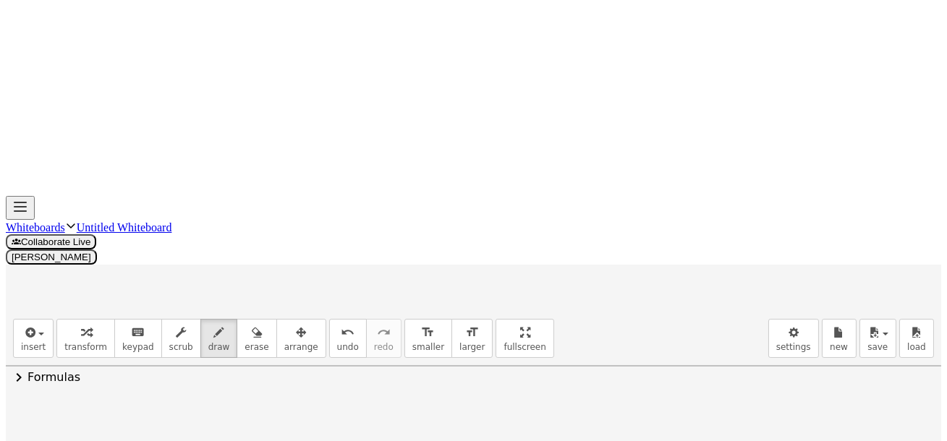
drag, startPoint x: 293, startPoint y: 315, endPoint x: 330, endPoint y: 290, distance: 44.8
drag, startPoint x: 321, startPoint y: 313, endPoint x: 348, endPoint y: 277, distance: 44.9
drag, startPoint x: 365, startPoint y: 312, endPoint x: 402, endPoint y: 281, distance: 47.8
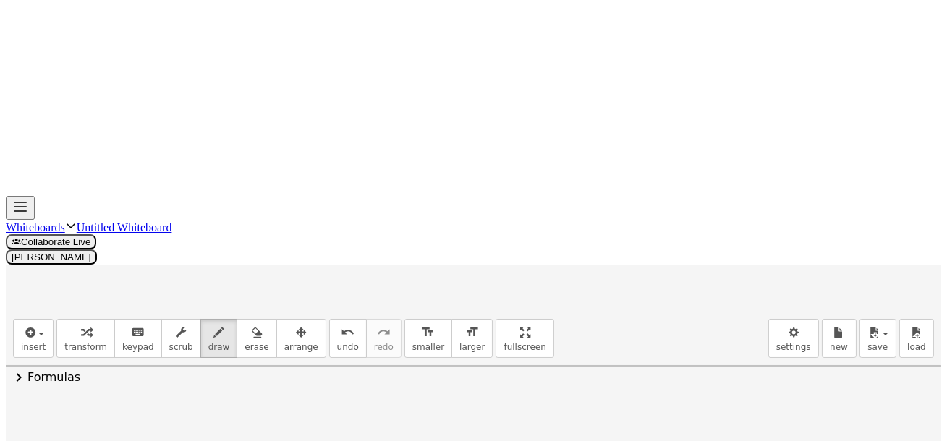
drag, startPoint x: 386, startPoint y: 313, endPoint x: 411, endPoint y: 279, distance: 42.4
drag, startPoint x: 420, startPoint y: 309, endPoint x: 449, endPoint y: 290, distance: 34.5
drag, startPoint x: 444, startPoint y: 306, endPoint x: 461, endPoint y: 282, distance: 29.5
drag, startPoint x: 480, startPoint y: 313, endPoint x: 494, endPoint y: 291, distance: 26.1
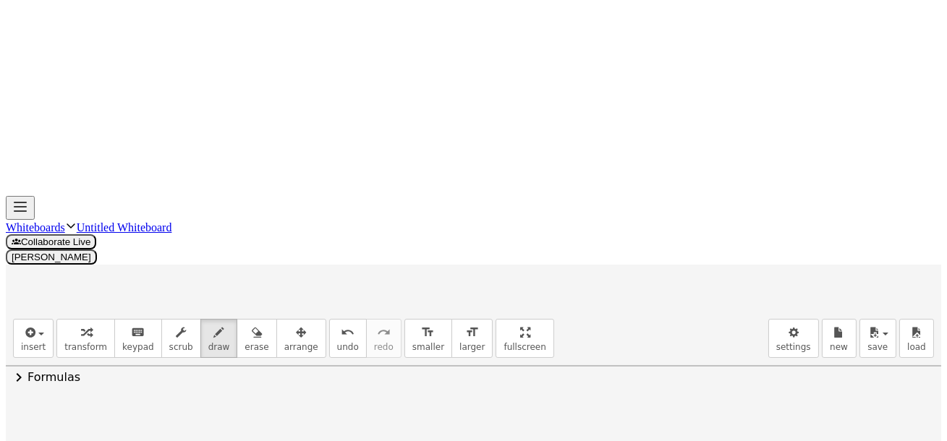
drag, startPoint x: 208, startPoint y: 339, endPoint x: 215, endPoint y: 362, distance: 24.3
drag, startPoint x: 232, startPoint y: 336, endPoint x: 248, endPoint y: 358, distance: 27.9
drag, startPoint x: 258, startPoint y: 339, endPoint x: 255, endPoint y: 351, distance: 11.9
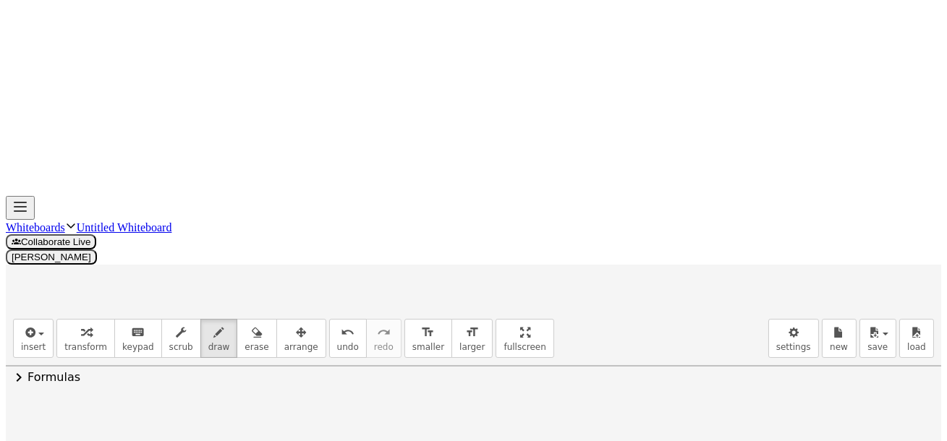
drag, startPoint x: 288, startPoint y: 331, endPoint x: 286, endPoint y: 353, distance: 21.8
drag, startPoint x: 271, startPoint y: 339, endPoint x: 281, endPoint y: 357, distance: 20.5
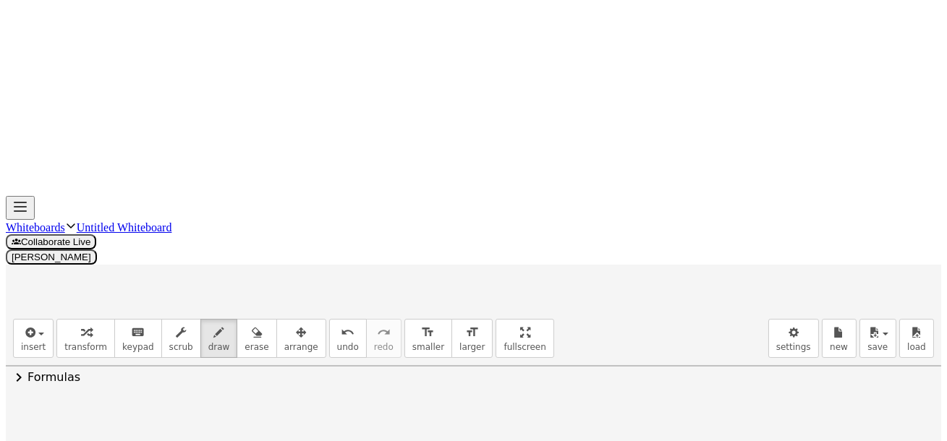
drag, startPoint x: 302, startPoint y: 336, endPoint x: 313, endPoint y: 349, distance: 16.4
drag, startPoint x: 316, startPoint y: 330, endPoint x: 324, endPoint y: 348, distance: 19.8
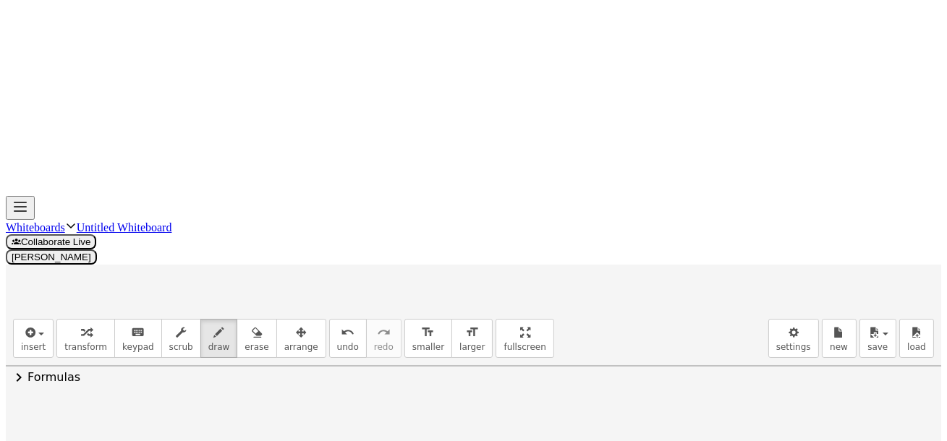
drag, startPoint x: 321, startPoint y: 348, endPoint x: 352, endPoint y: 334, distance: 34.7
drag, startPoint x: 349, startPoint y: 330, endPoint x: 351, endPoint y: 351, distance: 21.1
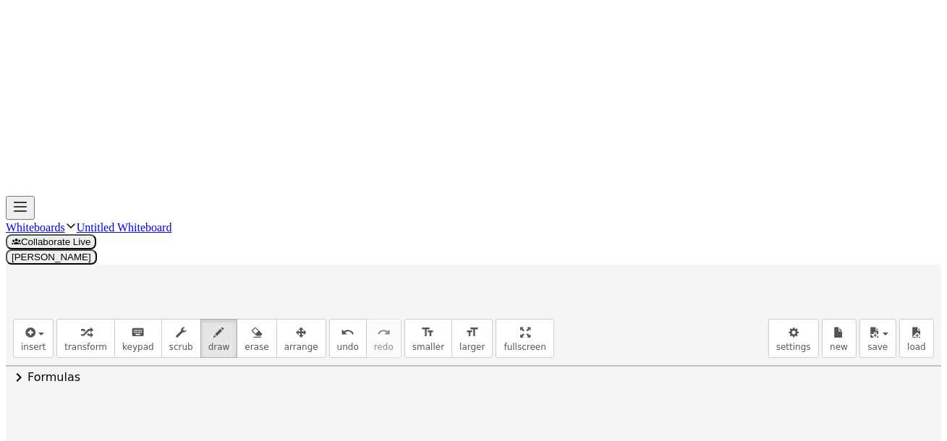
drag, startPoint x: 386, startPoint y: 336, endPoint x: 395, endPoint y: 352, distance: 18.8
drag, startPoint x: 402, startPoint y: 330, endPoint x: 406, endPoint y: 357, distance: 27.0
drag, startPoint x: 433, startPoint y: 353, endPoint x: 458, endPoint y: 350, distance: 25.5
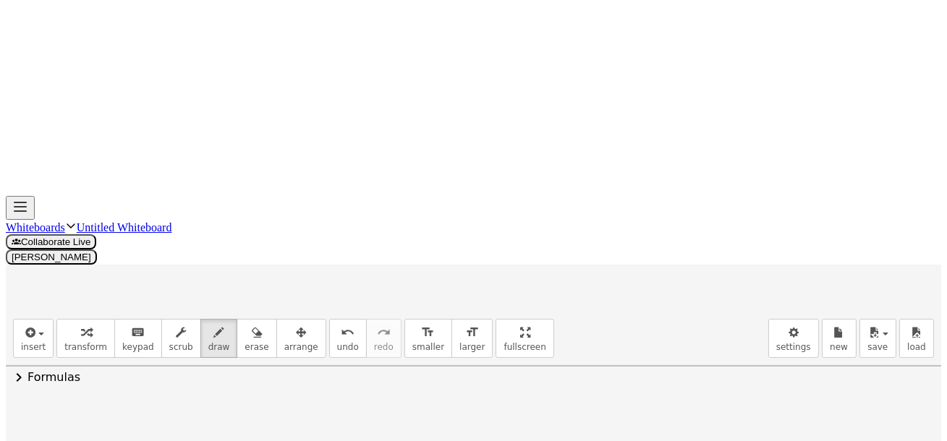
drag, startPoint x: 508, startPoint y: 336, endPoint x: 512, endPoint y: 357, distance: 21.3
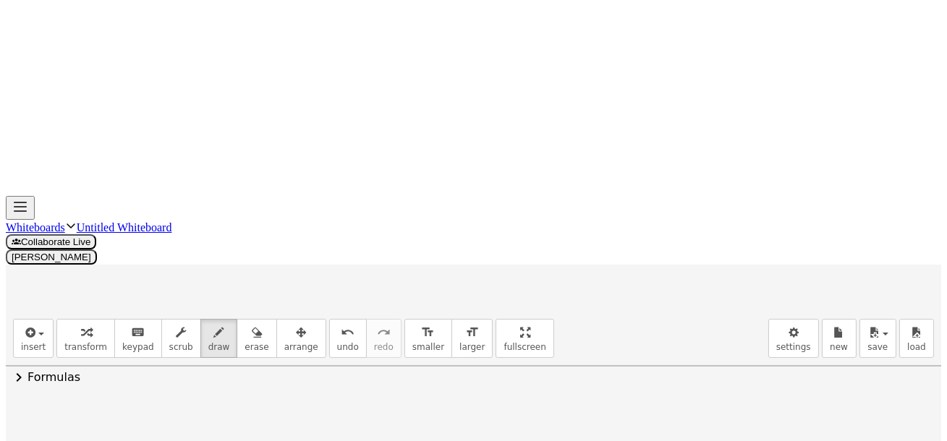
drag, startPoint x: 561, startPoint y: 335, endPoint x: 566, endPoint y: 357, distance: 22.3
drag, startPoint x: 583, startPoint y: 344, endPoint x: 576, endPoint y: 360, distance: 18.1
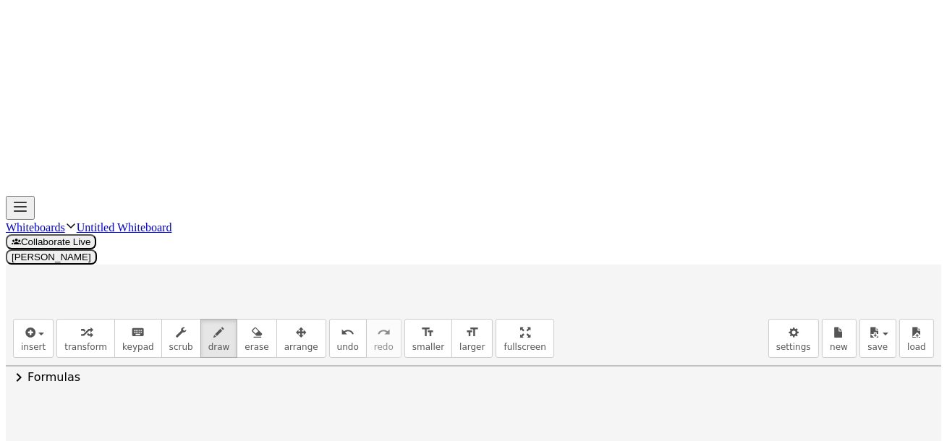
drag, startPoint x: 601, startPoint y: 351, endPoint x: 598, endPoint y: 361, distance: 10.4
drag, startPoint x: 607, startPoint y: 358, endPoint x: 614, endPoint y: 355, distance: 7.8
drag, startPoint x: 631, startPoint y: 349, endPoint x: 632, endPoint y: 360, distance: 10.9
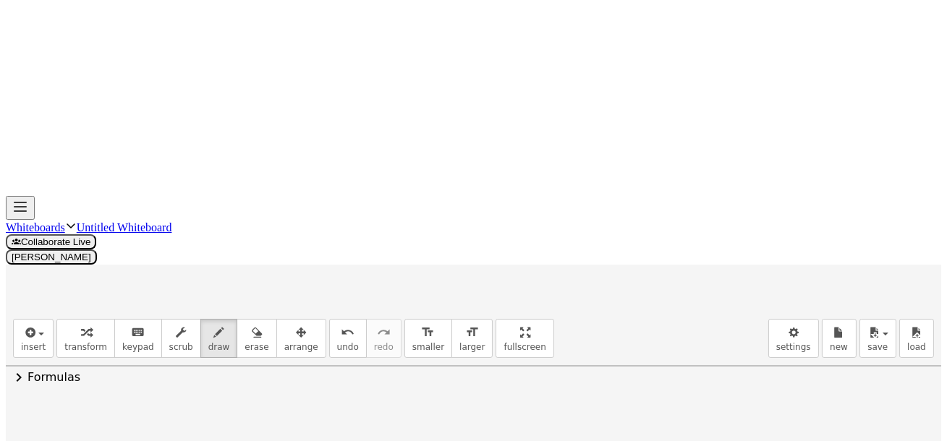
scroll to position [1936, 0]
drag, startPoint x: 126, startPoint y: 229, endPoint x: 137, endPoint y: 204, distance: 27.2
drag, startPoint x: 135, startPoint y: 203, endPoint x: 137, endPoint y: 218, distance: 14.6
drag, startPoint x: 135, startPoint y: 219, endPoint x: 145, endPoint y: 216, distance: 11.4
drag, startPoint x: 138, startPoint y: 228, endPoint x: 147, endPoint y: 219, distance: 12.3
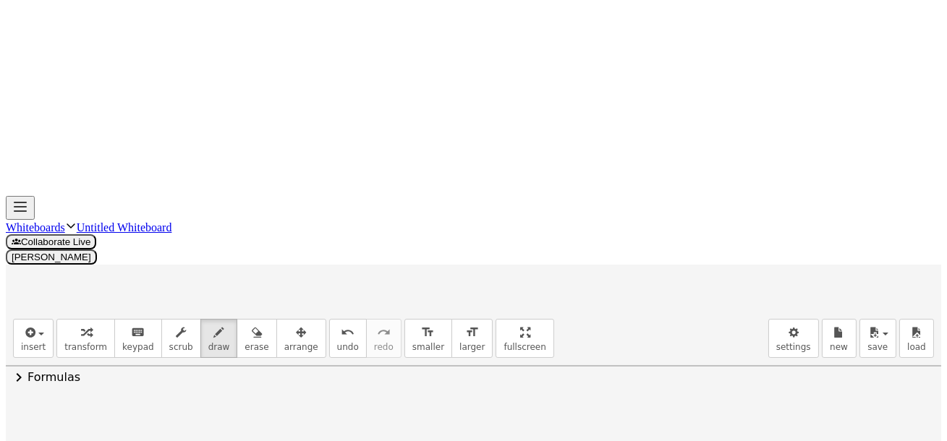
drag, startPoint x: 143, startPoint y: 219, endPoint x: 159, endPoint y: 228, distance: 19.1
drag, startPoint x: 168, startPoint y: 231, endPoint x: 170, endPoint y: 219, distance: 11.8
drag, startPoint x: 132, startPoint y: 179, endPoint x: 166, endPoint y: 182, distance: 34.9
drag, startPoint x: 213, startPoint y: 281, endPoint x: 241, endPoint y: 276, distance: 28.0
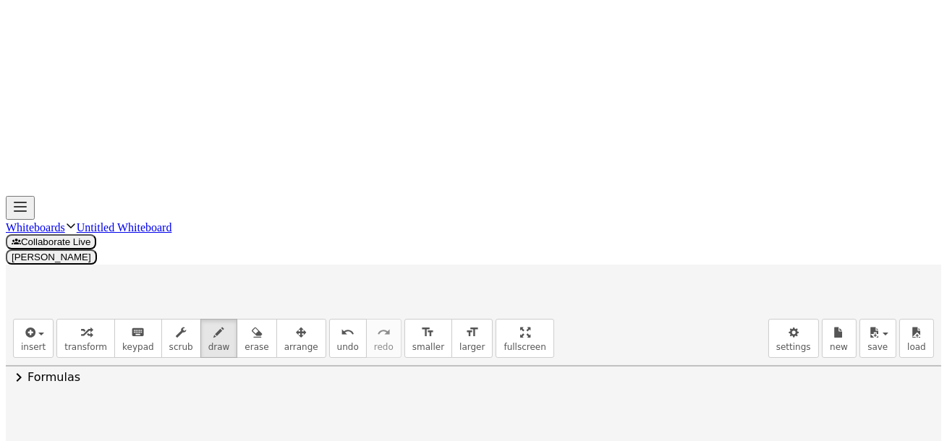
drag, startPoint x: 245, startPoint y: 277, endPoint x: 267, endPoint y: 278, distance: 22.4
drag, startPoint x: 258, startPoint y: 273, endPoint x: 298, endPoint y: 258, distance: 42.6
drag, startPoint x: 313, startPoint y: 235, endPoint x: 329, endPoint y: 254, distance: 24.6
drag, startPoint x: 259, startPoint y: 277, endPoint x: 307, endPoint y: 296, distance: 51.3
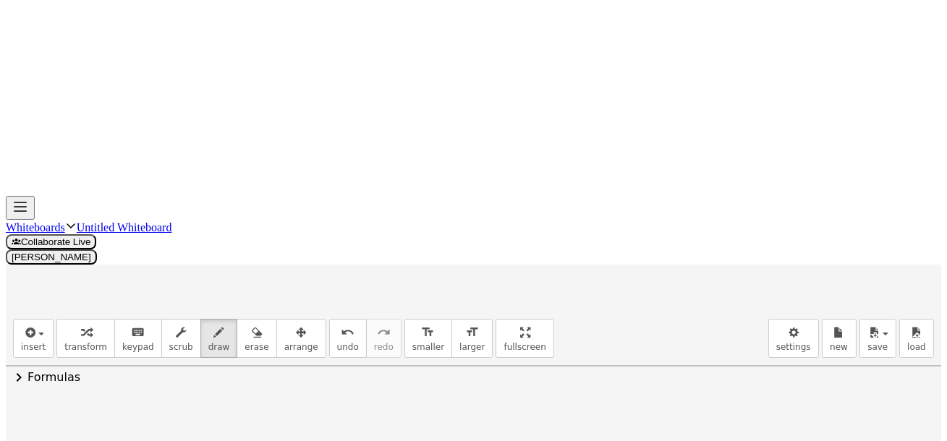
drag, startPoint x: 799, startPoint y: 174, endPoint x: 834, endPoint y: 177, distance: 35.5
drag, startPoint x: 51, startPoint y: 199, endPoint x: 69, endPoint y: 185, distance: 22.6
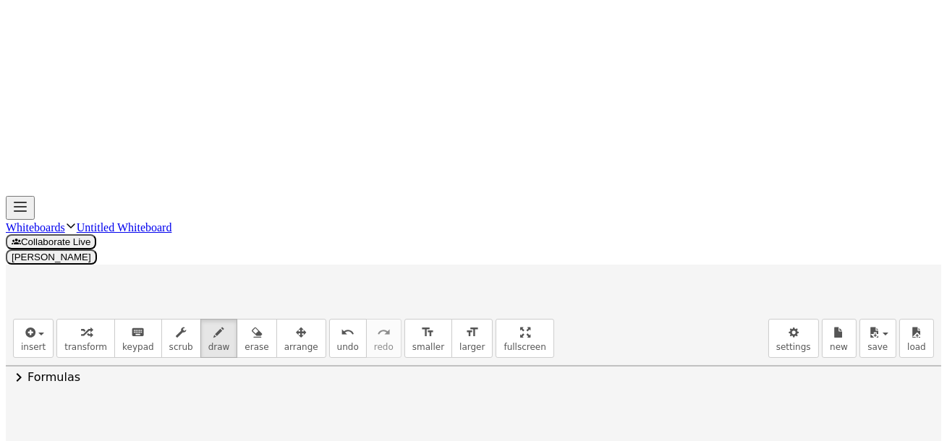
drag, startPoint x: 57, startPoint y: 188, endPoint x: 69, endPoint y: 185, distance: 11.9
drag, startPoint x: 79, startPoint y: 186, endPoint x: 91, endPoint y: 190, distance: 13.0
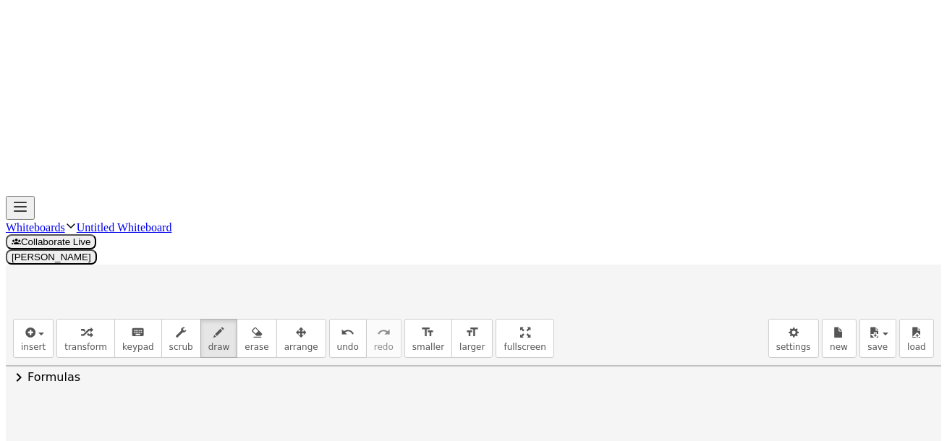
drag, startPoint x: 110, startPoint y: 182, endPoint x: 110, endPoint y: 203, distance: 20.3
drag, startPoint x: 137, startPoint y: 161, endPoint x: 119, endPoint y: 152, distance: 19.8
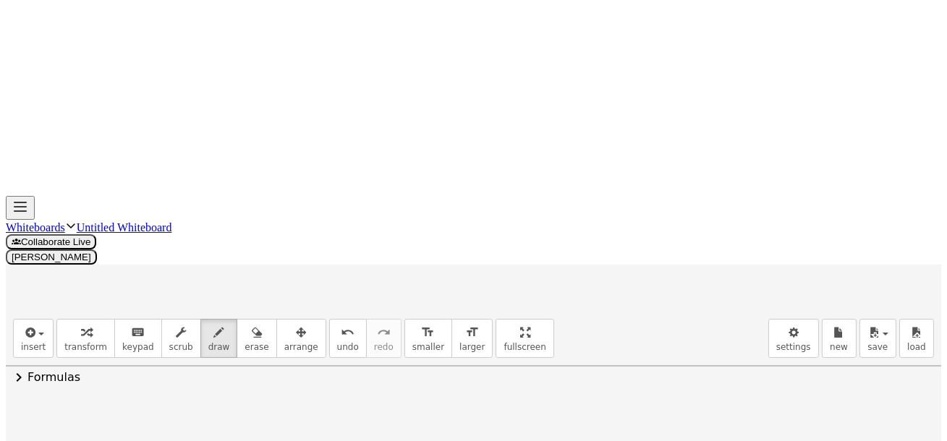
drag, startPoint x: 179, startPoint y: 170, endPoint x: 188, endPoint y: 194, distance: 25.4
drag, startPoint x: 182, startPoint y: 206, endPoint x: 203, endPoint y: 209, distance: 21.2
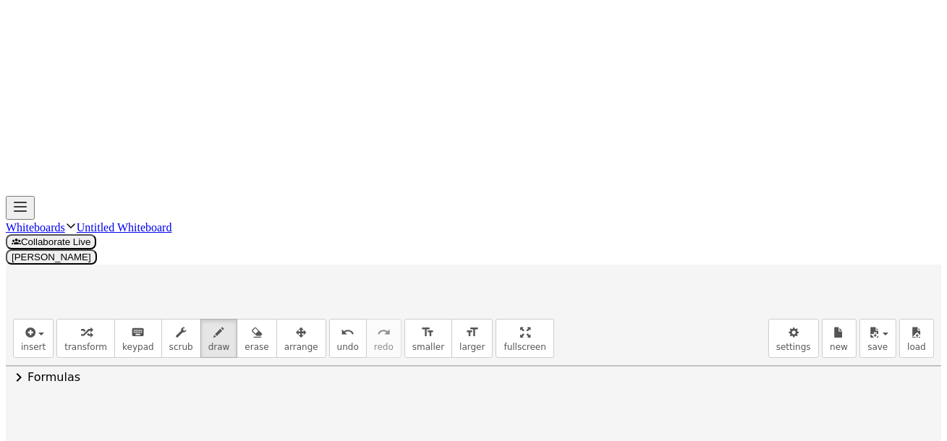
drag, startPoint x: 182, startPoint y: 223, endPoint x: 188, endPoint y: 216, distance: 8.7
drag, startPoint x: 177, startPoint y: 231, endPoint x: 218, endPoint y: 216, distance: 43.7
drag, startPoint x: 243, startPoint y: 204, endPoint x: 241, endPoint y: 195, distance: 9.7
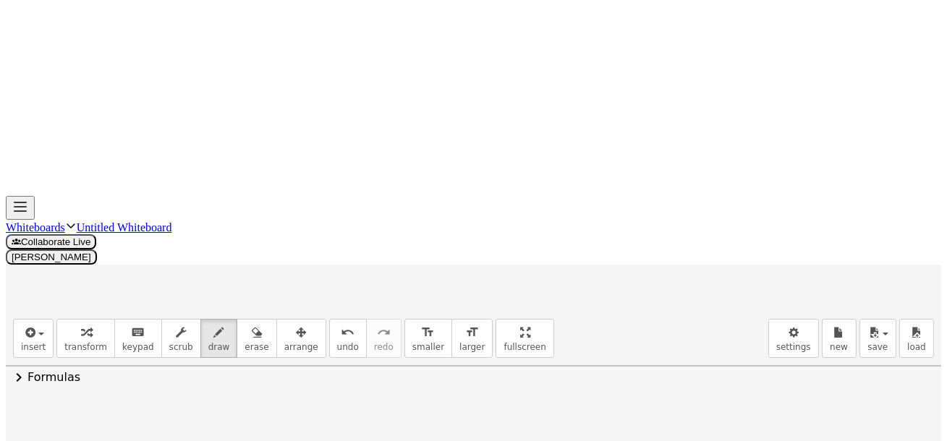
drag, startPoint x: 241, startPoint y: 195, endPoint x: 246, endPoint y: 210, distance: 16.0
drag, startPoint x: 275, startPoint y: 180, endPoint x: 277, endPoint y: 200, distance: 19.7
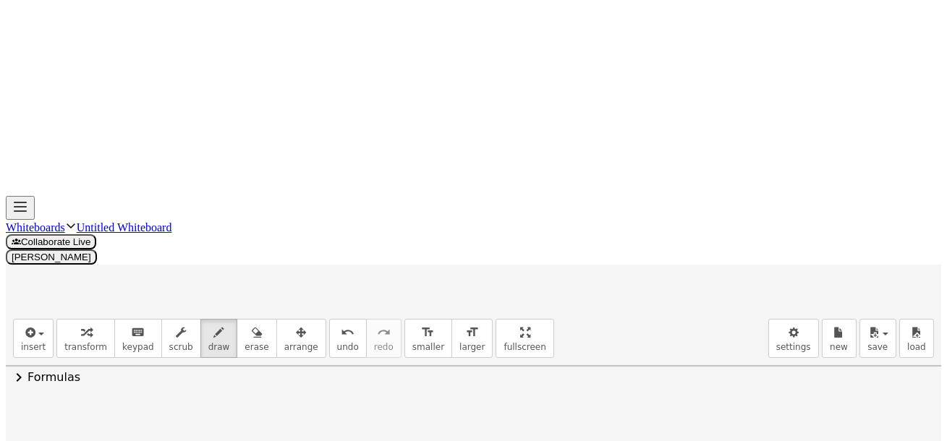
drag, startPoint x: 259, startPoint y: 212, endPoint x: 297, endPoint y: 216, distance: 38.5
drag, startPoint x: 280, startPoint y: 220, endPoint x: 313, endPoint y: 211, distance: 34.4
drag, startPoint x: 319, startPoint y: 206, endPoint x: 327, endPoint y: 196, distance: 12.3
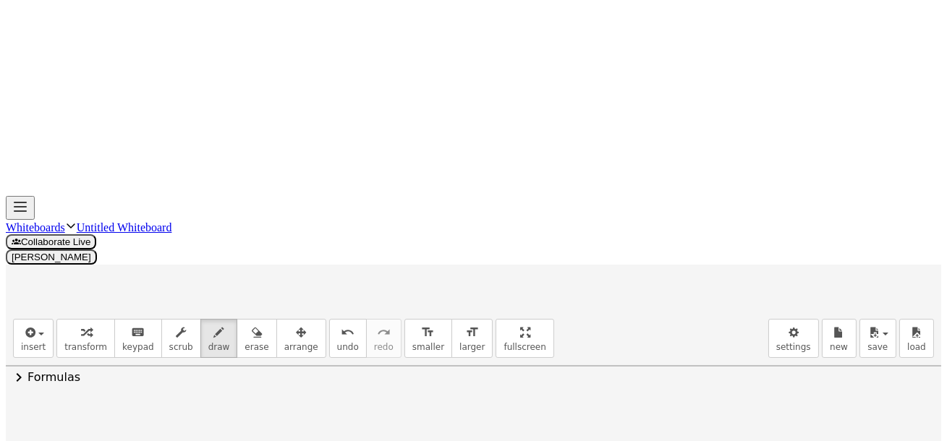
drag, startPoint x: 357, startPoint y: 195, endPoint x: 363, endPoint y: 206, distance: 12.9
drag, startPoint x: 177, startPoint y: 145, endPoint x: 161, endPoint y: 161, distance: 22.0
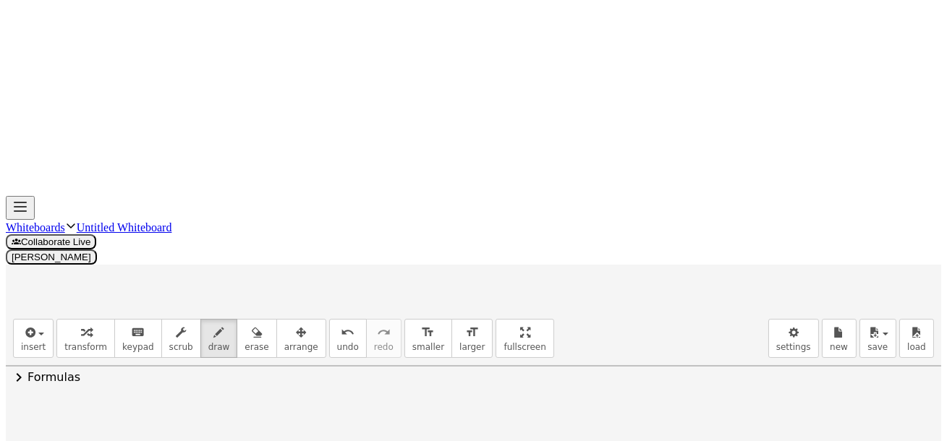
drag, startPoint x: 152, startPoint y: 154, endPoint x: 163, endPoint y: 166, distance: 15.9
drag, startPoint x: 269, startPoint y: 164, endPoint x: 258, endPoint y: 179, distance: 19.1
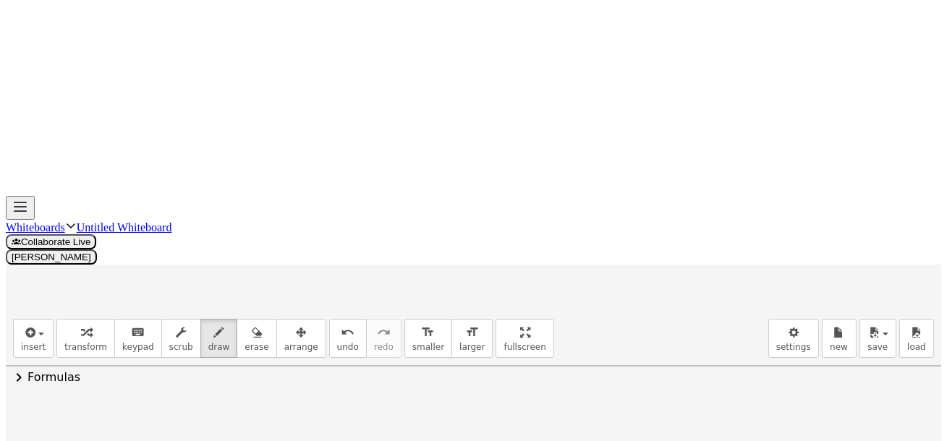
drag, startPoint x: 253, startPoint y: 153, endPoint x: 271, endPoint y: 159, distance: 19.9
drag, startPoint x: 352, startPoint y: 182, endPoint x: 337, endPoint y: 166, distance: 21.5
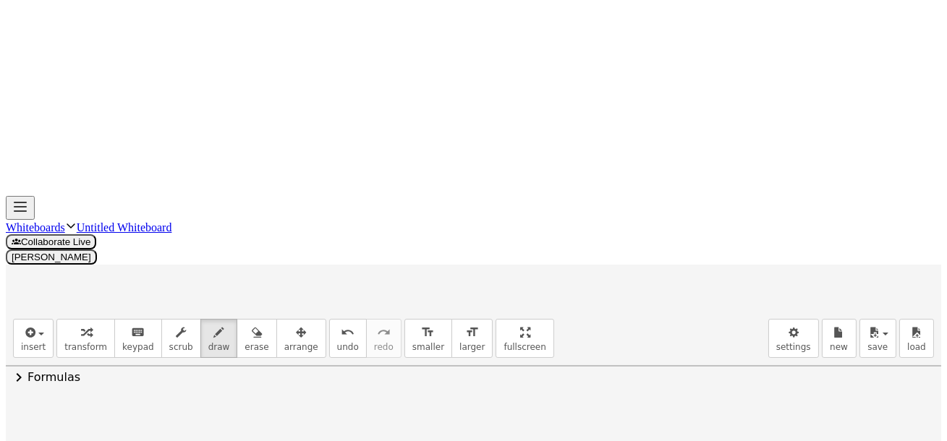
drag, startPoint x: 331, startPoint y: 158, endPoint x: 337, endPoint y: 164, distance: 7.7
drag, startPoint x: 347, startPoint y: 156, endPoint x: 345, endPoint y: 176, distance: 19.7
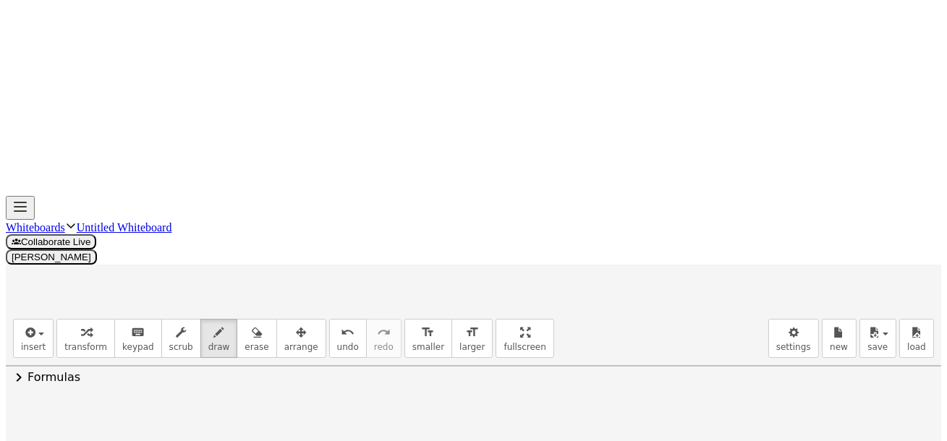
drag, startPoint x: 162, startPoint y: 301, endPoint x: 188, endPoint y: 310, distance: 27.7
drag, startPoint x: 203, startPoint y: 284, endPoint x: 213, endPoint y: 310, distance: 27.3
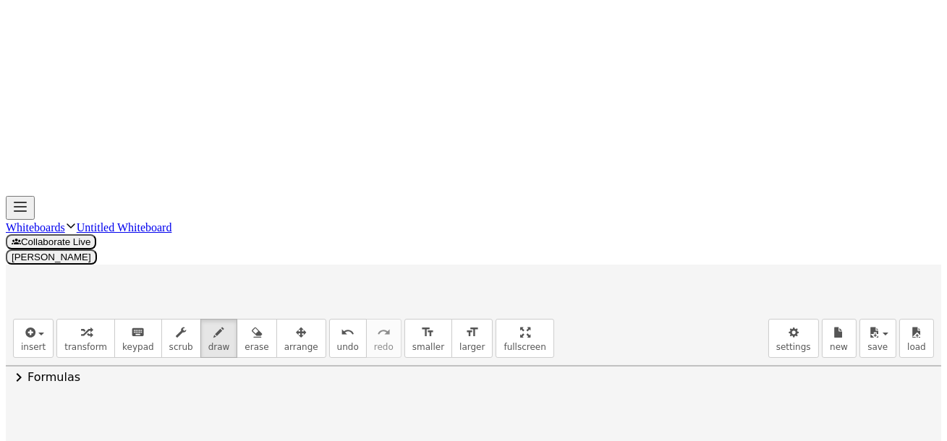
drag, startPoint x: 234, startPoint y: 294, endPoint x: 248, endPoint y: 284, distance: 16.7
drag, startPoint x: 247, startPoint y: 284, endPoint x: 253, endPoint y: 300, distance: 16.7
drag, startPoint x: 271, startPoint y: 286, endPoint x: 295, endPoint y: 286, distance: 24.6
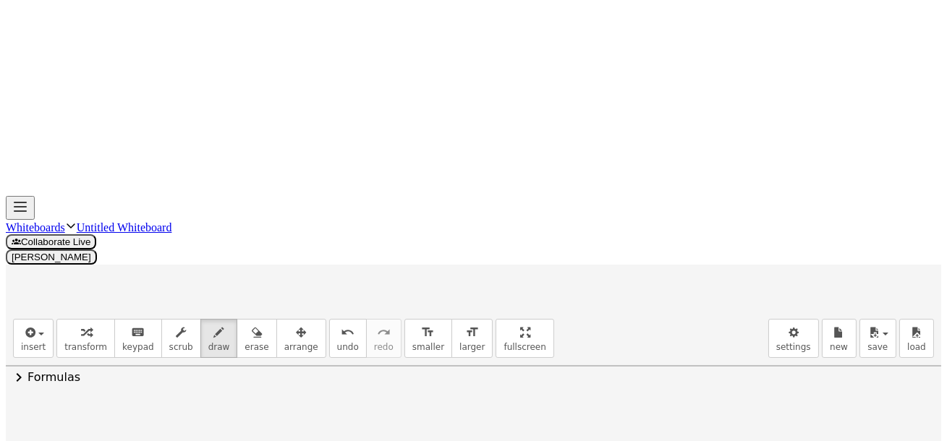
drag, startPoint x: 295, startPoint y: 286, endPoint x: 309, endPoint y: 300, distance: 19.4
drag, startPoint x: 309, startPoint y: 288, endPoint x: 310, endPoint y: 263, distance: 24.6
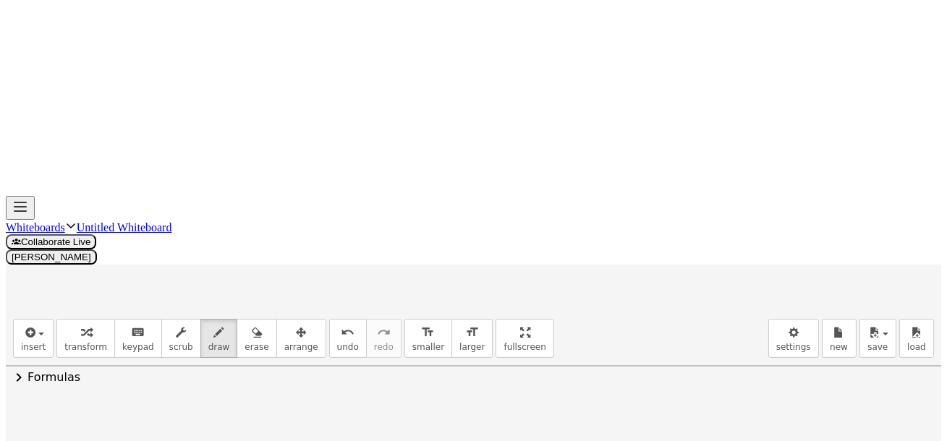
drag, startPoint x: 145, startPoint y: 224, endPoint x: 124, endPoint y: 240, distance: 27.4
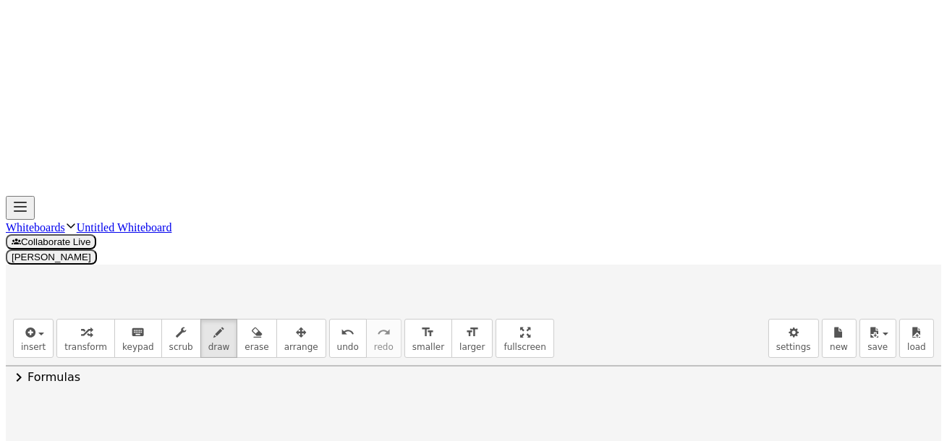
drag, startPoint x: 159, startPoint y: 212, endPoint x: 158, endPoint y: 258, distance: 45.6
drag, startPoint x: 174, startPoint y: 257, endPoint x: 182, endPoint y: 263, distance: 10.3
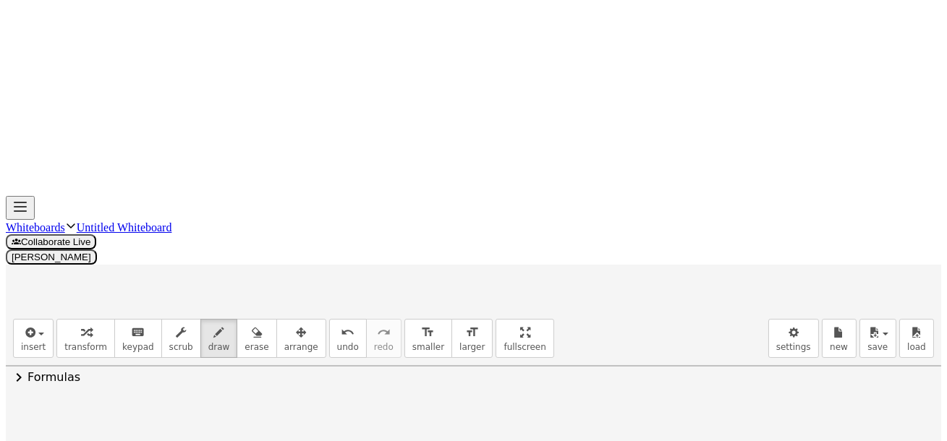
drag, startPoint x: 195, startPoint y: 250, endPoint x: 211, endPoint y: 251, distance: 15.3
drag, startPoint x: 221, startPoint y: 245, endPoint x: 219, endPoint y: 258, distance: 12.4
drag, startPoint x: 251, startPoint y: 220, endPoint x: 253, endPoint y: 266, distance: 46.3
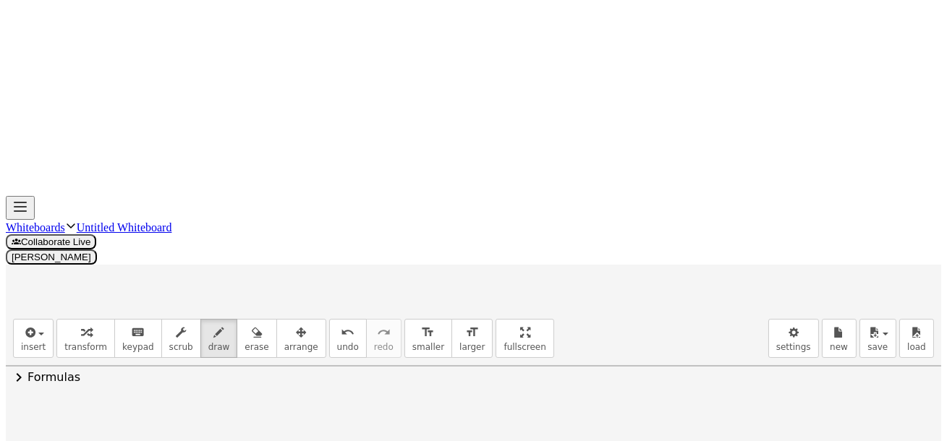
drag, startPoint x: 281, startPoint y: 250, endPoint x: 296, endPoint y: 253, distance: 15.6
drag, startPoint x: 281, startPoint y: 242, endPoint x: 297, endPoint y: 245, distance: 16.3
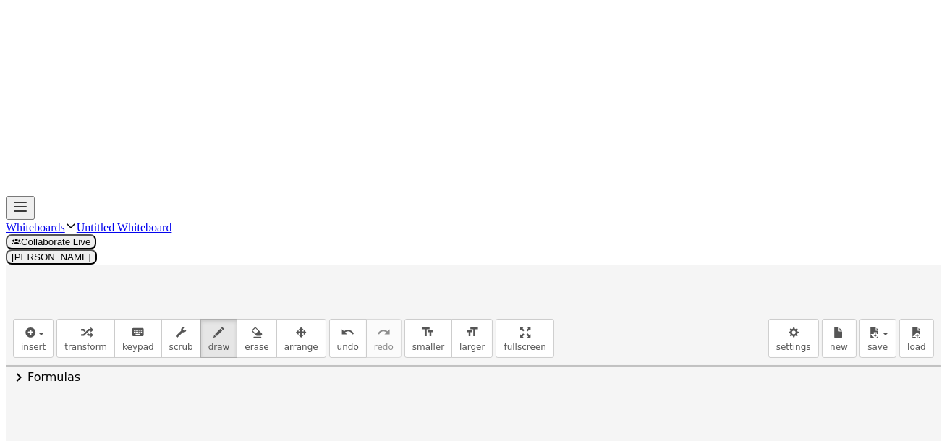
drag, startPoint x: 324, startPoint y: 210, endPoint x: 324, endPoint y: 243, distance: 33.3
drag, startPoint x: 341, startPoint y: 226, endPoint x: 347, endPoint y: 248, distance: 23.2
drag, startPoint x: 352, startPoint y: 251, endPoint x: 366, endPoint y: 242, distance: 16.7
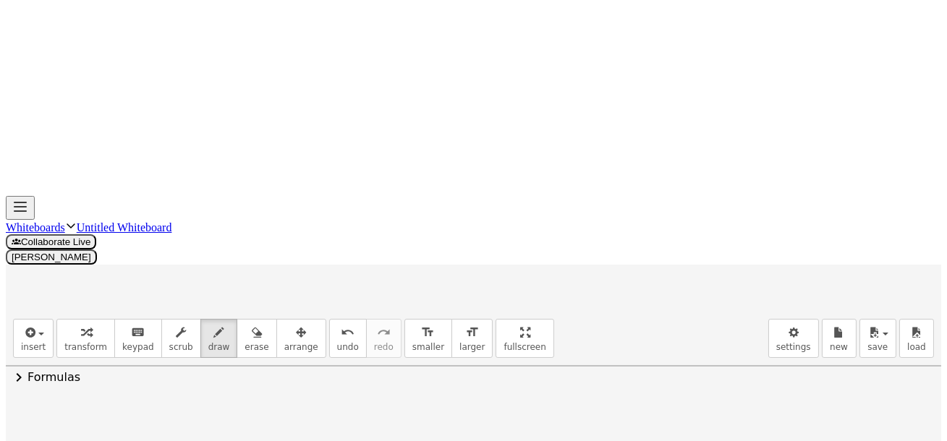
drag, startPoint x: 383, startPoint y: 219, endPoint x: 381, endPoint y: 251, distance: 32.6
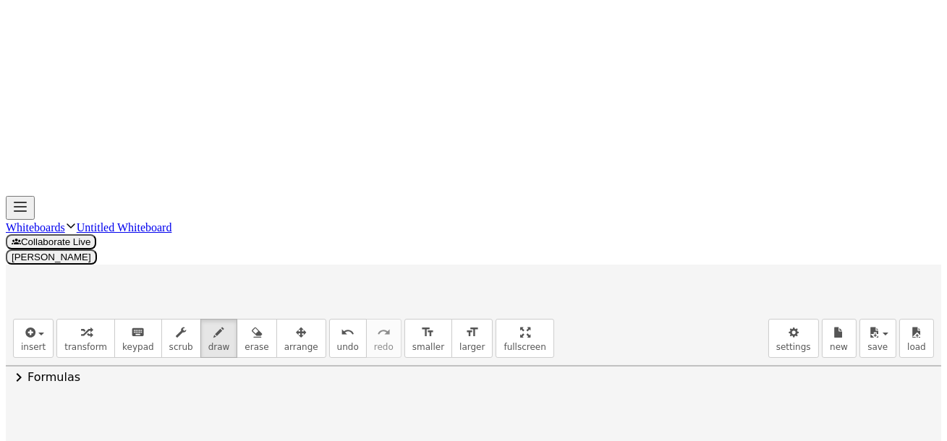
drag, startPoint x: 404, startPoint y: 224, endPoint x: 418, endPoint y: 223, distance: 13.8
drag, startPoint x: 444, startPoint y: 216, endPoint x: 447, endPoint y: 234, distance: 18.3
drag, startPoint x: 454, startPoint y: 220, endPoint x: 460, endPoint y: 237, distance: 18.3
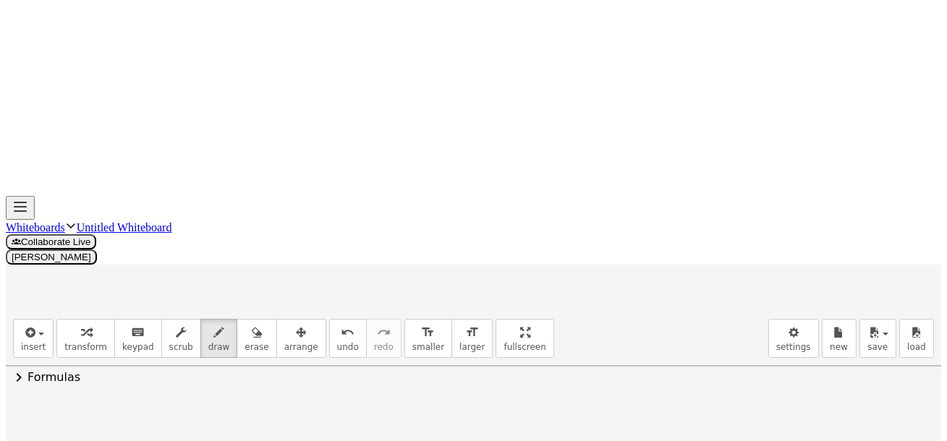
drag, startPoint x: 470, startPoint y: 211, endPoint x: 475, endPoint y: 226, distance: 16.3
drag, startPoint x: 492, startPoint y: 211, endPoint x: 488, endPoint y: 229, distance: 18.4
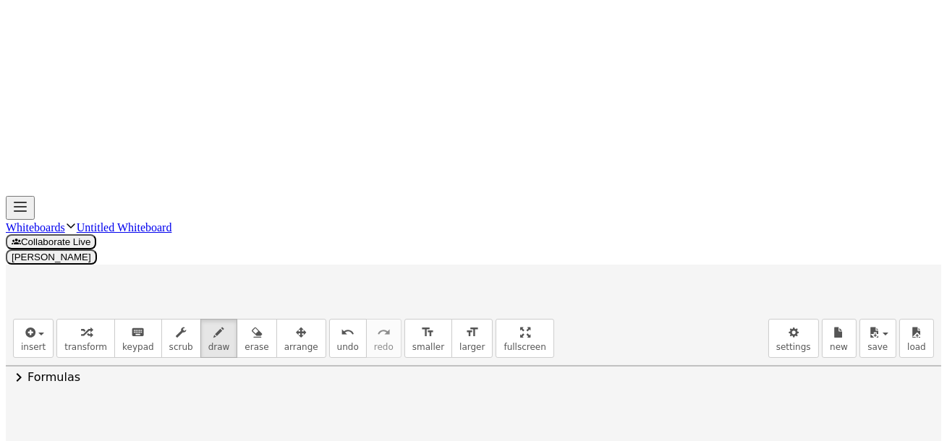
drag, startPoint x: 106, startPoint y: 282, endPoint x: 137, endPoint y: 292, distance: 32.5
drag, startPoint x: 125, startPoint y: 301, endPoint x: 142, endPoint y: 322, distance: 26.8
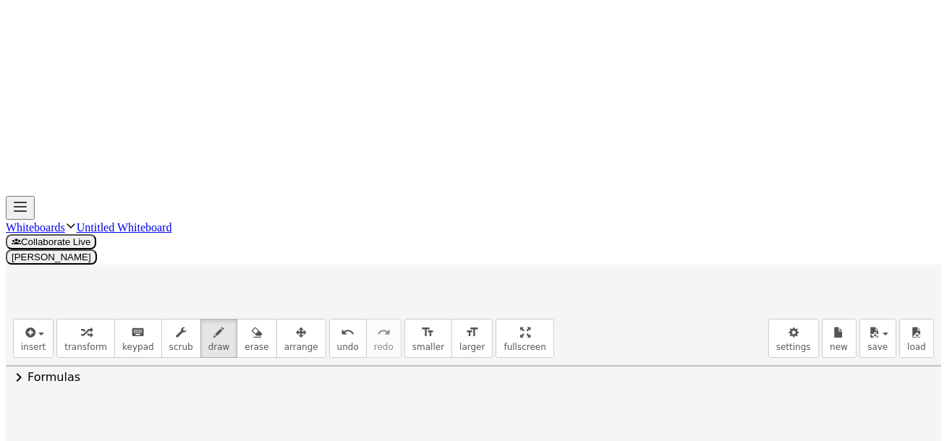
drag, startPoint x: 187, startPoint y: 305, endPoint x: 230, endPoint y: 312, distance: 43.3
drag, startPoint x: 241, startPoint y: 304, endPoint x: 281, endPoint y: 305, distance: 39.8
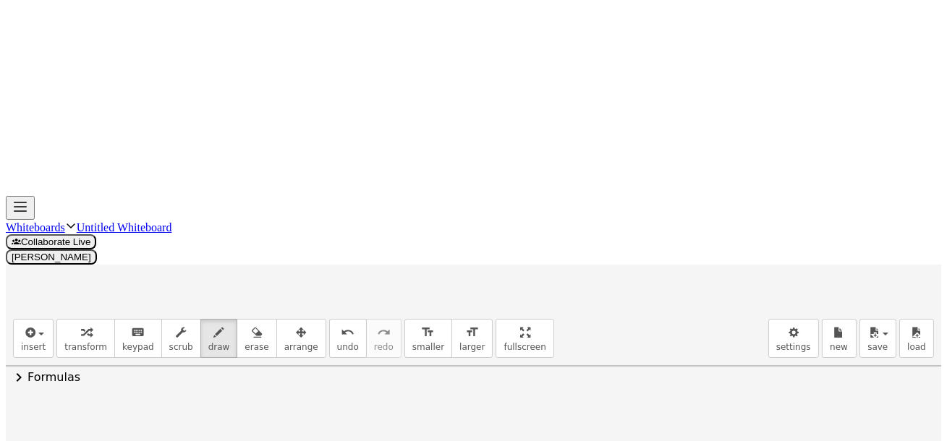
drag, startPoint x: 299, startPoint y: 300, endPoint x: 325, endPoint y: 296, distance: 26.4
drag, startPoint x: 330, startPoint y: 295, endPoint x: 335, endPoint y: 301, distance: 8.3
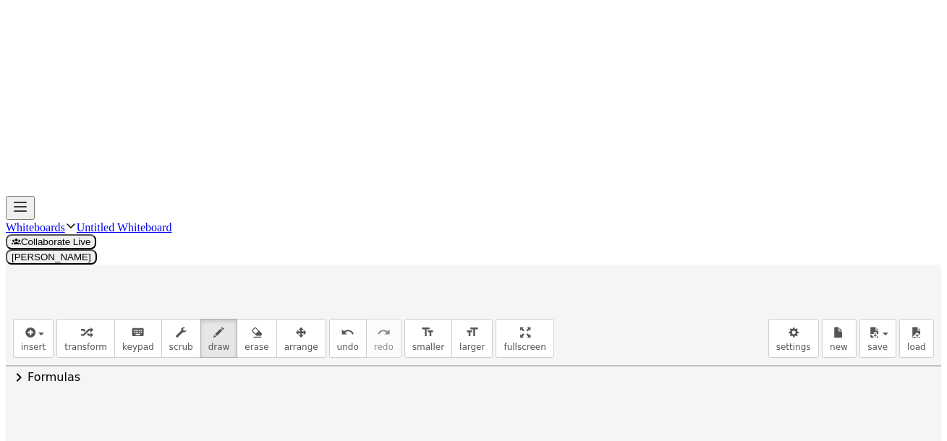
scroll to position [2963, 0]
drag, startPoint x: 247, startPoint y: 211, endPoint x: 245, endPoint y: 220, distance: 9.5
drag, startPoint x: 244, startPoint y: 217, endPoint x: 251, endPoint y: 231, distance: 15.5
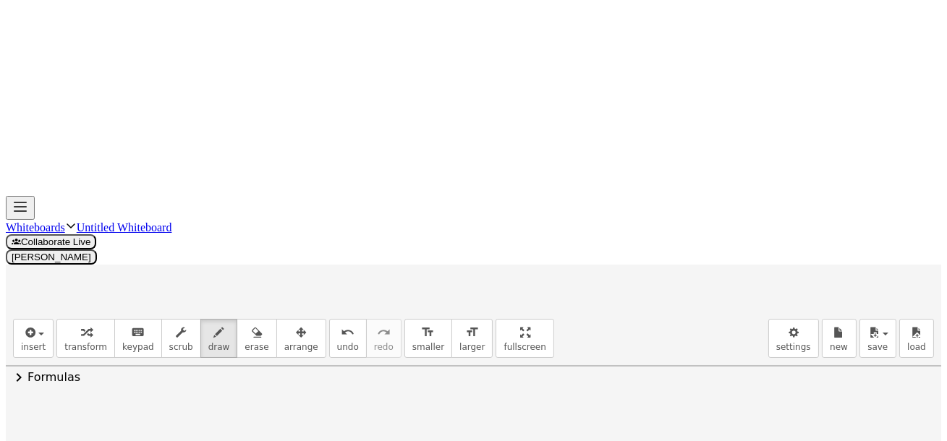
drag, startPoint x: 251, startPoint y: 231, endPoint x: 260, endPoint y: 232, distance: 8.7
drag, startPoint x: 268, startPoint y: 235, endPoint x: 267, endPoint y: 221, distance: 14.5
drag, startPoint x: 267, startPoint y: 221, endPoint x: 273, endPoint y: 227, distance: 8.7
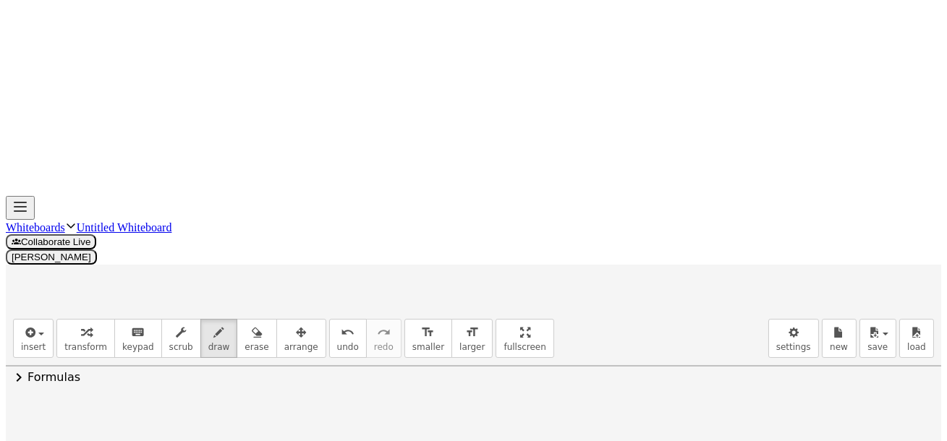
drag, startPoint x: 281, startPoint y: 228, endPoint x: 289, endPoint y: 234, distance: 9.8
drag, startPoint x: 357, startPoint y: 221, endPoint x: 343, endPoint y: 228, distance: 15.9
drag, startPoint x: 341, startPoint y: 229, endPoint x: 352, endPoint y: 229, distance: 11.6
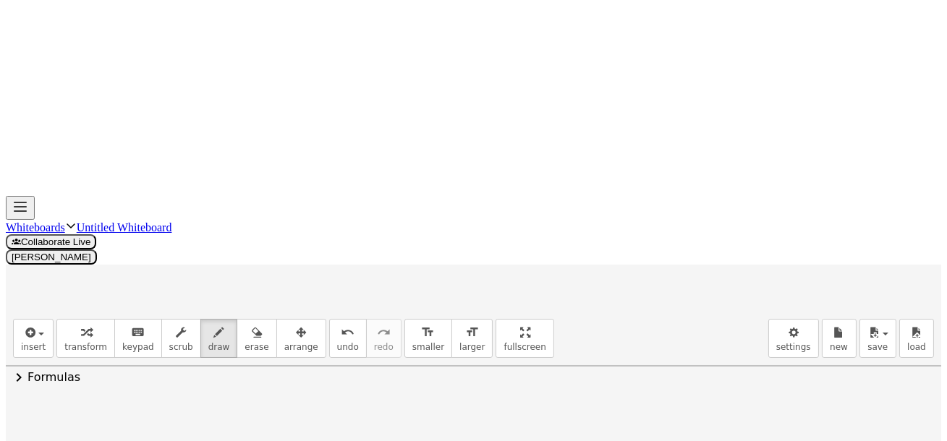
scroll to position [2842, 0]
drag, startPoint x: 110, startPoint y: 179, endPoint x: 200, endPoint y: 142, distance: 97.7
drag, startPoint x: 174, startPoint y: 122, endPoint x: 204, endPoint y: 112, distance: 31.1
drag, startPoint x: 331, startPoint y: 143, endPoint x: 485, endPoint y: 158, distance: 154.9
drag, startPoint x: 376, startPoint y: 109, endPoint x: 404, endPoint y: 117, distance: 28.8
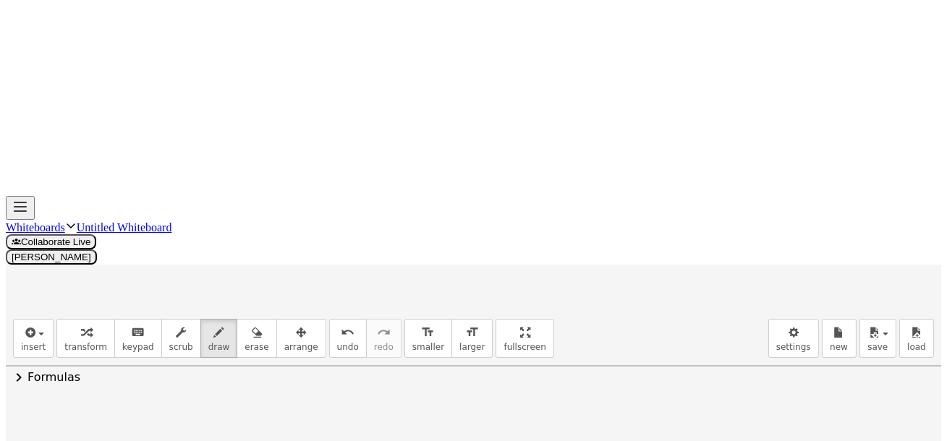
drag, startPoint x: 384, startPoint y: 327, endPoint x: 402, endPoint y: 318, distance: 21.0
drag, startPoint x: 243, startPoint y: 346, endPoint x: 261, endPoint y: 336, distance: 20.7
drag, startPoint x: 251, startPoint y: 334, endPoint x: 275, endPoint y: 326, distance: 25.2
drag, startPoint x: 285, startPoint y: 318, endPoint x: 313, endPoint y: 344, distance: 38.4
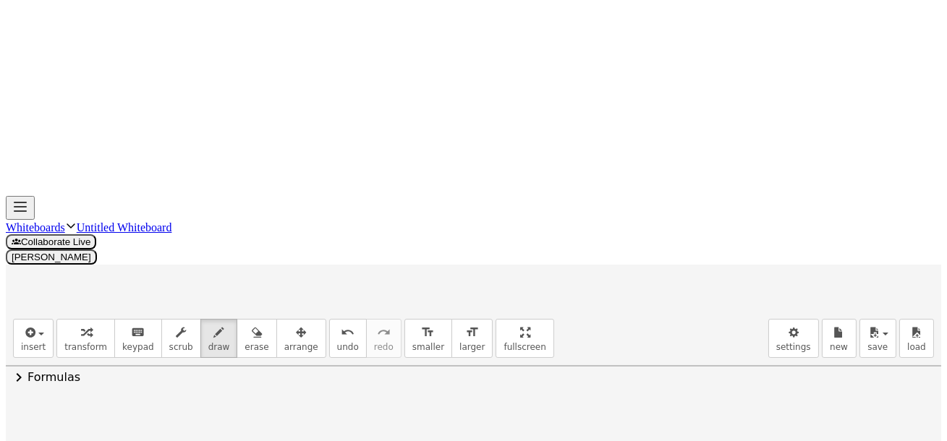
drag, startPoint x: 335, startPoint y: 326, endPoint x: 355, endPoint y: 321, distance: 20.2
drag, startPoint x: 369, startPoint y: 316, endPoint x: 373, endPoint y: 334, distance: 18.4
drag, startPoint x: 363, startPoint y: 328, endPoint x: 375, endPoint y: 323, distance: 13.3
drag, startPoint x: 362, startPoint y: 360, endPoint x: 375, endPoint y: 304, distance: 57.2
drag, startPoint x: 403, startPoint y: 344, endPoint x: 413, endPoint y: 338, distance: 12.0
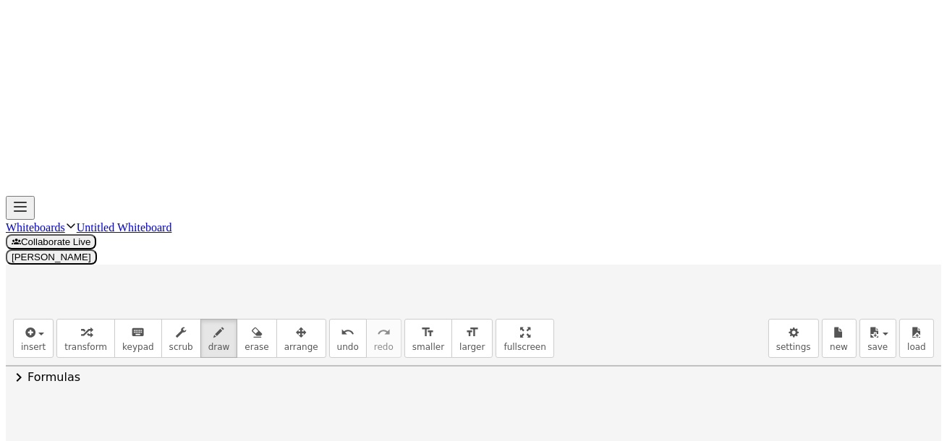
drag, startPoint x: 407, startPoint y: 333, endPoint x: 417, endPoint y: 329, distance: 11.0
drag, startPoint x: 431, startPoint y: 338, endPoint x: 443, endPoint y: 331, distance: 14.3
drag, startPoint x: 454, startPoint y: 305, endPoint x: 439, endPoint y: 317, distance: 19.6
drag, startPoint x: 329, startPoint y: 380, endPoint x: 329, endPoint y: 372, distance: 8.0
drag, startPoint x: 332, startPoint y: 369, endPoint x: 344, endPoint y: 366, distance: 11.9
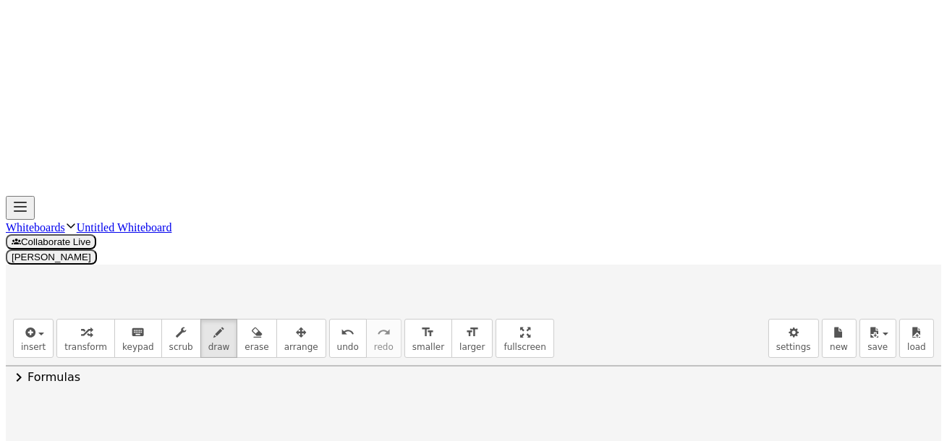
scroll to position [2994, 0]
drag, startPoint x: 377, startPoint y: 334, endPoint x: 390, endPoint y: 343, distance: 16.1
drag, startPoint x: 402, startPoint y: 339, endPoint x: 420, endPoint y: 350, distance: 20.5
drag, startPoint x: 423, startPoint y: 339, endPoint x: 429, endPoint y: 334, distance: 8.2
drag, startPoint x: 562, startPoint y: 235, endPoint x: 575, endPoint y: 253, distance: 21.7
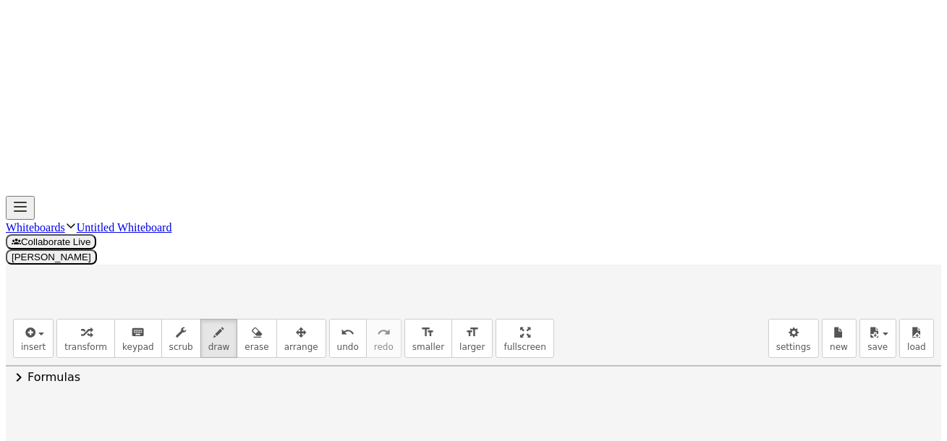
drag, startPoint x: 575, startPoint y: 242, endPoint x: 588, endPoint y: 239, distance: 13.5
drag, startPoint x: 599, startPoint y: 231, endPoint x: 598, endPoint y: 241, distance: 10.2
drag, startPoint x: 808, startPoint y: 323, endPoint x: 823, endPoint y: 321, distance: 14.6
drag, startPoint x: 308, startPoint y: 336, endPoint x: 315, endPoint y: 352, distance: 18.1
drag, startPoint x: 357, startPoint y: 344, endPoint x: 358, endPoint y: 352, distance: 8.8
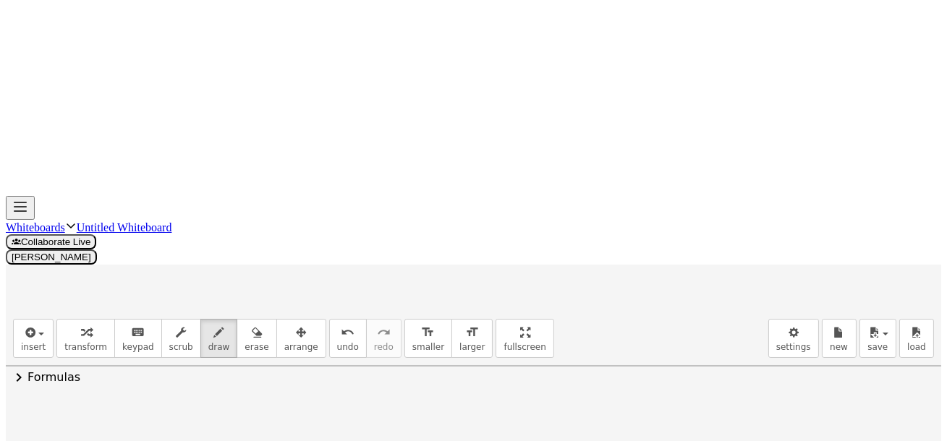
drag, startPoint x: 351, startPoint y: 373, endPoint x: 370, endPoint y: 336, distance: 42.4
drag, startPoint x: 384, startPoint y: 351, endPoint x: 391, endPoint y: 357, distance: 9.7
drag, startPoint x: 414, startPoint y: 337, endPoint x: 414, endPoint y: 329, distance: 8.0
drag, startPoint x: 271, startPoint y: 310, endPoint x: 257, endPoint y: 316, distance: 15.9
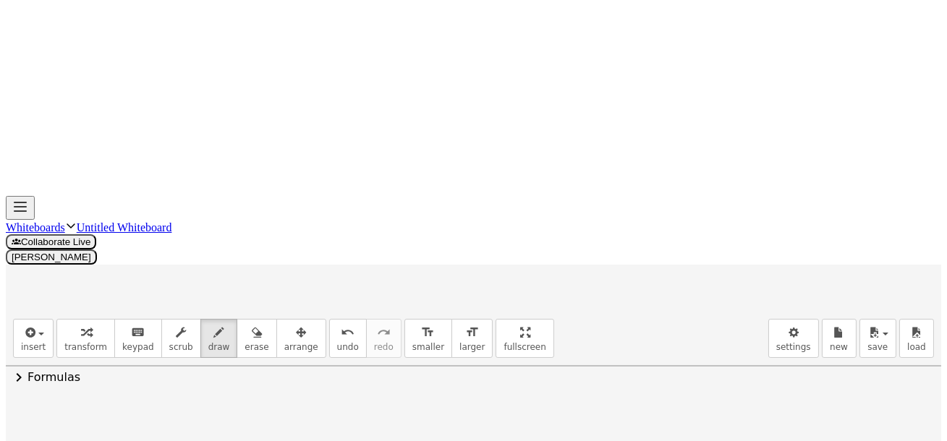
drag, startPoint x: 235, startPoint y: 321, endPoint x: 258, endPoint y: 336, distance: 27.1
drag, startPoint x: 221, startPoint y: 339, endPoint x: 227, endPoint y: 344, distance: 7.7
drag, startPoint x: 229, startPoint y: 348, endPoint x: 262, endPoint y: 330, distance: 37.3
drag, startPoint x: 304, startPoint y: 292, endPoint x: 302, endPoint y: 300, distance: 8.1
drag, startPoint x: 311, startPoint y: 293, endPoint x: 309, endPoint y: 300, distance: 7.6
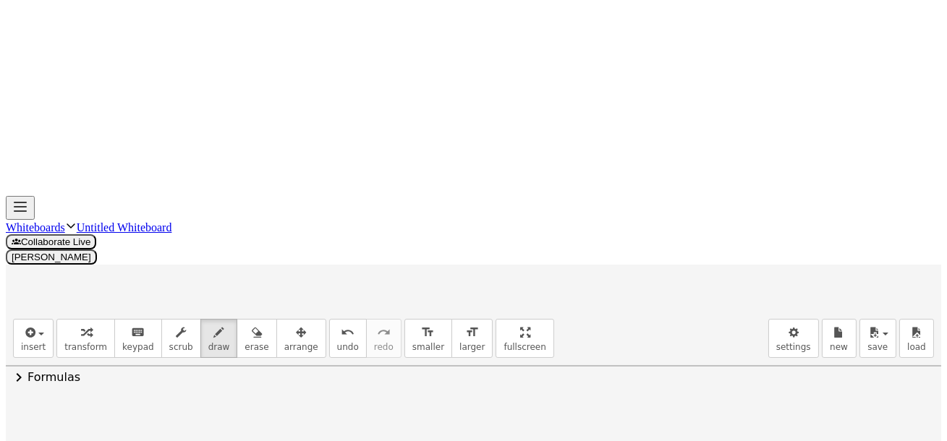
drag, startPoint x: 355, startPoint y: 312, endPoint x: 346, endPoint y: 296, distance: 18.1
drag, startPoint x: 363, startPoint y: 290, endPoint x: 370, endPoint y: 292, distance: 7.4
drag, startPoint x: 344, startPoint y: 271, endPoint x: 365, endPoint y: 266, distance: 21.8
drag, startPoint x: 365, startPoint y: 266, endPoint x: 356, endPoint y: 284, distance: 20.1
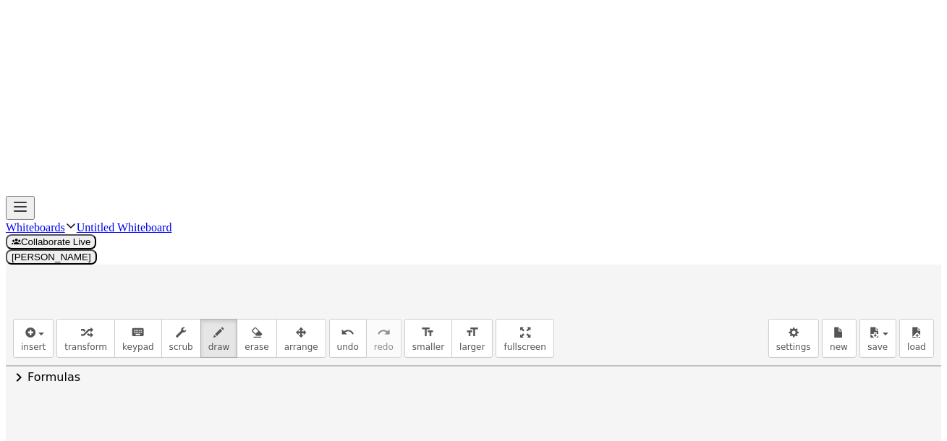
drag, startPoint x: 394, startPoint y: 277, endPoint x: 394, endPoint y: 290, distance: 13.0
drag, startPoint x: 436, startPoint y: 258, endPoint x: 438, endPoint y: 292, distance: 34.0
drag, startPoint x: 452, startPoint y: 273, endPoint x: 459, endPoint y: 289, distance: 18.1
drag, startPoint x: 466, startPoint y: 287, endPoint x: 473, endPoint y: 286, distance: 7.4
drag, startPoint x: 467, startPoint y: 280, endPoint x: 507, endPoint y: 276, distance: 40.0
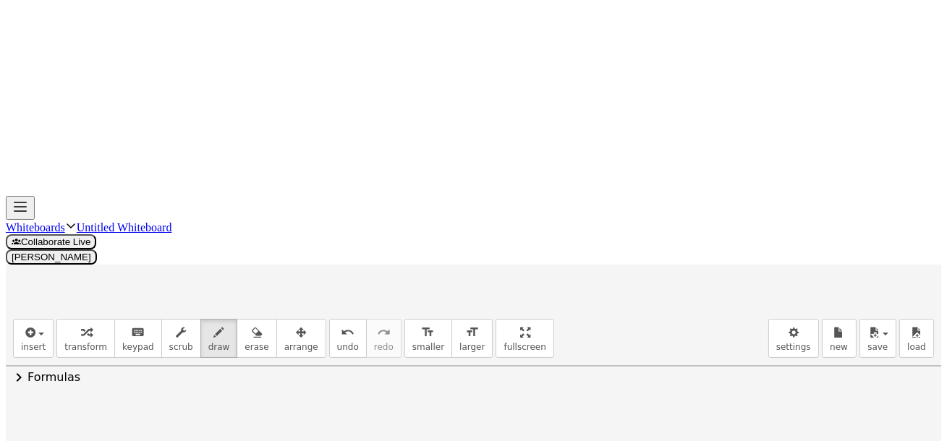
drag, startPoint x: 495, startPoint y: 267, endPoint x: 511, endPoint y: 282, distance: 22.0
drag, startPoint x: 433, startPoint y: 338, endPoint x: 431, endPoint y: 357, distance: 19.6
drag, startPoint x: 420, startPoint y: 350, endPoint x: 435, endPoint y: 347, distance: 14.8
drag, startPoint x: 465, startPoint y: 323, endPoint x: 467, endPoint y: 350, distance: 26.8
drag, startPoint x: 483, startPoint y: 332, endPoint x: 488, endPoint y: 358, distance: 26.5
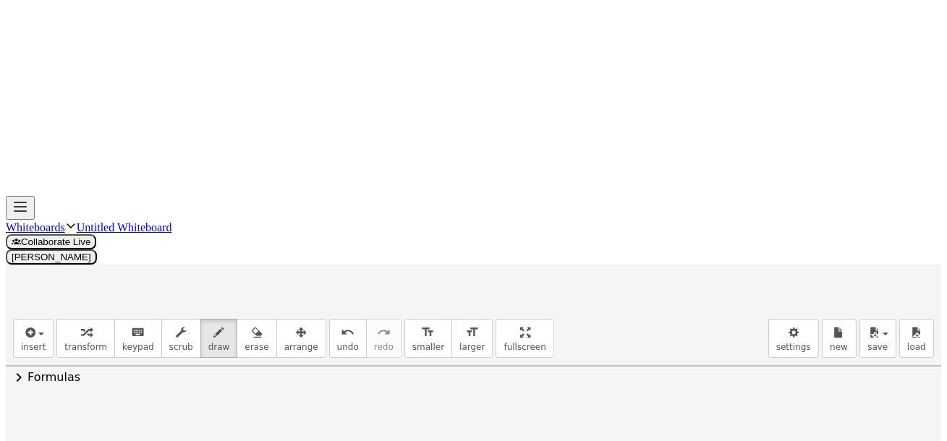
drag, startPoint x: 501, startPoint y: 339, endPoint x: 506, endPoint y: 349, distance: 11.0
drag, startPoint x: 504, startPoint y: 344, endPoint x: 517, endPoint y: 334, distance: 16.7
drag, startPoint x: 526, startPoint y: 350, endPoint x: 517, endPoint y: 345, distance: 10.7
drag, startPoint x: 556, startPoint y: 342, endPoint x: 577, endPoint y: 340, distance: 21.1
drag, startPoint x: 577, startPoint y: 340, endPoint x: 597, endPoint y: 352, distance: 22.7
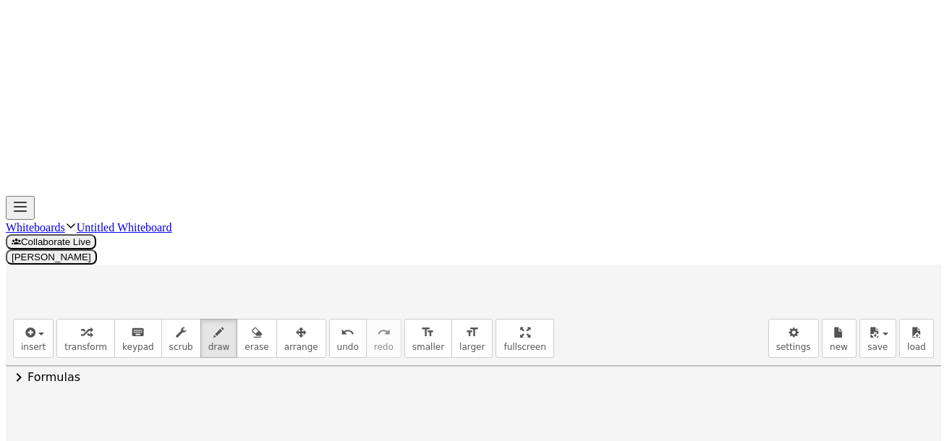
drag, startPoint x: 631, startPoint y: 345, endPoint x: 650, endPoint y: 353, distance: 20.4
drag, startPoint x: 656, startPoint y: 342, endPoint x: 656, endPoint y: 358, distance: 15.9
drag, startPoint x: 652, startPoint y: 354, endPoint x: 664, endPoint y: 355, distance: 11.6
drag, startPoint x: 643, startPoint y: 371, endPoint x: 667, endPoint y: 344, distance: 36.9
drag, startPoint x: 674, startPoint y: 369, endPoint x: 678, endPoint y: 354, distance: 15.8
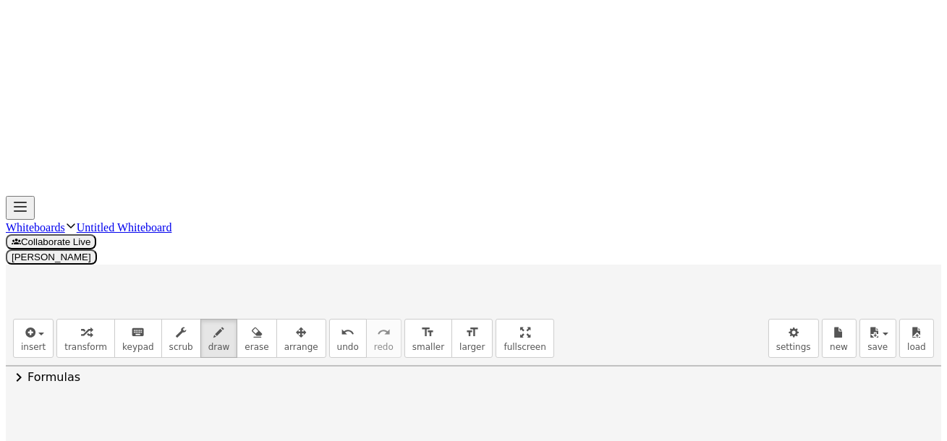
drag, startPoint x: 678, startPoint y: 354, endPoint x: 705, endPoint y: 351, distance: 26.9
drag, startPoint x: 374, startPoint y: 378, endPoint x: 395, endPoint y: 395, distance: 27.2
drag, startPoint x: 381, startPoint y: 383, endPoint x: 414, endPoint y: 393, distance: 34.8
drag, startPoint x: 414, startPoint y: 393, endPoint x: 423, endPoint y: 394, distance: 9.5
drag, startPoint x: 413, startPoint y: 390, endPoint x: 452, endPoint y: 389, distance: 39.1
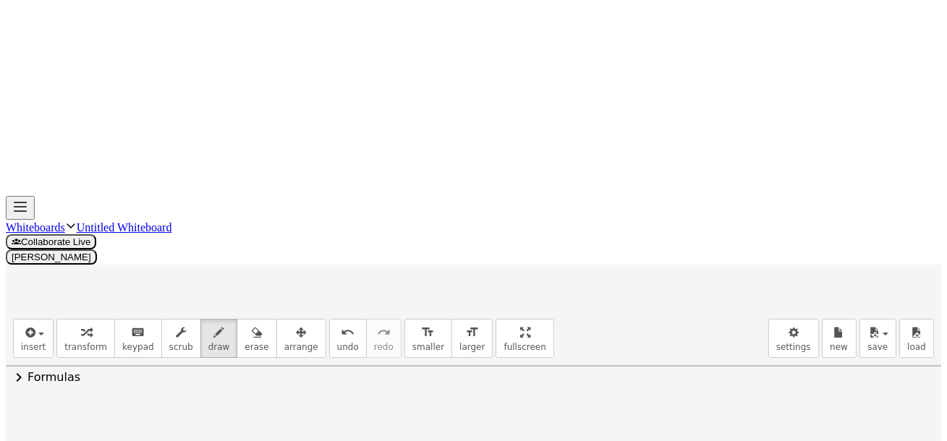
drag, startPoint x: 457, startPoint y: 376, endPoint x: 457, endPoint y: 410, distance: 34.7
drag, startPoint x: 476, startPoint y: 381, endPoint x: 478, endPoint y: 404, distance: 22.5
drag, startPoint x: 509, startPoint y: 368, endPoint x: 535, endPoint y: 398, distance: 40.5
drag, startPoint x: 560, startPoint y: 381, endPoint x: 576, endPoint y: 381, distance: 15.9
drag, startPoint x: 576, startPoint y: 381, endPoint x: 602, endPoint y: 389, distance: 27.2
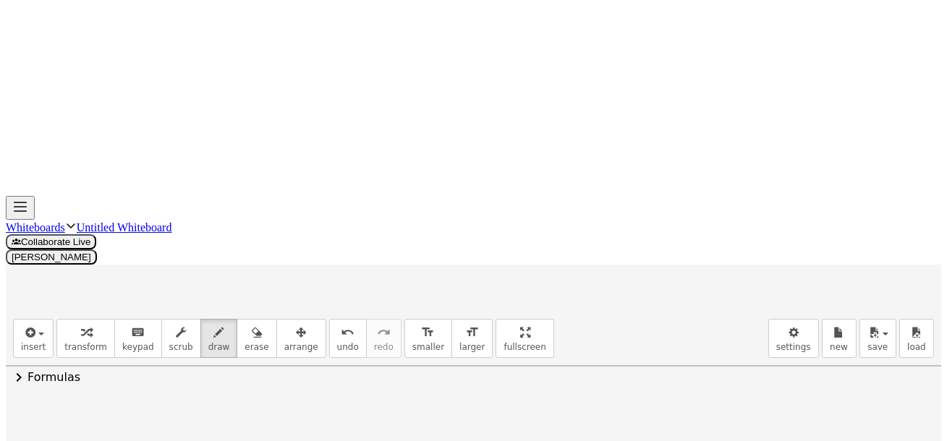
drag, startPoint x: 615, startPoint y: 391, endPoint x: 622, endPoint y: 397, distance: 9.3
drag, startPoint x: 616, startPoint y: 384, endPoint x: 628, endPoint y: 395, distance: 16.9
drag, startPoint x: 643, startPoint y: 389, endPoint x: 655, endPoint y: 390, distance: 12.4
drag, startPoint x: 652, startPoint y: 373, endPoint x: 644, endPoint y: 397, distance: 24.5
drag, startPoint x: 668, startPoint y: 378, endPoint x: 658, endPoint y: 397, distance: 21.4
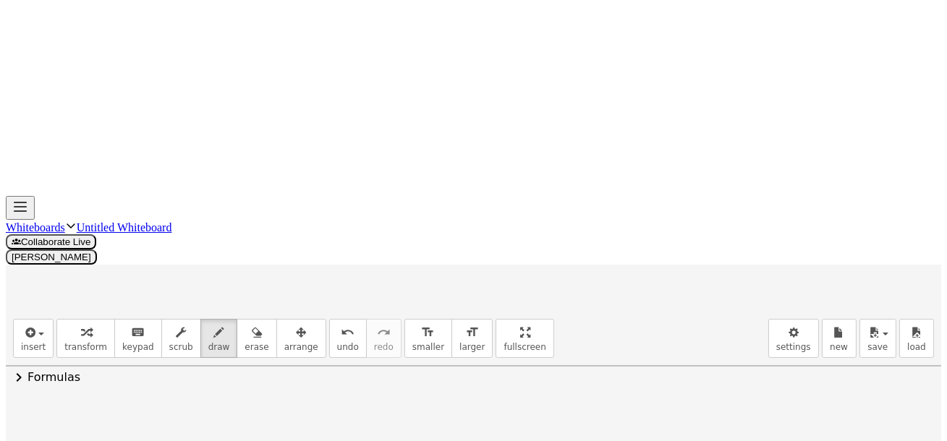
drag, startPoint x: 643, startPoint y: 380, endPoint x: 654, endPoint y: 380, distance: 11.6
drag, startPoint x: 789, startPoint y: 227, endPoint x: 808, endPoint y: 228, distance: 19.6
drag, startPoint x: 815, startPoint y: 217, endPoint x: 817, endPoint y: 227, distance: 10.4
drag, startPoint x: 768, startPoint y: 210, endPoint x: 768, endPoint y: 229, distance: 18.8
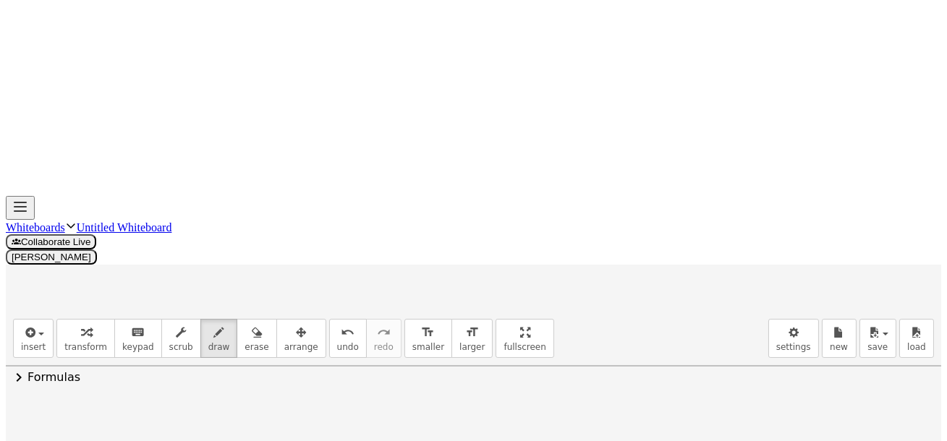
drag, startPoint x: 799, startPoint y: 223, endPoint x: 807, endPoint y: 233, distance: 12.9
drag, startPoint x: 816, startPoint y: 232, endPoint x: 828, endPoint y: 229, distance: 11.9
drag, startPoint x: 840, startPoint y: 206, endPoint x: 839, endPoint y: 241, distance: 35.5
drag, startPoint x: 405, startPoint y: 269, endPoint x: 425, endPoint y: 280, distance: 22.4
drag, startPoint x: 432, startPoint y: 268, endPoint x: 415, endPoint y: 287, distance: 25.7
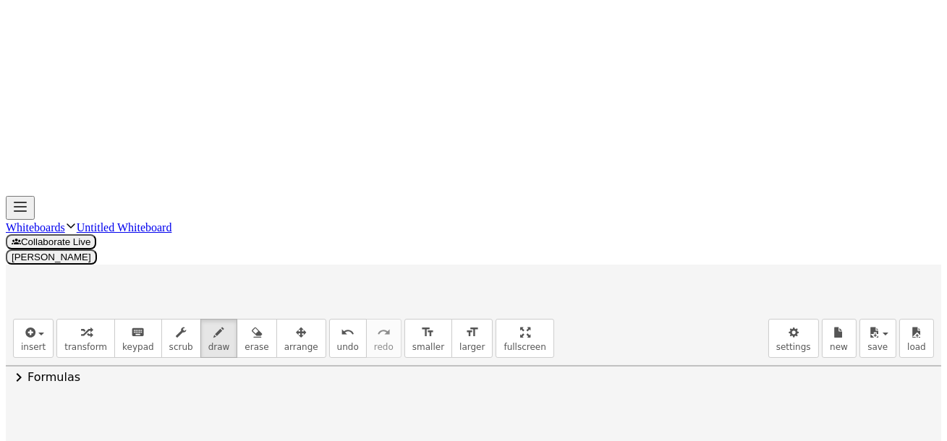
drag, startPoint x: 452, startPoint y: 276, endPoint x: 446, endPoint y: 284, distance: 9.7
drag, startPoint x: 439, startPoint y: 281, endPoint x: 451, endPoint y: 289, distance: 14.3
drag, startPoint x: 469, startPoint y: 271, endPoint x: 485, endPoint y: 295, distance: 28.7
drag, startPoint x: 486, startPoint y: 261, endPoint x: 489, endPoint y: 284, distance: 22.7
drag, startPoint x: 492, startPoint y: 274, endPoint x: 493, endPoint y: 294, distance: 20.3
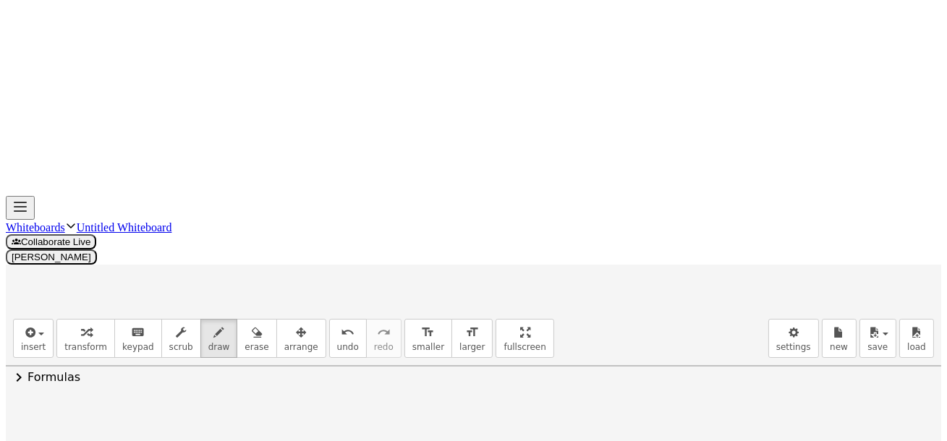
scroll to position [3708, 0]
drag, startPoint x: 447, startPoint y: 247, endPoint x: 452, endPoint y: 241, distance: 8.3
drag, startPoint x: 441, startPoint y: 232, endPoint x: 473, endPoint y: 258, distance: 40.7
drag, startPoint x: 496, startPoint y: 223, endPoint x: 499, endPoint y: 260, distance: 37.1
drag, startPoint x: 609, startPoint y: 204, endPoint x: 617, endPoint y: 207, distance: 9.2
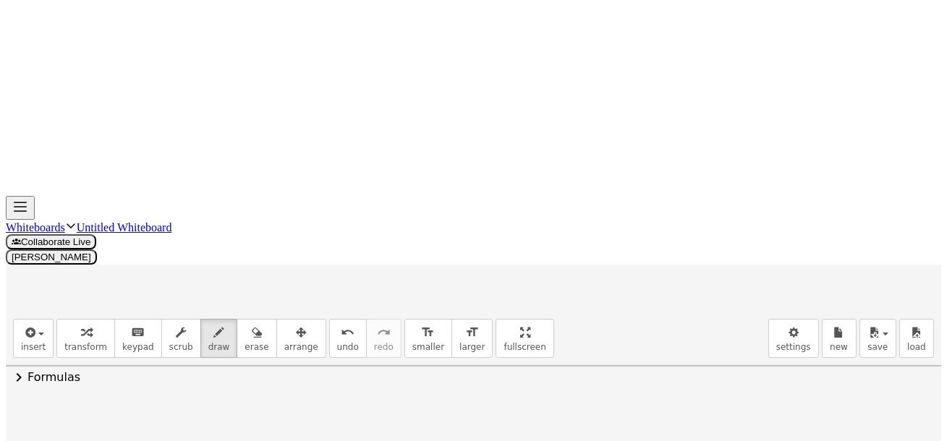
drag, startPoint x: 72, startPoint y: 201, endPoint x: 88, endPoint y: 236, distance: 38.5
drag, startPoint x: 411, startPoint y: 188, endPoint x: 410, endPoint y: 251, distance: 63.0
drag, startPoint x: 11, startPoint y: 238, endPoint x: 54, endPoint y: 247, distance: 44.4
drag, startPoint x: 573, startPoint y: 249, endPoint x: 575, endPoint y: 237, distance: 11.7
drag, startPoint x: 577, startPoint y: 228, endPoint x: 586, endPoint y: 240, distance: 15.5
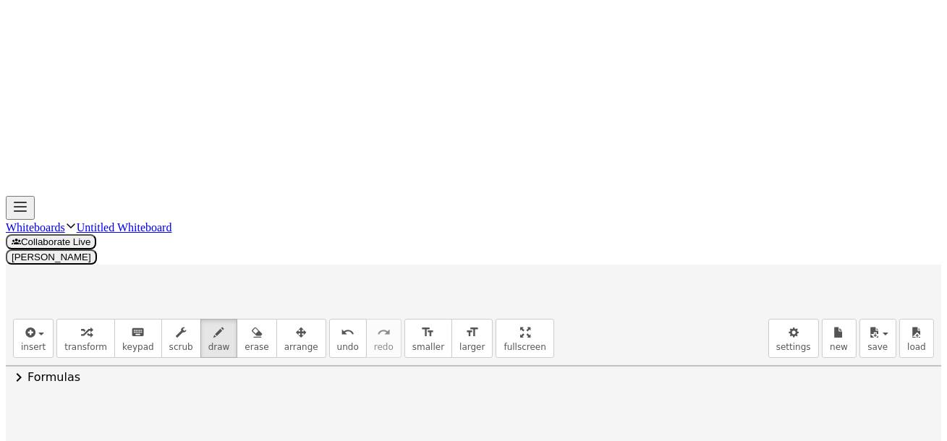
drag, startPoint x: 597, startPoint y: 231, endPoint x: 598, endPoint y: 254, distance: 23.2
drag, startPoint x: 599, startPoint y: 259, endPoint x: 619, endPoint y: 245, distance: 23.9
drag, startPoint x: 635, startPoint y: 242, endPoint x: 651, endPoint y: 236, distance: 17.9
drag, startPoint x: 699, startPoint y: 262, endPoint x: 707, endPoint y: 257, distance: 9.4
drag, startPoint x: 761, startPoint y: 257, endPoint x: 753, endPoint y: 274, distance: 18.1
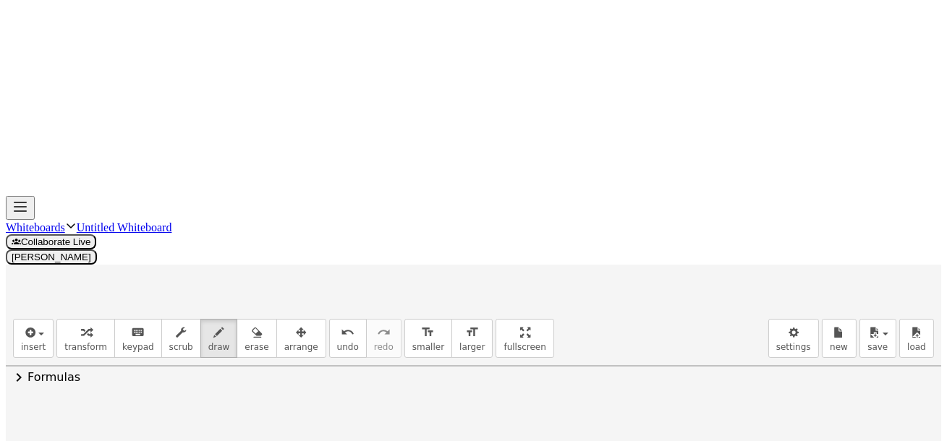
drag, startPoint x: 789, startPoint y: 249, endPoint x: 797, endPoint y: 266, distance: 18.8
drag, startPoint x: 698, startPoint y: 253, endPoint x: 721, endPoint y: 252, distance: 22.4
drag, startPoint x: 727, startPoint y: 247, endPoint x: 765, endPoint y: 257, distance: 39.0
drag, startPoint x: 791, startPoint y: 252, endPoint x: 786, endPoint y: 276, distance: 25.1
drag, startPoint x: 825, startPoint y: 256, endPoint x: 828, endPoint y: 268, distance: 11.9
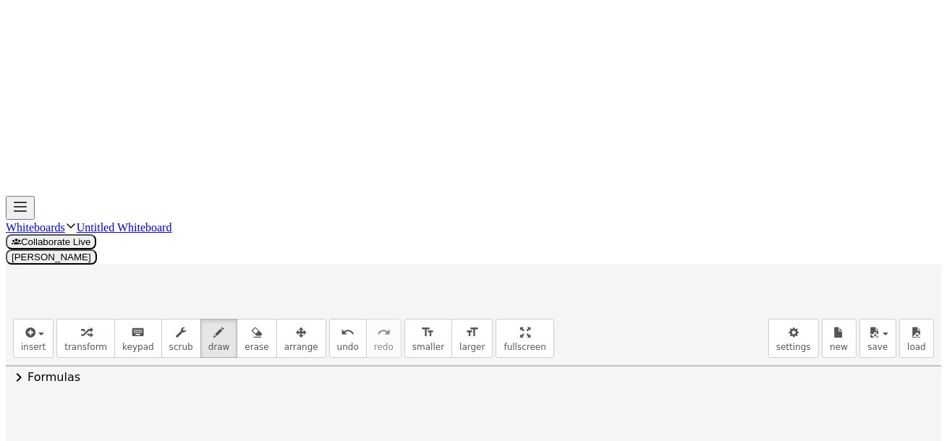
drag, startPoint x: 814, startPoint y: 270, endPoint x: 829, endPoint y: 274, distance: 15.6
drag, startPoint x: 849, startPoint y: 263, endPoint x: 854, endPoint y: 274, distance: 12.6
drag, startPoint x: 850, startPoint y: 267, endPoint x: 863, endPoint y: 270, distance: 12.6
